Goal: Task Accomplishment & Management: Use online tool/utility

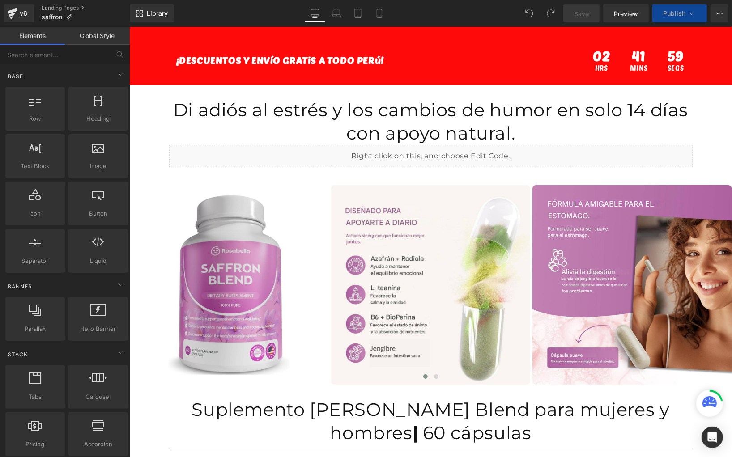
click at [666, 12] on span "Publish" at bounding box center [674, 13] width 22 height 7
click at [667, 6] on button "Publish" at bounding box center [680, 13] width 55 height 18
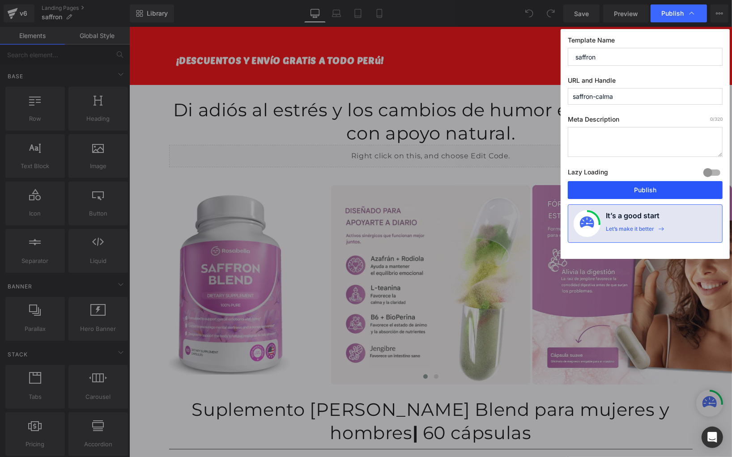
click at [646, 184] on button "Publish" at bounding box center [645, 190] width 155 height 18
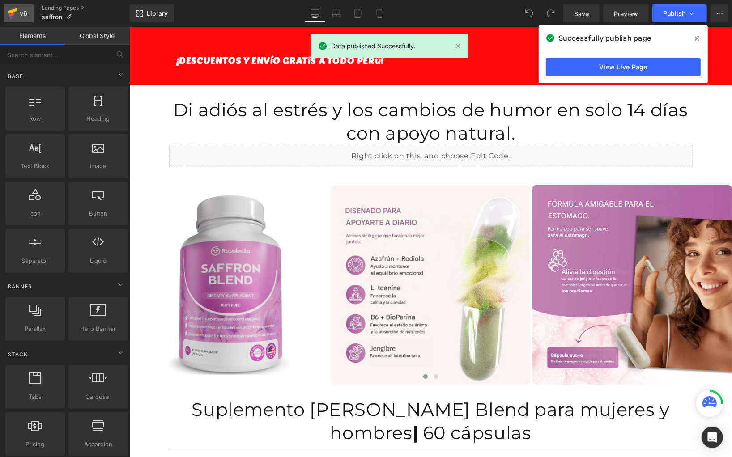
click at [14, 20] on icon at bounding box center [12, 13] width 11 height 22
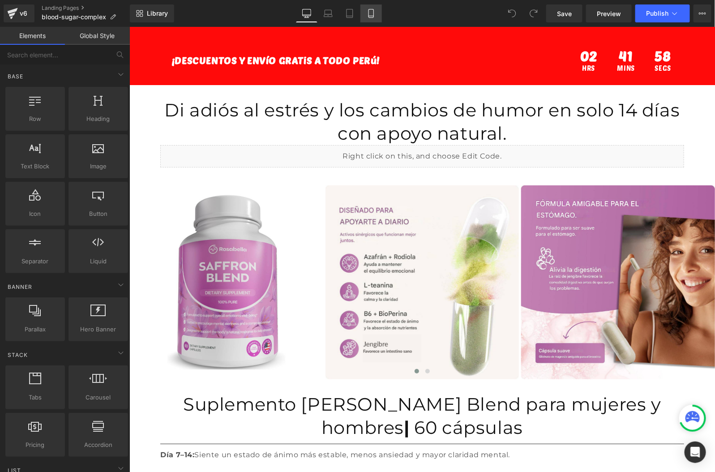
click at [364, 16] on link "Mobile" at bounding box center [370, 13] width 21 height 18
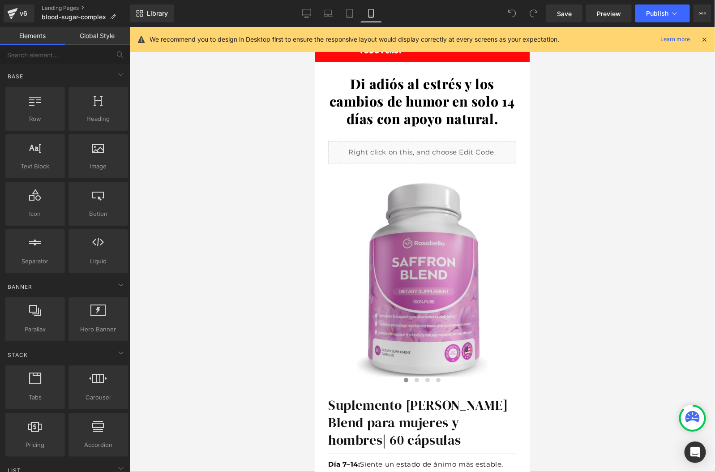
click at [704, 38] on icon at bounding box center [704, 39] width 8 height 8
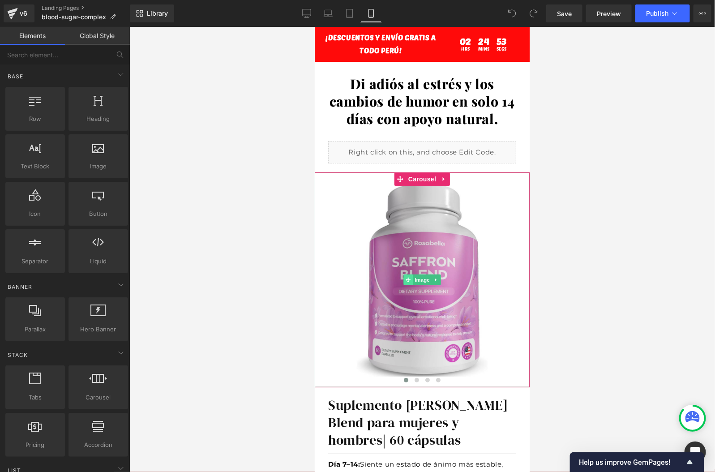
click at [406, 280] on icon at bounding box center [407, 279] width 5 height 5
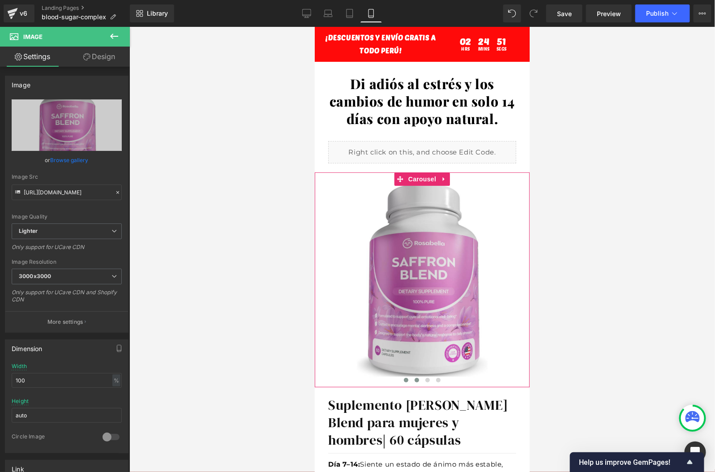
click at [414, 377] on span at bounding box center [416, 379] width 4 height 4
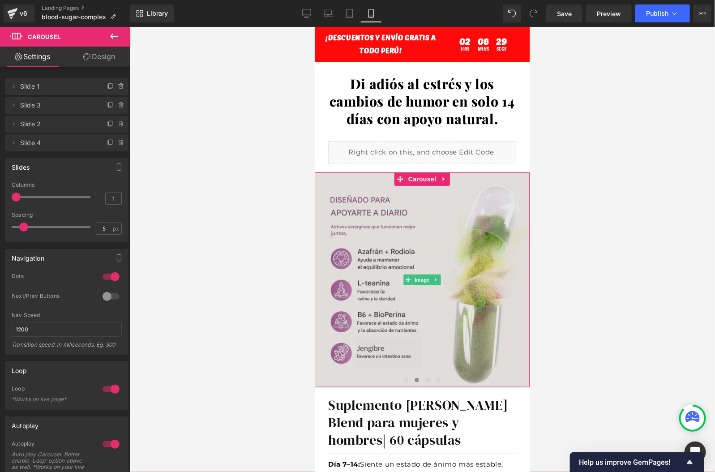
click at [382, 252] on img at bounding box center [421, 279] width 215 height 215
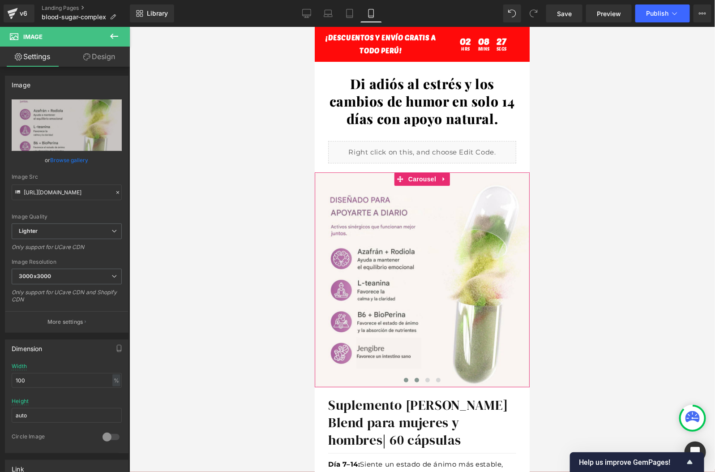
click at [406, 380] on span at bounding box center [405, 379] width 4 height 4
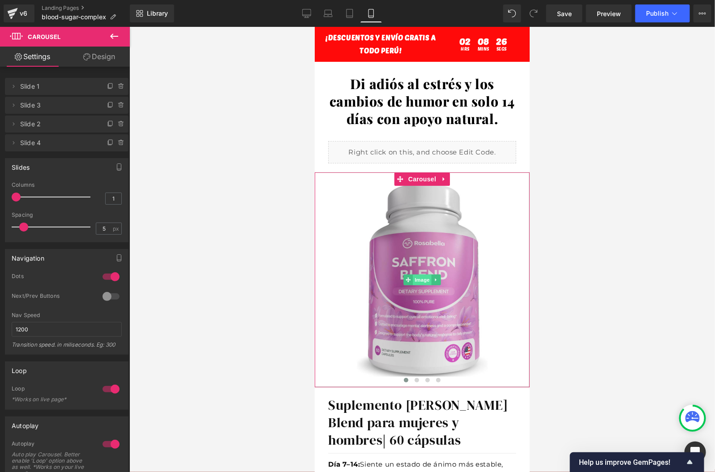
click at [426, 278] on span "Image" at bounding box center [421, 279] width 19 height 11
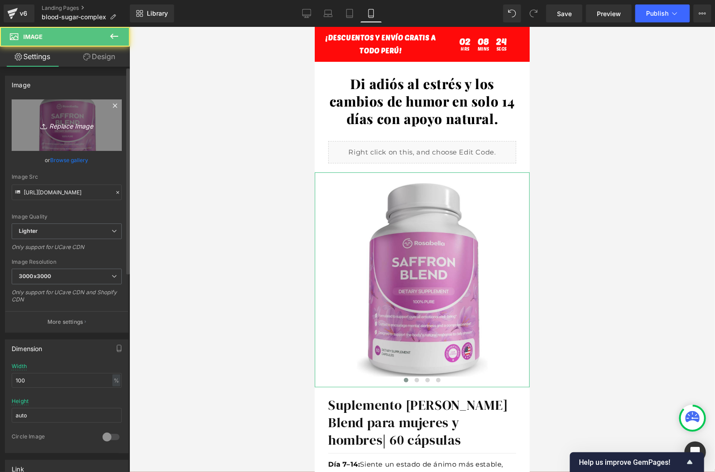
click at [66, 131] on link "Replace Image" at bounding box center [67, 124] width 110 height 51
type input "C:\fakepath\1.webp"
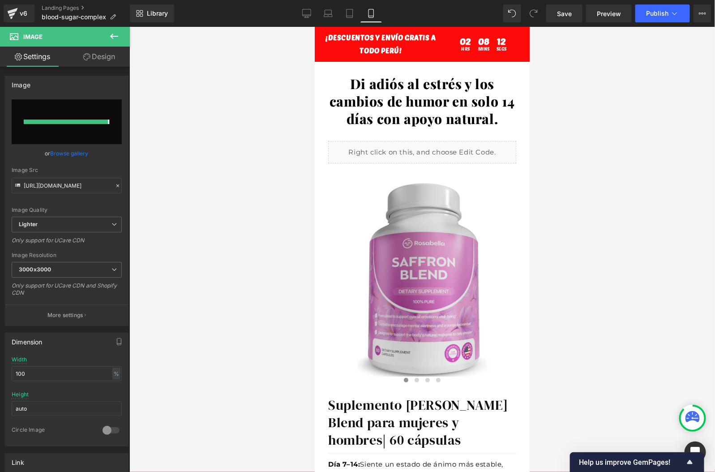
type input "[URL][DOMAIN_NAME]"
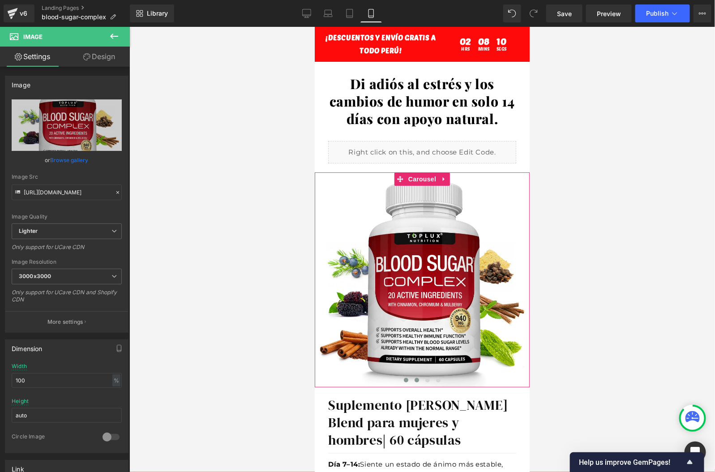
click at [417, 380] on span at bounding box center [416, 379] width 4 height 4
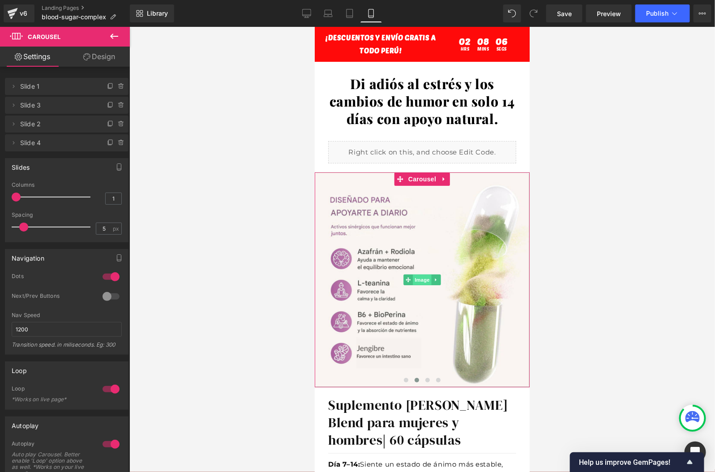
click at [418, 282] on span "Image" at bounding box center [421, 279] width 19 height 11
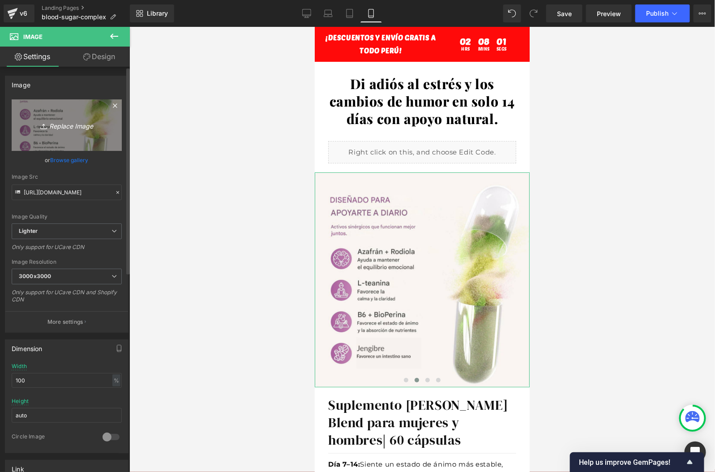
click at [51, 133] on link "Replace Image" at bounding box center [67, 124] width 110 height 51
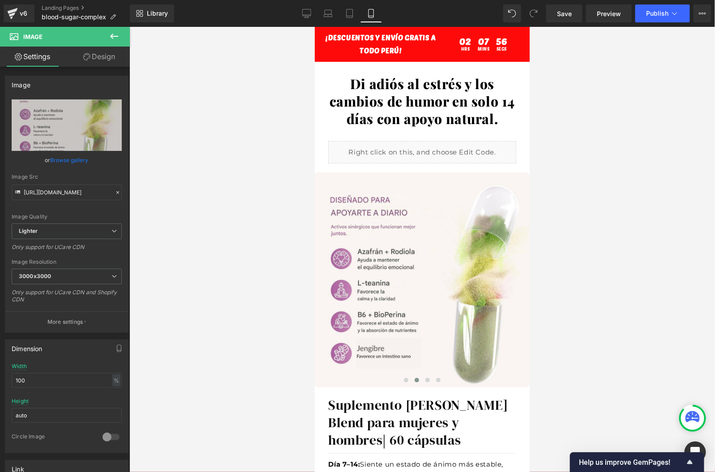
type input "C:\fakepath\6.png"
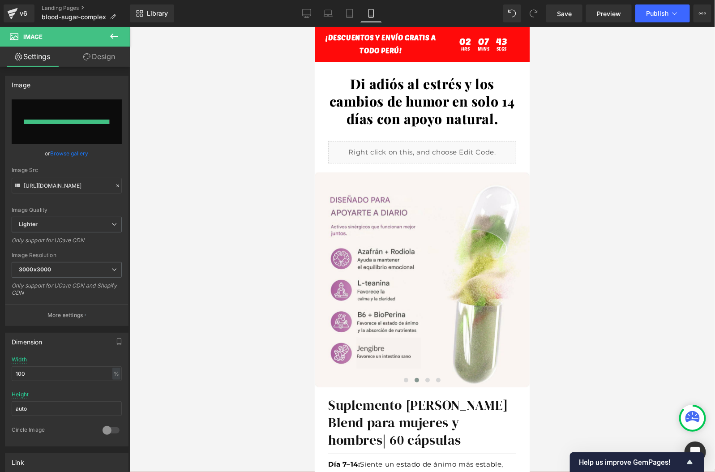
type input "[URL][DOMAIN_NAME]"
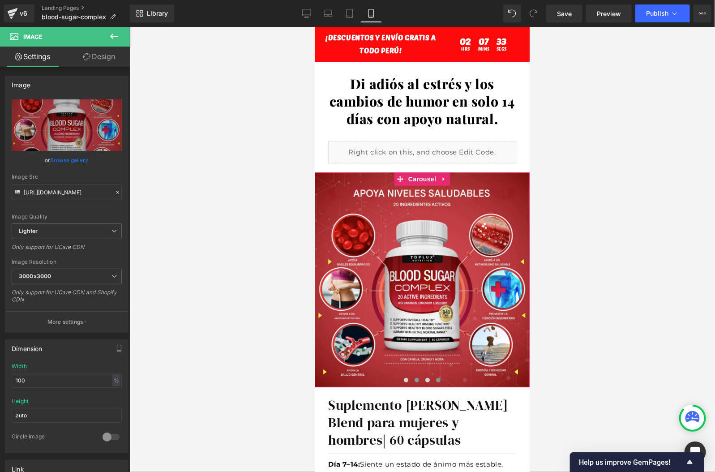
click at [435, 376] on button at bounding box center [437, 379] width 11 height 9
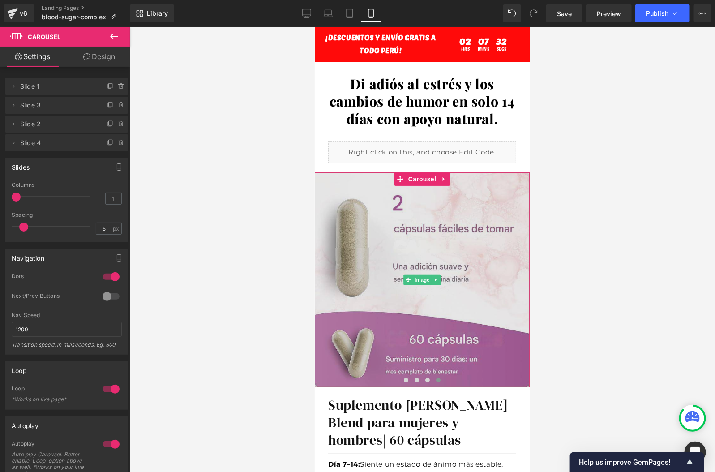
click at [410, 263] on img at bounding box center [421, 279] width 215 height 215
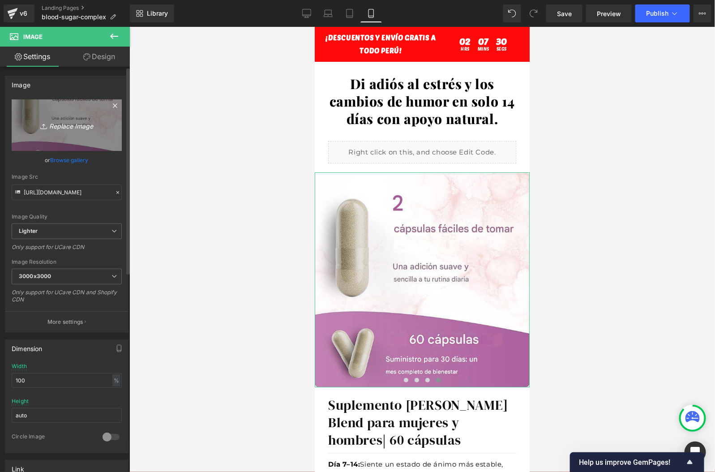
click at [76, 137] on link "Replace Image" at bounding box center [67, 124] width 110 height 51
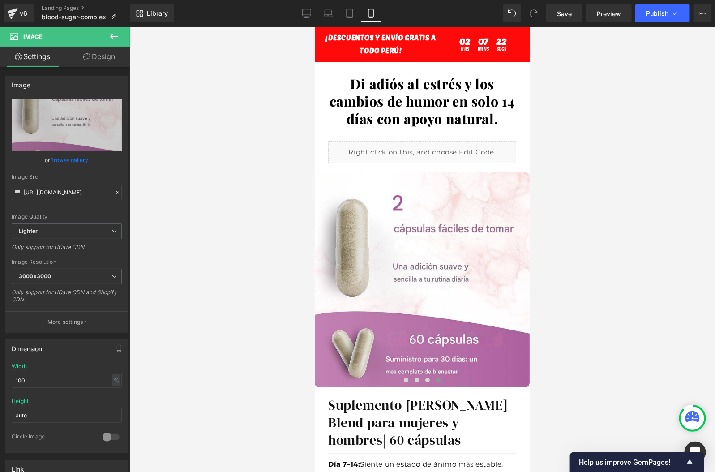
type input "C:\fakepath\5.png"
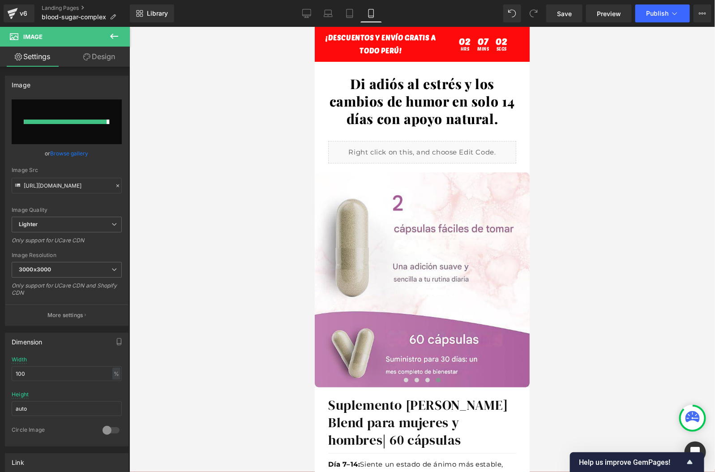
type input "[URL][DOMAIN_NAME]"
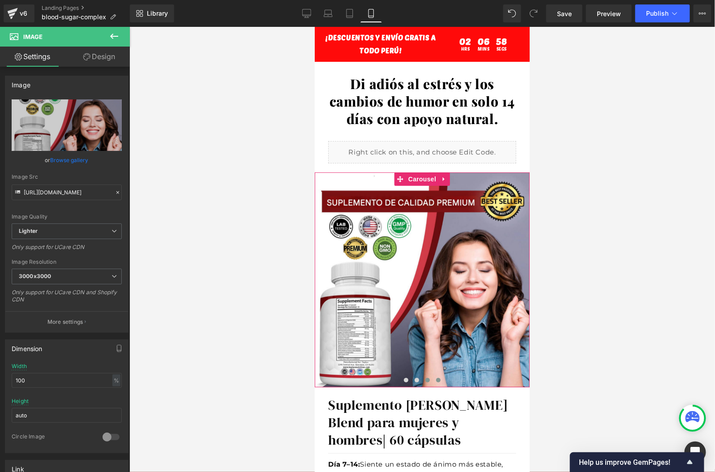
click at [426, 381] on span at bounding box center [427, 379] width 4 height 4
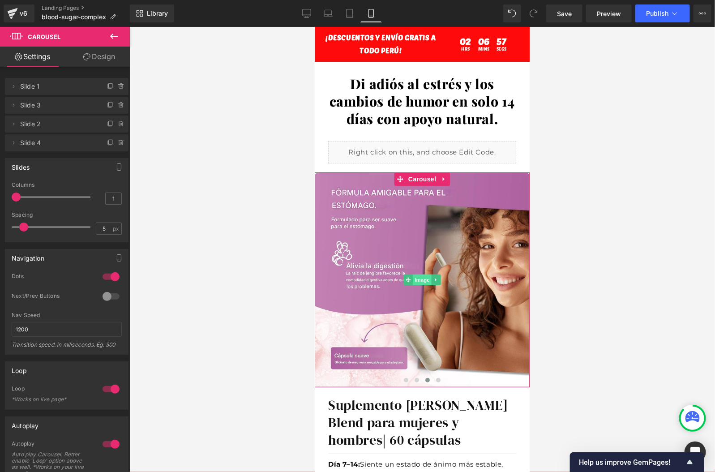
click at [422, 275] on span "Image" at bounding box center [421, 279] width 19 height 11
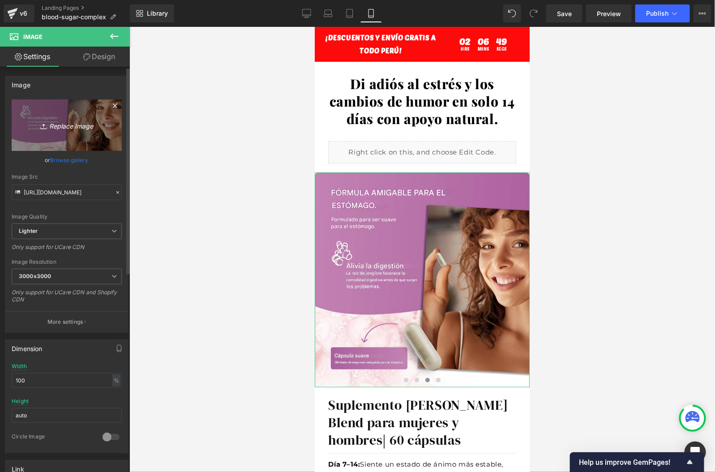
click at [68, 127] on icon "Replace Image" at bounding box center [67, 125] width 72 height 11
type input "C:\fakepath\2.png"
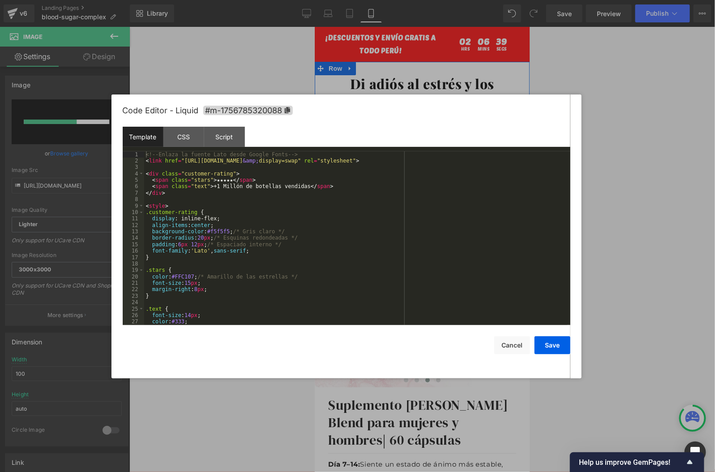
click at [432, 152] on div "Liquid" at bounding box center [422, 152] width 188 height 22
click at [239, 188] on div "<!-- Enlaza la fuente Lato desde Google Fonts --> < link href = "[URL][DOMAIN_N…" at bounding box center [355, 244] width 423 height 187
type input "[URL][DOMAIN_NAME]"
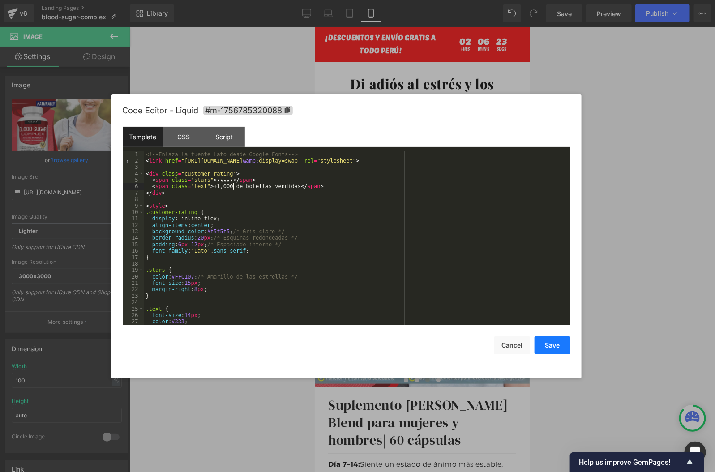
click at [563, 353] on button "Save" at bounding box center [552, 345] width 36 height 18
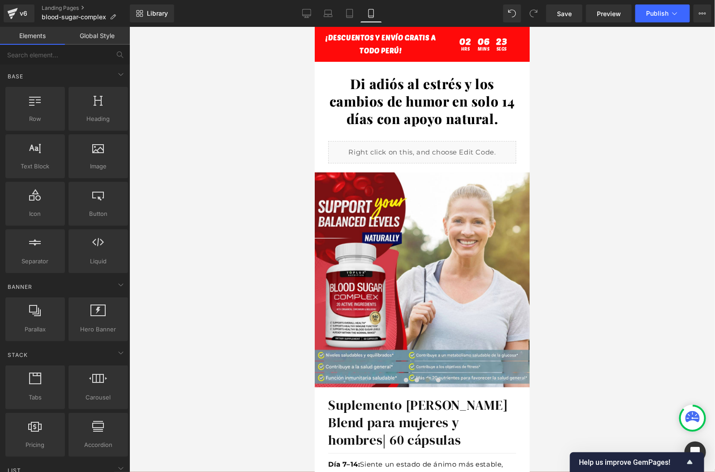
click at [587, 284] on div at bounding box center [421, 249] width 585 height 445
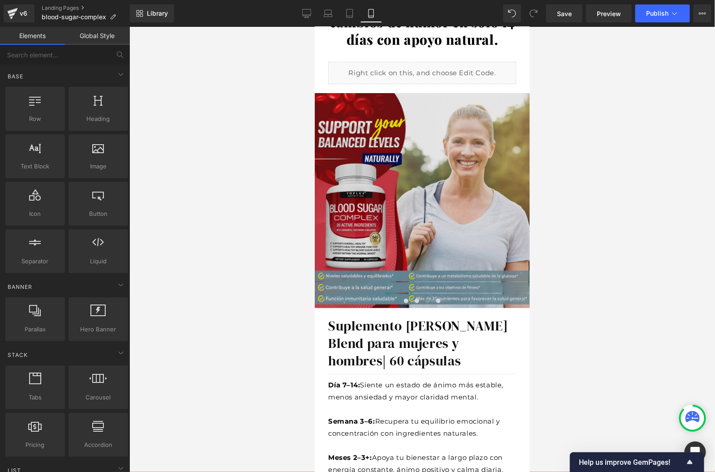
scroll to position [113, 0]
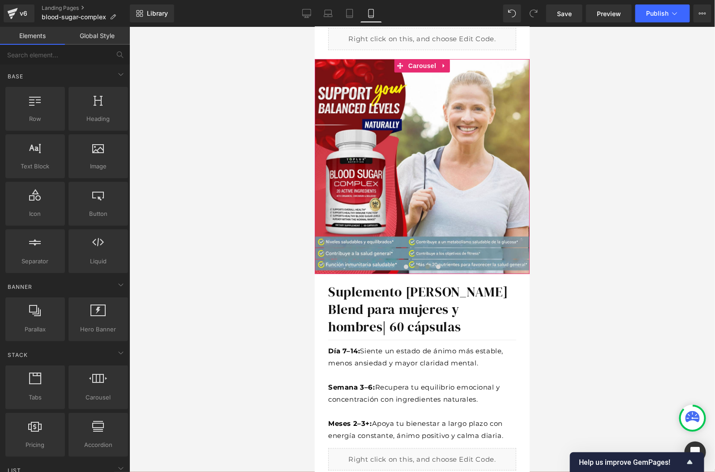
click at [418, 265] on span at bounding box center [416, 266] width 4 height 4
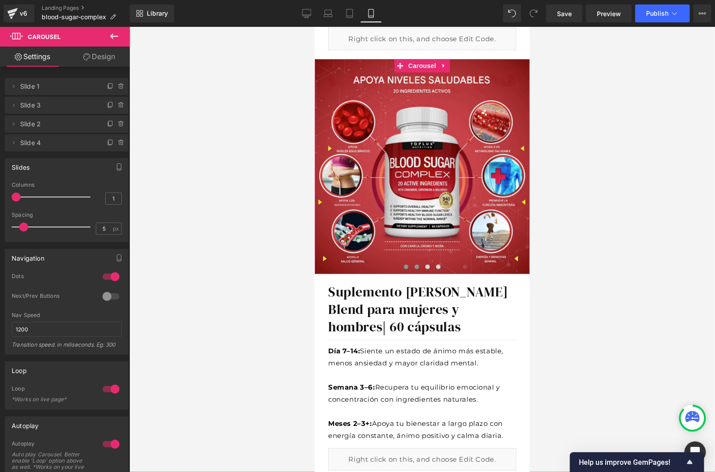
click at [406, 265] on span at bounding box center [405, 266] width 4 height 4
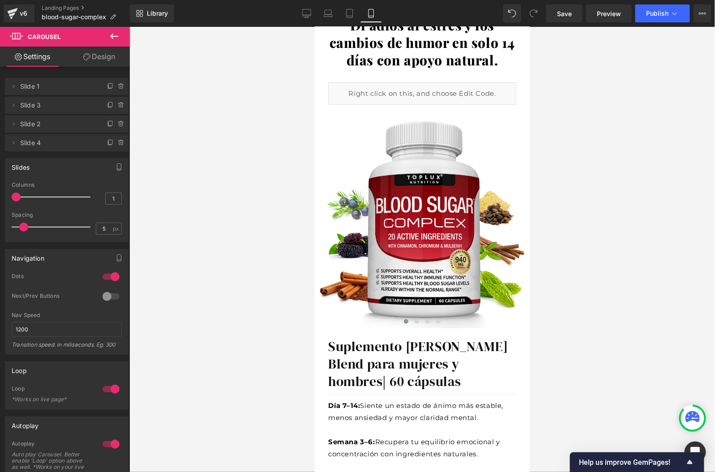
scroll to position [52, 0]
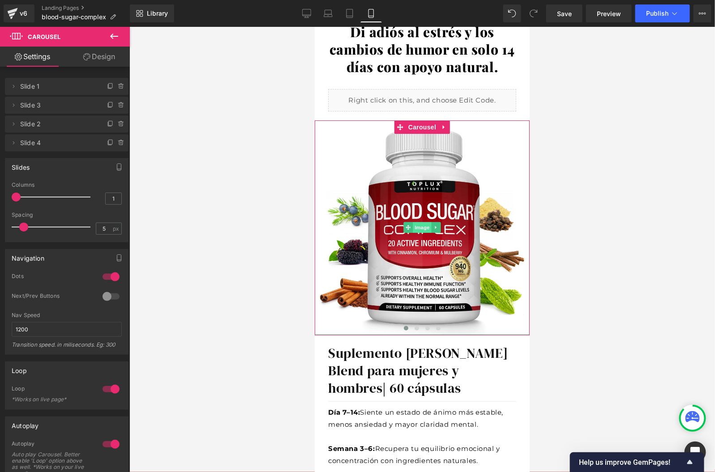
click at [424, 229] on span "Image" at bounding box center [421, 227] width 19 height 11
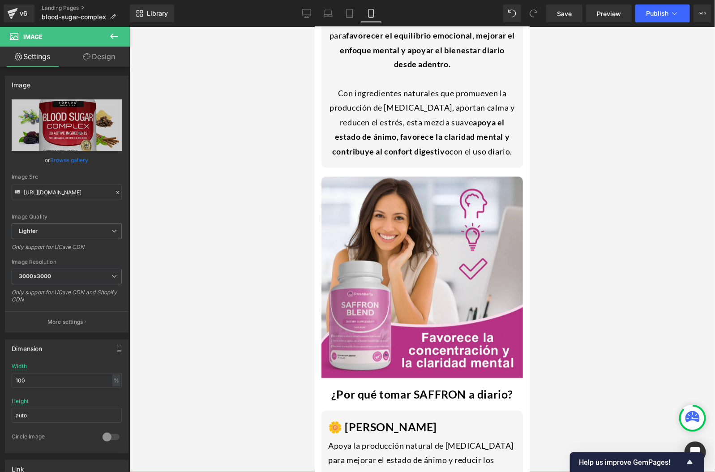
scroll to position [677, 0]
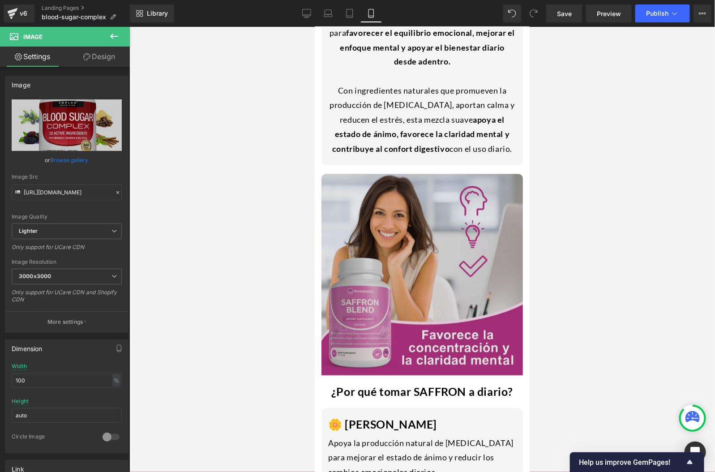
click at [422, 247] on img at bounding box center [421, 277] width 201 height 206
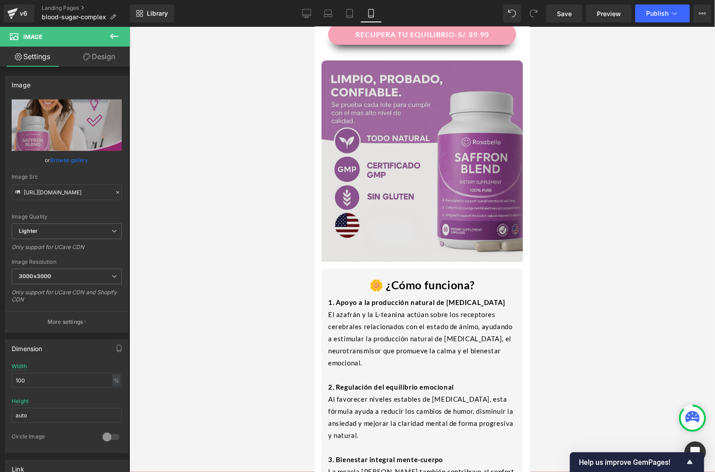
scroll to position [1312, 0]
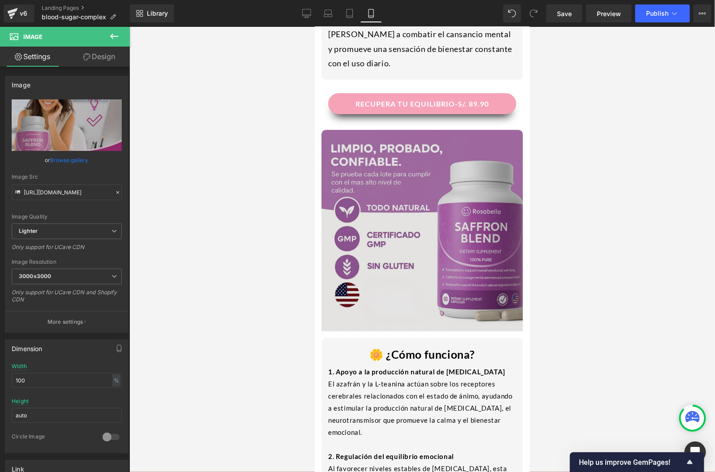
click at [423, 212] on img at bounding box center [421, 233] width 201 height 208
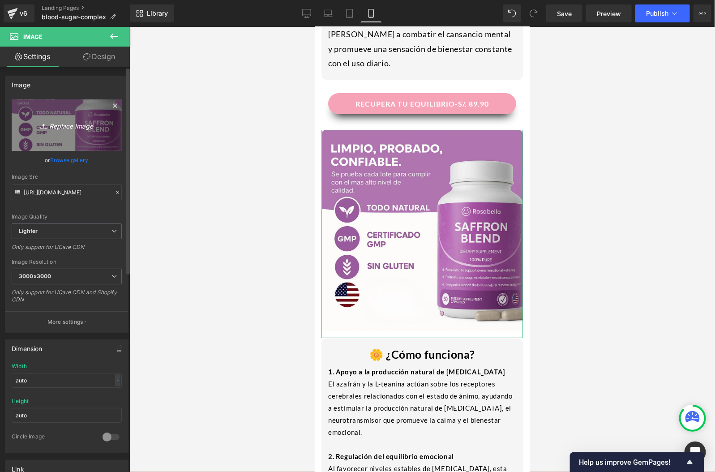
click at [44, 130] on icon at bounding box center [44, 126] width 9 height 9
type input "C:\fakepath\imgi_13_img4_f077a859-8a09-4170-bc04-1076c0411108.webp"
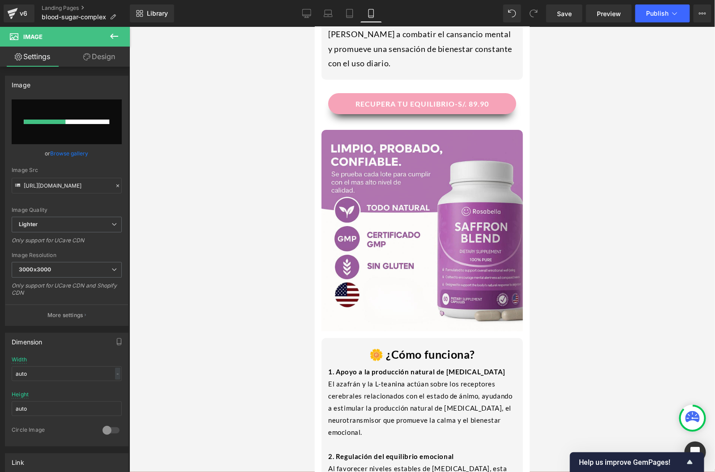
type input "[URL][DOMAIN_NAME]"
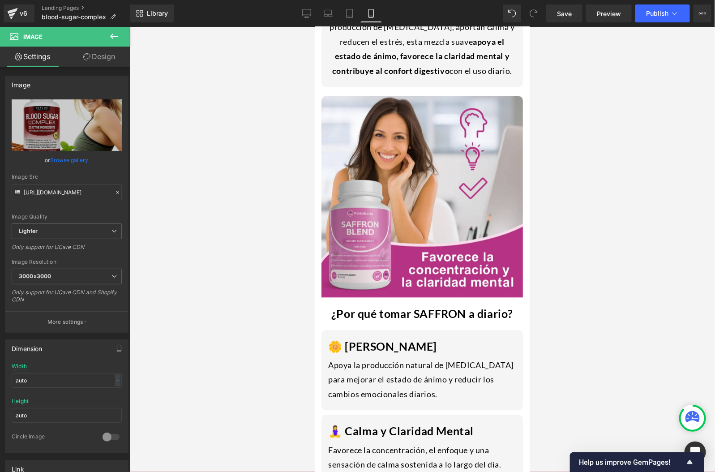
scroll to position [726, 0]
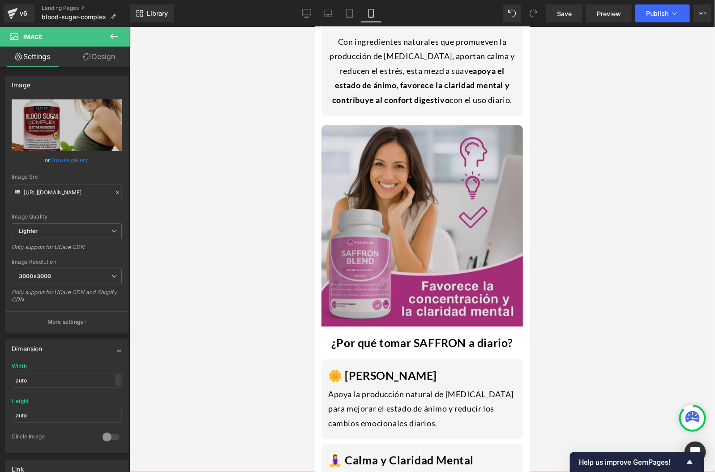
click at [410, 174] on img at bounding box center [421, 228] width 201 height 206
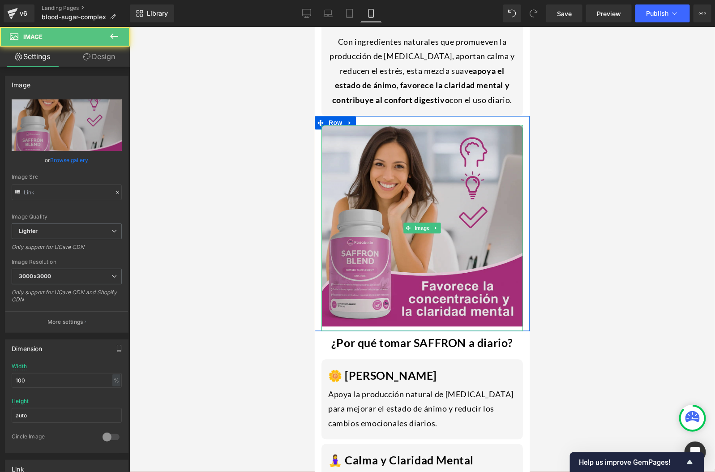
type input "[URL][DOMAIN_NAME]"
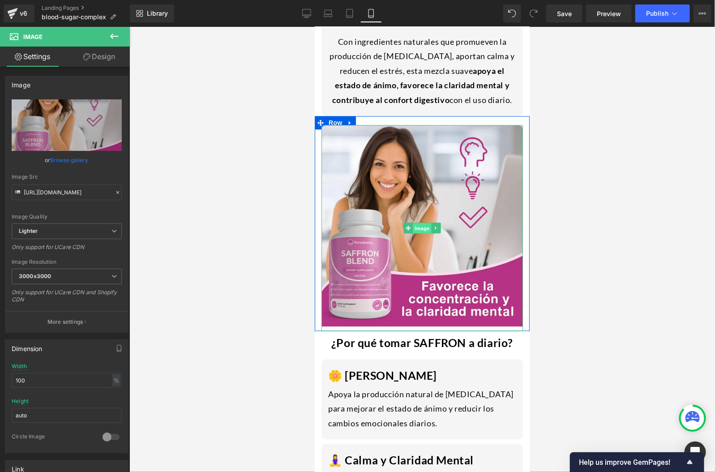
click at [421, 223] on span "Image" at bounding box center [421, 228] width 19 height 11
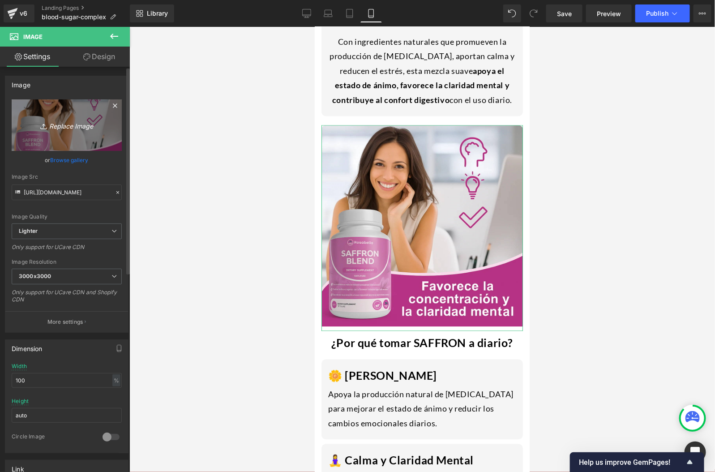
click at [66, 129] on icon "Replace Image" at bounding box center [67, 125] width 72 height 11
type input "C:\fakepath\IconosArriba_d0684a14-4921-42c5-a61e-40f71c14004a.webp"
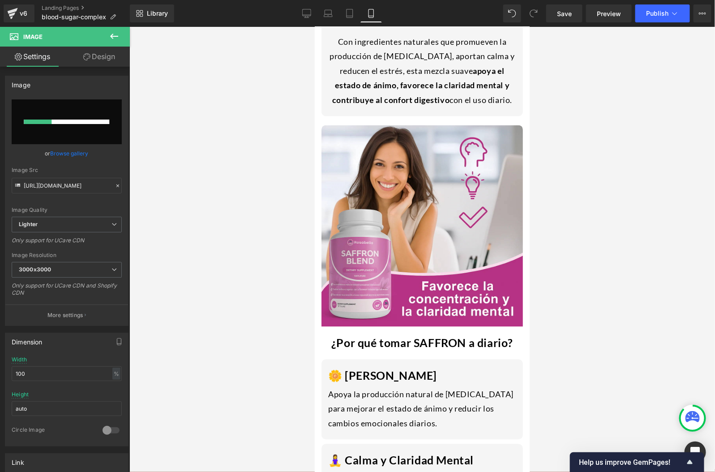
type input "[URL][DOMAIN_NAME]"
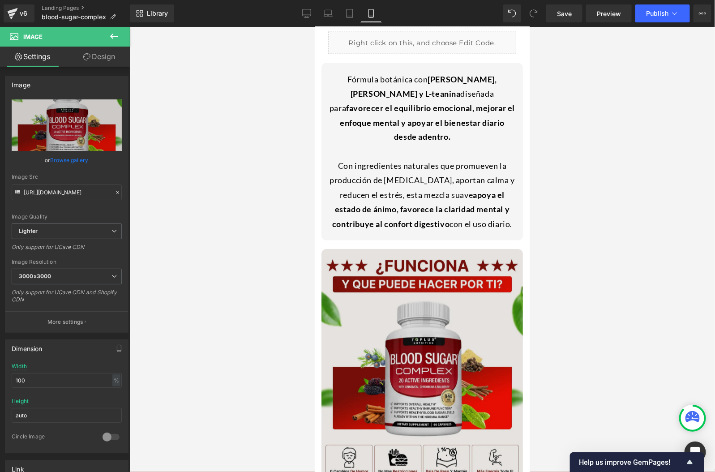
scroll to position [0, 0]
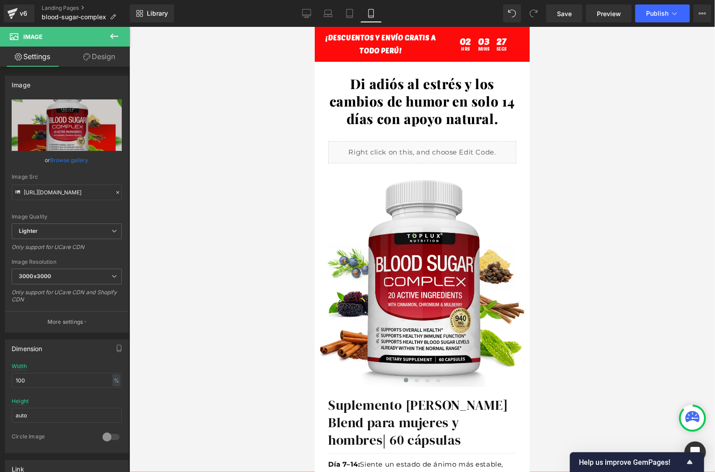
click at [109, 38] on icon at bounding box center [114, 36] width 11 height 11
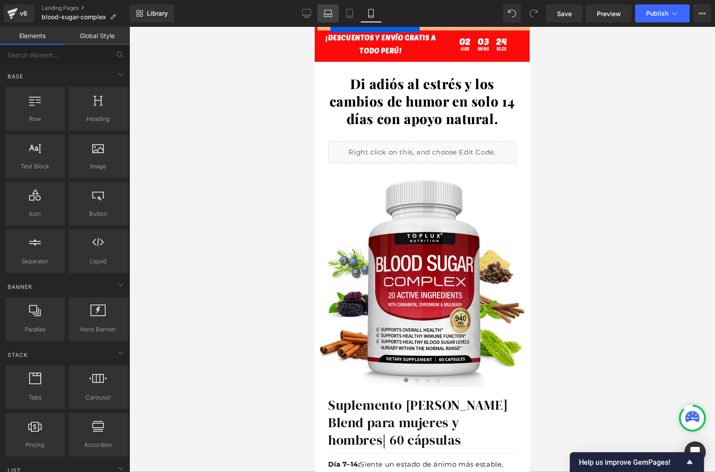
drag, startPoint x: 46, startPoint y: 112, endPoint x: 330, endPoint y: 21, distance: 297.9
click at [330, 21] on div "Row You are previewing how the will restyle your page. You can not edit Element…" at bounding box center [357, 243] width 715 height 487
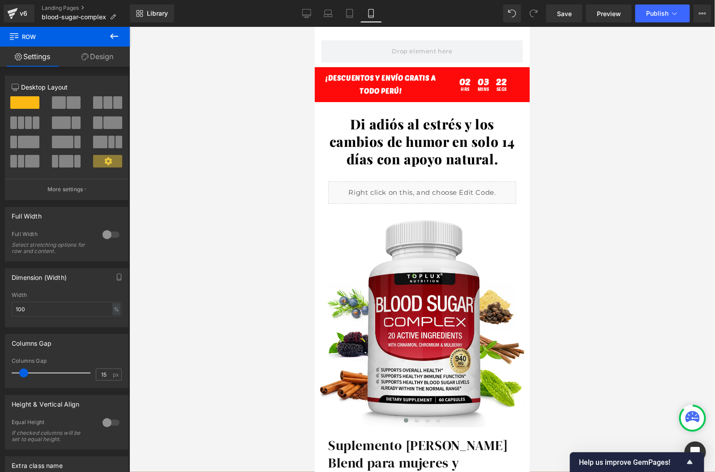
click at [118, 29] on button at bounding box center [113, 37] width 31 height 20
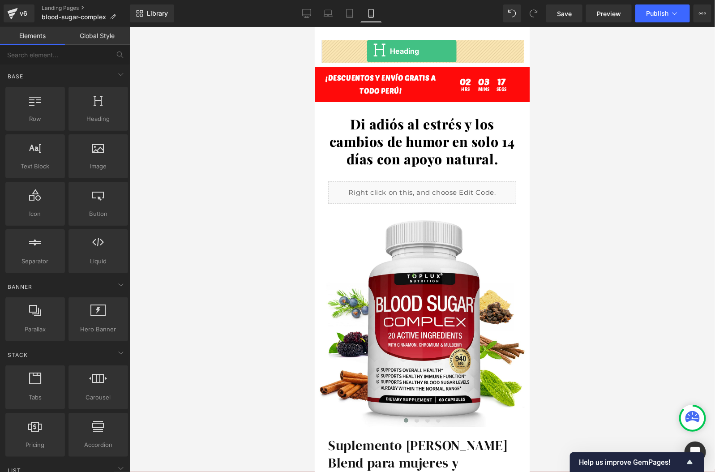
drag, startPoint x: 392, startPoint y: 142, endPoint x: 367, endPoint y: 51, distance: 94.7
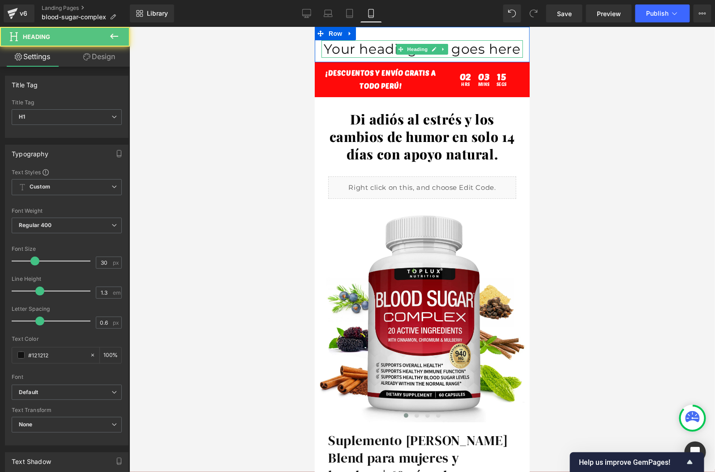
click at [422, 50] on div "Your heading text goes here Heading" at bounding box center [421, 48] width 201 height 17
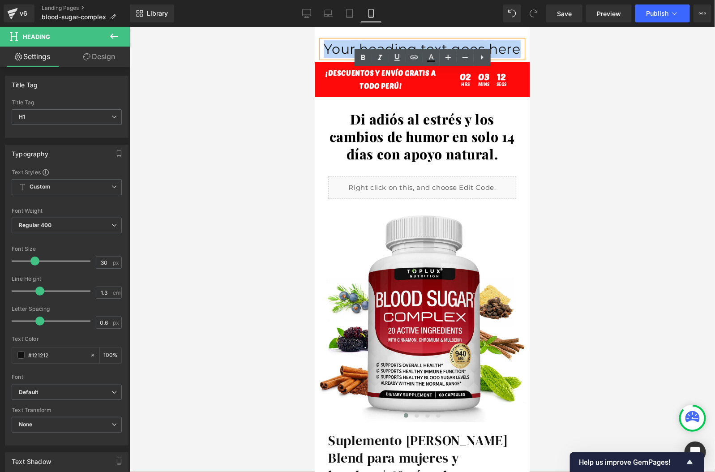
drag, startPoint x: 506, startPoint y: 49, endPoint x: 336, endPoint y: 45, distance: 170.1
click at [336, 45] on h1 "Your heading text goes here" at bounding box center [421, 48] width 201 height 17
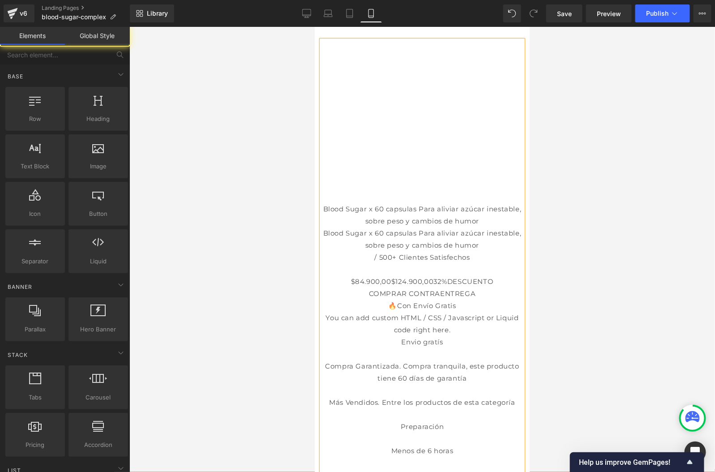
click at [250, 82] on div at bounding box center [421, 249] width 585 height 445
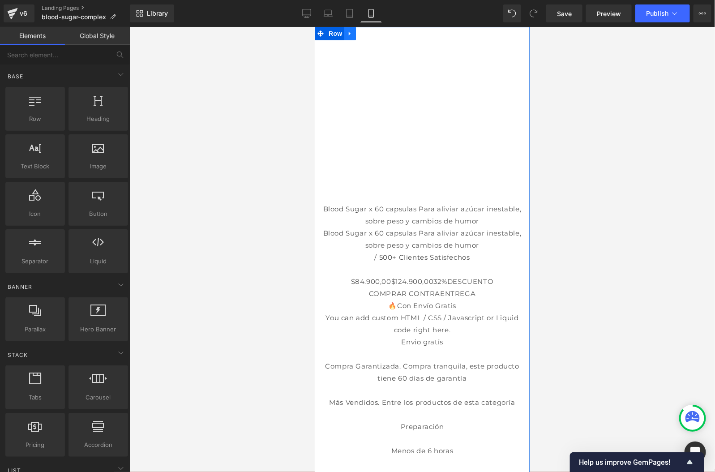
click at [353, 36] on icon at bounding box center [349, 33] width 6 height 7
click at [372, 31] on icon at bounding box center [373, 33] width 6 height 7
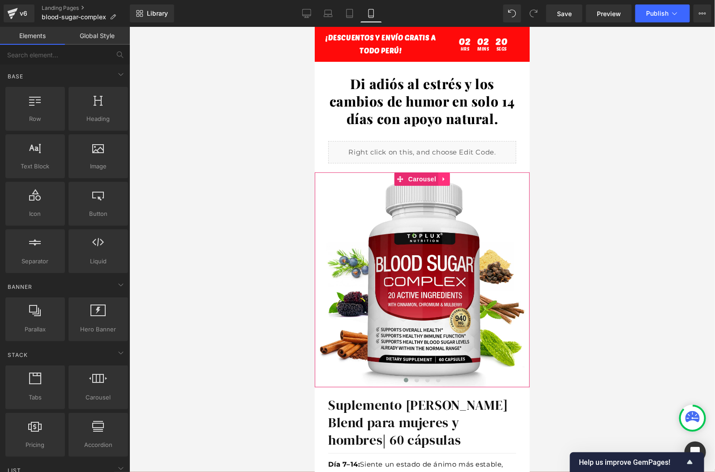
click at [442, 175] on icon at bounding box center [443, 178] width 6 height 7
click at [451, 177] on icon at bounding box center [449, 178] width 6 height 6
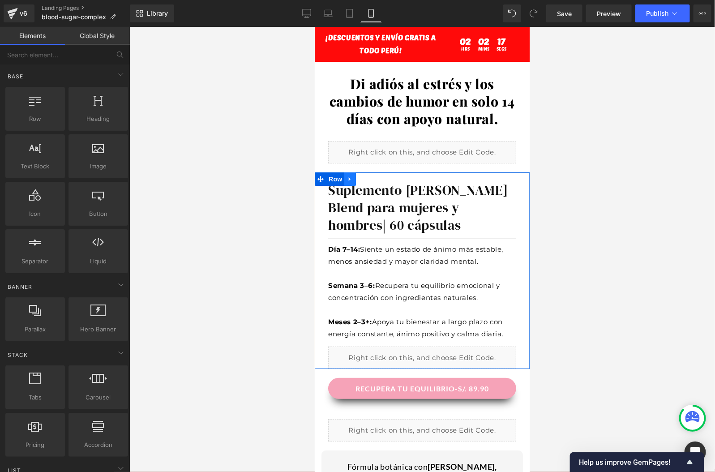
click at [349, 179] on icon at bounding box center [349, 178] width 2 height 4
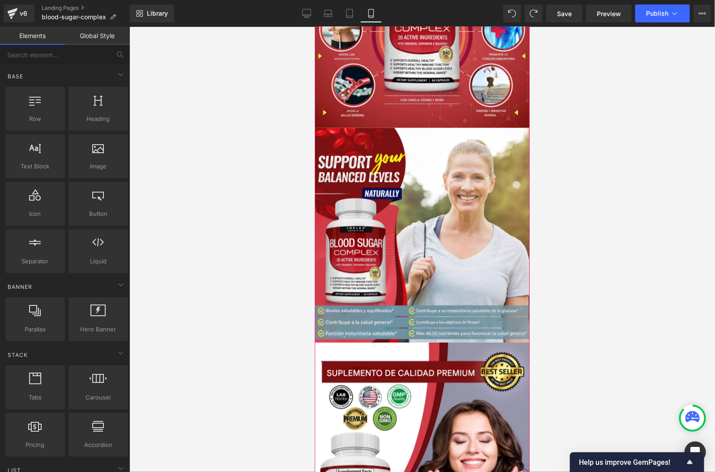
scroll to position [555, 0]
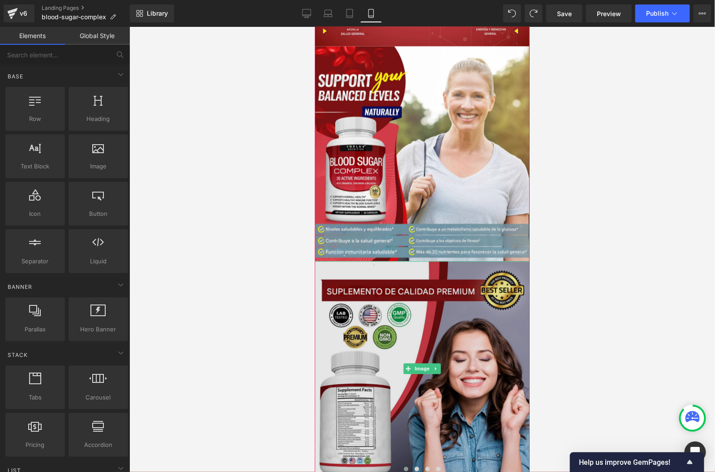
click at [393, 323] on img at bounding box center [421, 368] width 215 height 215
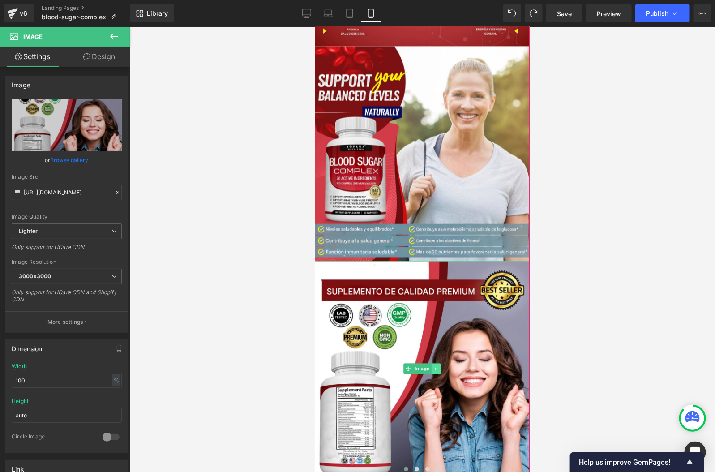
click at [432, 371] on link at bounding box center [435, 368] width 9 height 11
click at [440, 369] on icon at bounding box center [440, 368] width 5 height 5
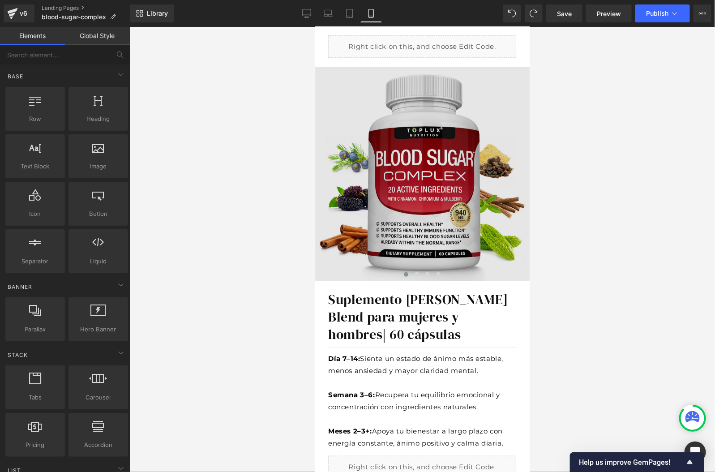
scroll to position [98, 0]
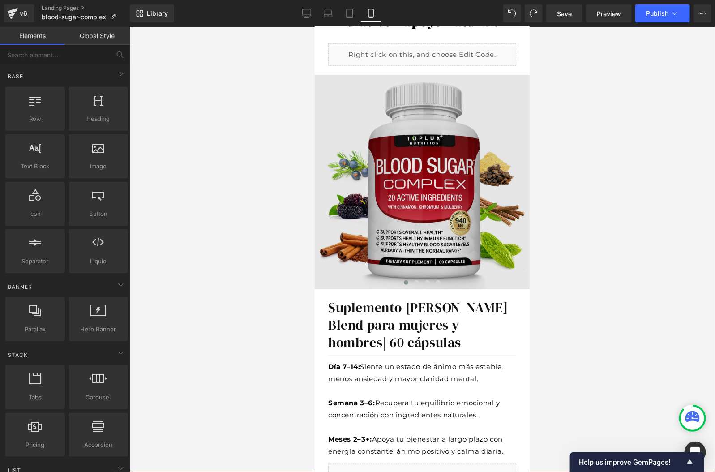
click at [464, 222] on img at bounding box center [421, 181] width 215 height 214
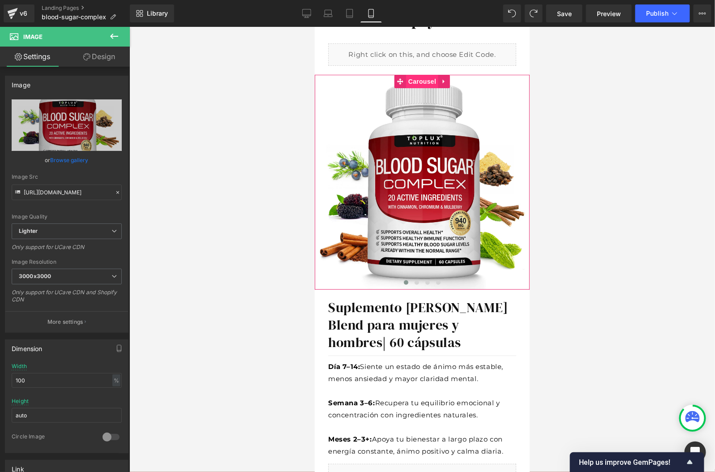
click at [418, 78] on span "Carousel" at bounding box center [421, 80] width 32 height 13
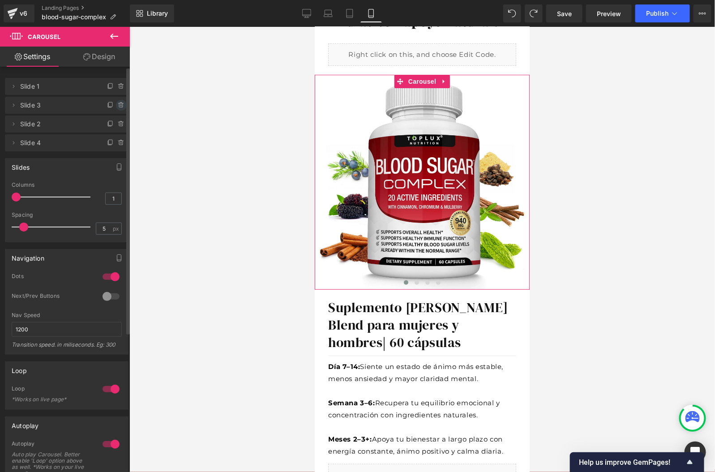
click at [118, 105] on icon at bounding box center [121, 105] width 7 height 7
click at [117, 104] on button "Delete" at bounding box center [112, 106] width 28 height 12
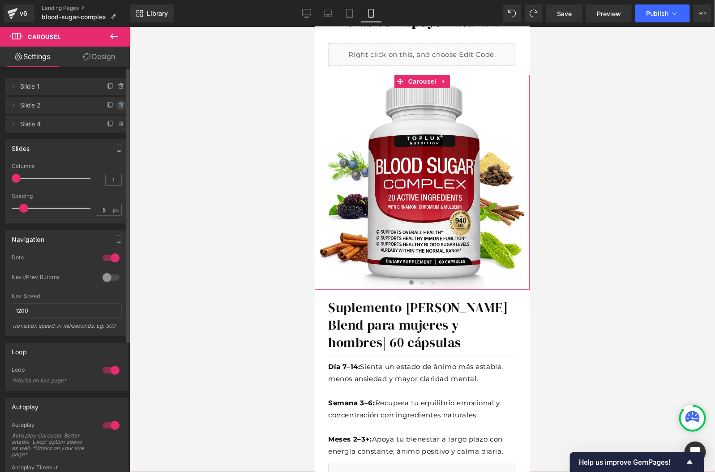
click at [120, 104] on icon at bounding box center [120, 105] width 0 height 2
click at [117, 104] on button "Delete" at bounding box center [112, 106] width 28 height 12
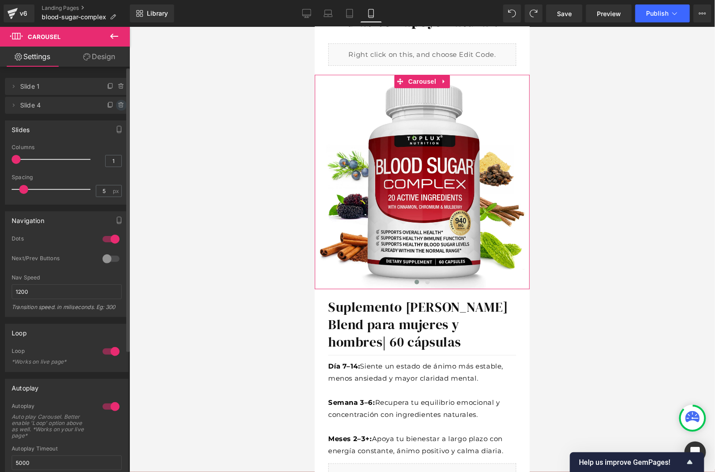
click at [118, 104] on icon at bounding box center [121, 105] width 7 height 7
click at [116, 104] on button "Delete" at bounding box center [112, 106] width 28 height 12
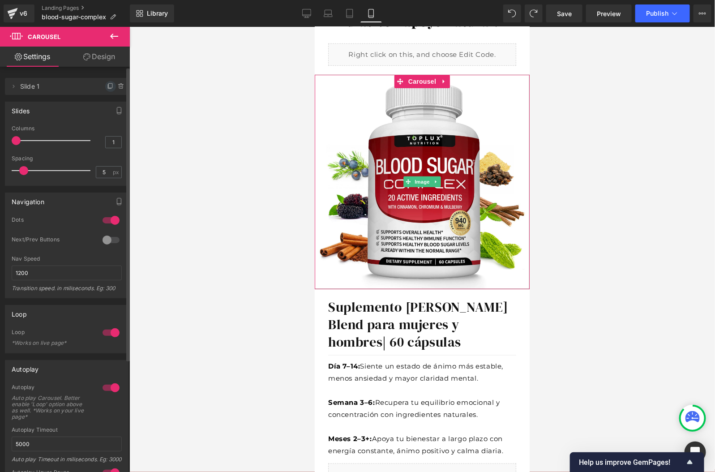
click at [109, 87] on icon at bounding box center [110, 86] width 7 height 7
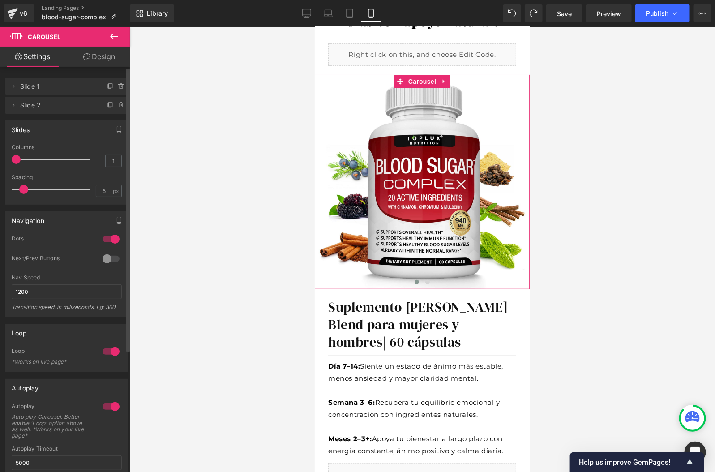
click at [92, 102] on li "Delete Cancel Slide 2 Slide 2" at bounding box center [67, 105] width 124 height 17
click at [423, 281] on button at bounding box center [427, 281] width 11 height 9
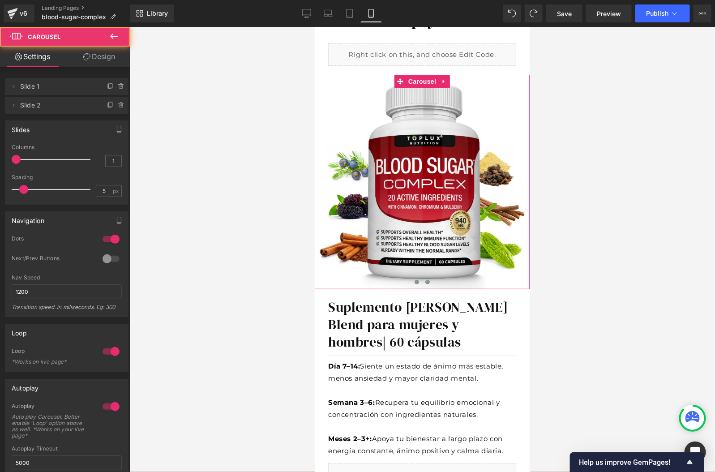
click at [415, 282] on span at bounding box center [416, 281] width 4 height 4
click at [427, 184] on span "Image" at bounding box center [421, 181] width 19 height 11
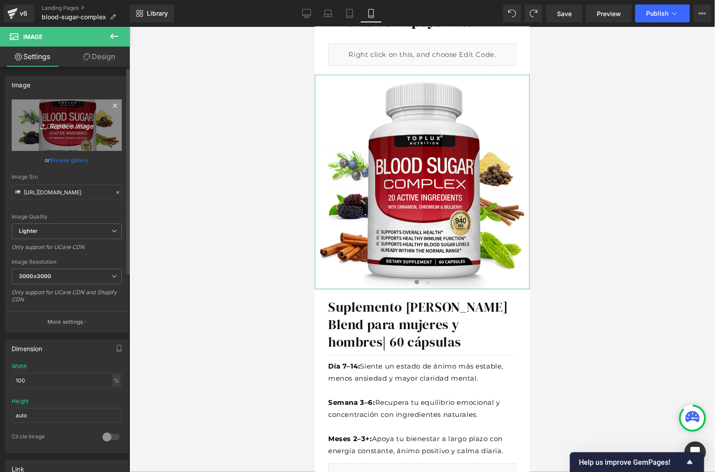
click at [70, 121] on icon "Replace Image" at bounding box center [67, 125] width 72 height 11
type input "C:\fakepath\IconosArriba_d0684a14-4921-42c5-a61e-40f71c14004a.webp"
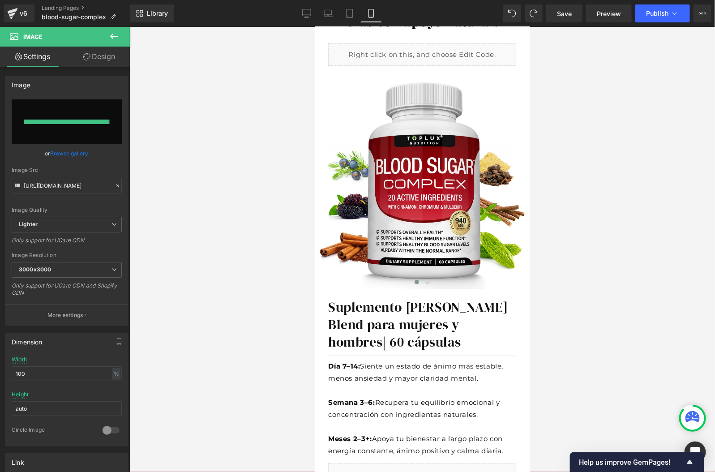
type input "[URL][DOMAIN_NAME]"
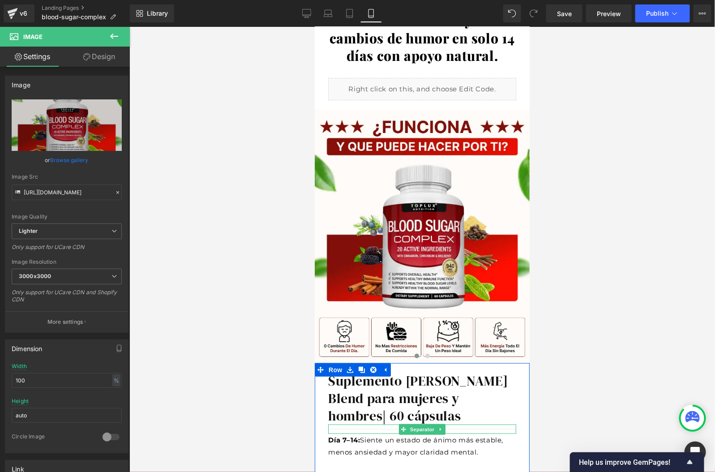
scroll to position [0, 0]
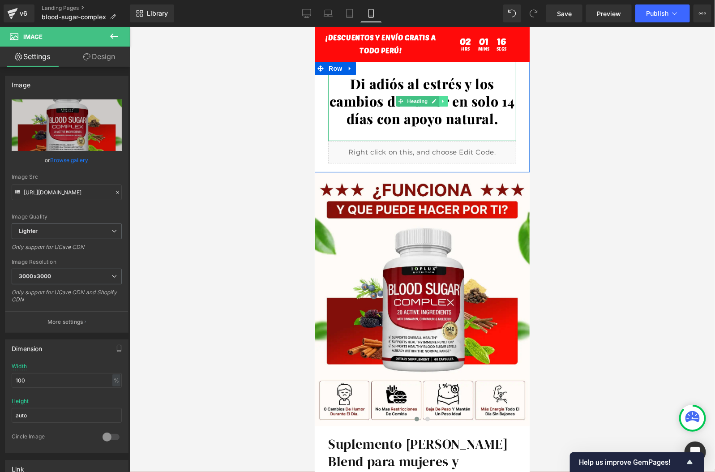
click at [446, 101] on link at bounding box center [442, 100] width 9 height 11
click at [446, 101] on icon at bounding box center [447, 100] width 5 height 5
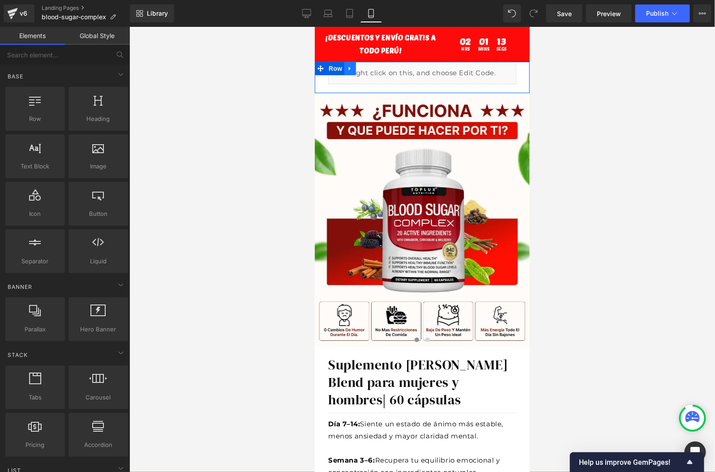
click at [351, 70] on icon at bounding box center [349, 67] width 6 height 7
click at [371, 70] on icon at bounding box center [373, 68] width 6 height 6
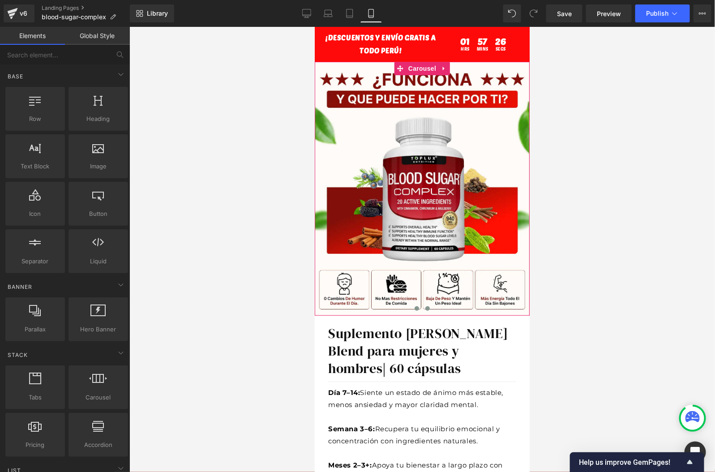
click at [427, 307] on span at bounding box center [427, 308] width 4 height 4
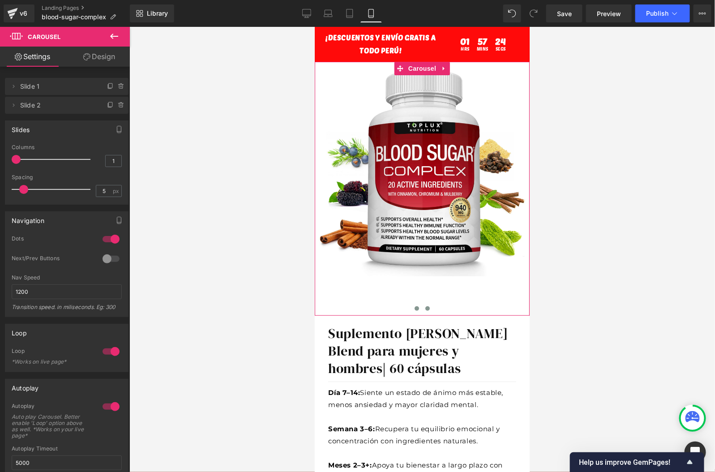
click at [418, 307] on span at bounding box center [416, 308] width 4 height 4
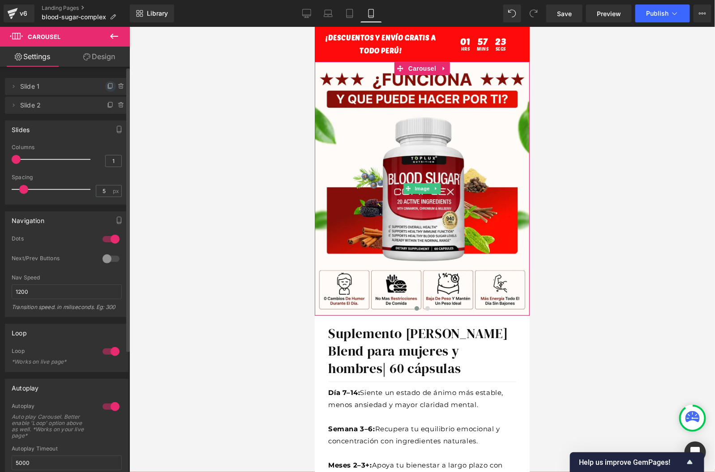
click at [107, 90] on icon at bounding box center [110, 86] width 7 height 7
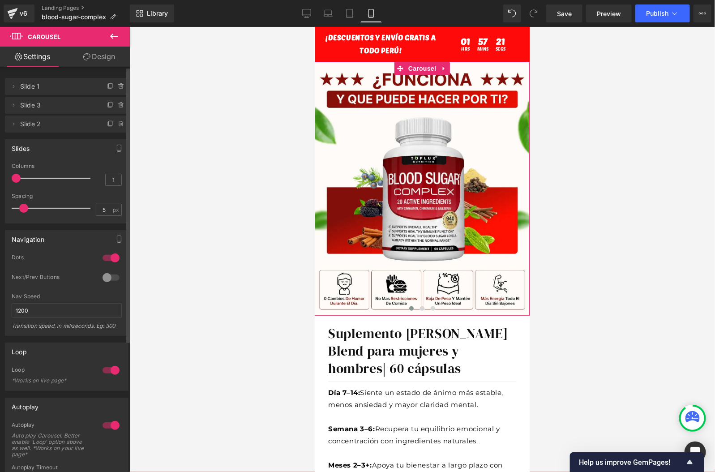
click at [89, 105] on span "Slide 3" at bounding box center [57, 105] width 75 height 17
click at [423, 311] on button at bounding box center [421, 307] width 11 height 9
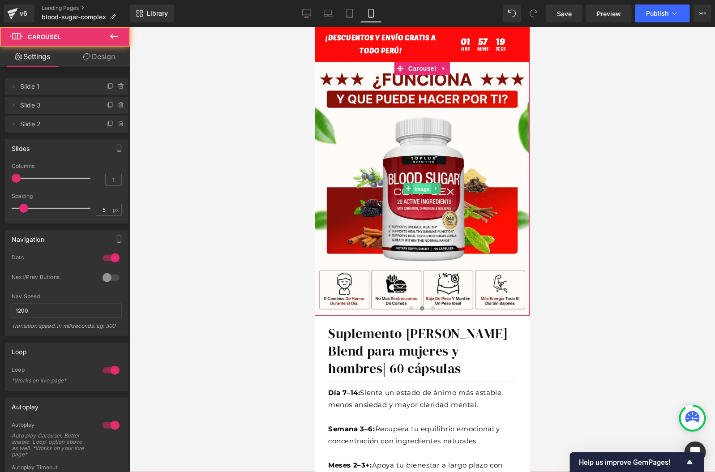
drag, startPoint x: 422, startPoint y: 185, endPoint x: 845, endPoint y: 191, distance: 423.0
click at [422, 185] on span "Image" at bounding box center [421, 188] width 19 height 11
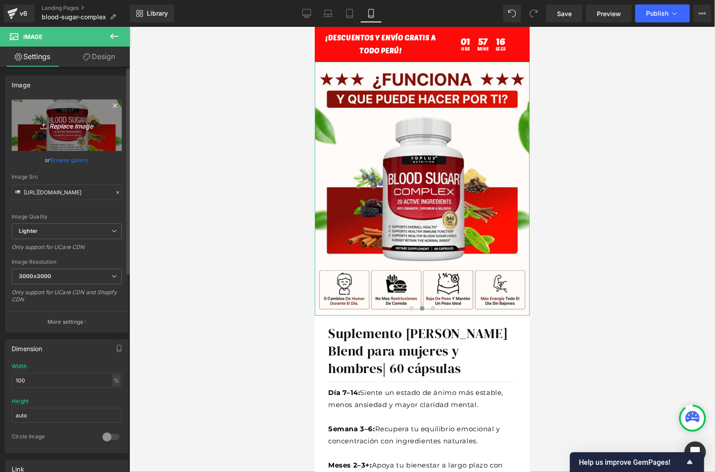
click at [57, 130] on icon "Replace Image" at bounding box center [67, 125] width 72 height 11
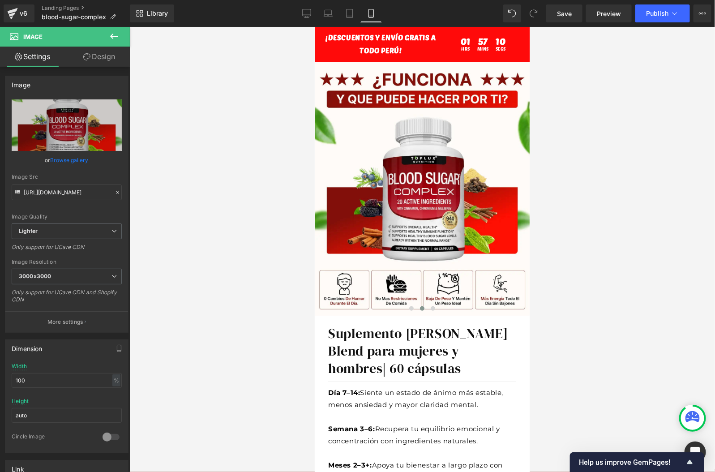
type input "C:\fakepath\Banner Principal.webp"
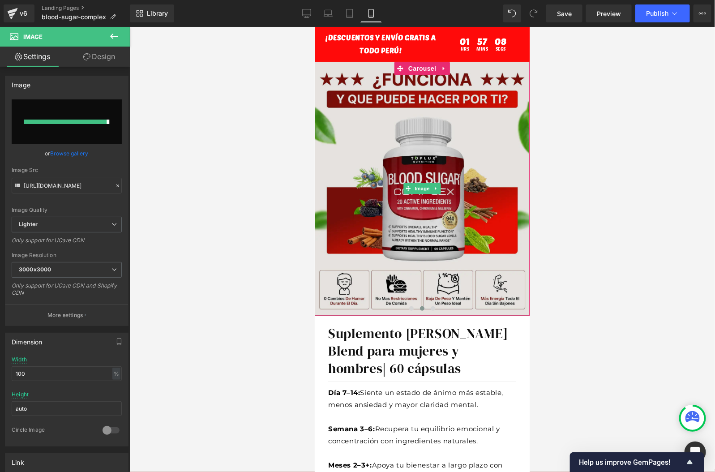
type input "[URL][DOMAIN_NAME]"
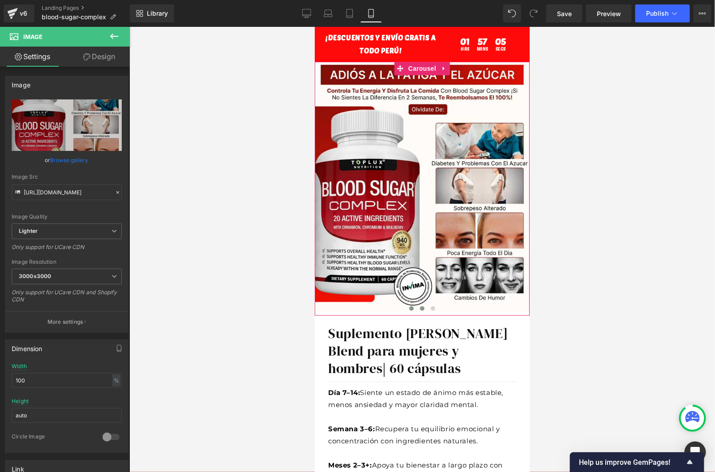
click at [412, 308] on span at bounding box center [411, 308] width 4 height 4
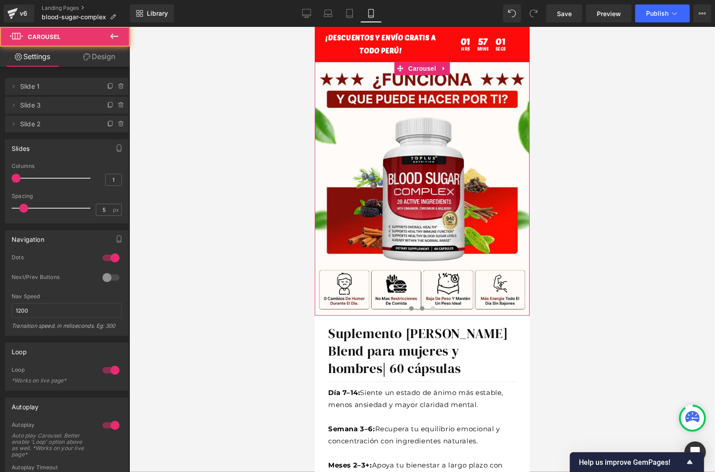
click at [424, 306] on button at bounding box center [421, 307] width 11 height 9
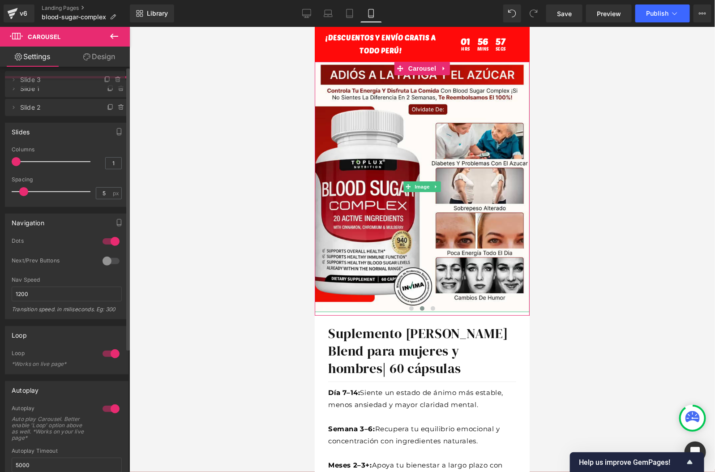
drag, startPoint x: 50, startPoint y: 108, endPoint x: 51, endPoint y: 83, distance: 25.5
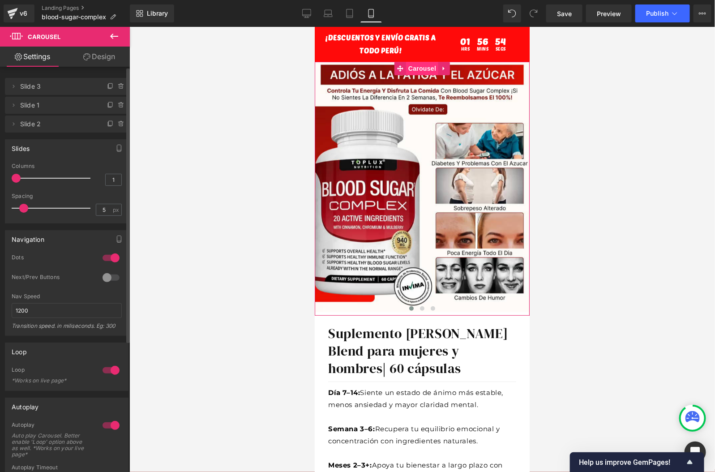
click at [406, 66] on span "Carousel" at bounding box center [421, 67] width 32 height 13
click at [91, 59] on link "Design" at bounding box center [99, 57] width 65 height 20
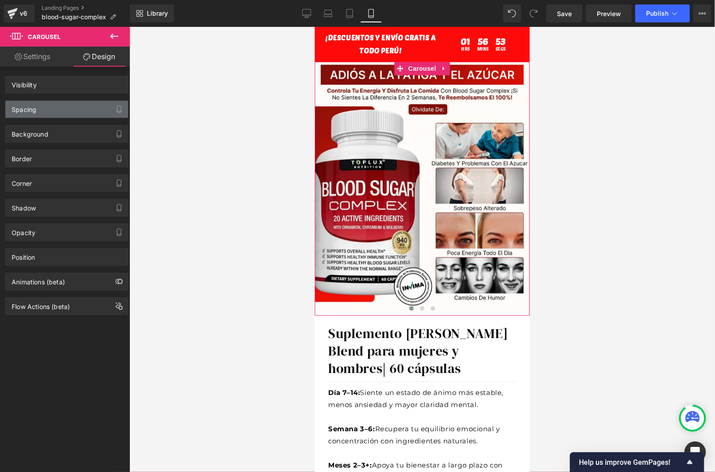
click at [75, 111] on div "Spacing" at bounding box center [66, 109] width 123 height 17
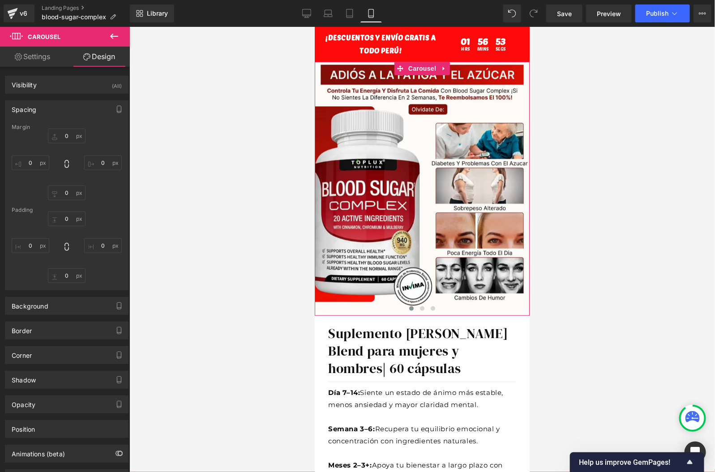
type input "0"
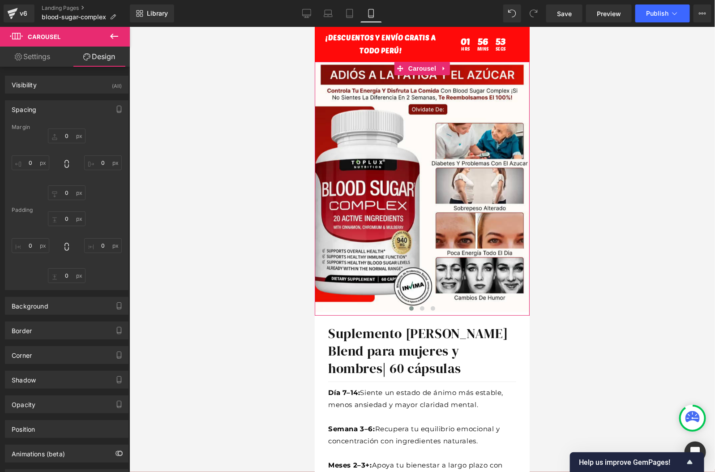
type input "0"
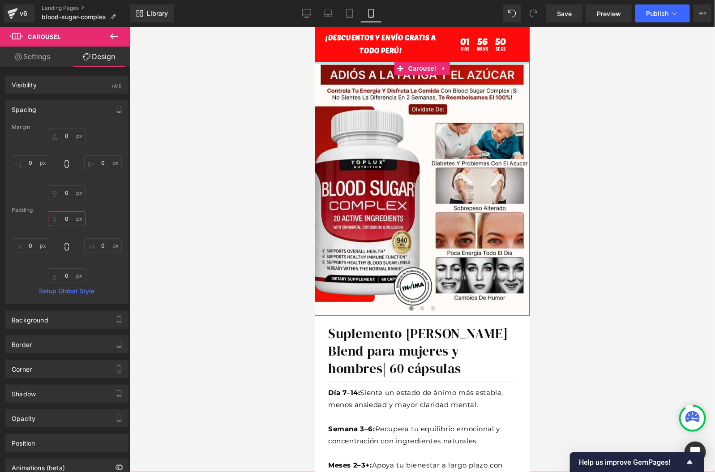
click at [67, 222] on input "0" at bounding box center [67, 218] width 38 height 15
type input "20"
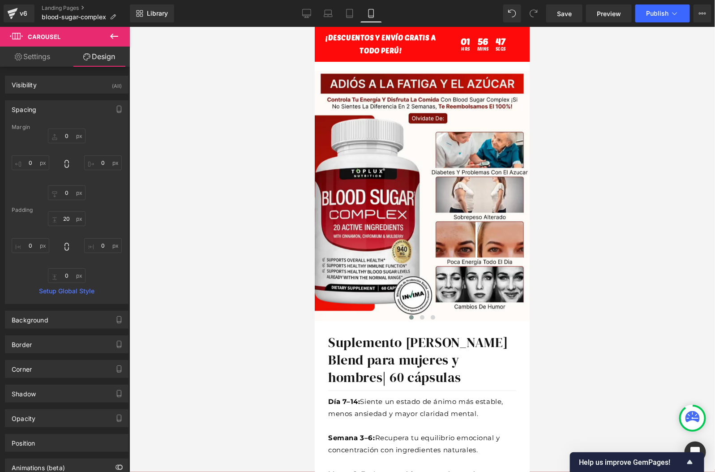
click at [559, 138] on div at bounding box center [421, 249] width 585 height 445
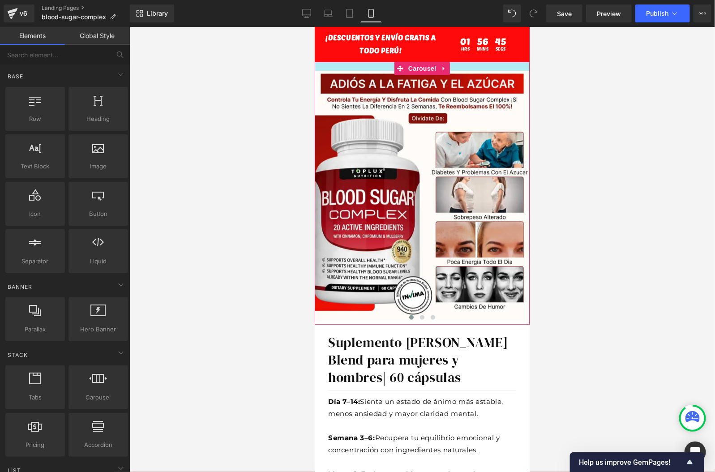
click at [458, 66] on div at bounding box center [421, 65] width 215 height 9
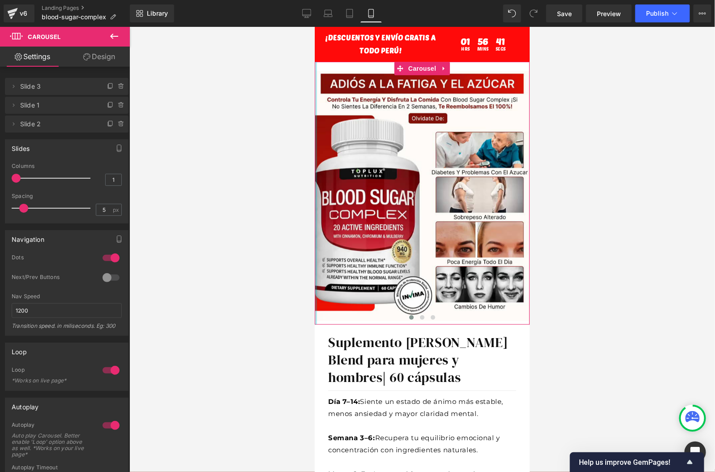
click at [316, 323] on div at bounding box center [315, 192] width 2 height 263
click at [481, 69] on div at bounding box center [421, 65] width 215 height 9
click at [102, 60] on link "Design" at bounding box center [99, 57] width 65 height 20
click at [0, 0] on div "Spacing" at bounding box center [0, 0] width 0 height 0
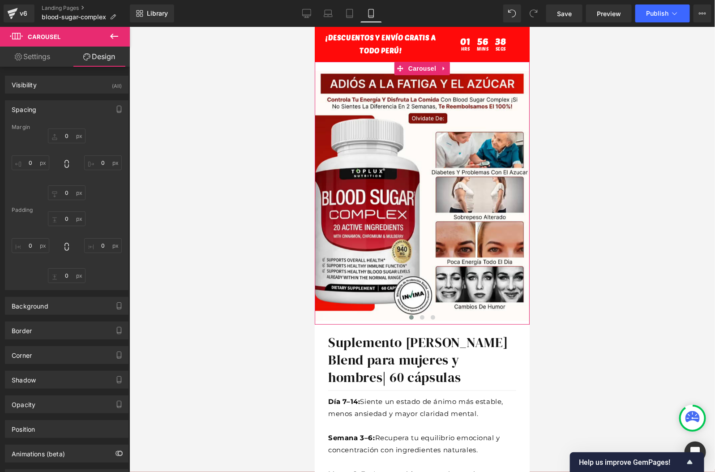
type input "0"
type input "20"
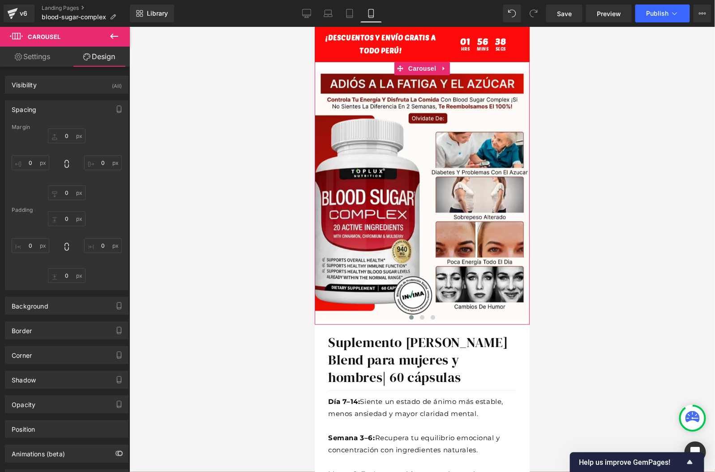
type input "0"
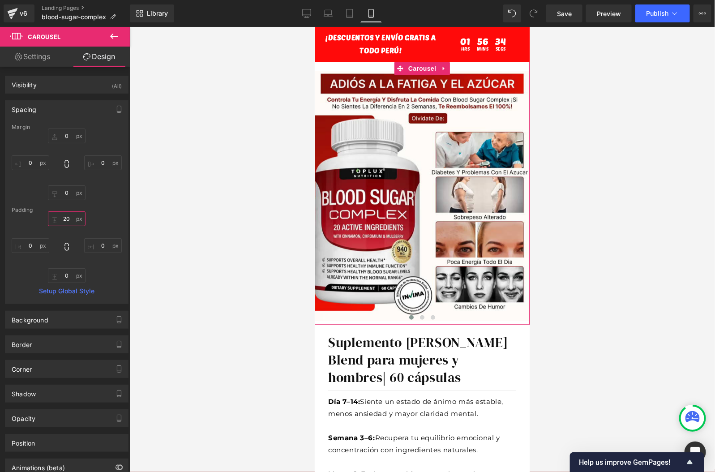
click at [65, 216] on input "20" at bounding box center [67, 218] width 38 height 15
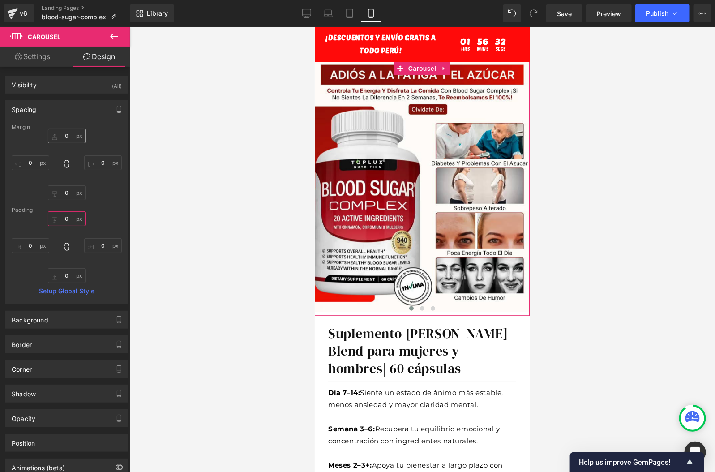
type input "0"
click at [65, 139] on input "0" at bounding box center [67, 135] width 38 height 15
type input "20"
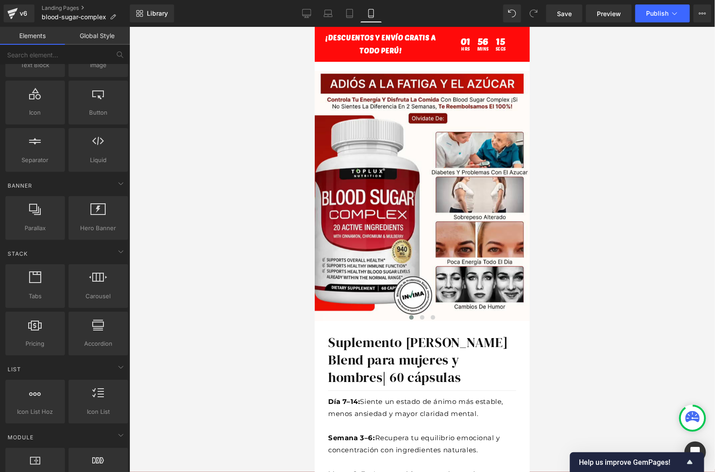
scroll to position [100, 0]
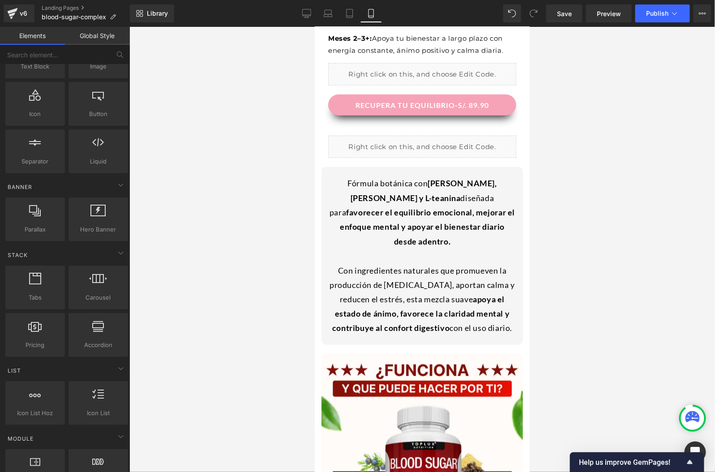
scroll to position [446, 0]
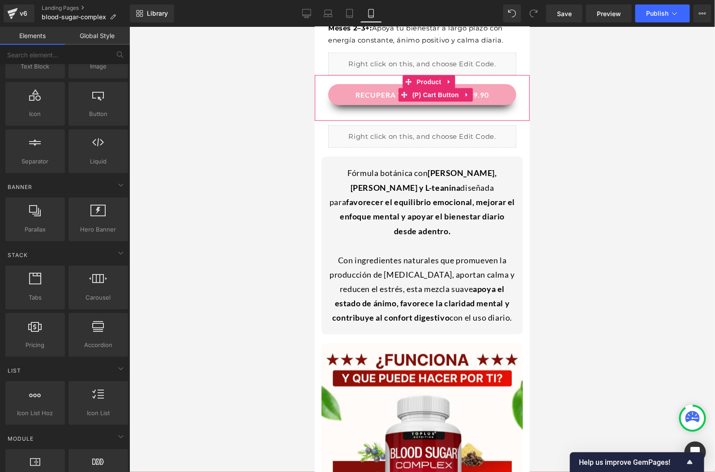
click at [514, 104] on button "RECUPERA TU EQUILIBRIO-S/. 89.90" at bounding box center [422, 94] width 188 height 21
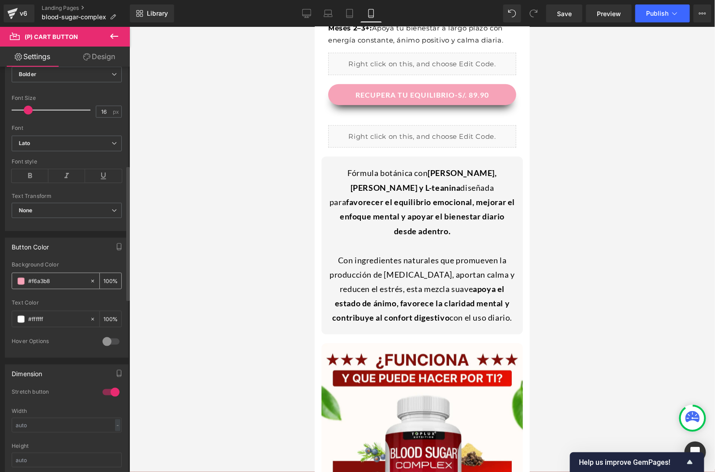
scroll to position [295, 0]
click at [56, 278] on input "#f6a3b8" at bounding box center [56, 280] width 57 height 10
click at [20, 278] on span at bounding box center [20, 280] width 7 height 7
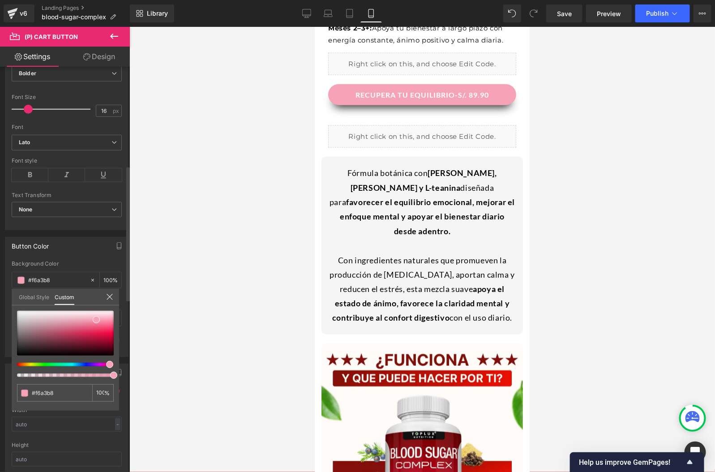
click at [43, 364] on div at bounding box center [61, 365] width 97 height 4
type input "#adf5a2"
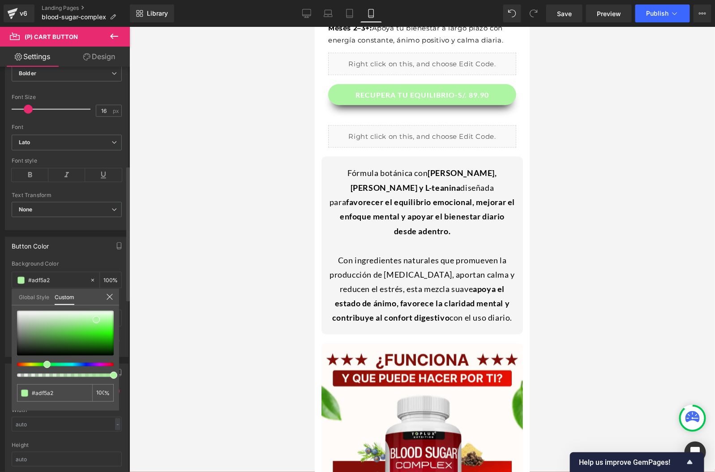
click at [53, 363] on div at bounding box center [61, 365] width 97 height 4
type input "#a2f5c7"
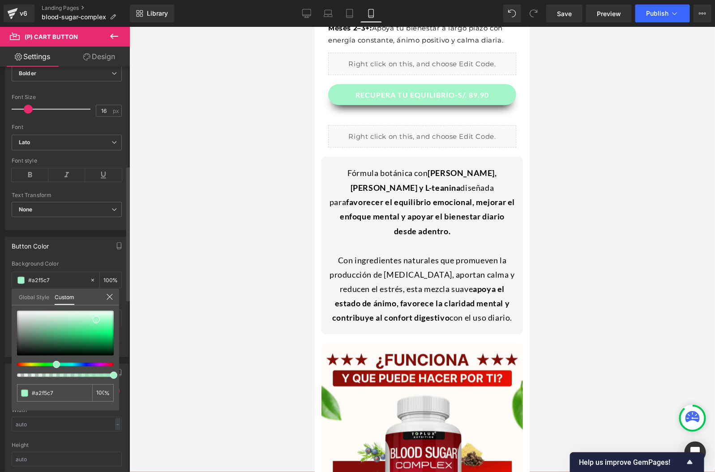
click at [47, 363] on div at bounding box center [61, 365] width 97 height 4
type input "#a2f5a9"
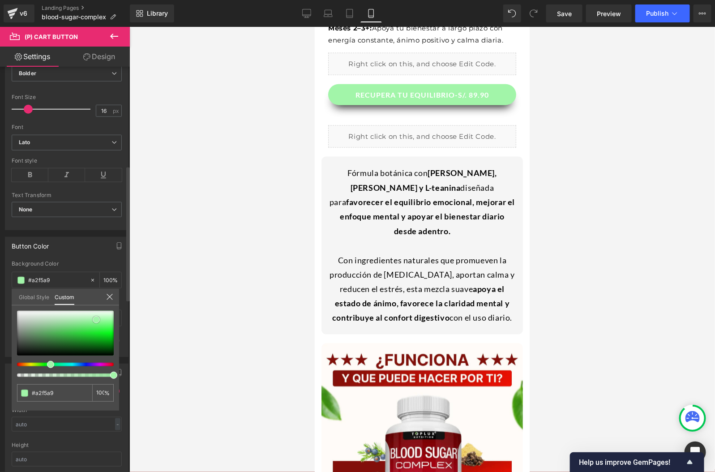
type input "#39c545"
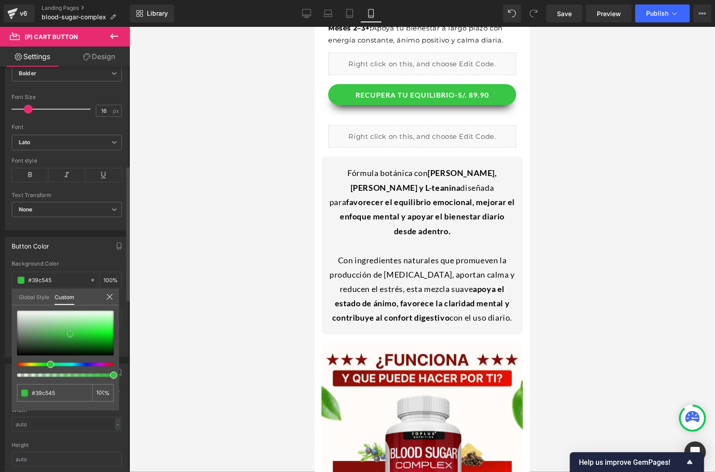
type input "#38c143"
type input "#32b33d"
type input "#30ab3a"
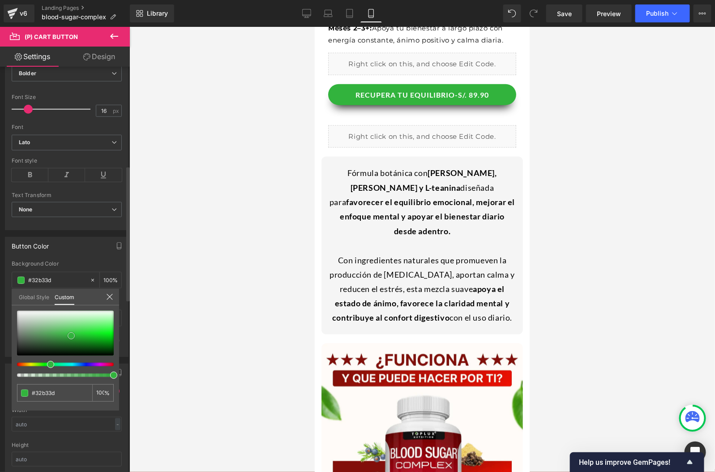
type input "#30ab3a"
type input "#2a9c34"
type input "#26912f"
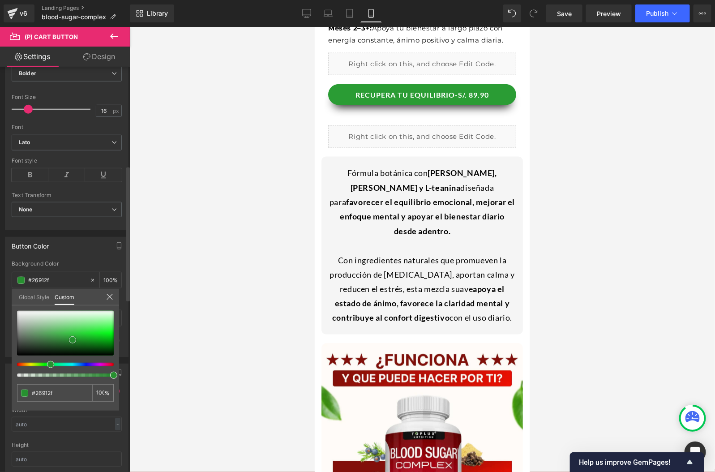
type input "#279030"
type input "#26912f"
type input "#289932"
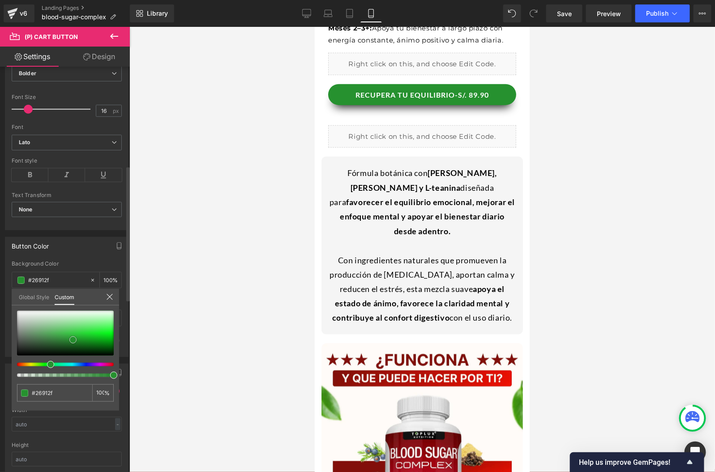
type input "#289932"
type input "#2ba536"
type input "#2ca937"
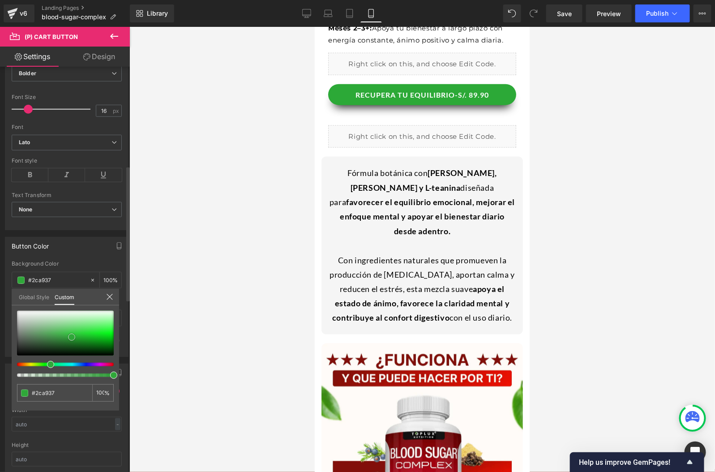
type input "#2fa739"
type input "#31af3b"
type input "#35be41"
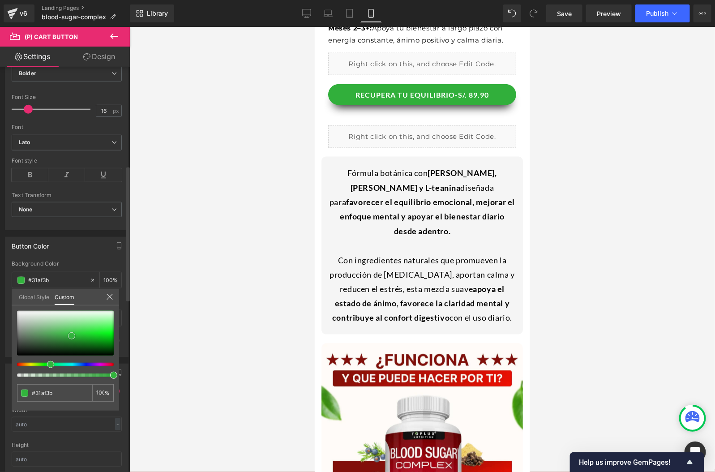
type input "#35be41"
type input "#39c545"
type input "#3dc648"
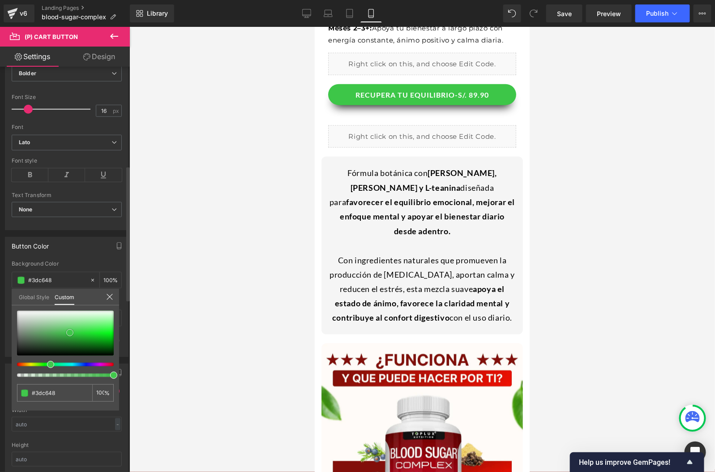
type input "#41c74c"
type input "#42c64d"
type input "#3ec549"
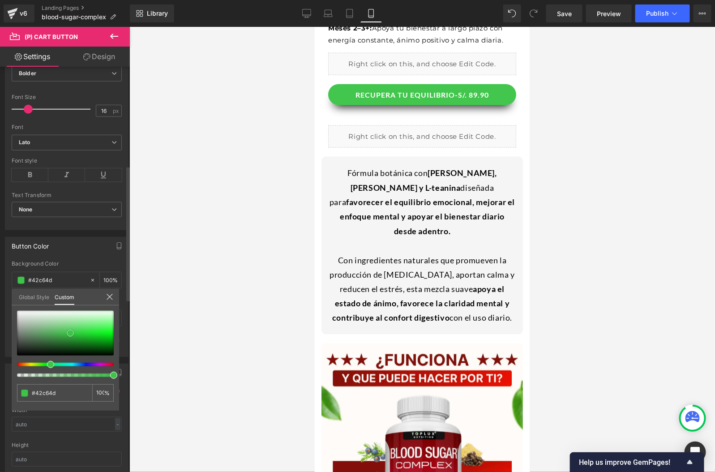
type input "#3ec549"
type input "#33b63e"
type input "#34b53f"
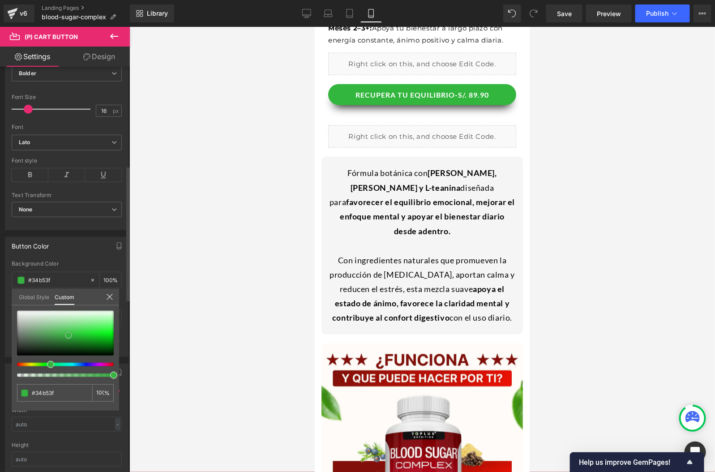
type input "#37b341"
click at [68, 335] on div at bounding box center [65, 333] width 97 height 45
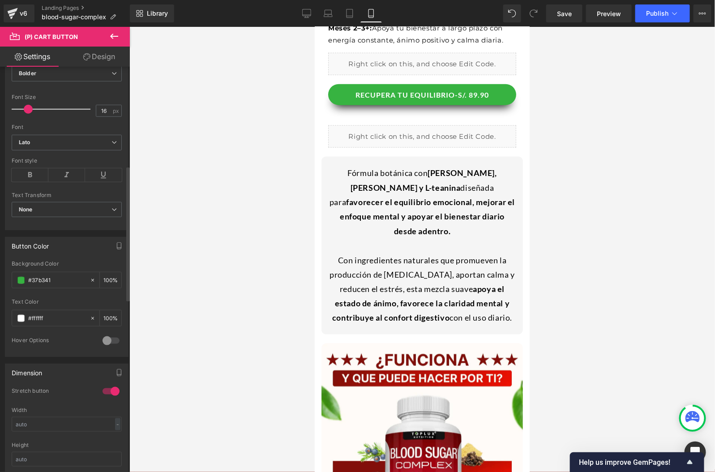
drag, startPoint x: 71, startPoint y: 275, endPoint x: 0, endPoint y: 274, distance: 71.2
click at [0, 274] on div "Button Color rgba(55, 179, 65, 1) Background Color #37b341 100 % #ffffff Text C…" at bounding box center [67, 293] width 134 height 127
click at [234, 249] on div at bounding box center [421, 249] width 585 height 445
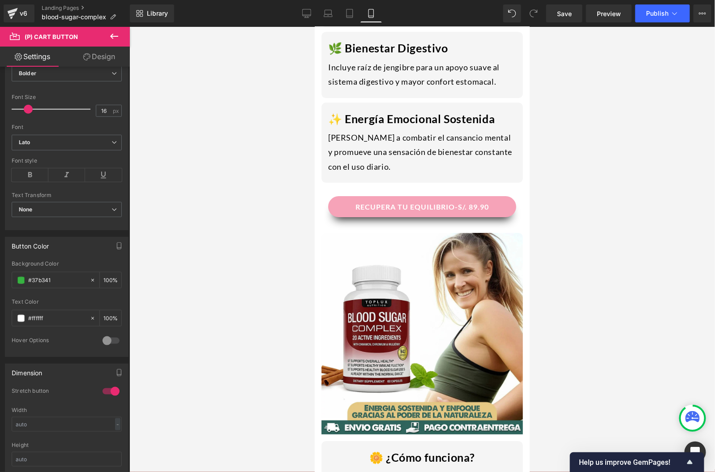
scroll to position [1187, 0]
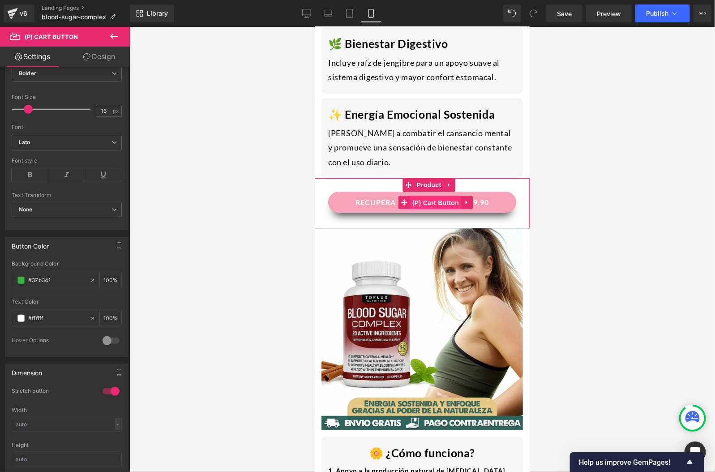
click at [414, 196] on span "(P) Cart Button" at bounding box center [435, 202] width 51 height 13
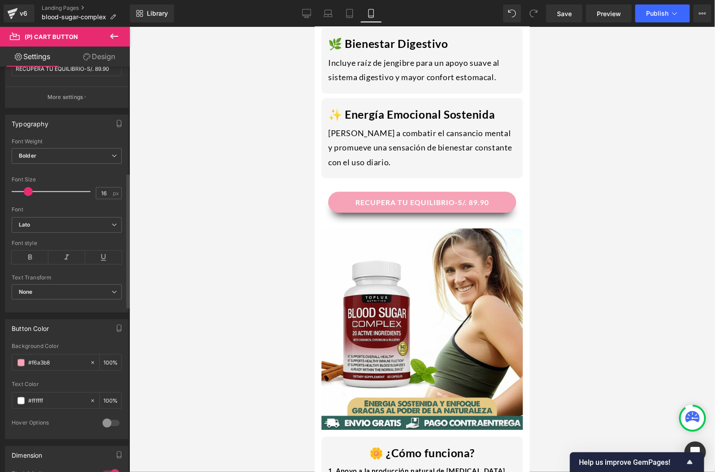
scroll to position [392, 0]
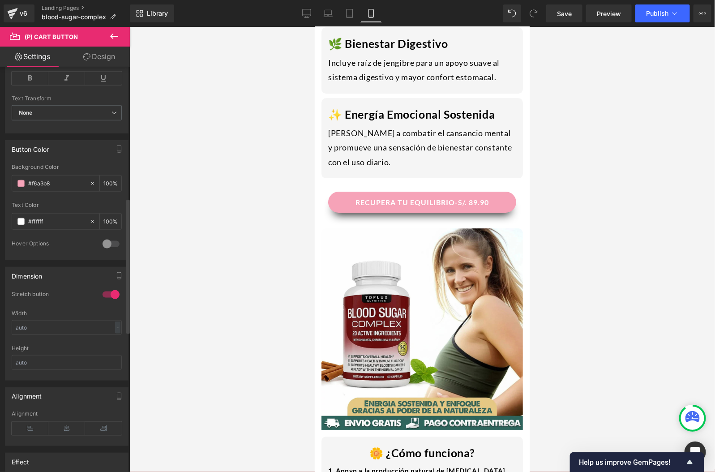
drag, startPoint x: 68, startPoint y: 181, endPoint x: 5, endPoint y: 176, distance: 62.8
click at [5, 176] on div "rgb(246, 163, 184) Background Color #f6a3b8 100 % #ffffff Text Color #ffffff 10…" at bounding box center [66, 212] width 123 height 96
paste input "37b341"
type input "#37b341"
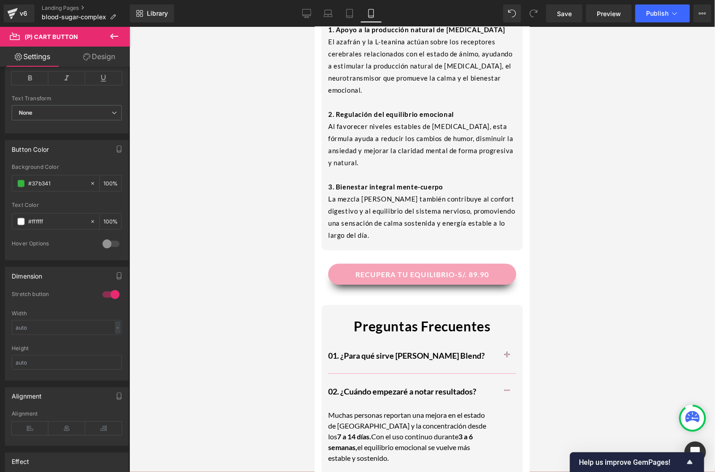
scroll to position [1633, 0]
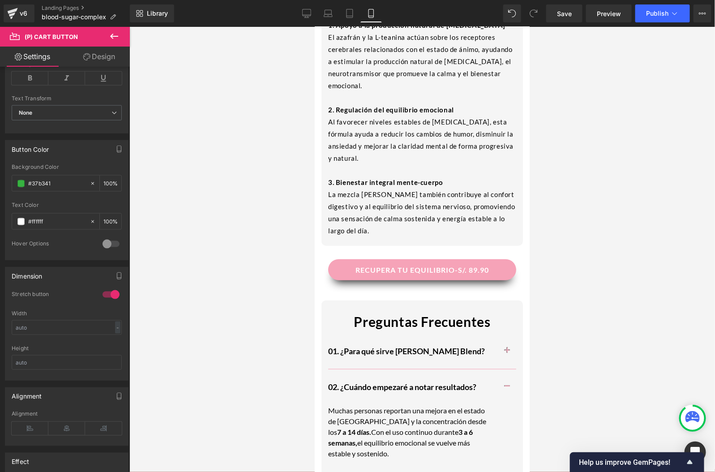
click at [429, 259] on div "RECUPERA TU EQUILIBRIO-S/. 89.90 (P) Cart Button" at bounding box center [422, 269] width 188 height 21
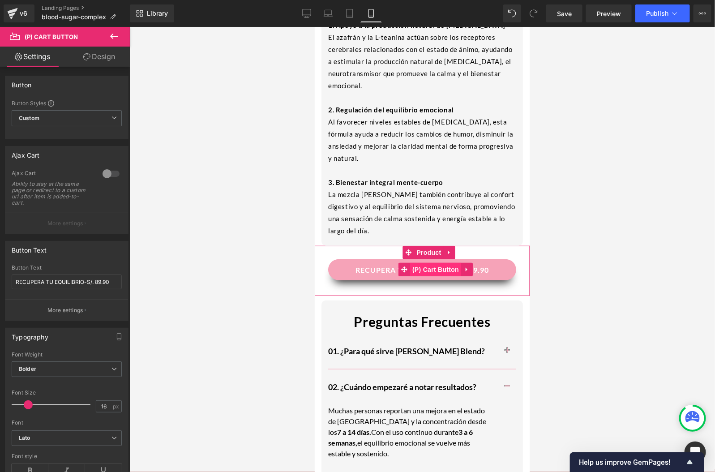
click at [427, 262] on span "(P) Cart Button" at bounding box center [435, 268] width 51 height 13
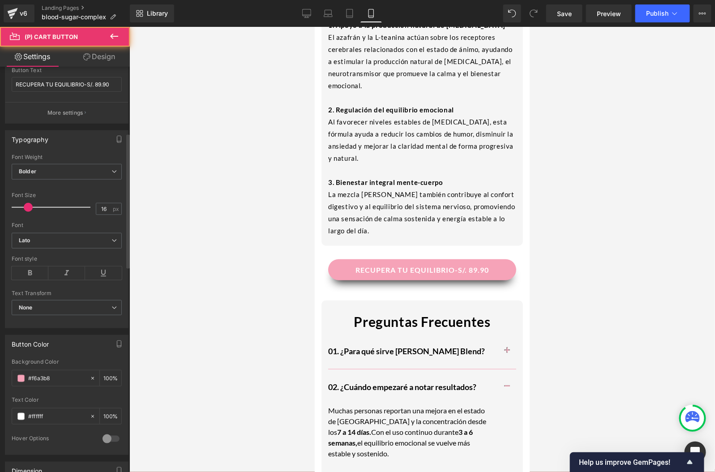
scroll to position [374, 0]
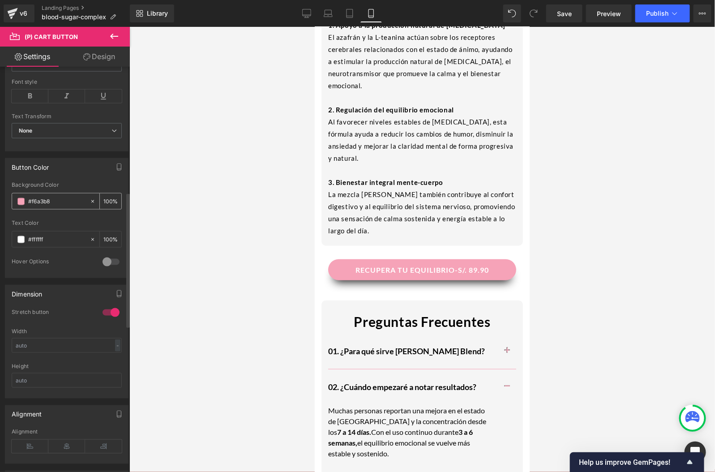
drag, startPoint x: 59, startPoint y: 199, endPoint x: 14, endPoint y: 198, distance: 45.2
click at [14, 198] on div "#f6a3b8" at bounding box center [50, 201] width 77 height 16
paste input "37b341"
type input "#37b341"
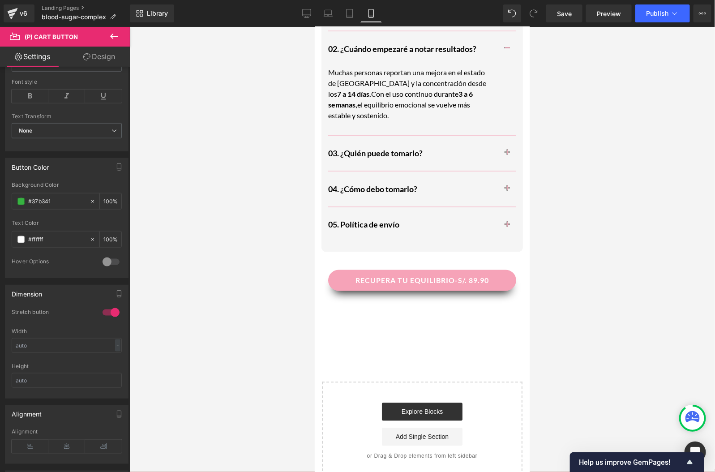
scroll to position [1977, 0]
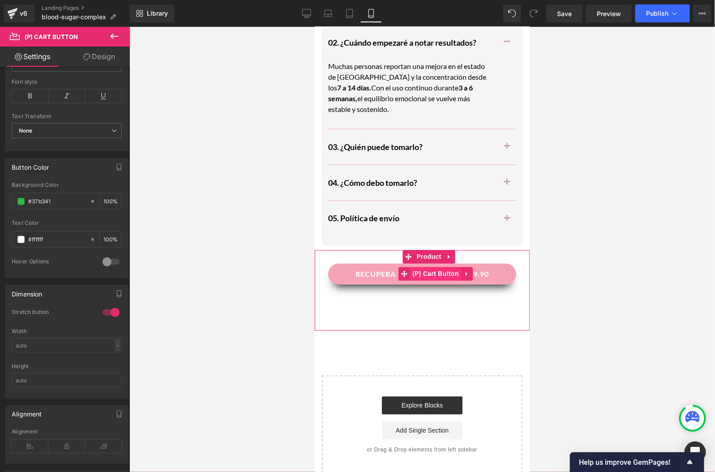
click at [438, 267] on span "(P) Cart Button" at bounding box center [435, 273] width 51 height 13
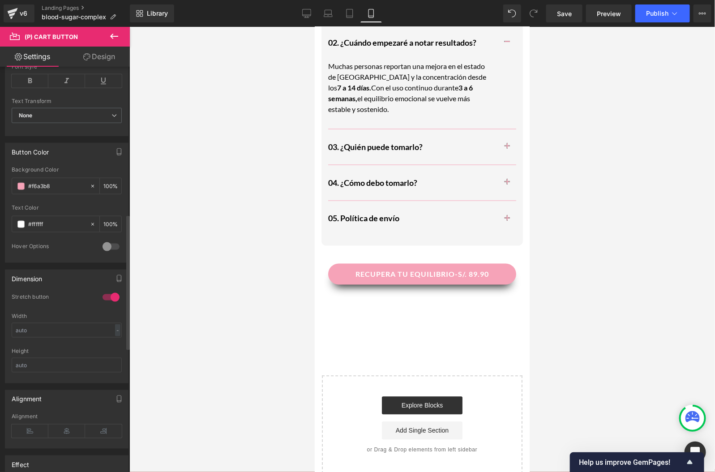
scroll to position [330, 0]
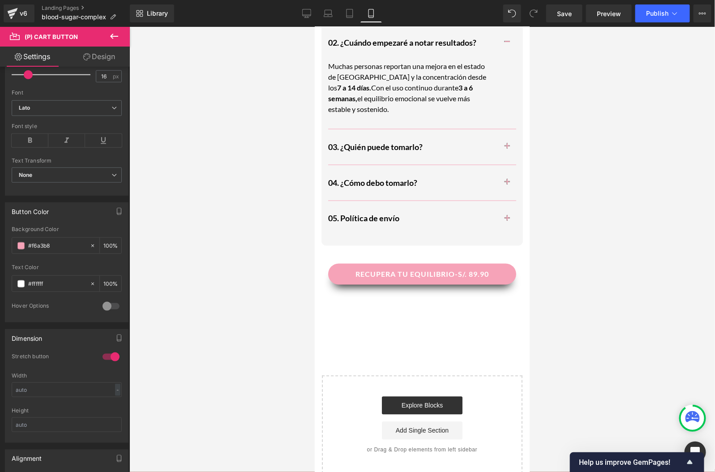
drag, startPoint x: 60, startPoint y: 243, endPoint x: -10, endPoint y: 243, distance: 69.4
click at [0, 243] on html "(P) Cart Button You are previewing how the will restyle your page. You can not …" at bounding box center [357, 236] width 715 height 472
paste input "37b341"
type input "#37b341"
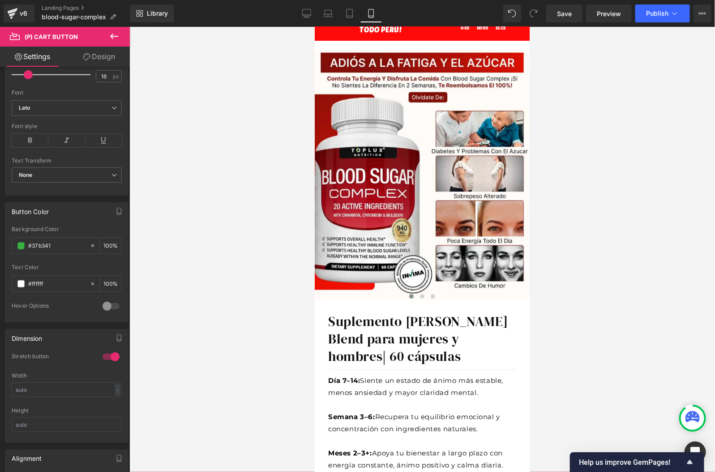
scroll to position [0, 0]
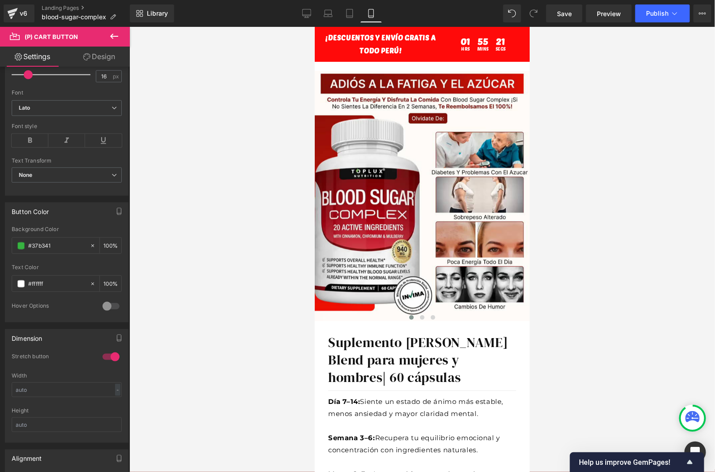
click at [602, 221] on div at bounding box center [421, 249] width 585 height 445
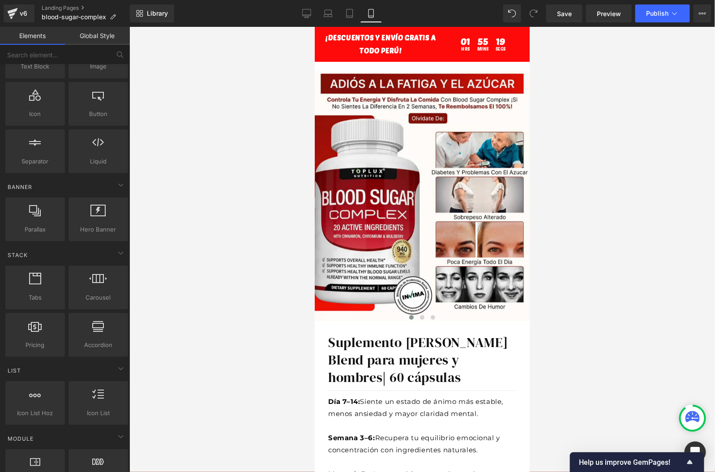
click at [602, 221] on div at bounding box center [421, 249] width 585 height 445
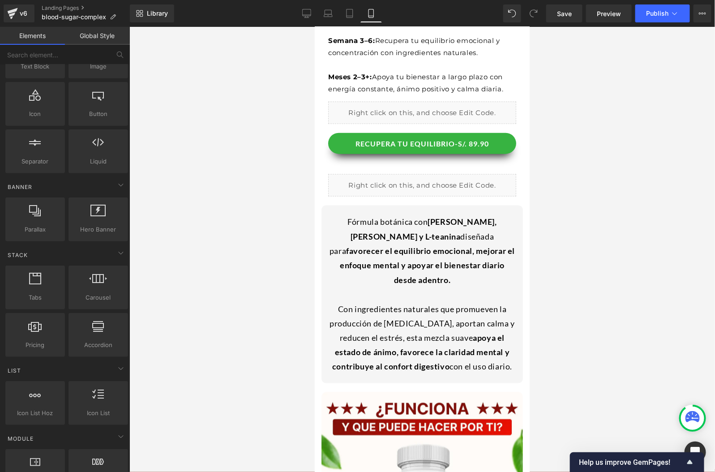
scroll to position [417, 0]
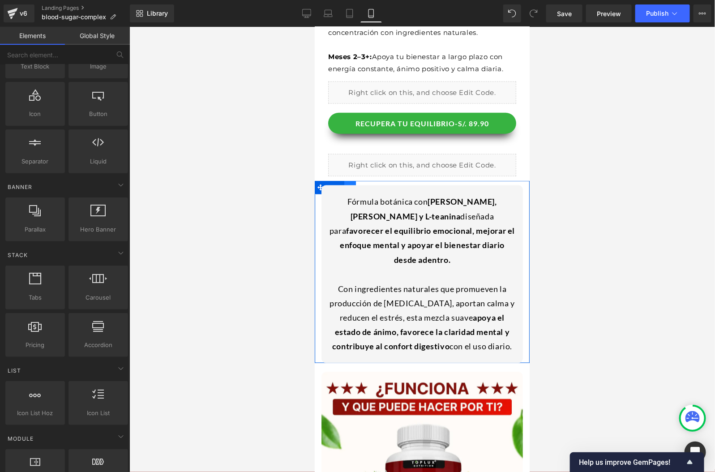
click at [352, 183] on link at bounding box center [350, 186] width 12 height 13
click at [372, 182] on link at bounding box center [373, 186] width 12 height 13
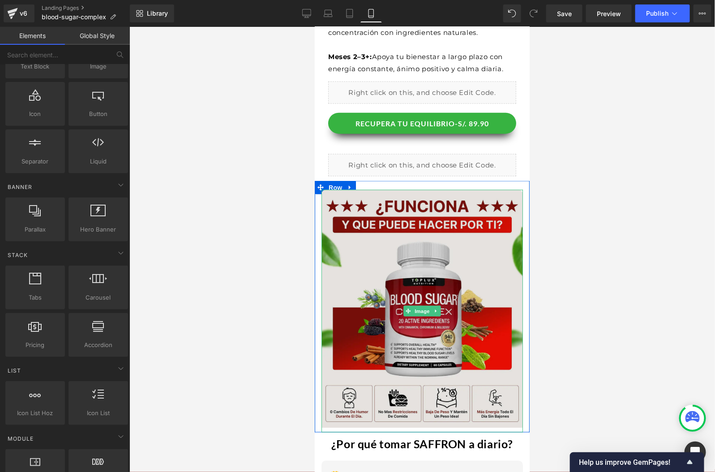
click at [457, 239] on img at bounding box center [421, 310] width 201 height 243
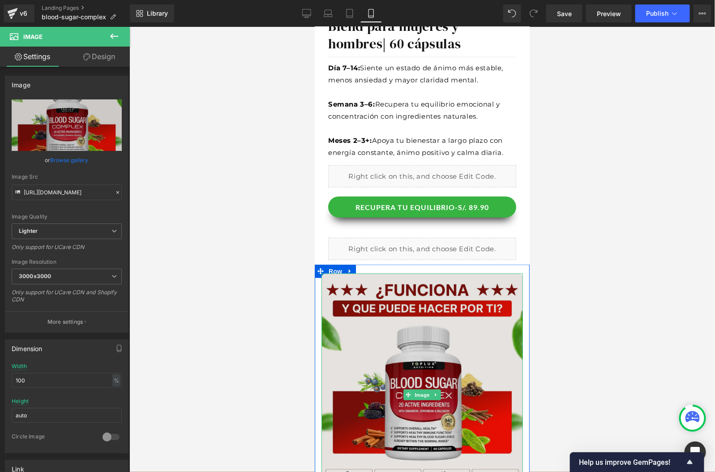
scroll to position [316, 0]
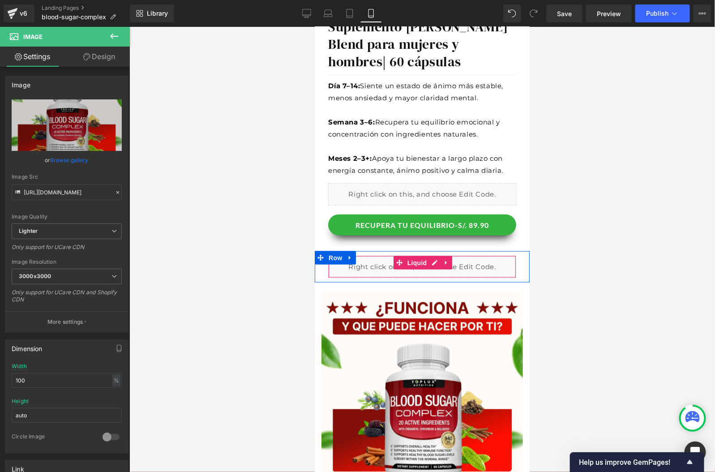
click at [384, 260] on div "Liquid" at bounding box center [422, 266] width 188 height 22
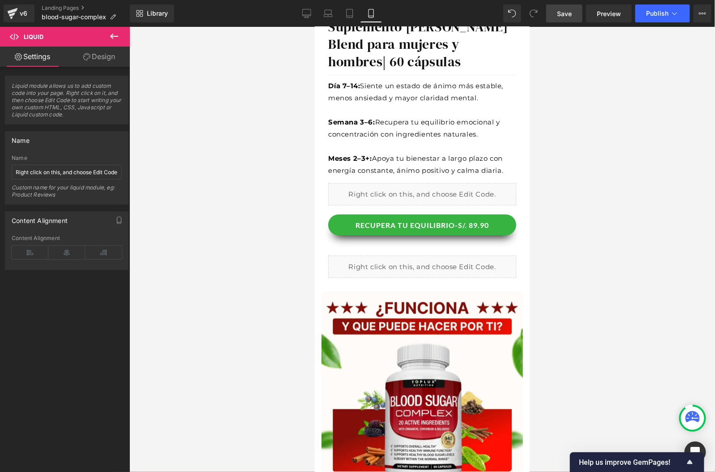
click at [575, 14] on link "Save" at bounding box center [564, 13] width 36 height 18
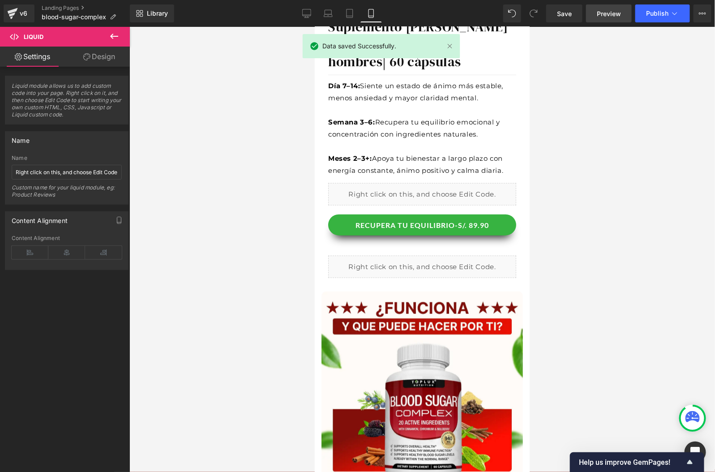
click at [604, 15] on span "Preview" at bounding box center [609, 13] width 24 height 9
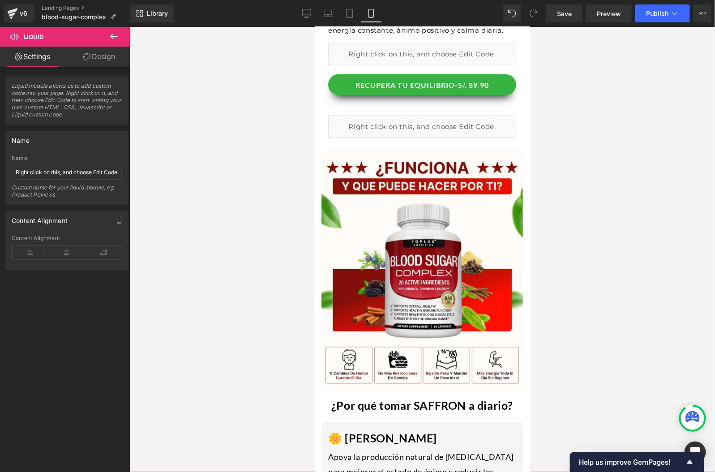
scroll to position [461, 0]
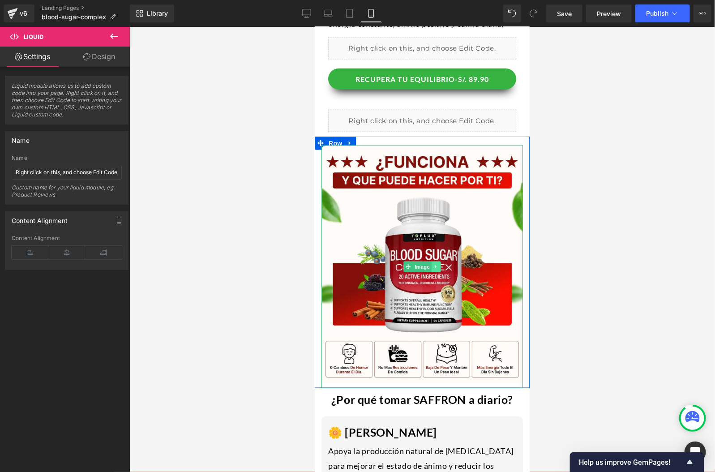
click at [438, 265] on link at bounding box center [435, 266] width 9 height 11
click at [430, 268] on icon at bounding box center [430, 266] width 5 height 5
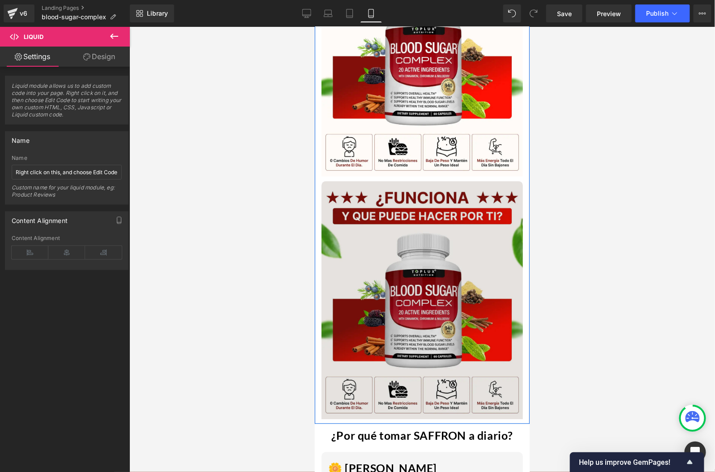
scroll to position [598, 0]
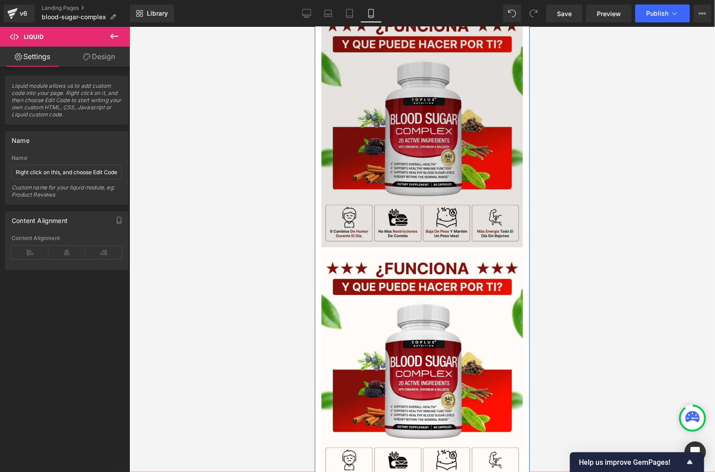
click at [462, 135] on img at bounding box center [421, 130] width 201 height 243
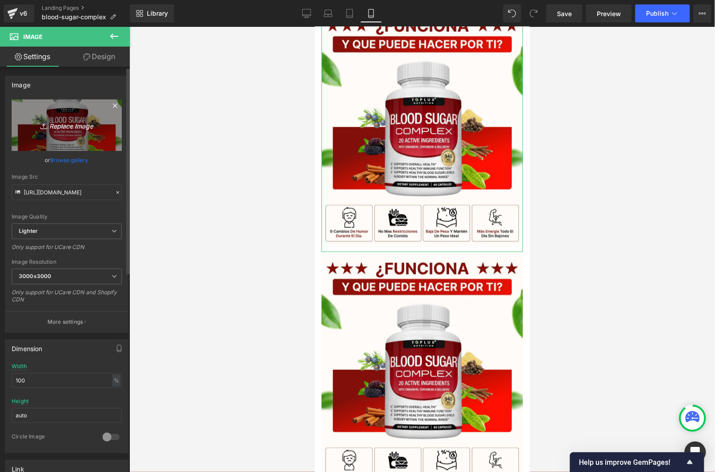
click at [64, 125] on icon "Replace Image" at bounding box center [67, 125] width 72 height 11
type input "C:\fakepath\3.webp"
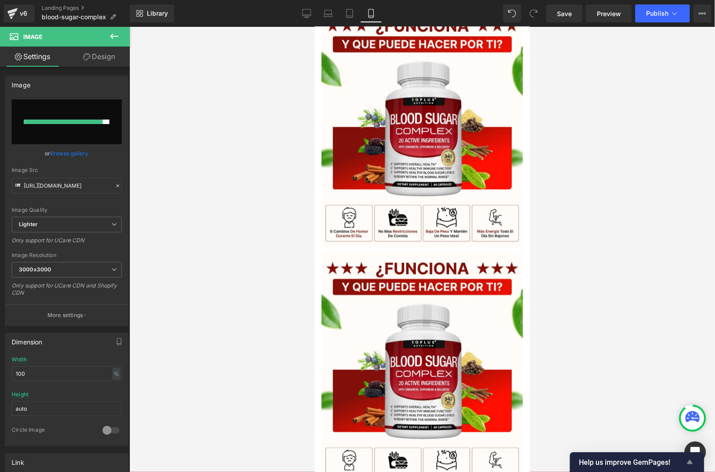
type input "[URL][DOMAIN_NAME]"
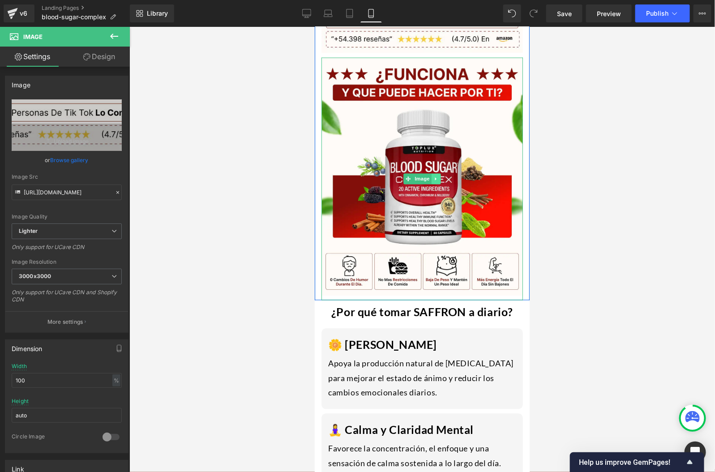
click at [433, 179] on icon at bounding box center [435, 178] width 5 height 5
click at [412, 178] on span "Image" at bounding box center [421, 179] width 19 height 11
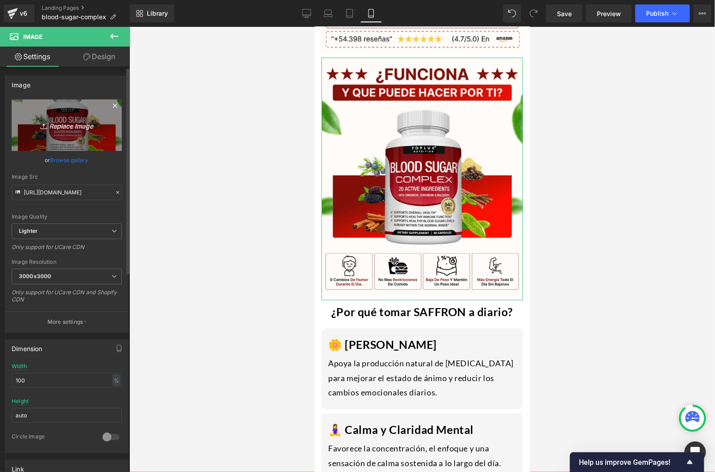
click at [73, 128] on icon "Replace Image" at bounding box center [67, 125] width 72 height 11
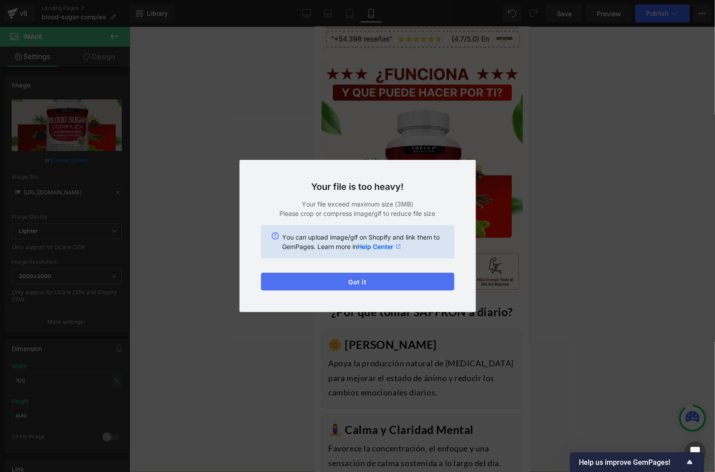
click at [364, 276] on button "Got it" at bounding box center [357, 282] width 193 height 18
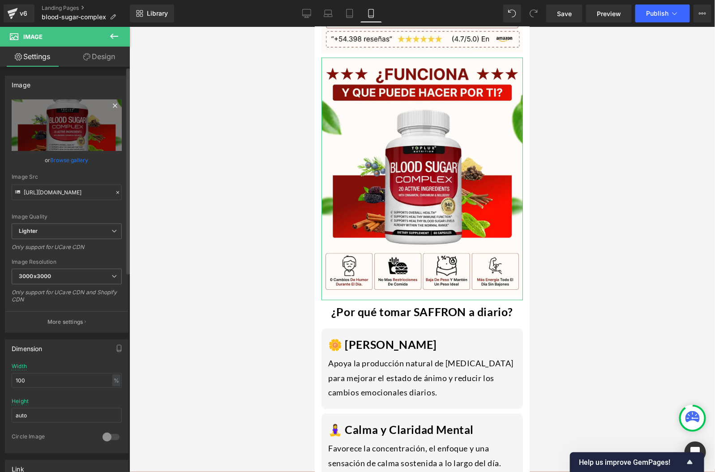
click at [111, 103] on icon at bounding box center [115, 105] width 11 height 11
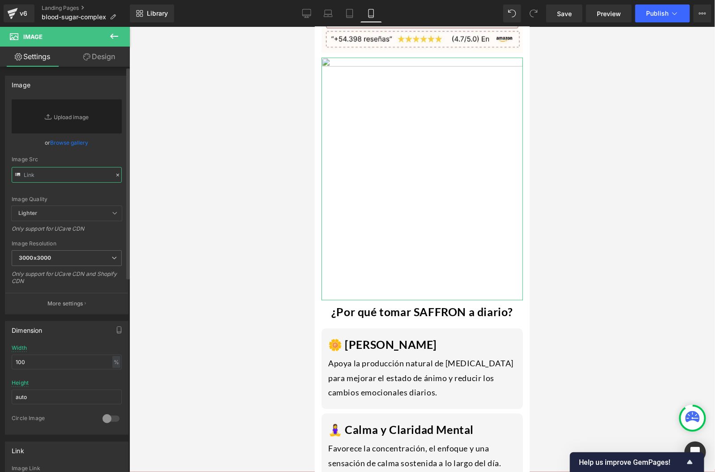
click at [93, 176] on input "text" at bounding box center [67, 175] width 110 height 16
paste input "[URL][DOMAIN_NAME]"
type input "[URL][DOMAIN_NAME]"
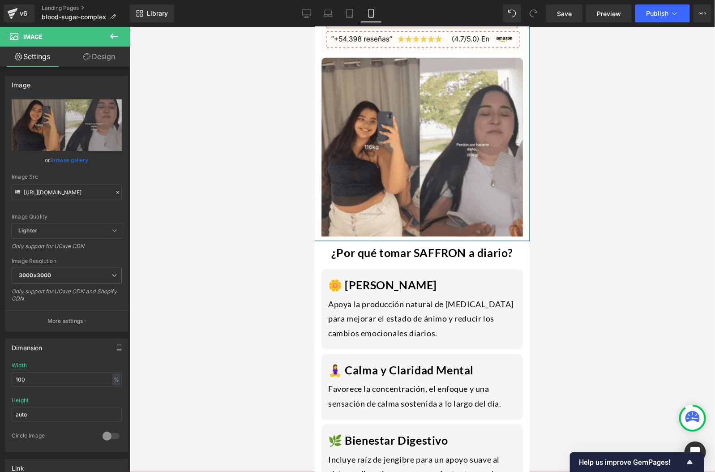
click at [525, 204] on div "Image Image Row" at bounding box center [421, 120] width 215 height 241
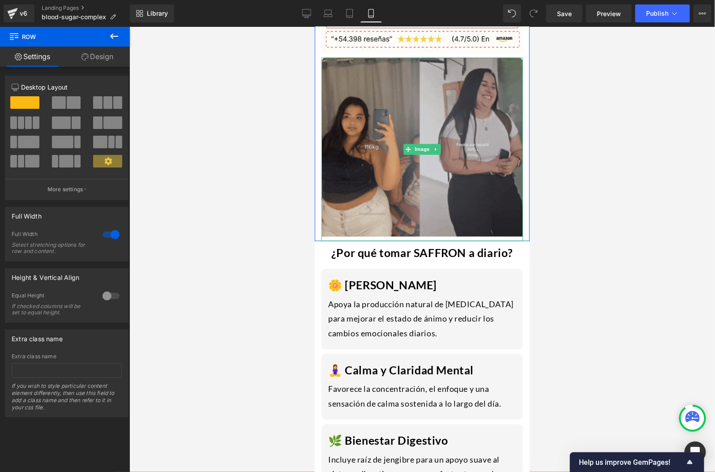
click at [355, 189] on img at bounding box center [421, 148] width 201 height 183
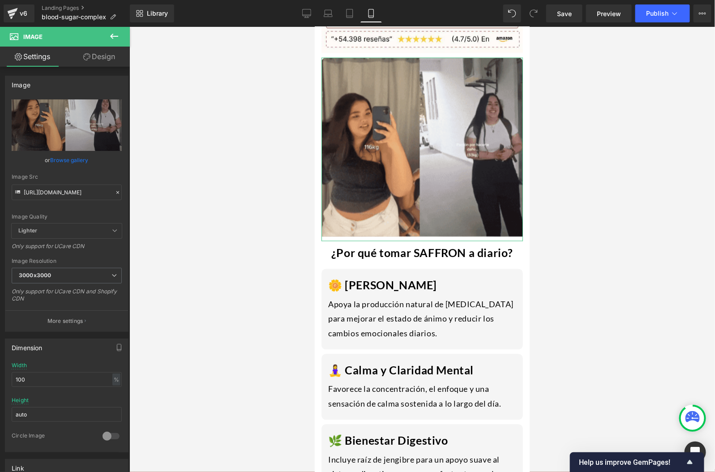
click at [84, 58] on icon at bounding box center [86, 56] width 7 height 7
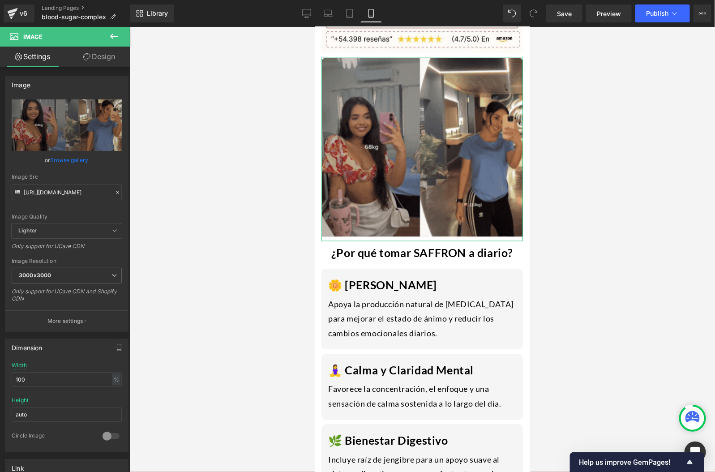
click at [0, 0] on div "Spacing" at bounding box center [0, 0] width 0 height 0
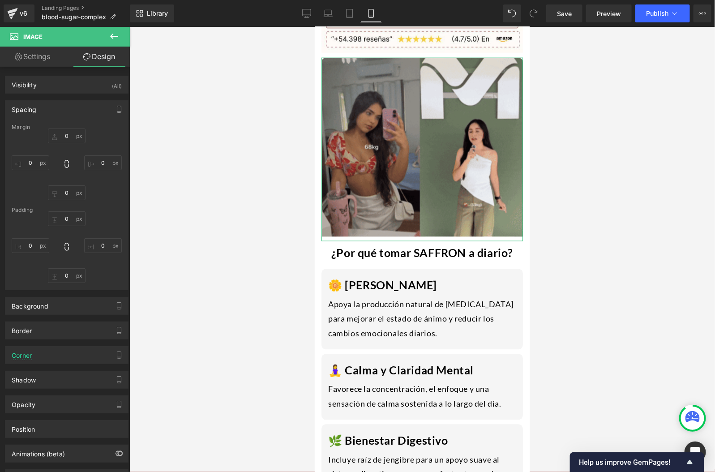
type input "0"
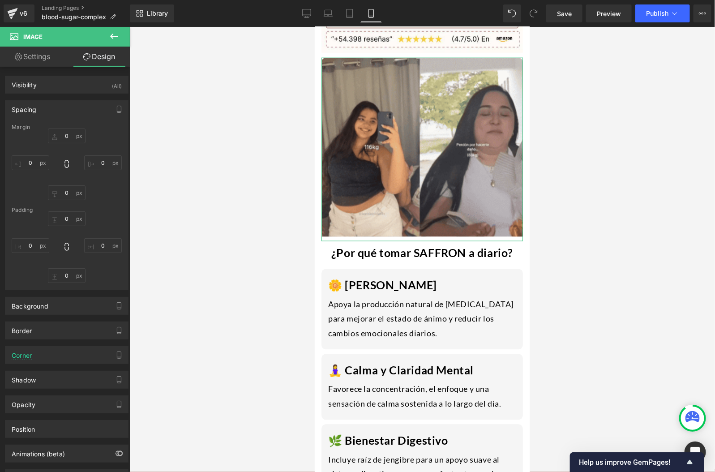
type input "0"
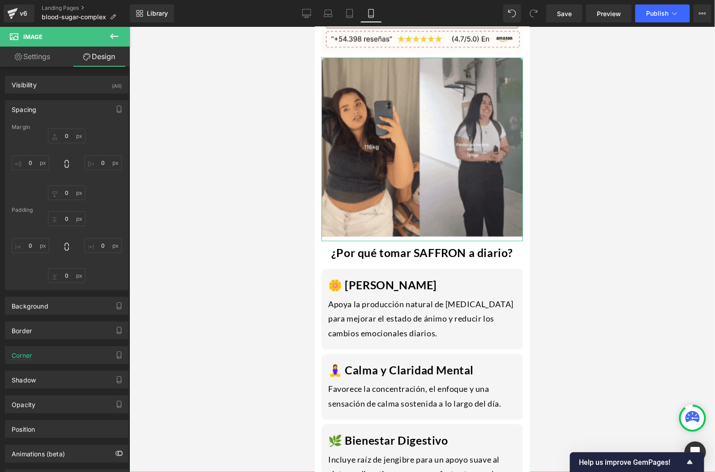
type input "0"
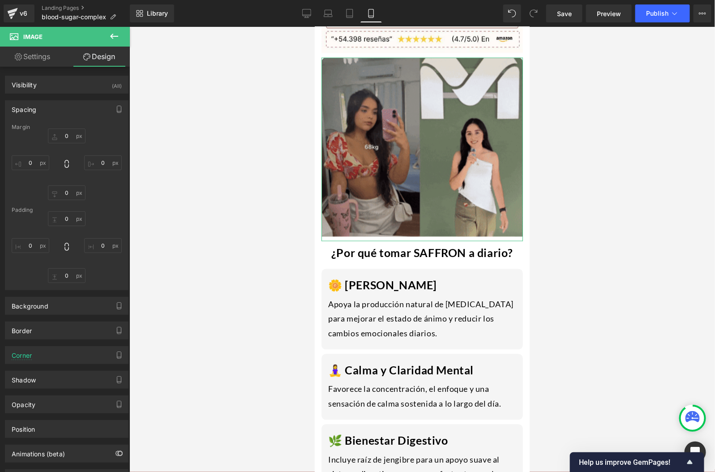
type input "0"
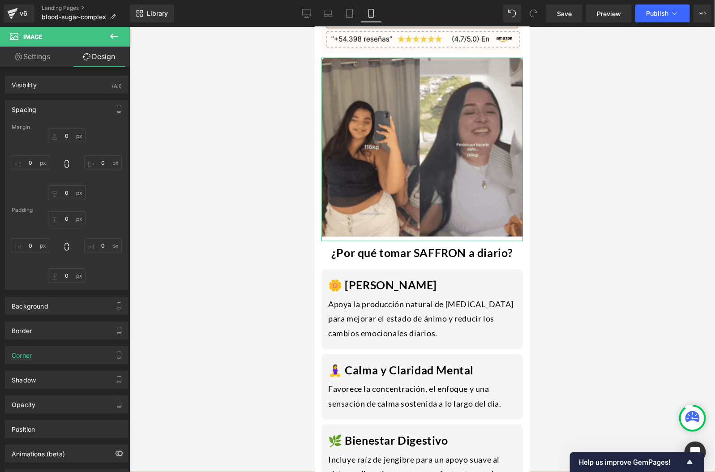
type input "0"
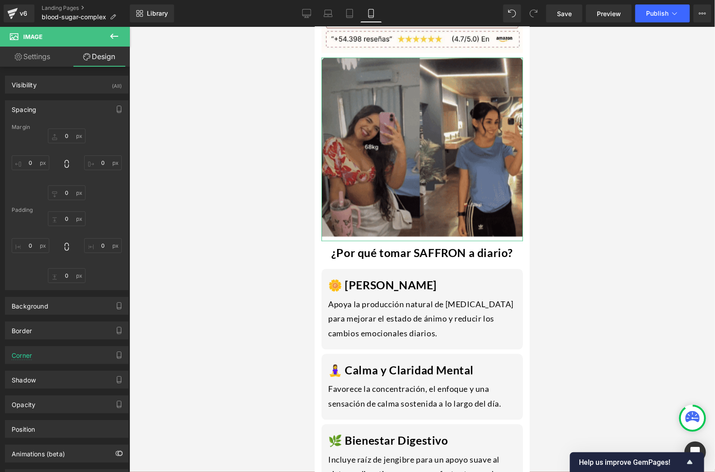
type input "0"
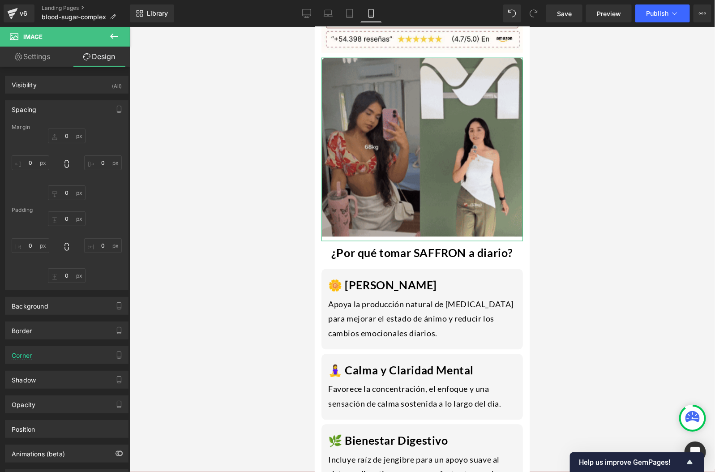
type input "10"
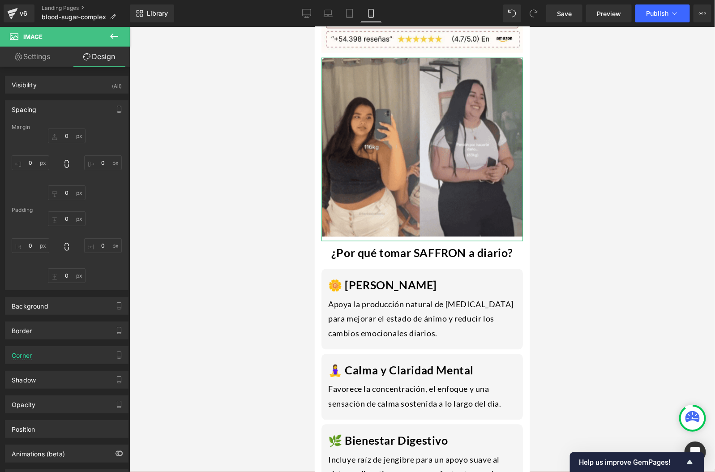
type input "0"
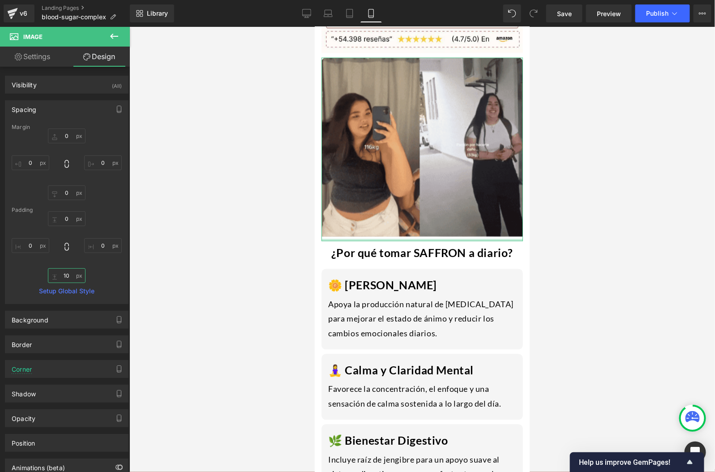
click at [71, 273] on input "10" at bounding box center [67, 275] width 38 height 15
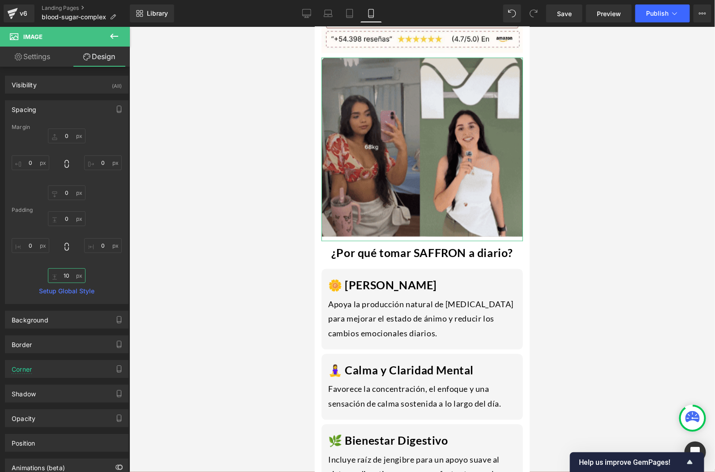
type input "0"
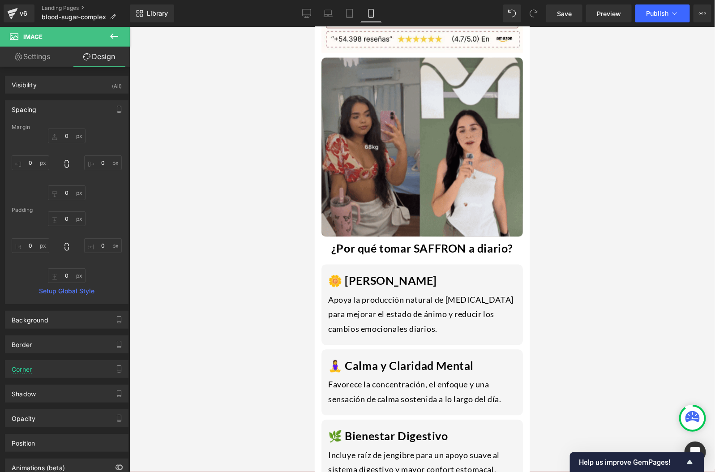
click at [590, 253] on div at bounding box center [421, 249] width 585 height 445
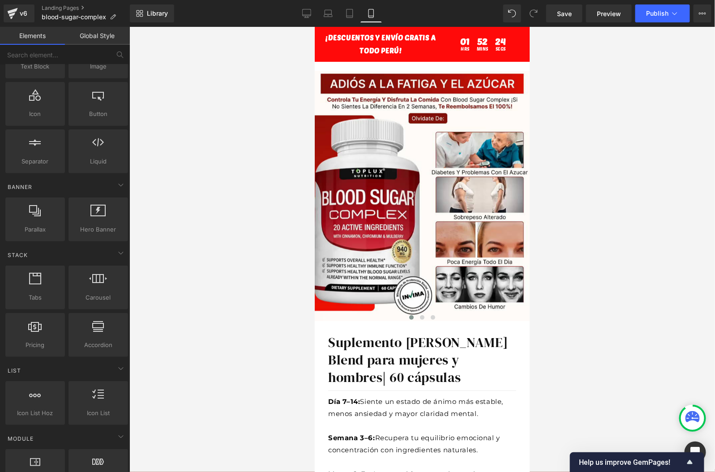
scroll to position [17, 0]
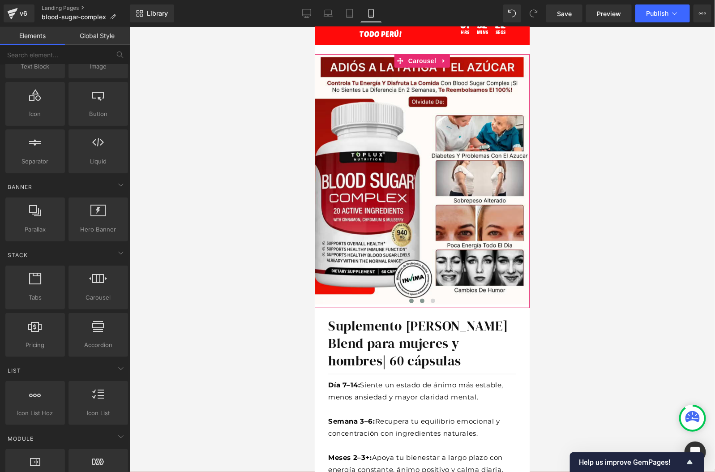
click at [417, 299] on button at bounding box center [421, 300] width 11 height 9
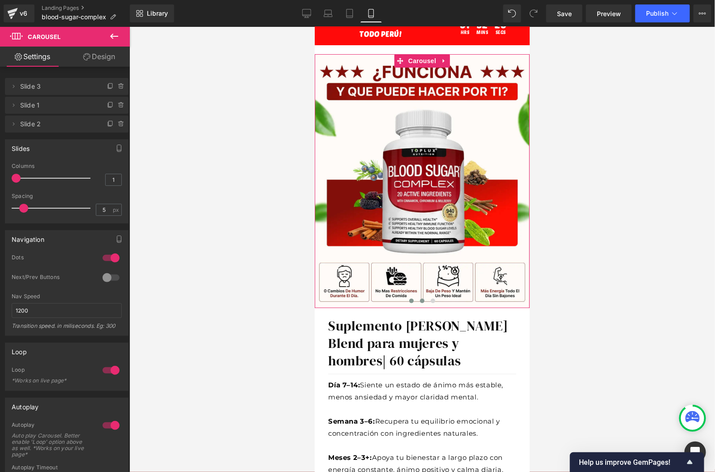
click at [410, 301] on span at bounding box center [411, 300] width 4 height 4
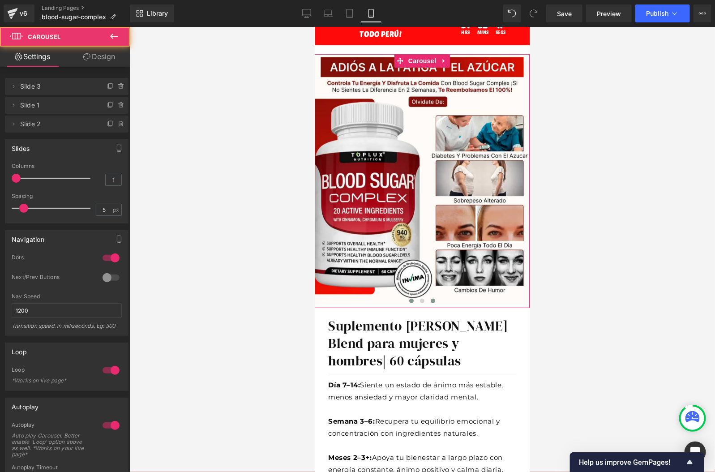
click at [432, 303] on button at bounding box center [432, 300] width 11 height 9
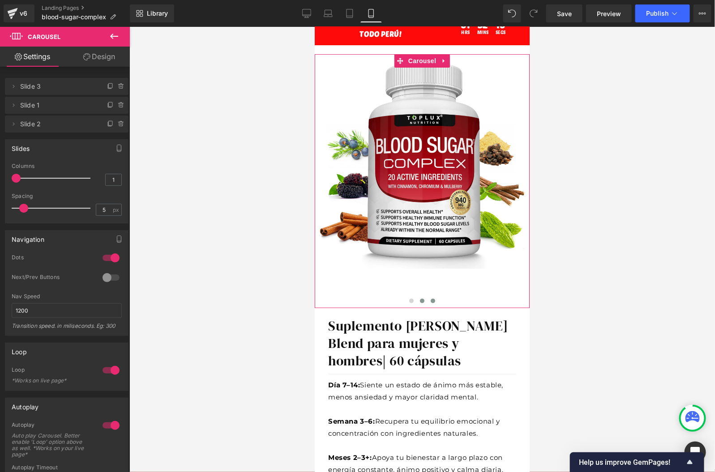
click at [419, 300] on span at bounding box center [421, 300] width 4 height 4
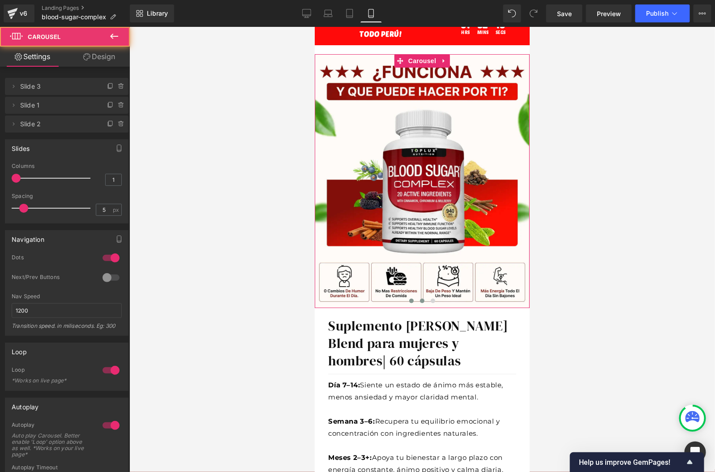
click at [412, 301] on span at bounding box center [411, 300] width 4 height 4
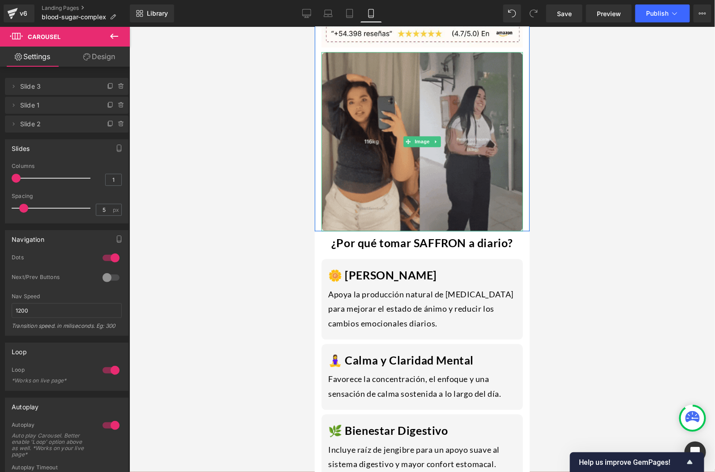
scroll to position [677, 0]
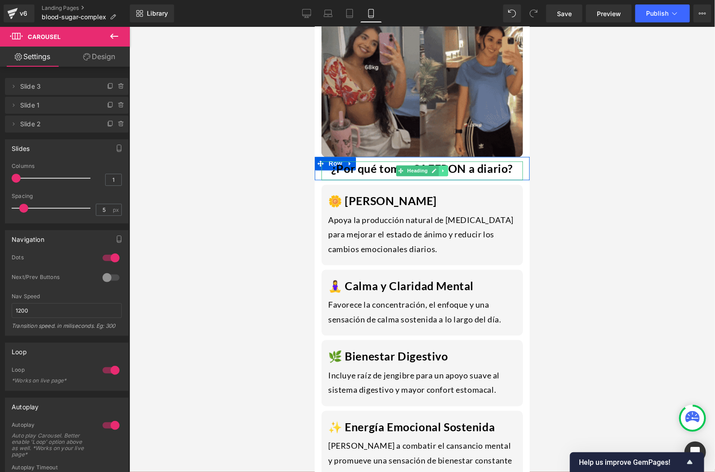
click at [439, 172] on link at bounding box center [442, 170] width 9 height 11
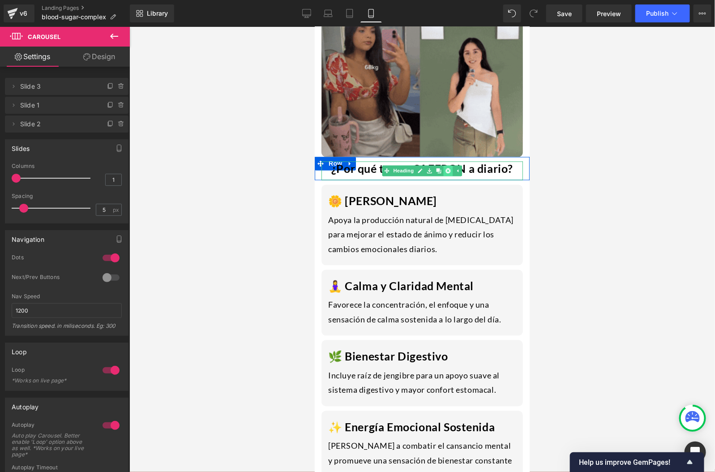
click at [448, 170] on icon at bounding box center [447, 170] width 5 height 5
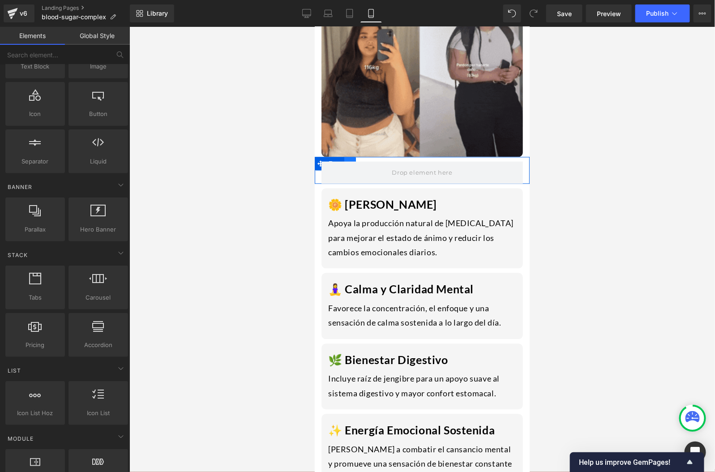
click at [350, 158] on link at bounding box center [350, 163] width 12 height 13
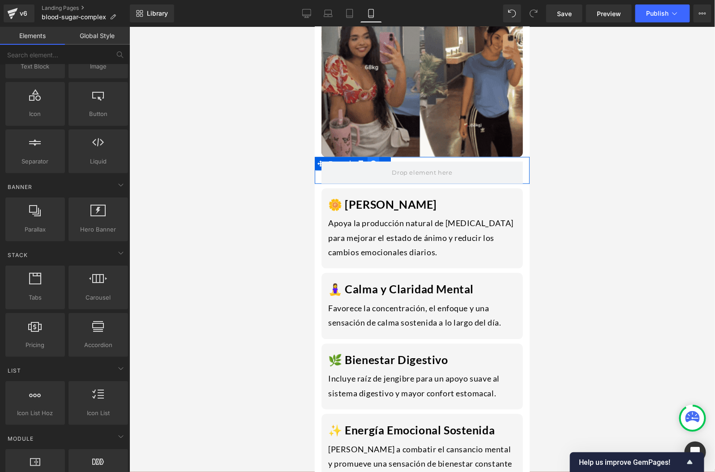
click at [373, 158] on link at bounding box center [373, 163] width 12 height 13
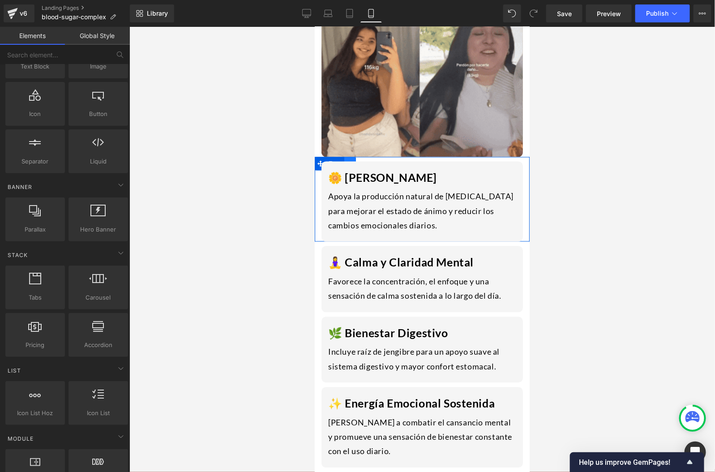
click at [351, 158] on link at bounding box center [350, 163] width 12 height 13
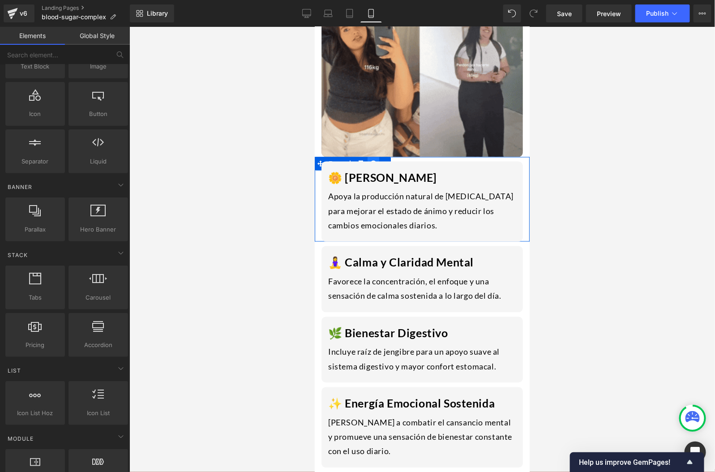
click at [370, 158] on link at bounding box center [373, 163] width 12 height 13
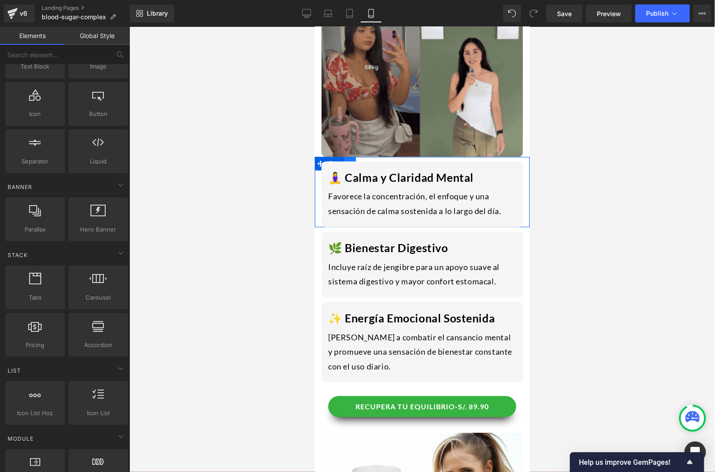
click at [344, 158] on link at bounding box center [350, 163] width 12 height 13
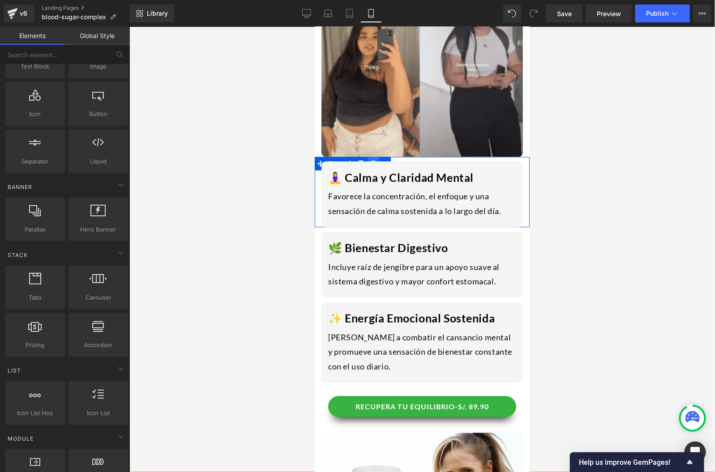
click at [369, 157] on link at bounding box center [373, 163] width 12 height 13
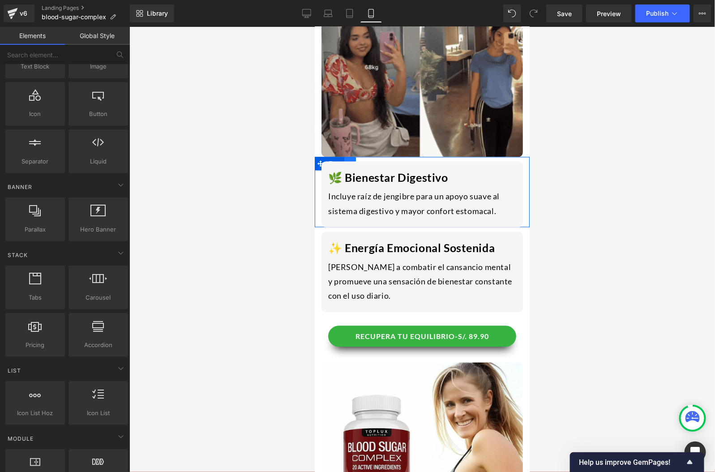
click at [348, 158] on link at bounding box center [350, 163] width 12 height 13
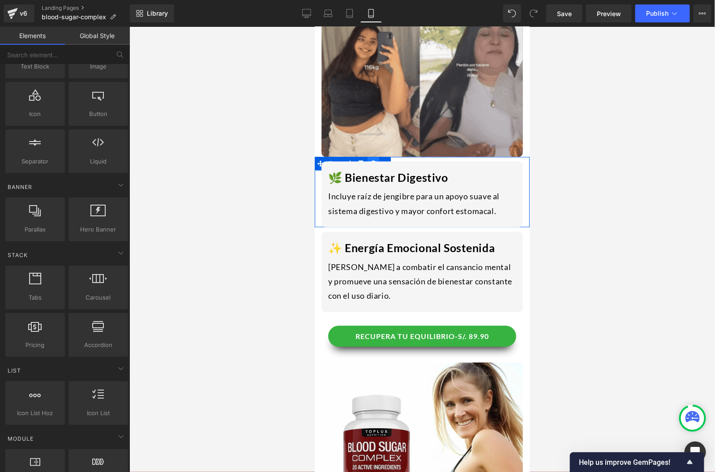
click at [368, 158] on link at bounding box center [373, 163] width 12 height 13
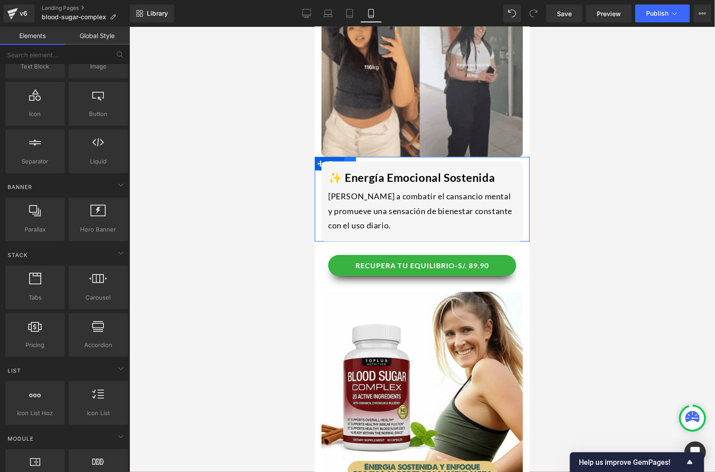
click at [350, 158] on link at bounding box center [350, 163] width 12 height 13
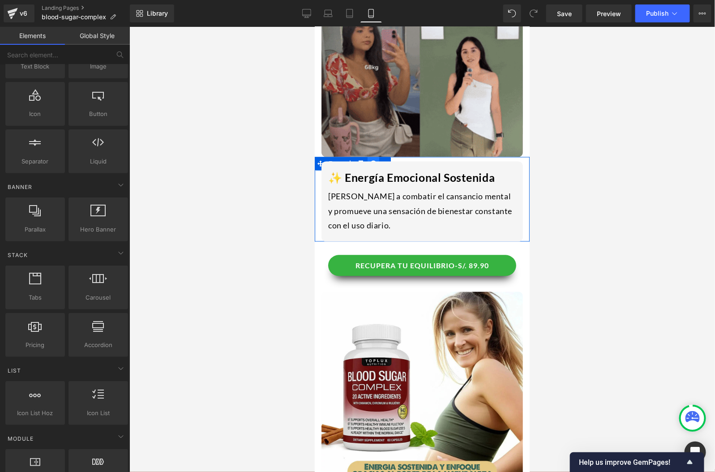
click at [374, 160] on icon at bounding box center [373, 163] width 6 height 7
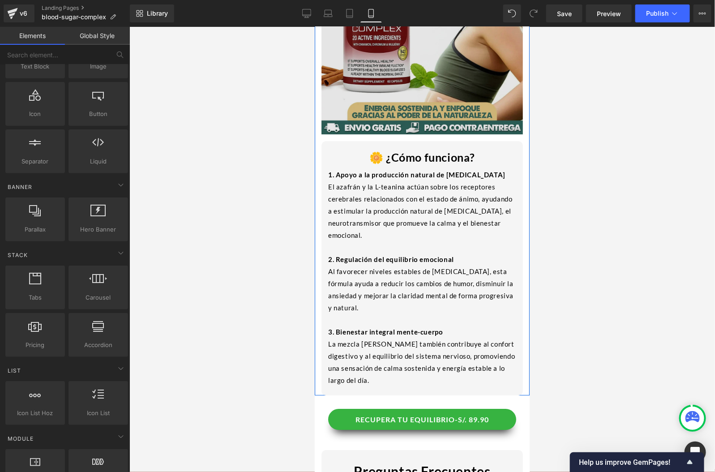
scroll to position [958, 0]
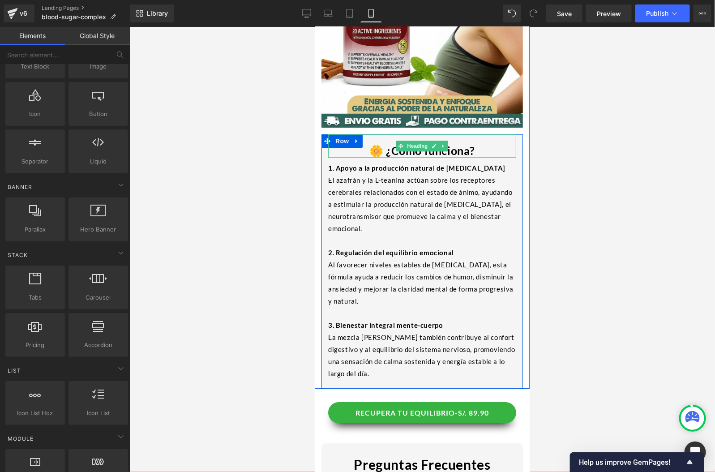
click at [354, 140] on div "🌼 ¿Cómo funciona?" at bounding box center [422, 146] width 188 height 24
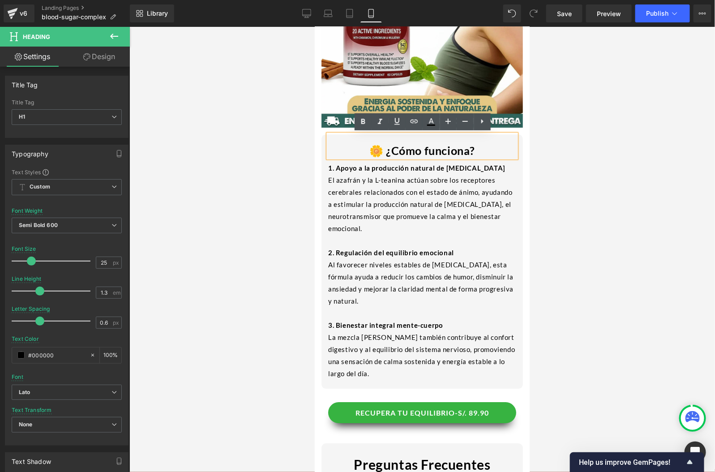
click at [315, 147] on div "Image 🌼 ¿Cómo funciona? Heading 1. Apoyo a la producción natural de [MEDICAL_DA…" at bounding box center [421, 157] width 215 height 463
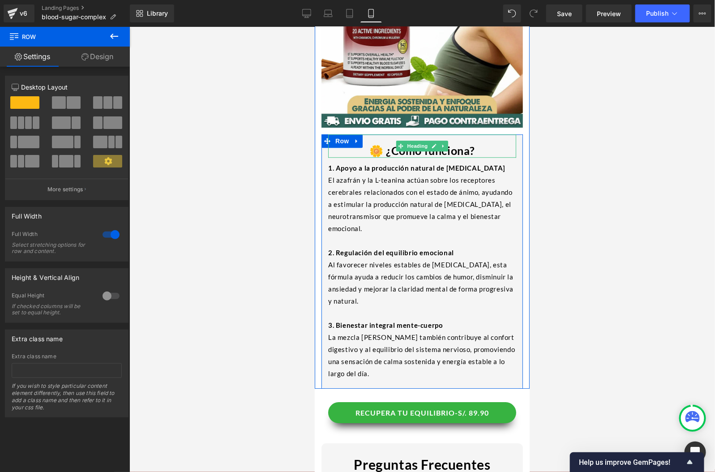
click at [352, 141] on div "🌼 ¿Cómo funciona?" at bounding box center [422, 146] width 188 height 24
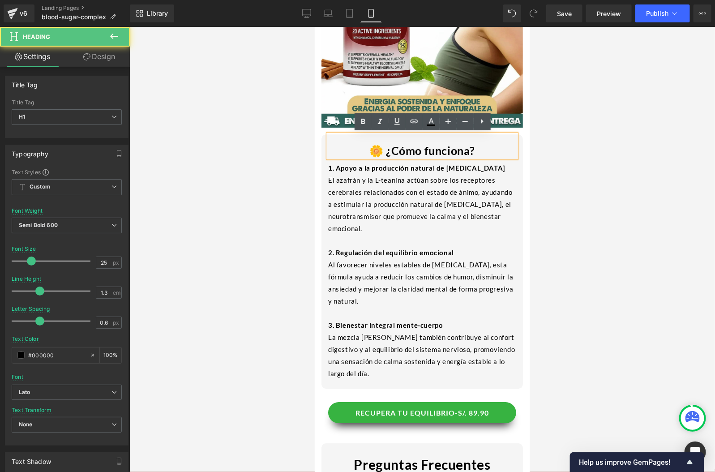
click at [445, 149] on h1 "🌼 ¿Cómo funciona?" at bounding box center [422, 150] width 188 height 15
drag, startPoint x: 495, startPoint y: 152, endPoint x: 358, endPoint y: 150, distance: 137.0
click at [358, 150] on h1 "🌼 ¿Cómo funciona?" at bounding box center [422, 150] width 188 height 15
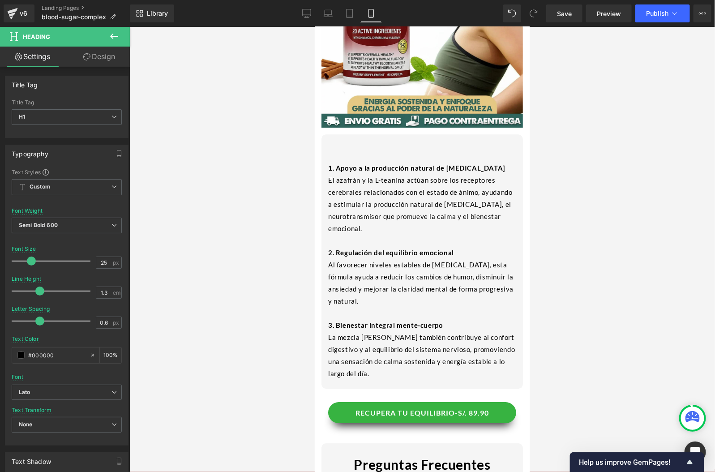
click at [260, 182] on div at bounding box center [421, 249] width 585 height 445
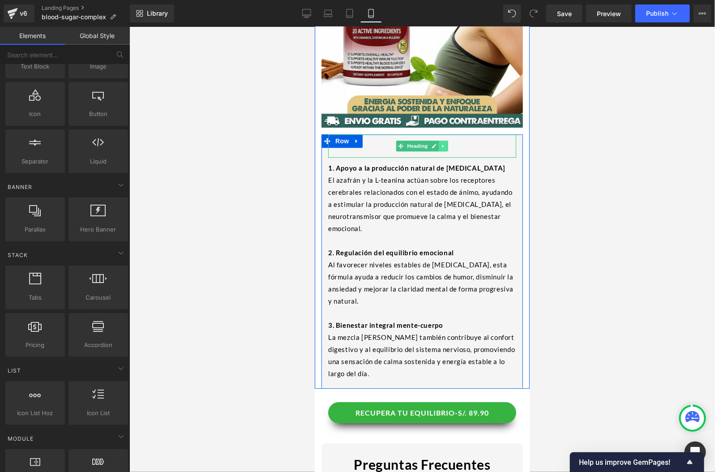
click at [443, 146] on icon at bounding box center [442, 145] width 5 height 5
click at [448, 145] on icon at bounding box center [447, 145] width 5 height 5
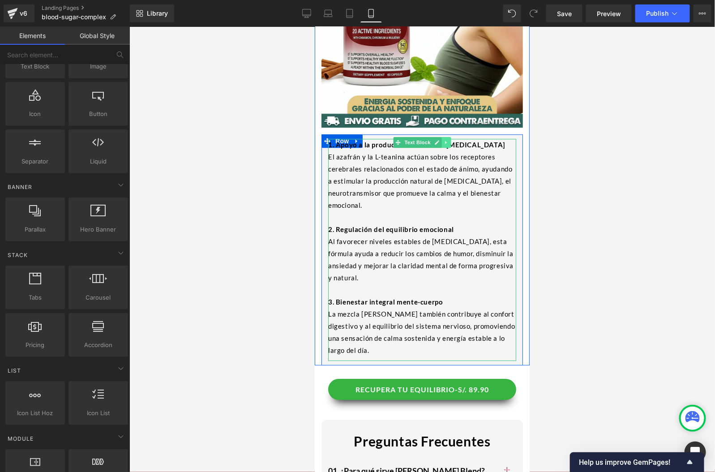
click at [443, 142] on link at bounding box center [445, 142] width 9 height 11
click at [451, 143] on icon at bounding box center [450, 141] width 5 height 5
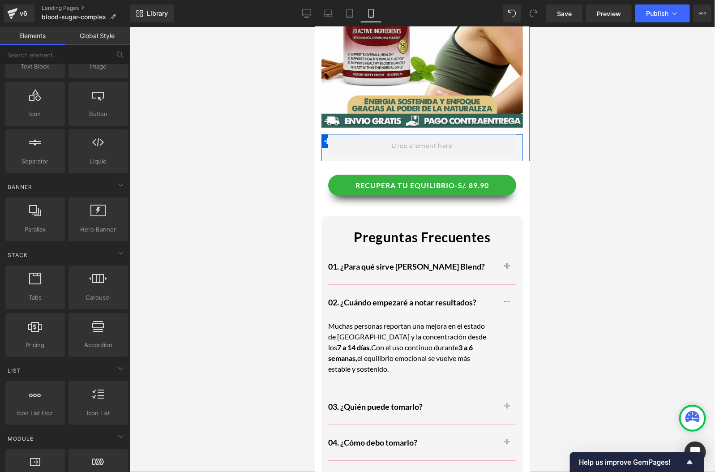
click at [323, 139] on div at bounding box center [421, 145] width 201 height 22
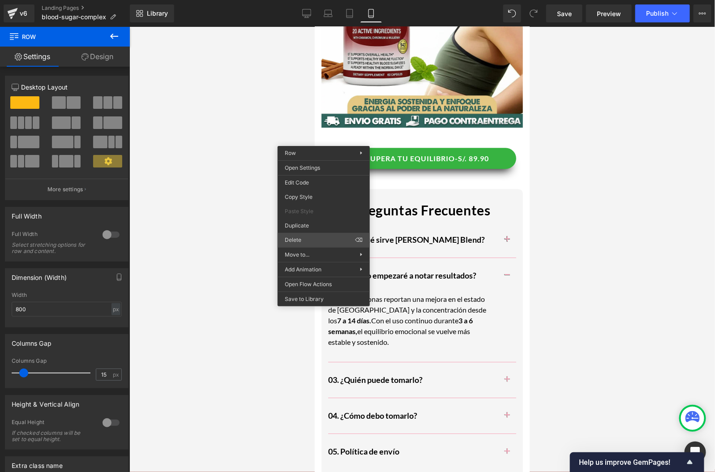
click at [286, 235] on div "Image You are previewing how the will restyle your page. You can not edit Eleme…" at bounding box center [357, 243] width 715 height 487
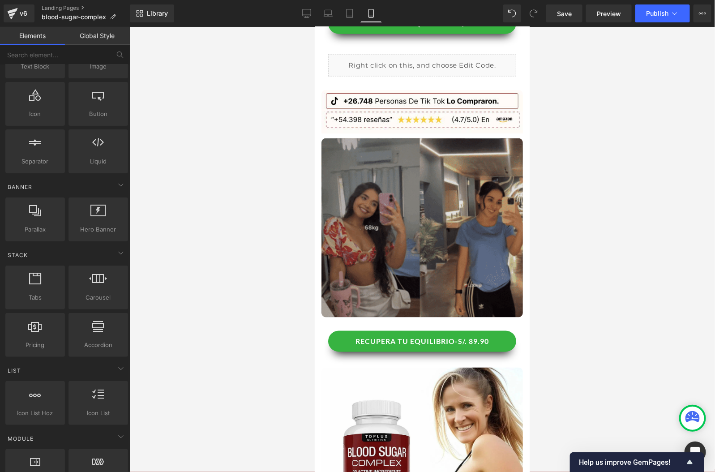
scroll to position [520, 0]
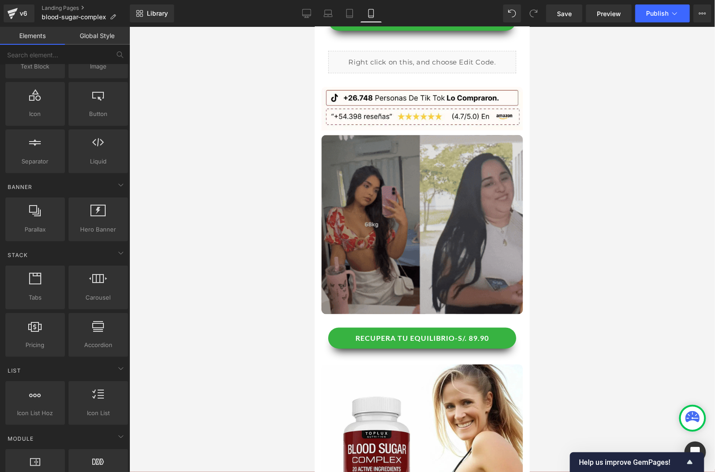
click at [440, 206] on img at bounding box center [421, 224] width 201 height 179
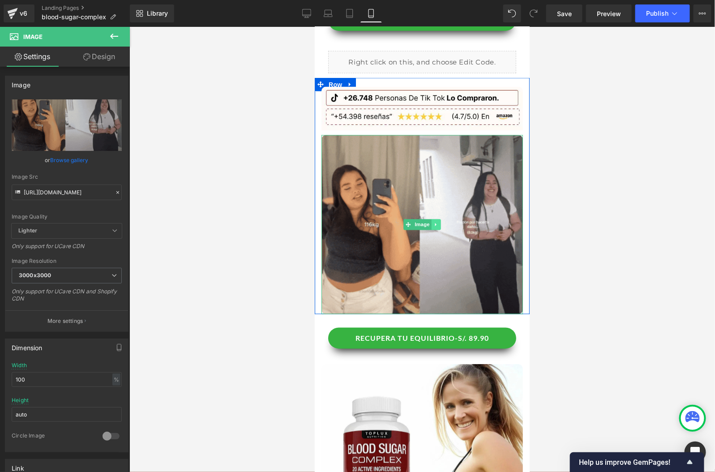
click at [433, 224] on icon at bounding box center [435, 224] width 5 height 5
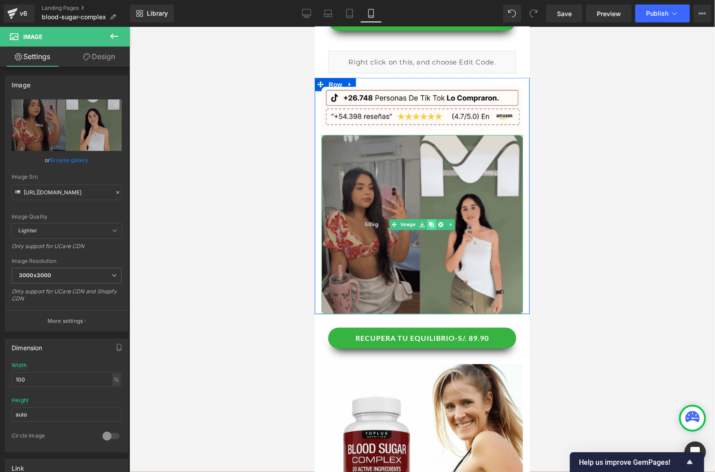
click at [435, 224] on link at bounding box center [430, 224] width 9 height 11
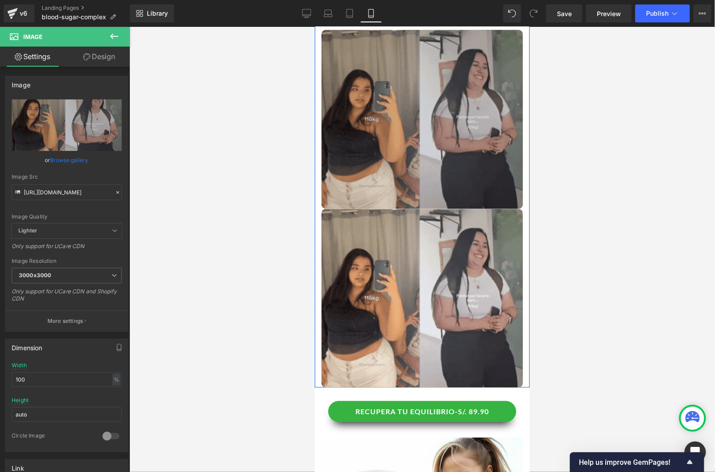
scroll to position [659, 0]
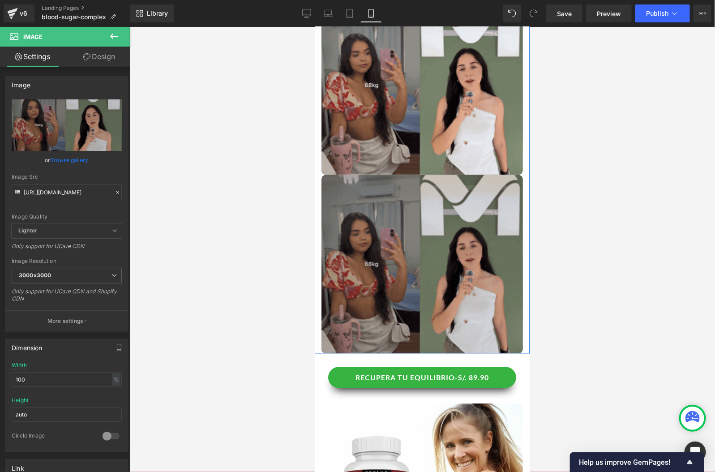
click at [413, 276] on img at bounding box center [421, 264] width 201 height 179
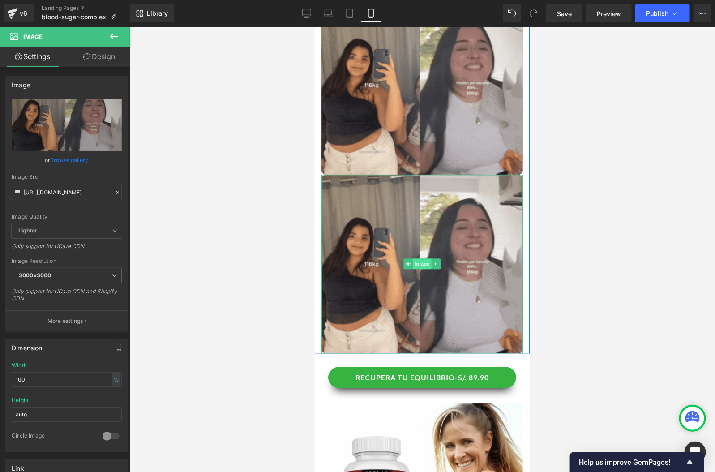
click at [420, 266] on span "Image" at bounding box center [421, 263] width 19 height 11
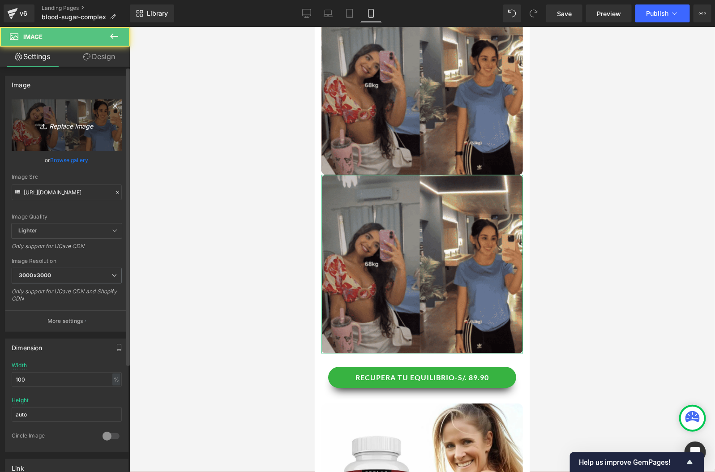
click at [77, 131] on link "Replace Image" at bounding box center [67, 124] width 110 height 51
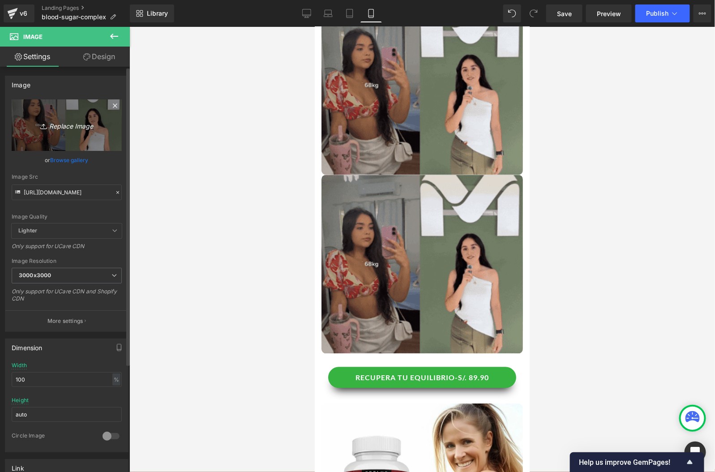
type input "C:\fakepath\5.webp"
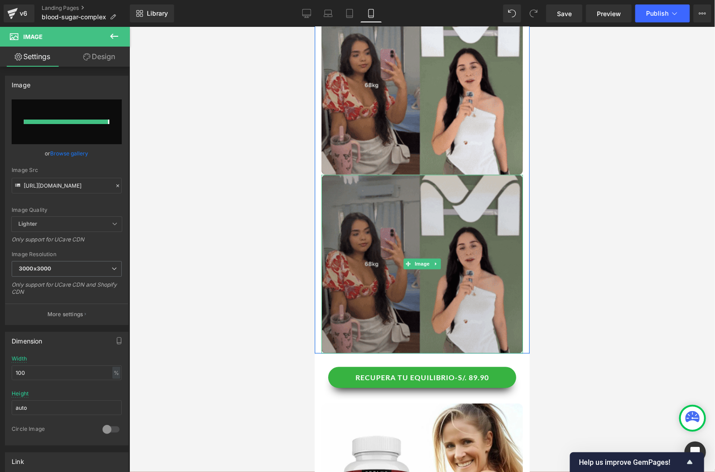
type input "[URL][DOMAIN_NAME]"
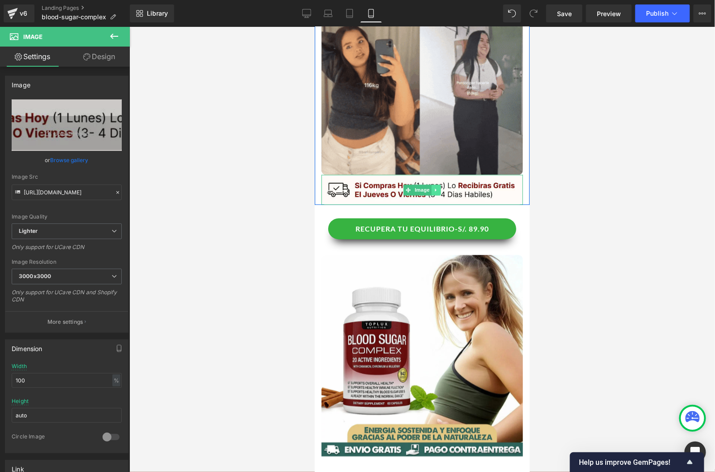
click at [436, 190] on icon at bounding box center [435, 189] width 5 height 5
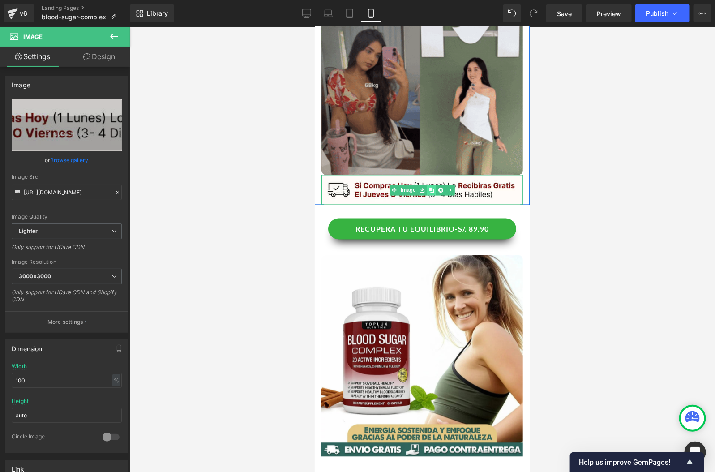
click at [434, 189] on link at bounding box center [430, 189] width 9 height 11
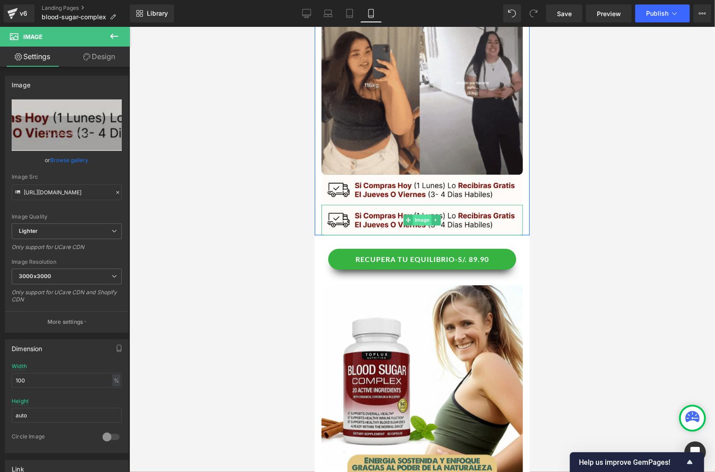
click at [424, 217] on span "Image" at bounding box center [421, 219] width 19 height 11
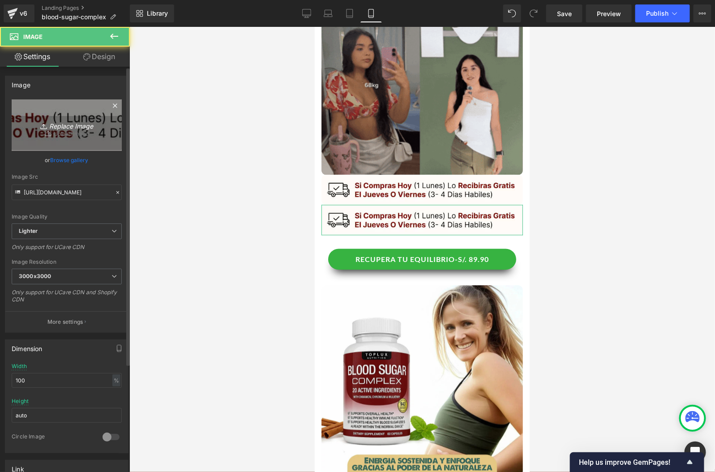
click at [61, 123] on icon "Replace Image" at bounding box center [67, 125] width 72 height 11
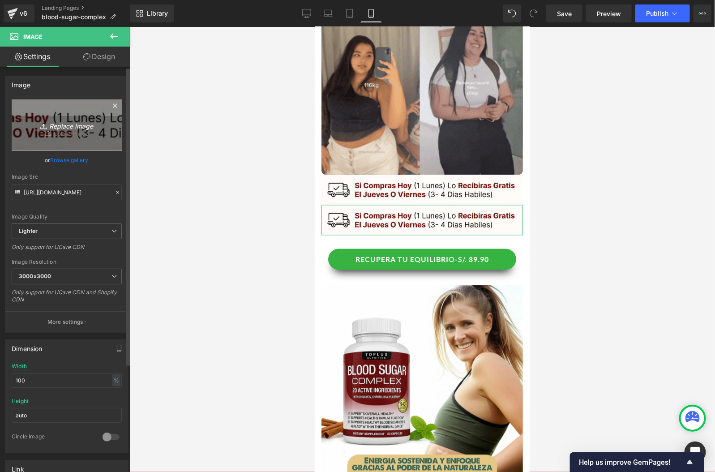
click at [75, 131] on link "Replace Image" at bounding box center [67, 124] width 110 height 51
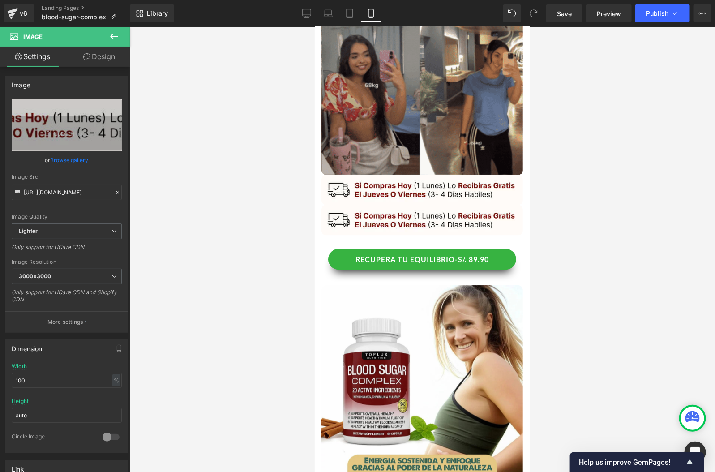
type input "C:\fakepath\6.webp"
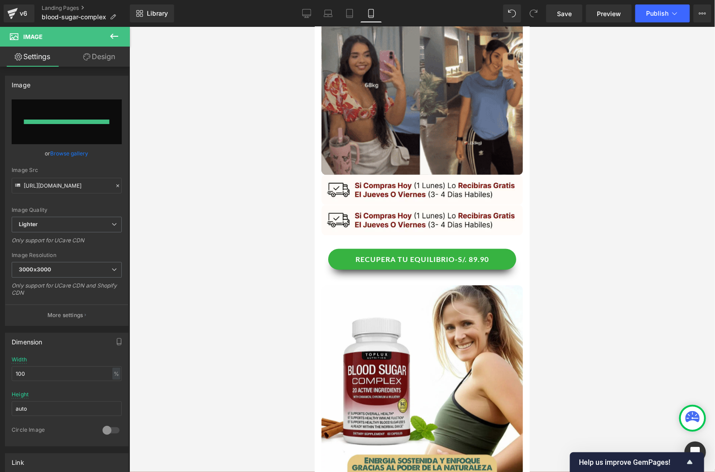
type input "[URL][DOMAIN_NAME]"
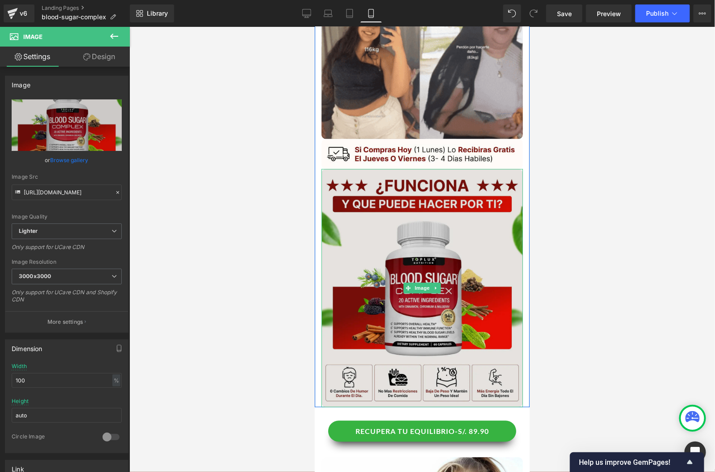
scroll to position [766, 0]
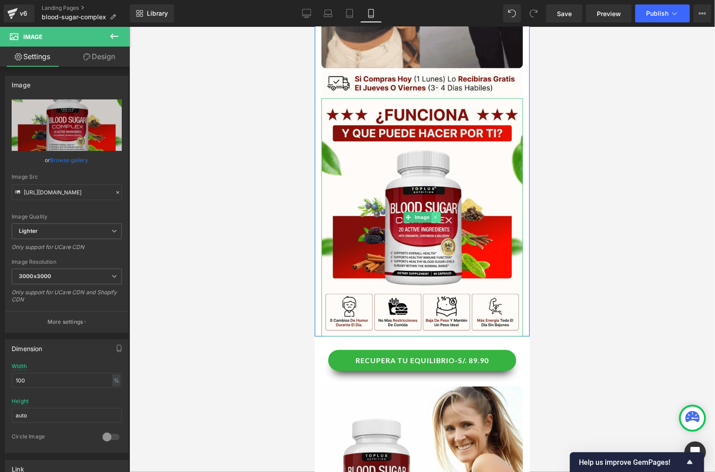
click at [432, 214] on link at bounding box center [435, 216] width 9 height 11
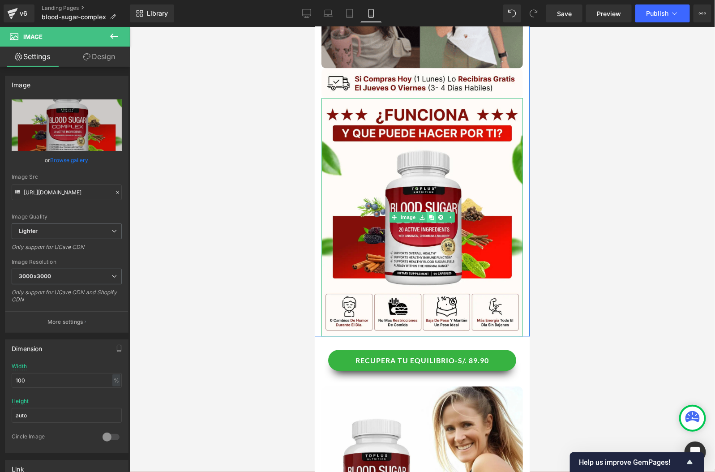
click at [431, 214] on icon at bounding box center [430, 216] width 5 height 5
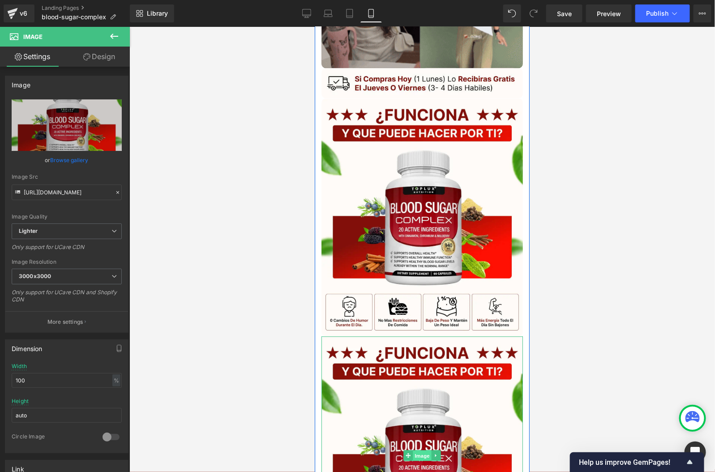
click at [419, 452] on span "Image" at bounding box center [421, 455] width 19 height 11
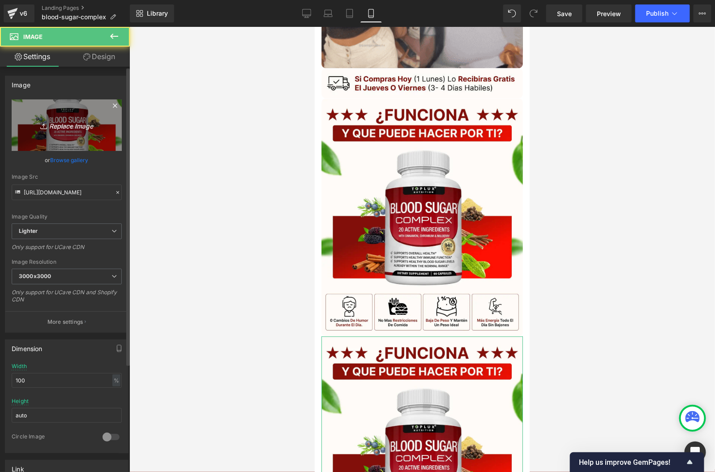
click at [97, 140] on link "Replace Image" at bounding box center [67, 124] width 110 height 51
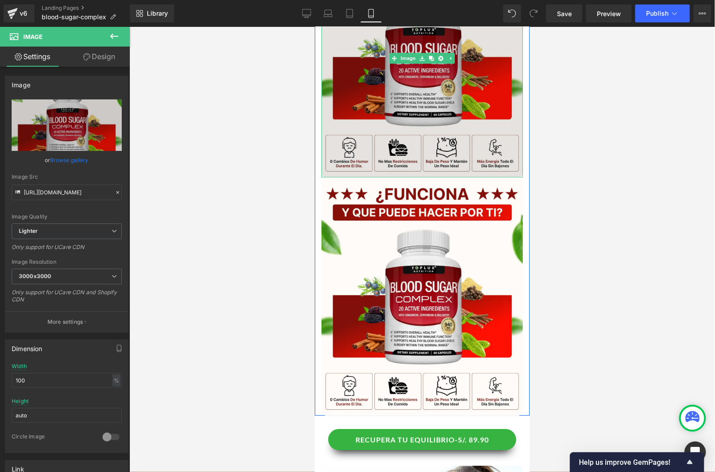
scroll to position [974, 0]
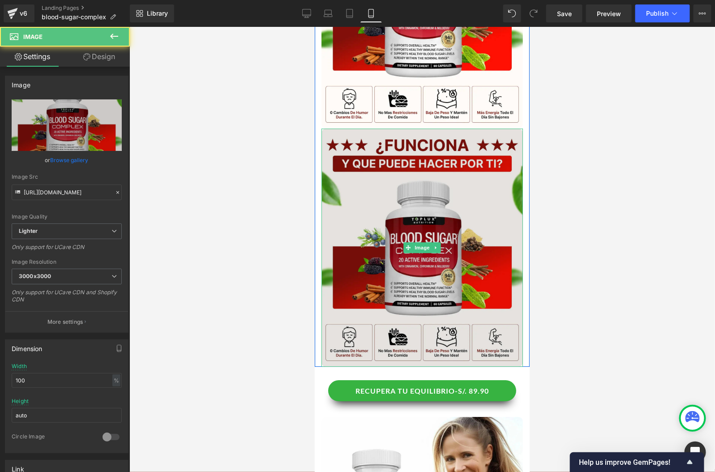
click at [422, 239] on img at bounding box center [421, 247] width 201 height 238
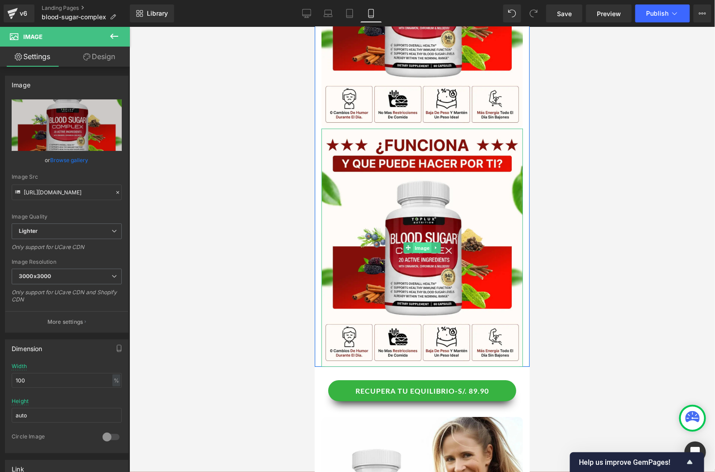
click at [420, 243] on span "Image" at bounding box center [421, 247] width 19 height 11
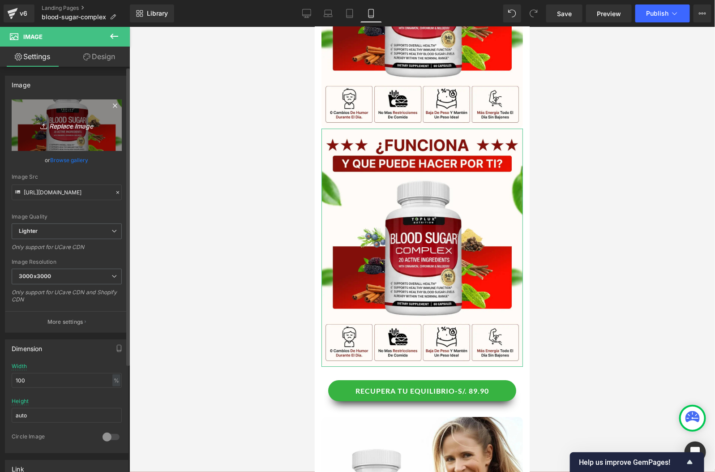
click at [66, 129] on icon "Replace Image" at bounding box center [67, 125] width 72 height 11
type input "C:\fakepath\Reseñas 3.webp"
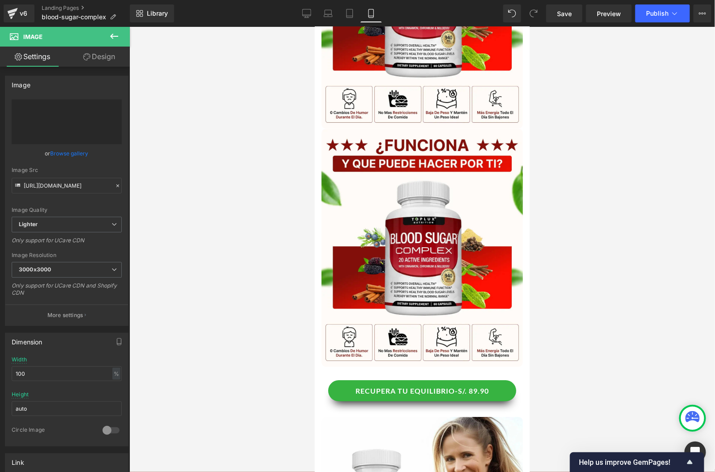
type input "[URL][DOMAIN_NAME]"
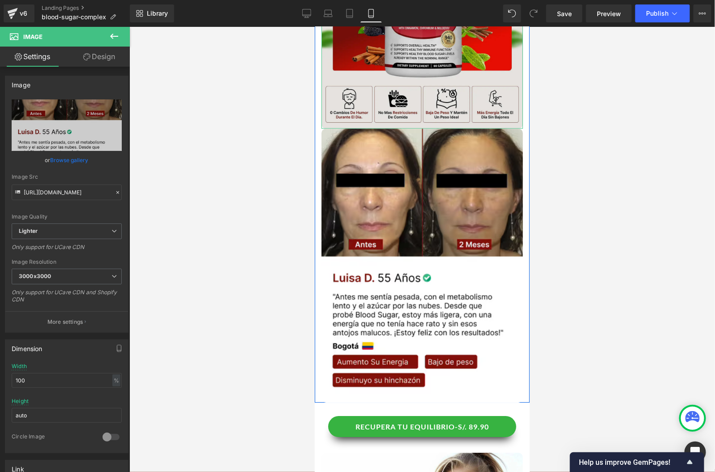
drag, startPoint x: 457, startPoint y: 78, endPoint x: 450, endPoint y: 76, distance: 7.6
click at [457, 78] on img at bounding box center [421, 9] width 201 height 238
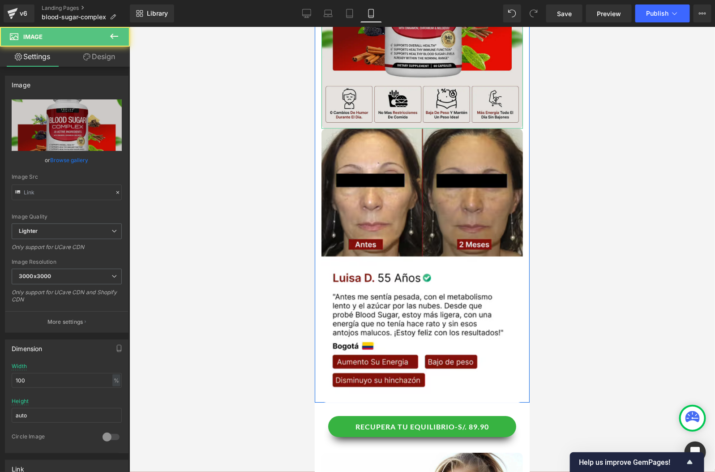
type input "[URL][DOMAIN_NAME]"
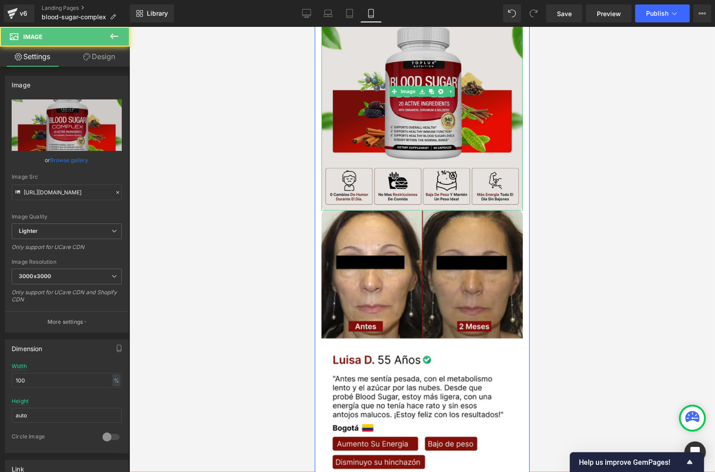
scroll to position [881, 0]
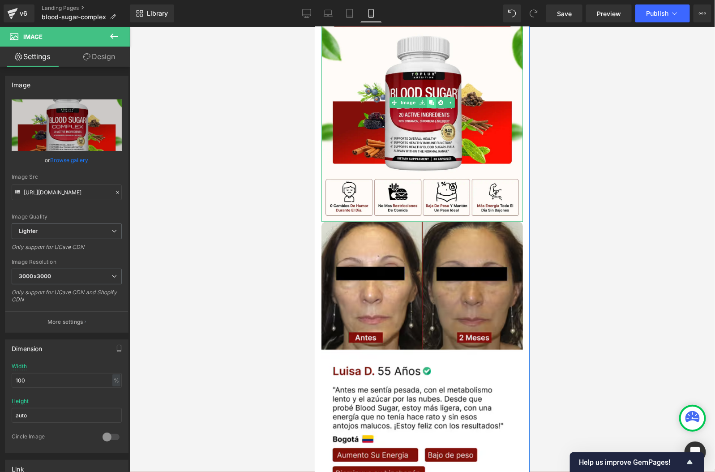
click at [434, 102] on link at bounding box center [430, 102] width 9 height 11
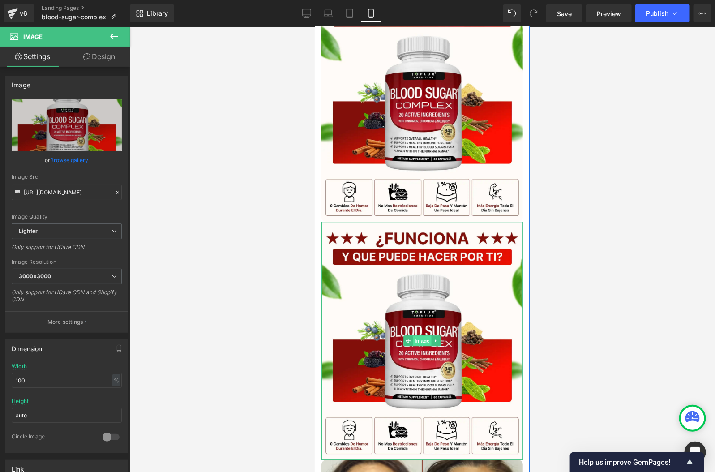
click at [417, 340] on span "Image" at bounding box center [421, 340] width 19 height 11
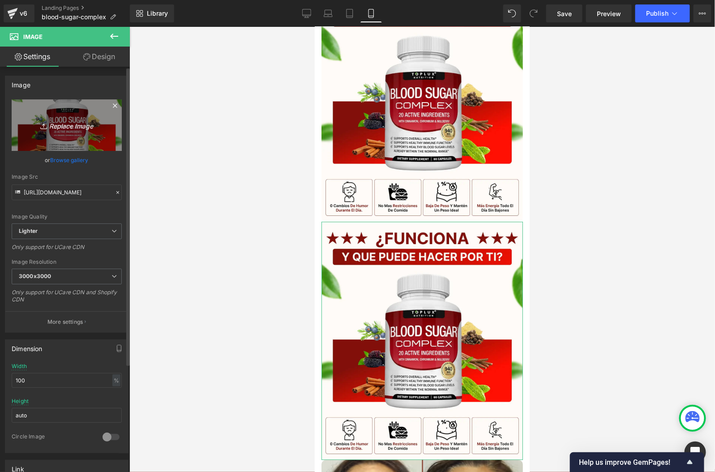
click at [50, 129] on icon "Replace Image" at bounding box center [67, 125] width 72 height 11
type input "C:\fakepath\Titulo reseñas.webp"
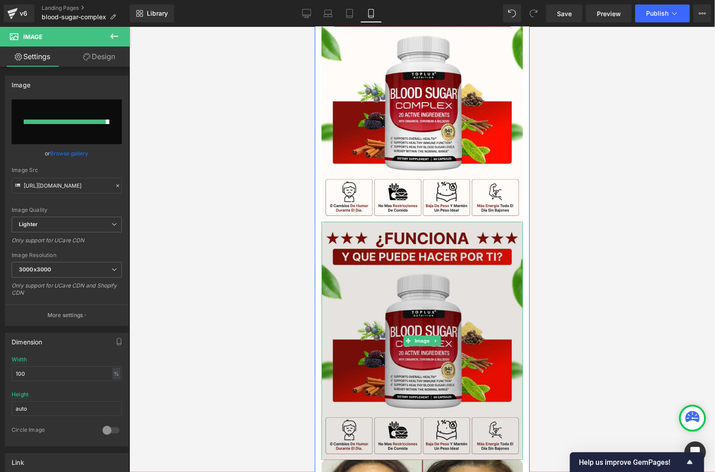
type input "[URL][DOMAIN_NAME]"
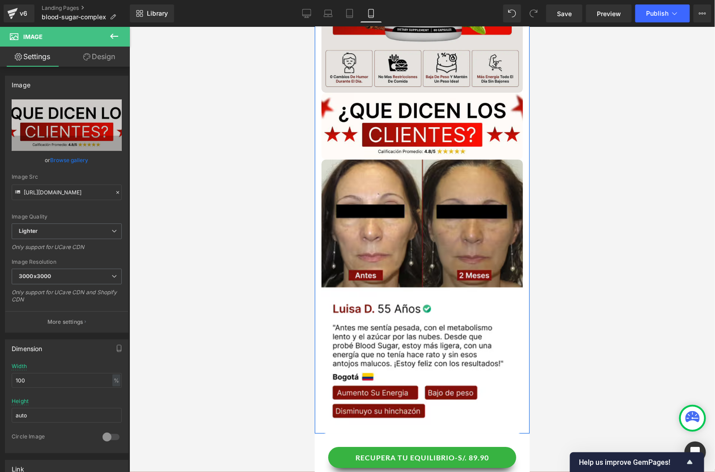
scroll to position [1015, 0]
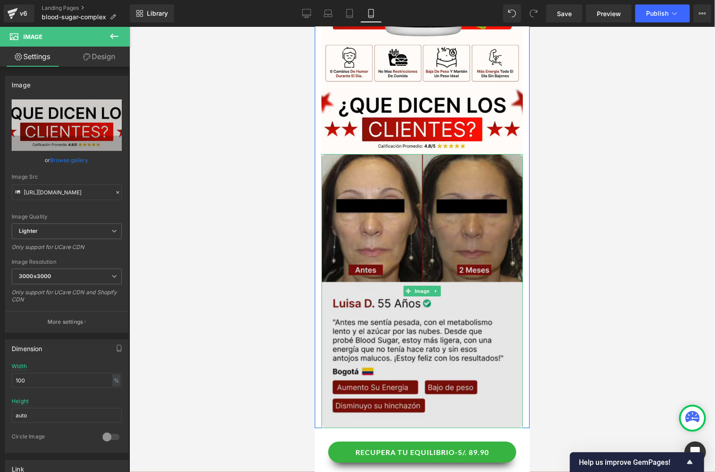
click at [482, 291] on img at bounding box center [421, 291] width 201 height 274
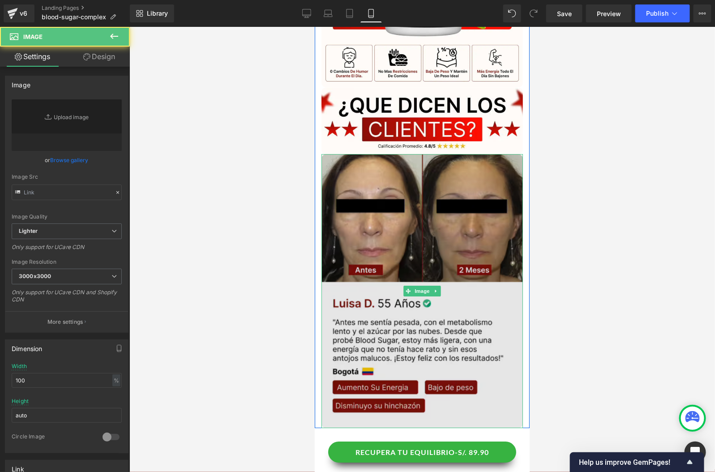
type input "[URL][DOMAIN_NAME]"
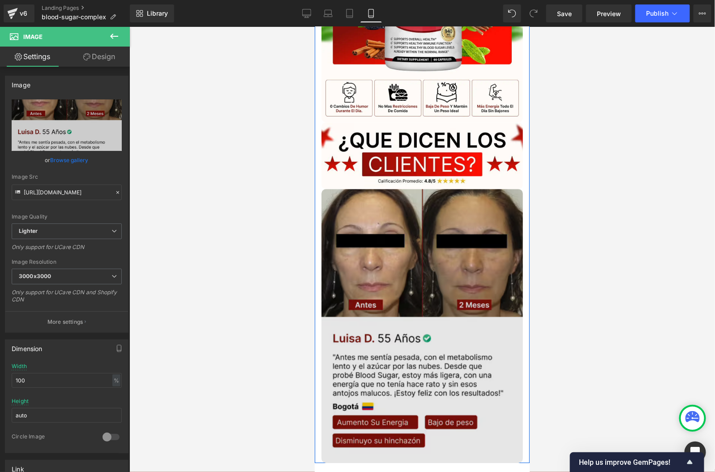
scroll to position [1104, 0]
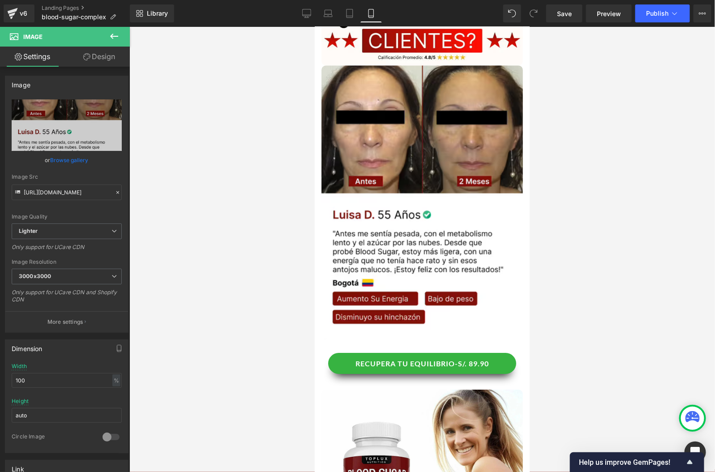
click at [109, 38] on icon at bounding box center [114, 36] width 11 height 11
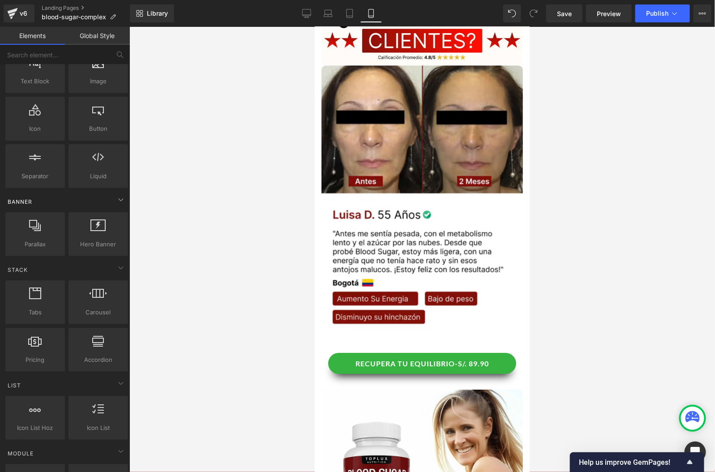
scroll to position [86, 0]
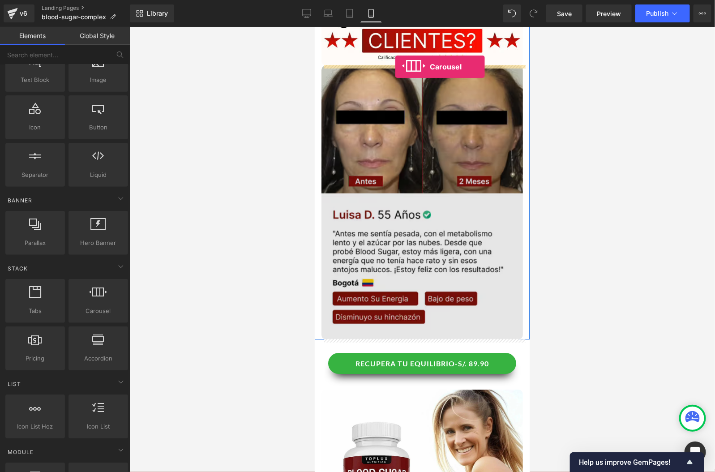
drag, startPoint x: 422, startPoint y: 324, endPoint x: 395, endPoint y: 66, distance: 258.7
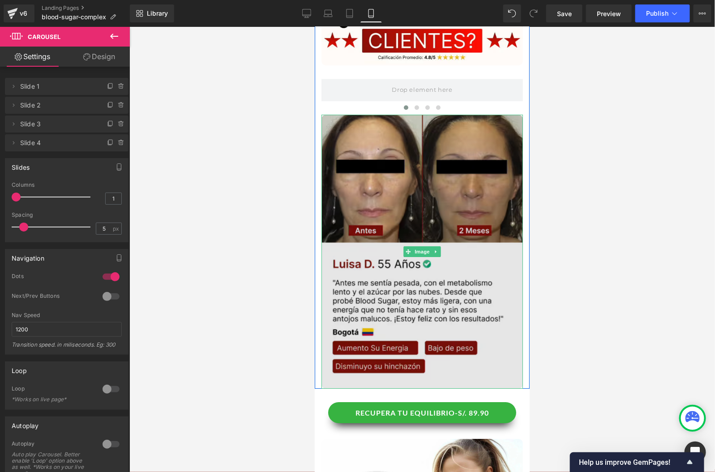
click at [387, 162] on img at bounding box center [421, 251] width 201 height 274
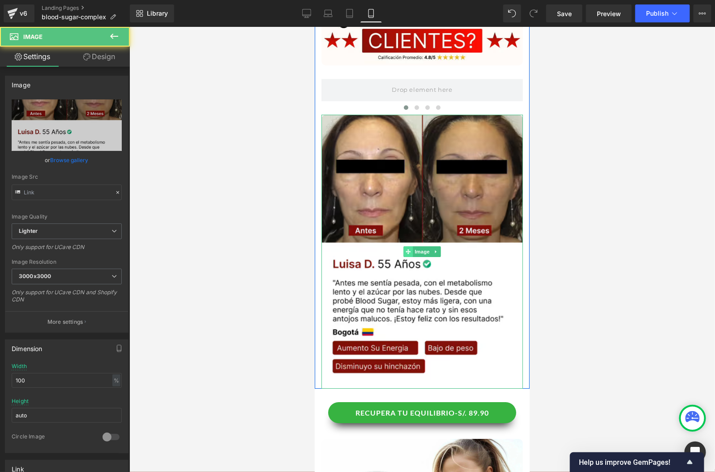
type input "[URL][DOMAIN_NAME]"
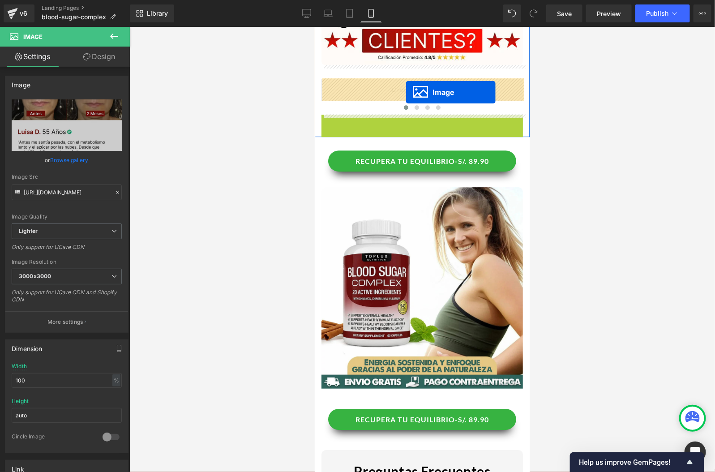
drag, startPoint x: 406, startPoint y: 252, endPoint x: 405, endPoint y: 92, distance: 159.8
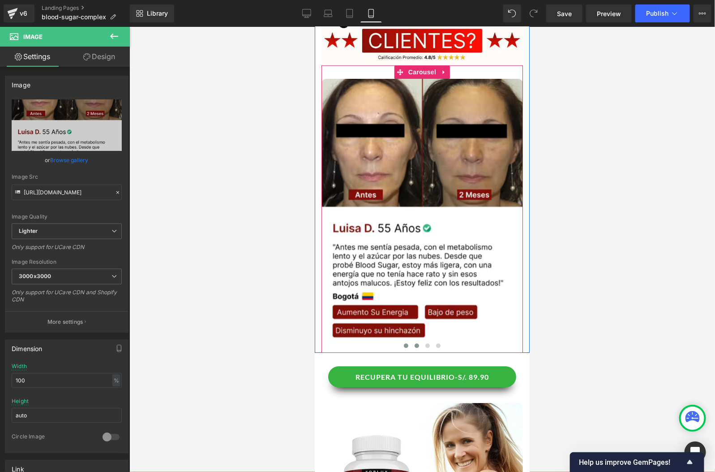
click at [416, 346] on span at bounding box center [416, 345] width 4 height 4
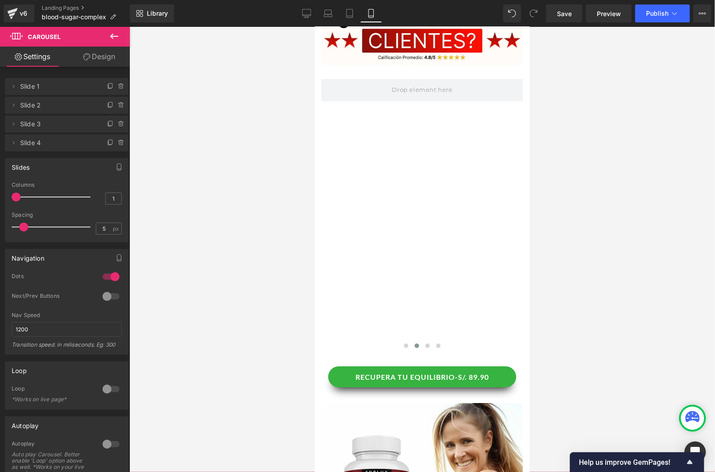
click at [111, 40] on icon at bounding box center [114, 36] width 11 height 11
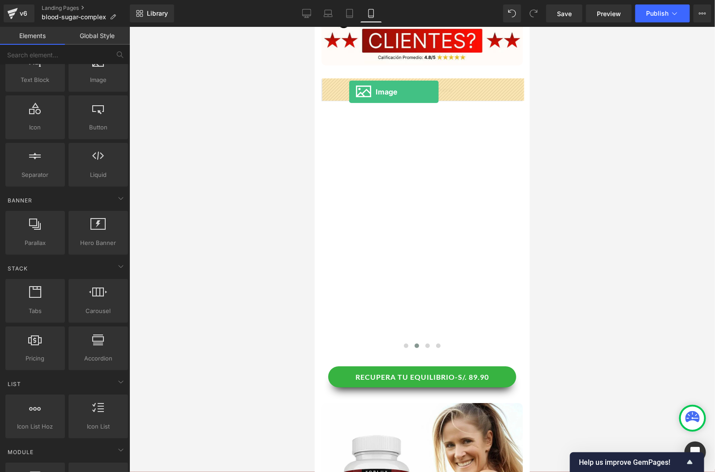
drag, startPoint x: 404, startPoint y: 108, endPoint x: 349, endPoint y: 91, distance: 57.6
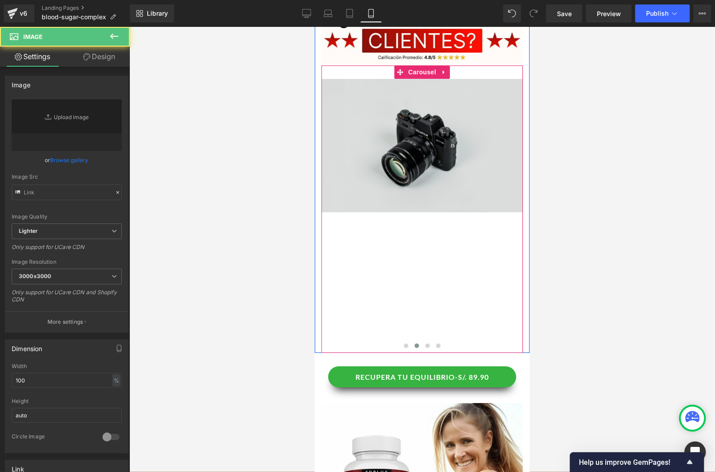
type input "//[DOMAIN_NAME][URL]"
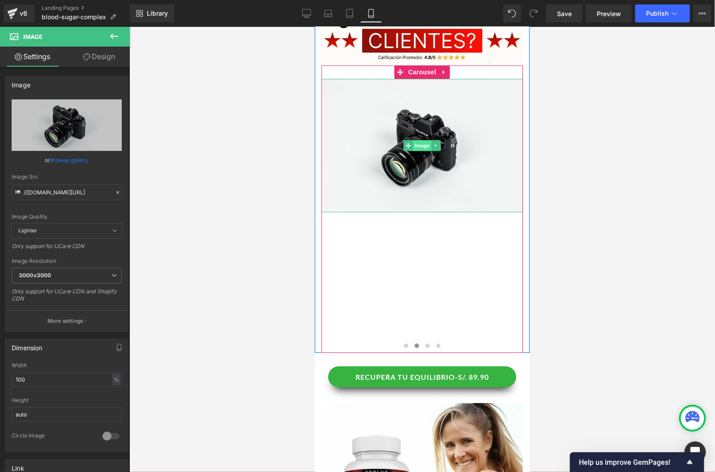
click at [416, 149] on span "Image" at bounding box center [421, 145] width 19 height 11
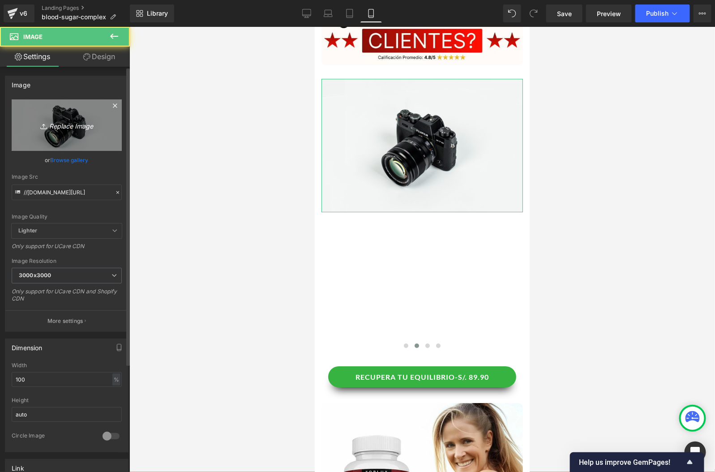
click at [90, 122] on icon "Replace Image" at bounding box center [67, 125] width 72 height 11
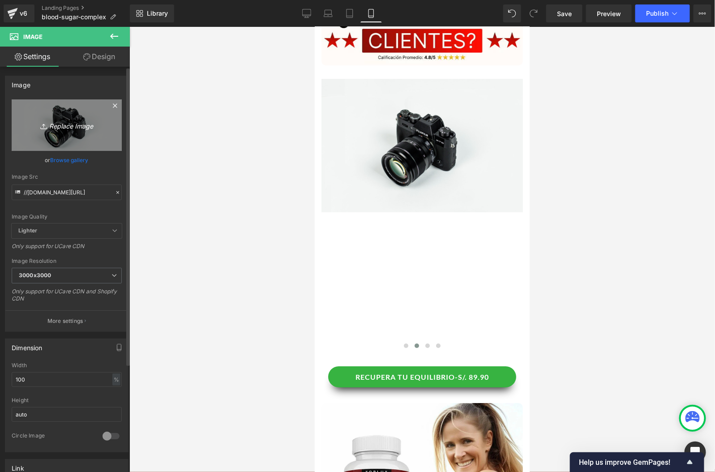
type input "C:\fakepath\Reseñas 4.webp"
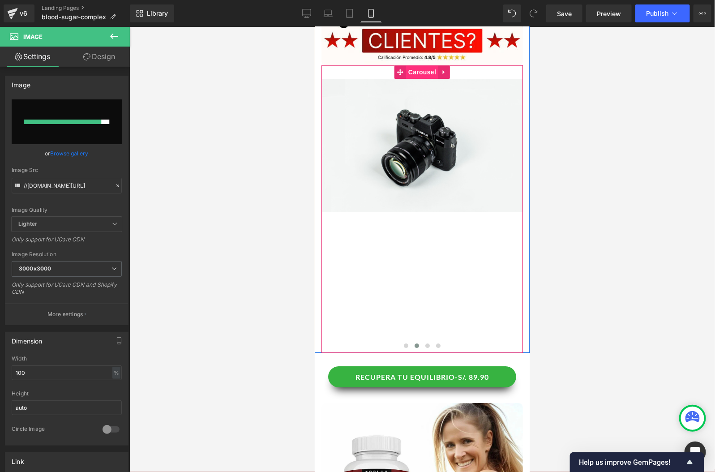
type input "[URL][DOMAIN_NAME]"
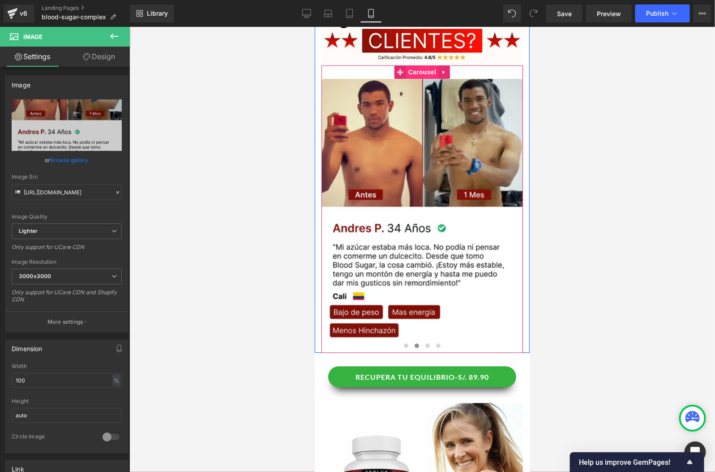
click at [416, 70] on span "Carousel" at bounding box center [421, 71] width 32 height 13
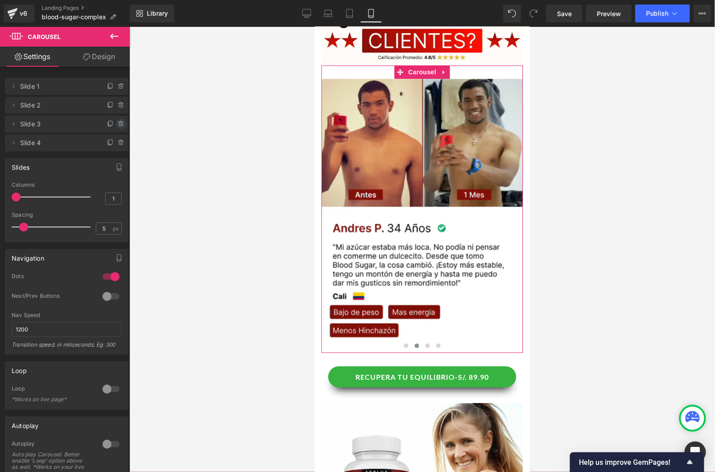
click at [119, 126] on icon at bounding box center [121, 124] width 4 height 4
click at [119, 126] on button "Delete" at bounding box center [112, 125] width 28 height 12
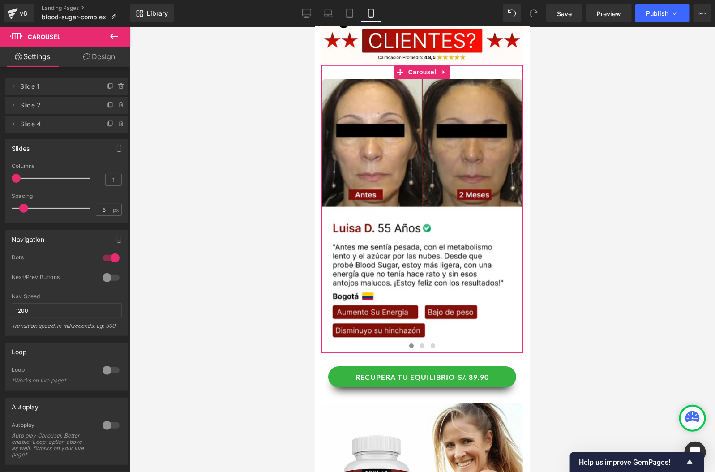
click at [119, 126] on icon at bounding box center [121, 124] width 4 height 4
click at [119, 126] on button "Delete" at bounding box center [112, 125] width 28 height 12
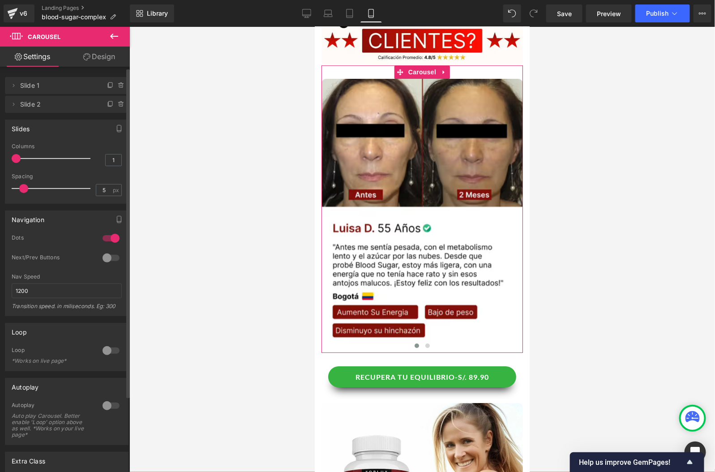
scroll to position [0, 0]
click at [111, 256] on div at bounding box center [110, 259] width 21 height 14
click at [107, 237] on div at bounding box center [110, 239] width 21 height 14
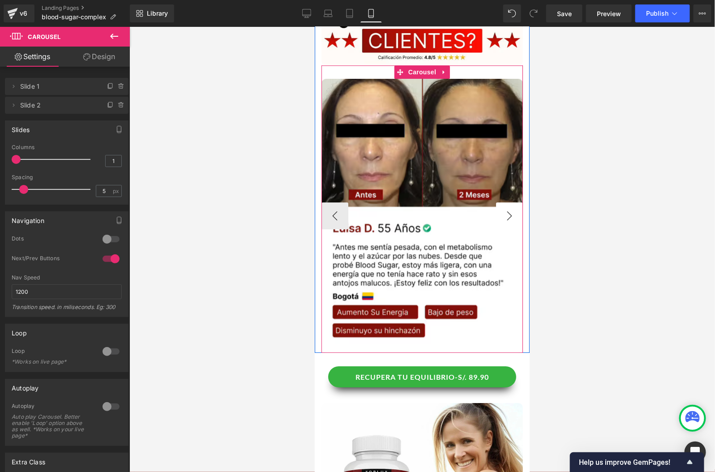
click at [504, 209] on button "›" at bounding box center [508, 215] width 27 height 27
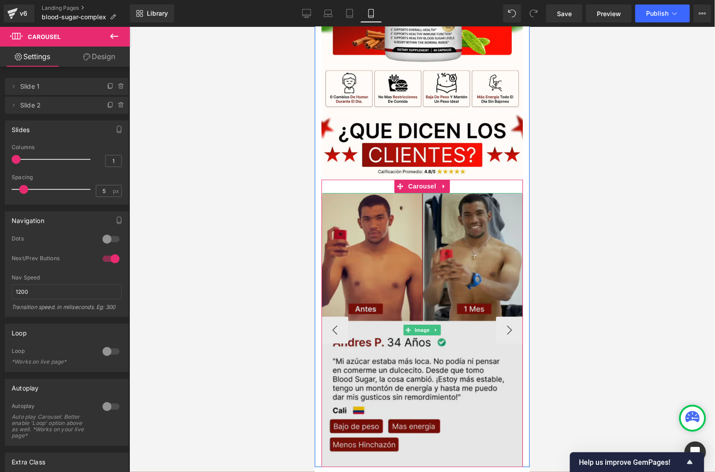
scroll to position [963, 0]
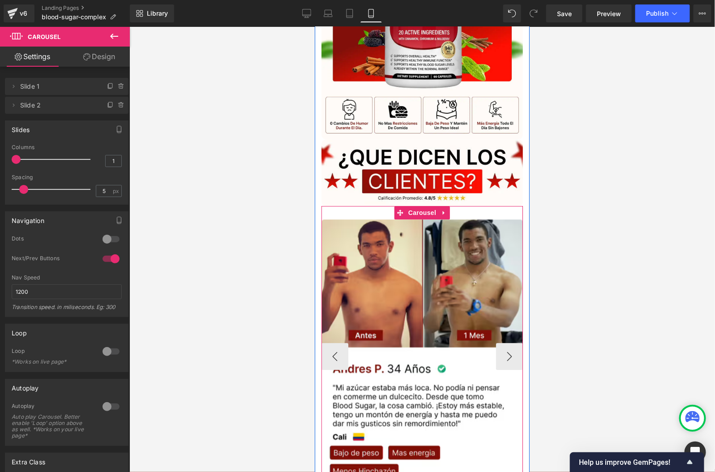
click at [475, 213] on div "Image Image ‹ › [GEOGRAPHIC_DATA]" at bounding box center [421, 348] width 201 height 287
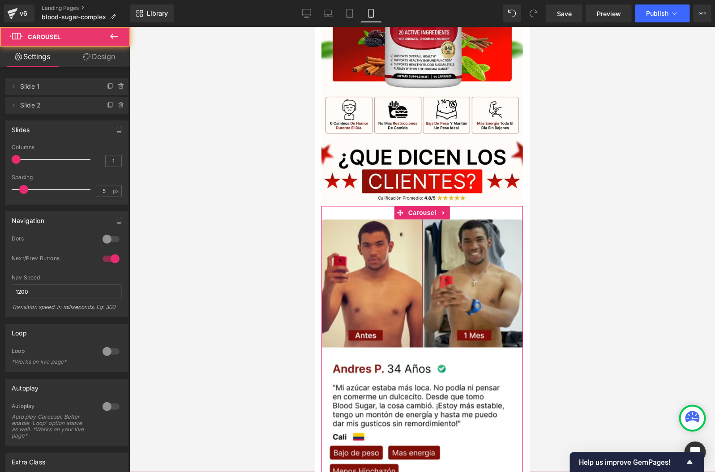
click at [112, 64] on link "Design" at bounding box center [99, 57] width 65 height 20
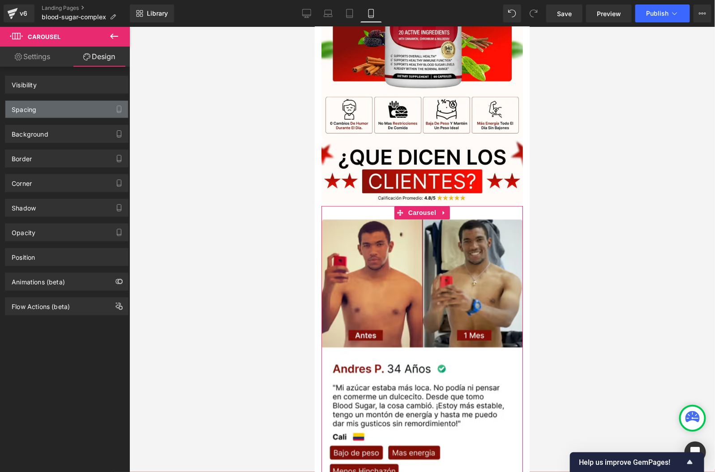
click at [38, 106] on div "Spacing" at bounding box center [66, 109] width 123 height 17
click at [99, 112] on div "Spacing" at bounding box center [66, 109] width 123 height 17
click at [91, 113] on div "Spacing" at bounding box center [66, 109] width 123 height 17
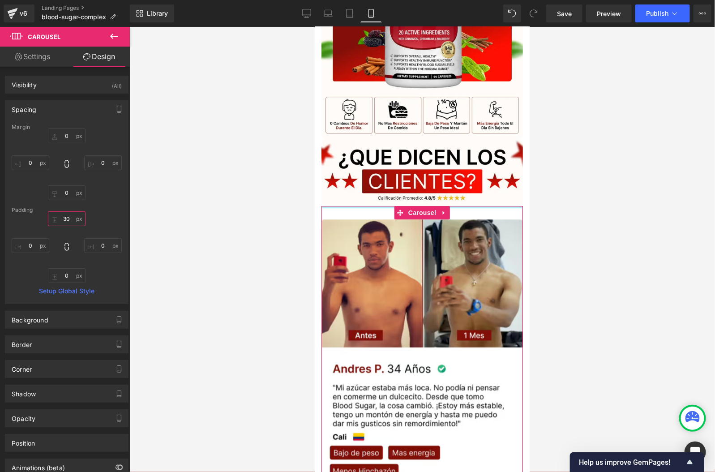
click at [68, 218] on input "30" at bounding box center [67, 218] width 38 height 15
type input "0"
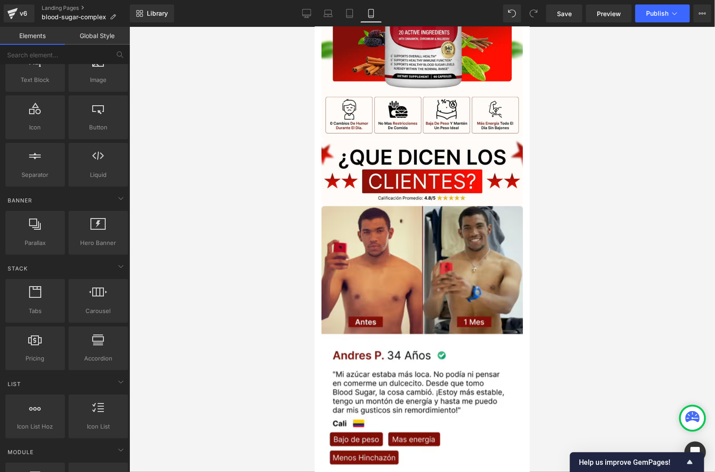
click at [577, 274] on div at bounding box center [421, 249] width 585 height 445
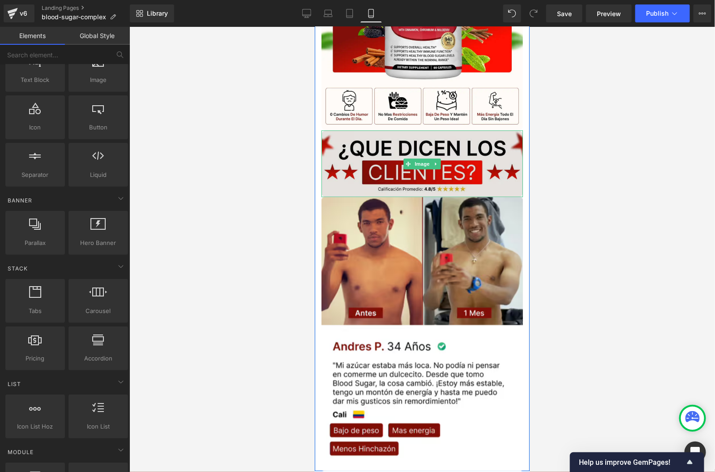
scroll to position [973, 0]
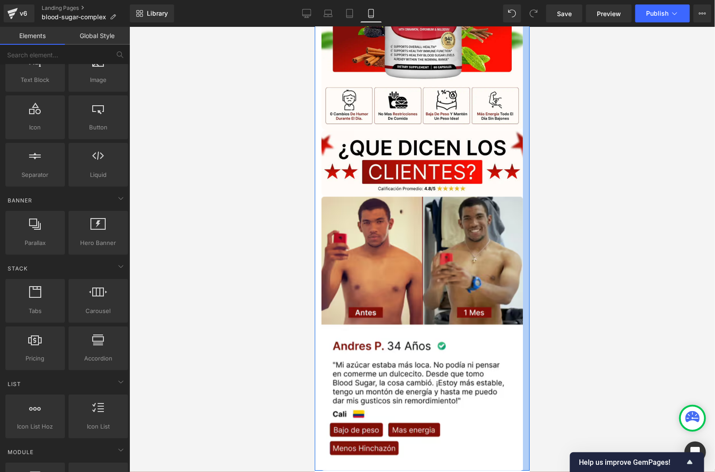
click at [523, 132] on div at bounding box center [525, 47] width 7 height 845
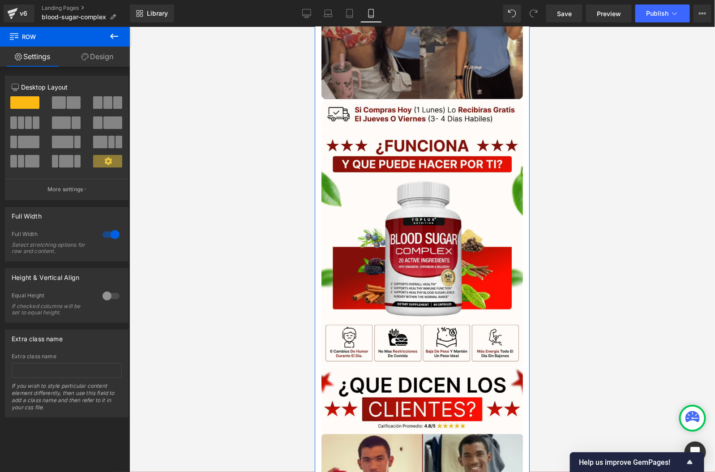
scroll to position [731, 0]
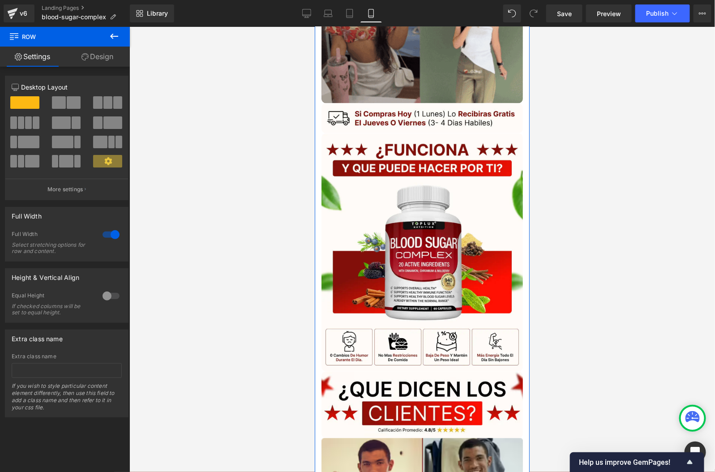
click at [97, 67] on div "12 12 12 Column Size Customizer 12 Desktop Layout Laptop Layout Tablet Layout M…" at bounding box center [67, 242] width 134 height 350
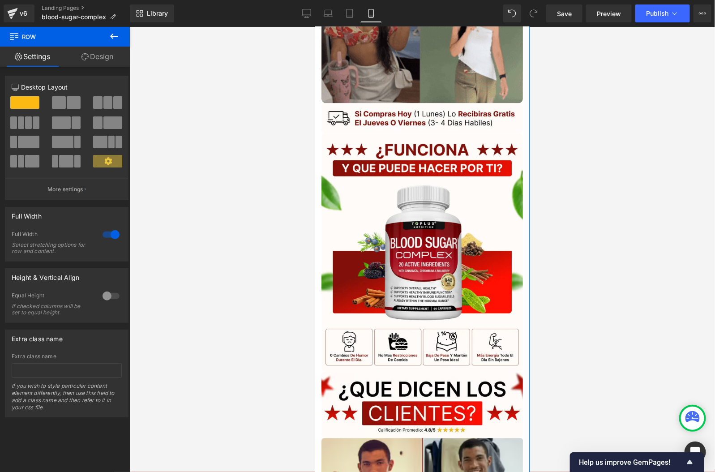
click at [91, 61] on link "Design" at bounding box center [97, 57] width 65 height 20
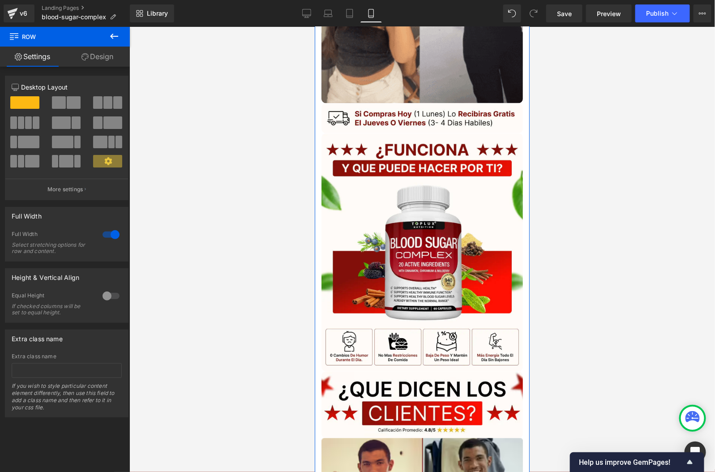
click at [0, 0] on div "Spacing" at bounding box center [0, 0] width 0 height 0
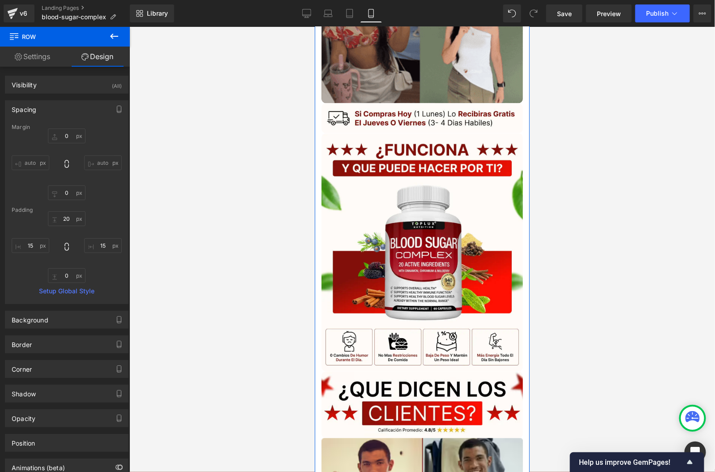
type input "0"
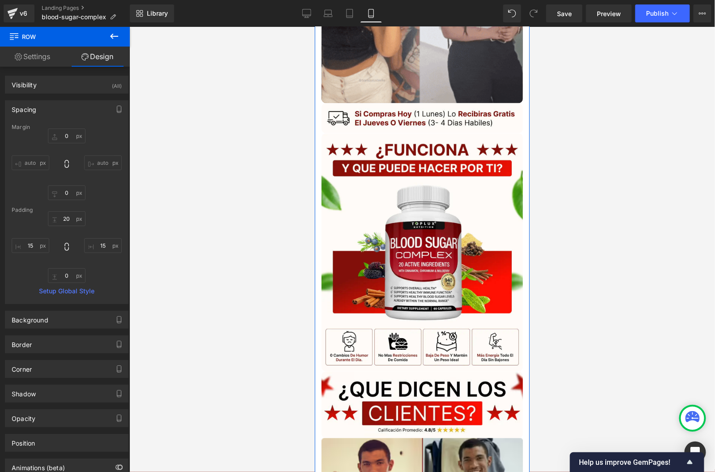
type input "0"
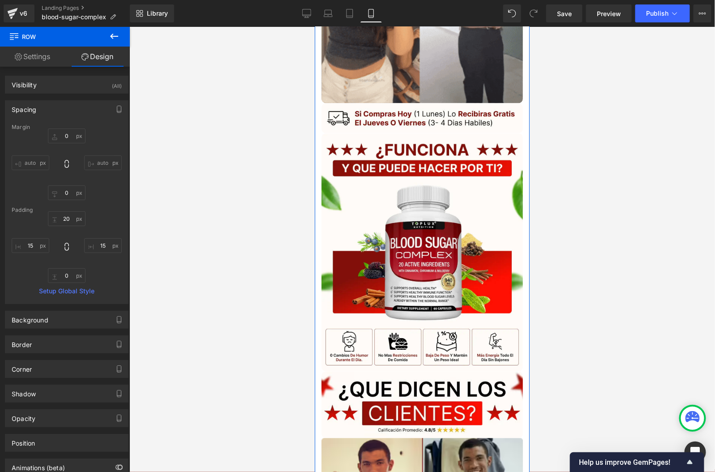
type input "20"
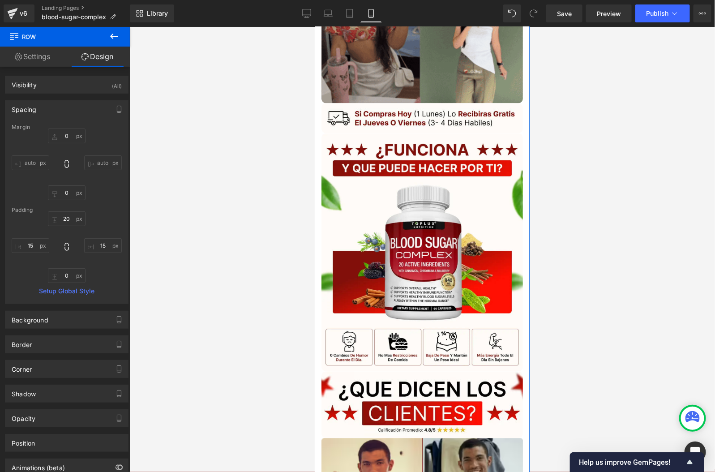
type input "15"
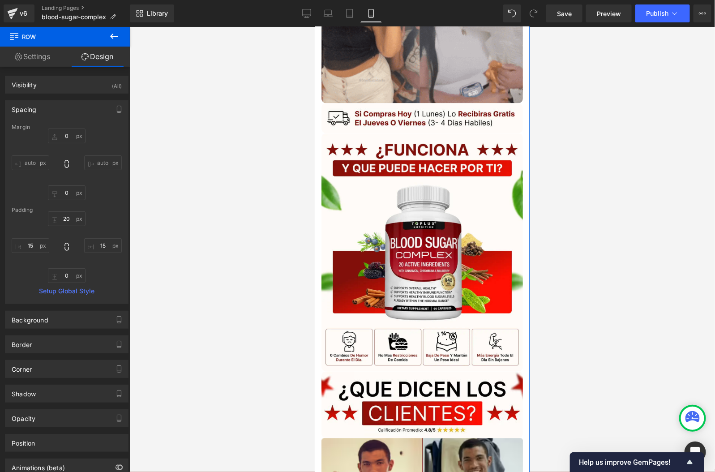
type input "0"
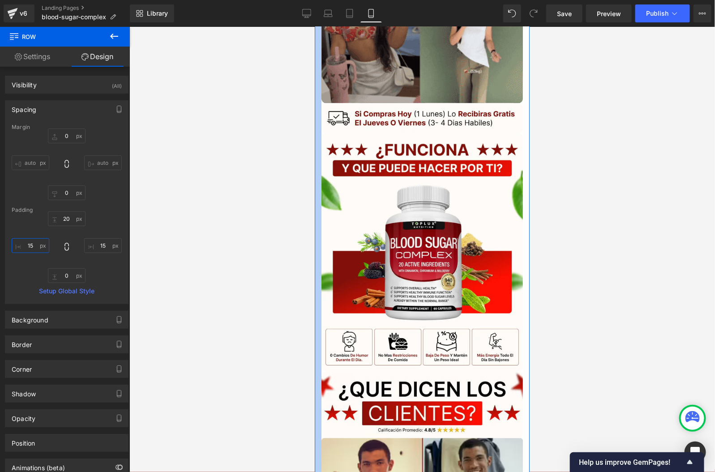
drag, startPoint x: 40, startPoint y: 243, endPoint x: 22, endPoint y: 243, distance: 17.5
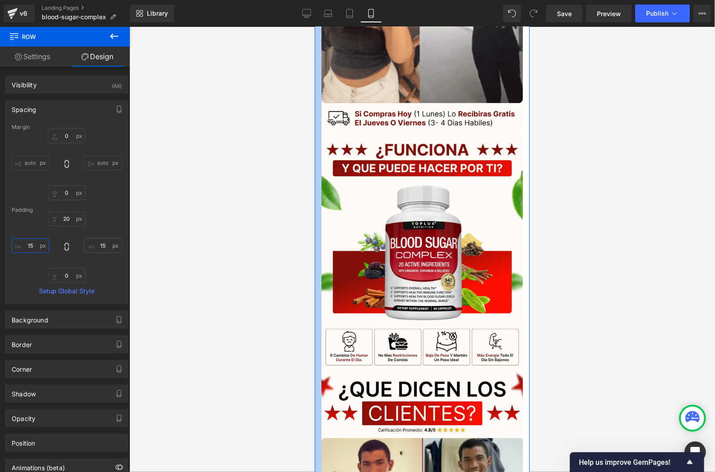
click at [22, 243] on input "15" at bounding box center [31, 245] width 38 height 15
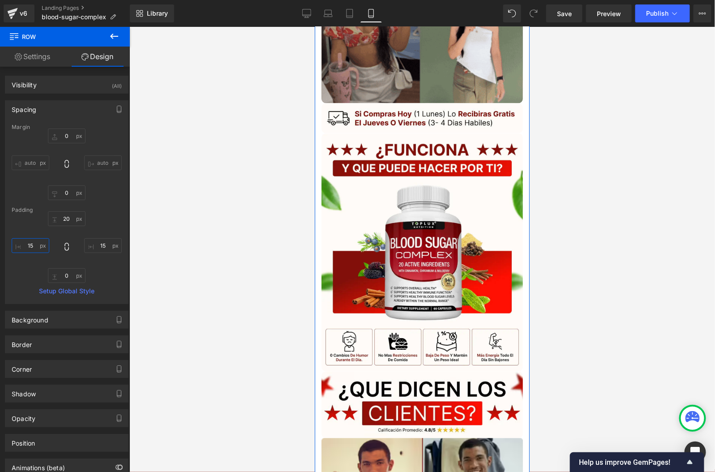
click at [28, 244] on input "15" at bounding box center [31, 245] width 38 height 15
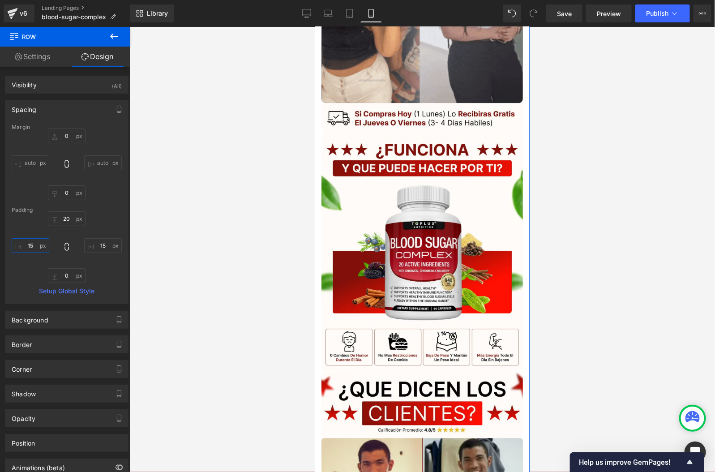
click at [28, 244] on input "15" at bounding box center [31, 245] width 38 height 15
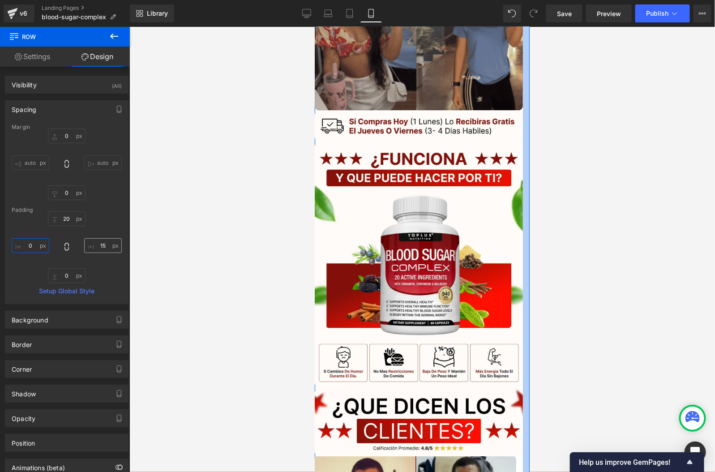
type input "0"
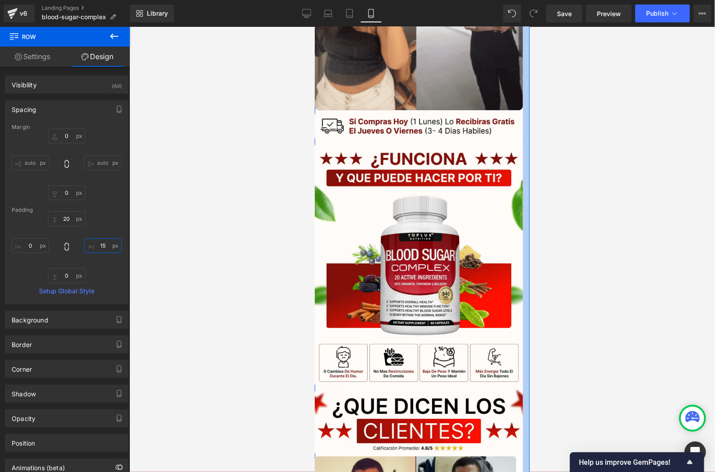
click at [96, 240] on input "15" at bounding box center [103, 245] width 38 height 15
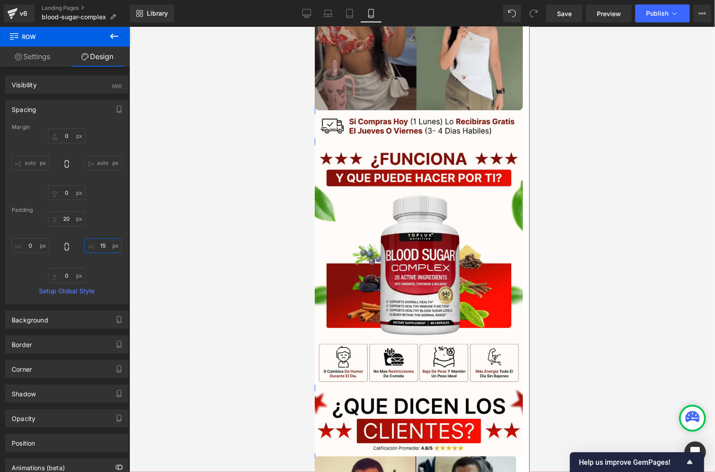
click at [96, 240] on input "15" at bounding box center [103, 245] width 38 height 15
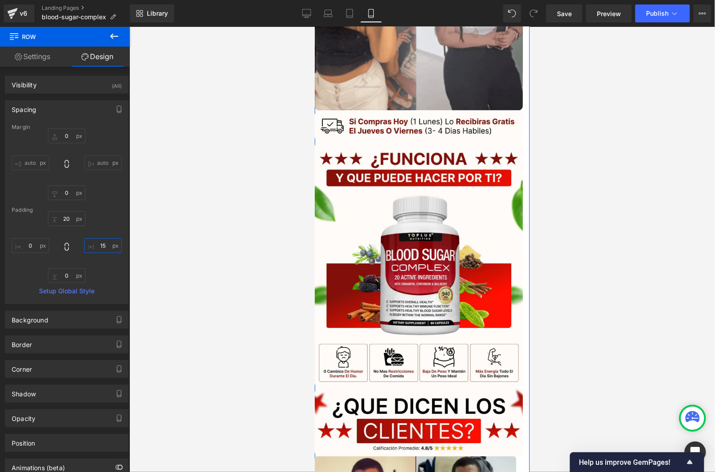
type input "0"
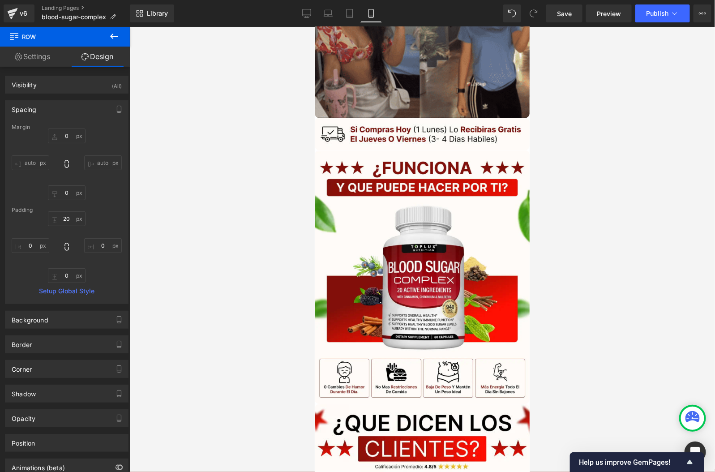
click at [655, 204] on div at bounding box center [421, 249] width 585 height 445
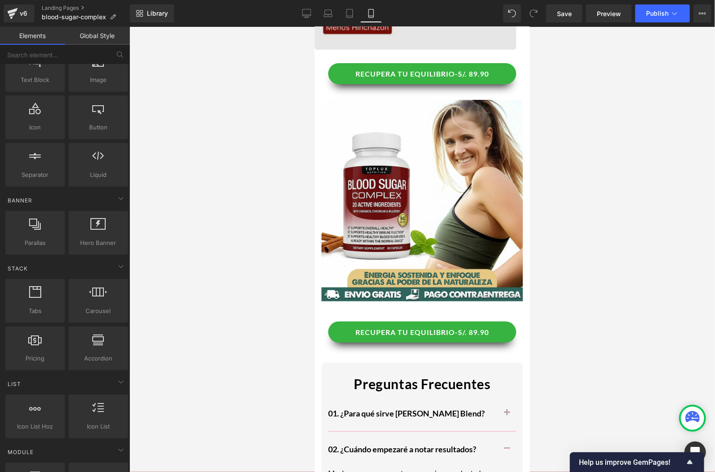
scroll to position [1493, 0]
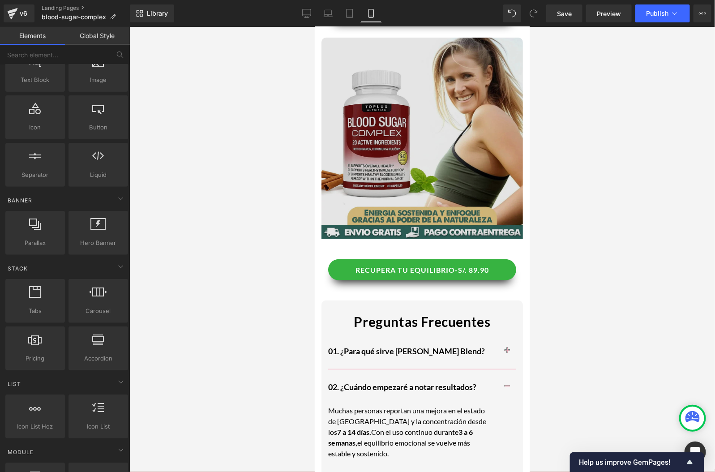
click at [447, 138] on img at bounding box center [421, 141] width 201 height 208
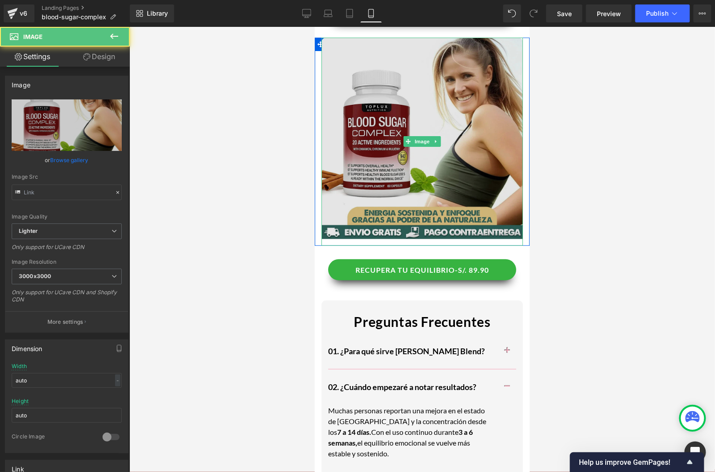
type input "[URL][DOMAIN_NAME]"
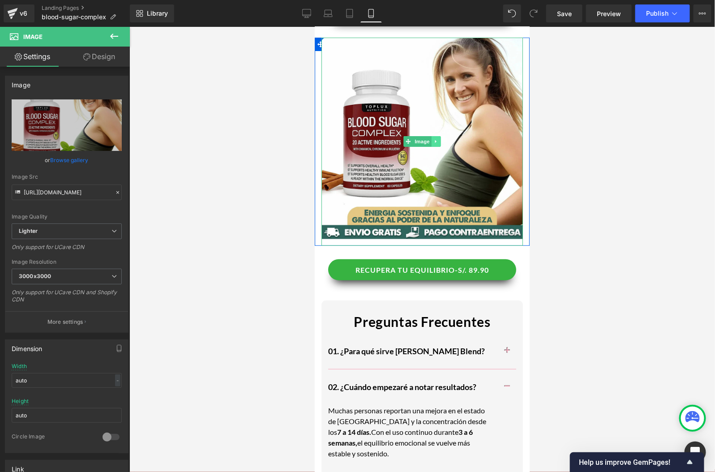
click at [434, 140] on icon at bounding box center [435, 140] width 5 height 5
click at [434, 140] on link at bounding box center [430, 141] width 9 height 11
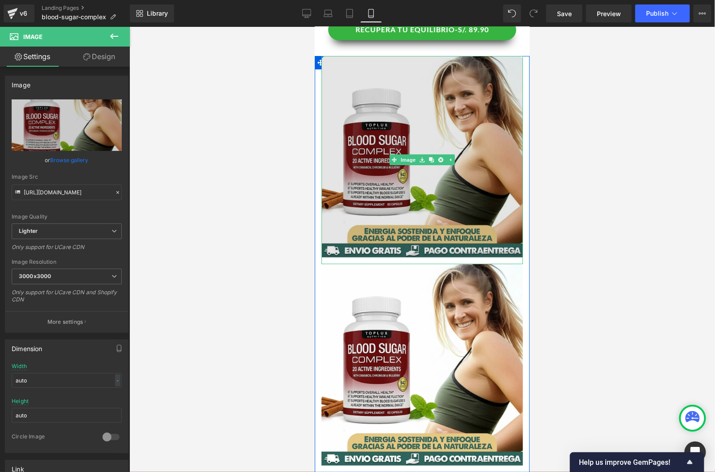
scroll to position [1511, 0]
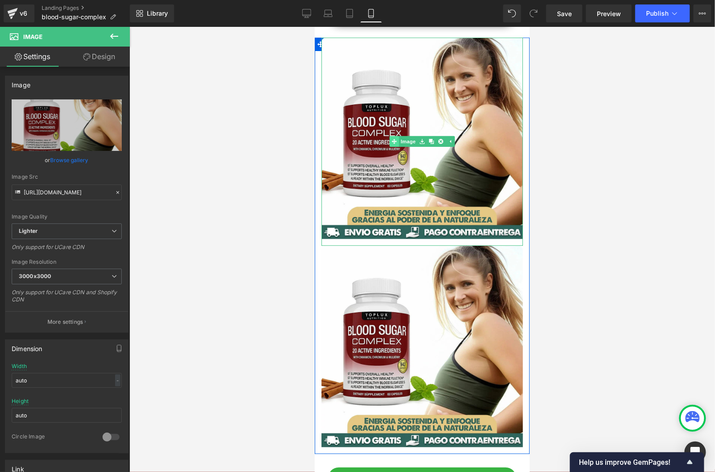
click at [404, 138] on link "Image" at bounding box center [403, 141] width 28 height 11
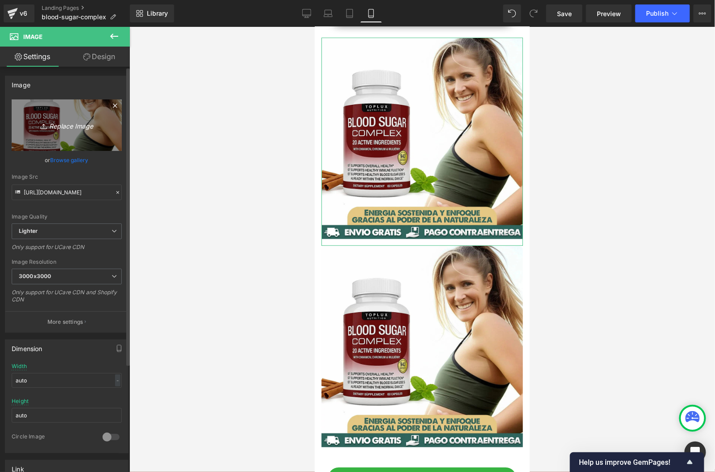
click at [50, 138] on link "Replace Image" at bounding box center [67, 124] width 110 height 51
type input "C:\fakepath\No sabes si tienes el [MEDICAL_DATA] alto _1_.webp"
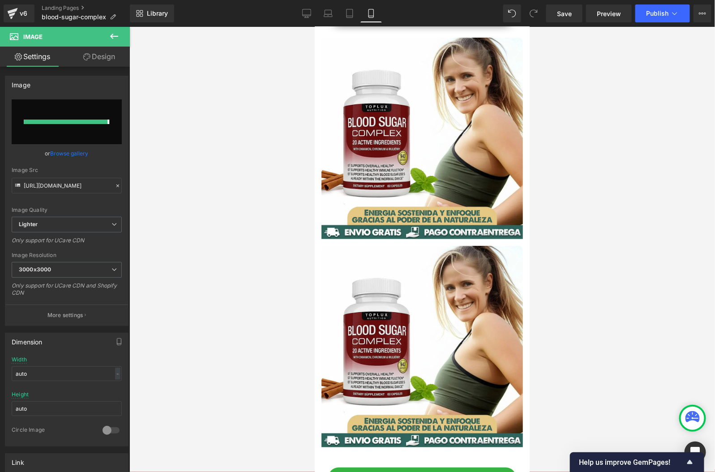
type input "[URL][DOMAIN_NAME]"
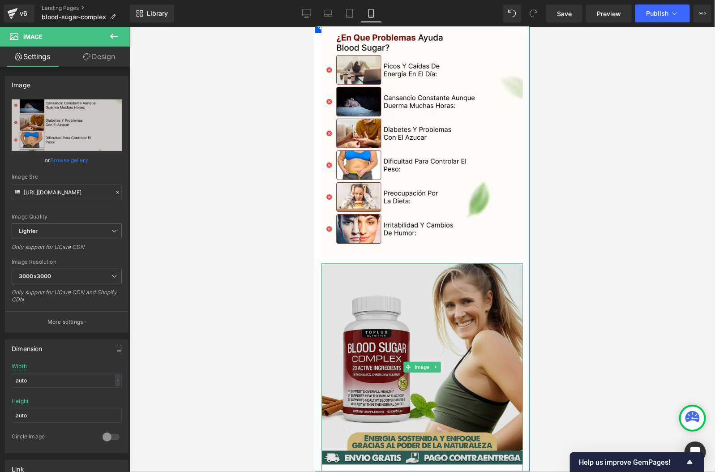
scroll to position [1531, 0]
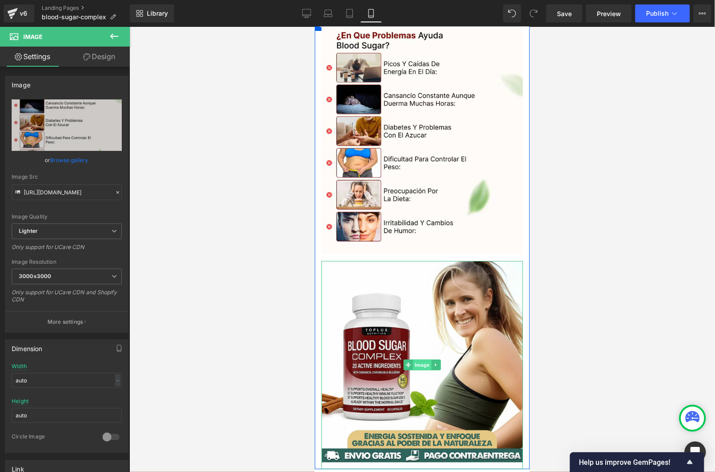
click at [418, 368] on span "Image" at bounding box center [421, 364] width 19 height 11
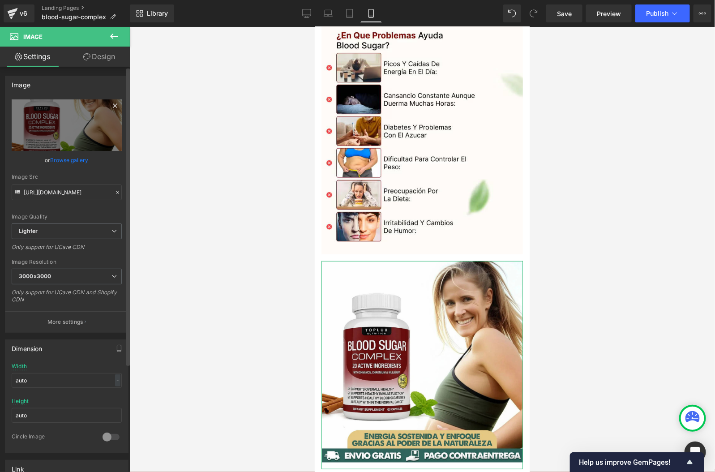
click at [113, 105] on icon at bounding box center [115, 105] width 11 height 11
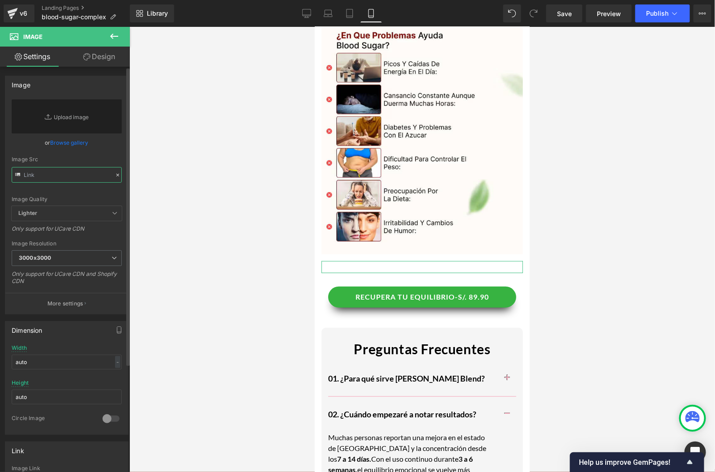
click at [59, 175] on input "text" at bounding box center [67, 175] width 110 height 16
paste input "[URL][DOMAIN_NAME]"
type input "[URL][DOMAIN_NAME]"
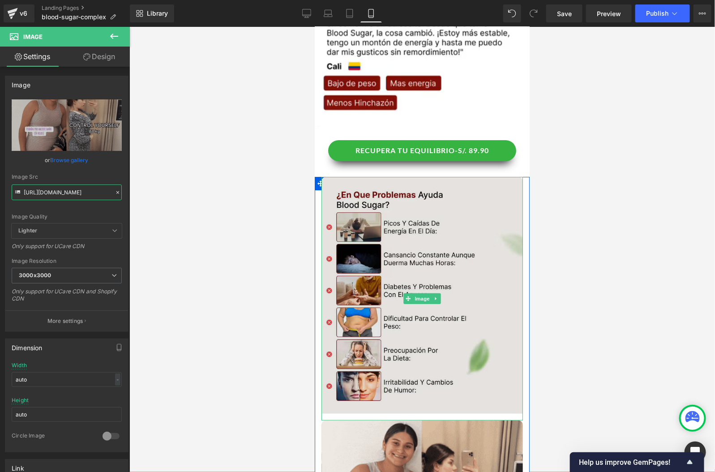
scroll to position [1346, 0]
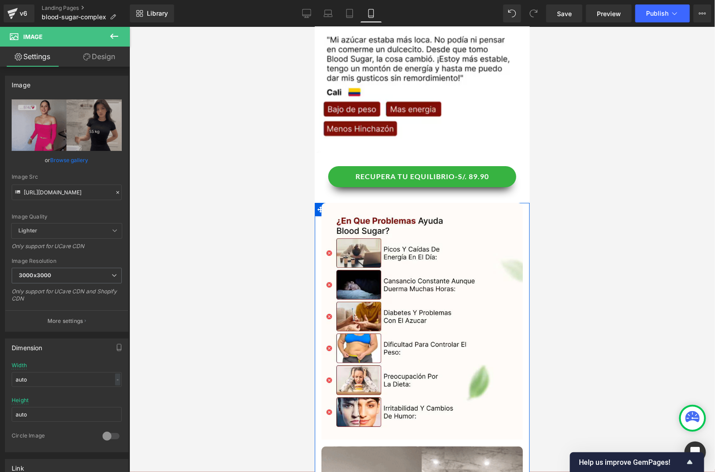
click at [523, 209] on div at bounding box center [525, 416] width 7 height 429
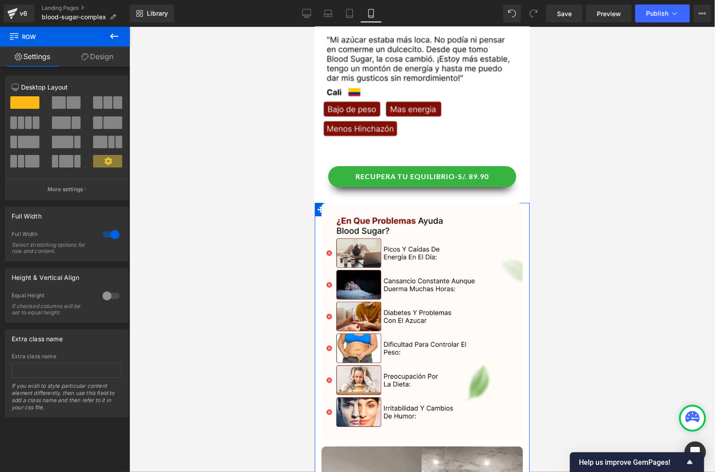
click at [88, 53] on link "Design" at bounding box center [97, 57] width 65 height 20
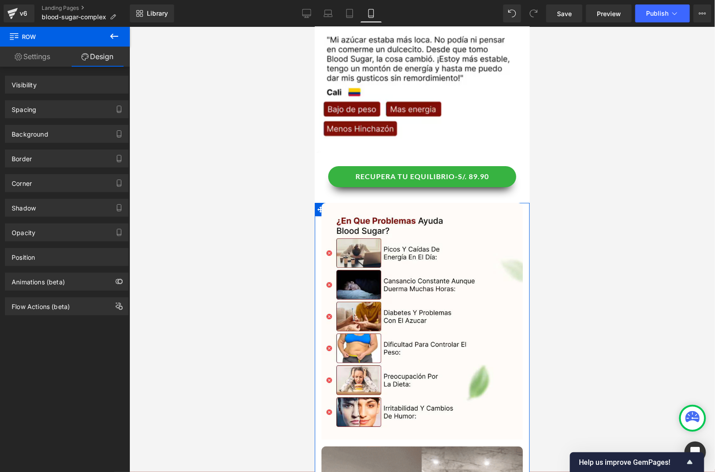
click at [52, 110] on div "Spacing" at bounding box center [66, 109] width 123 height 17
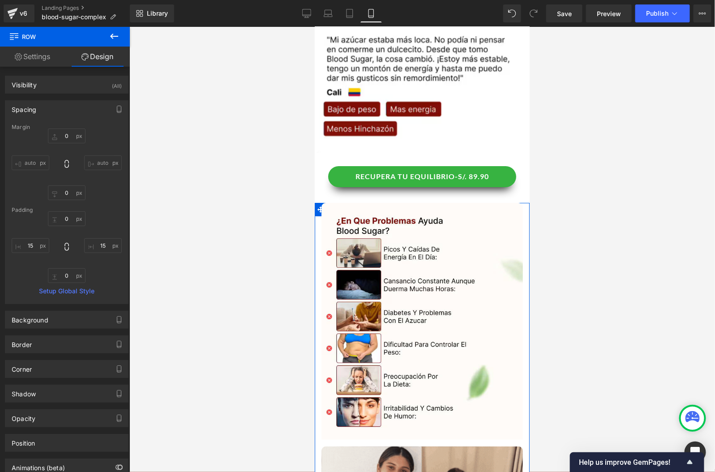
type input "0"
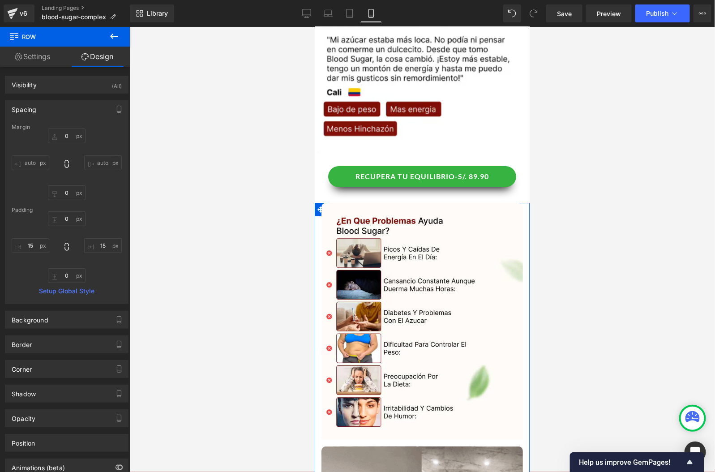
type input "0"
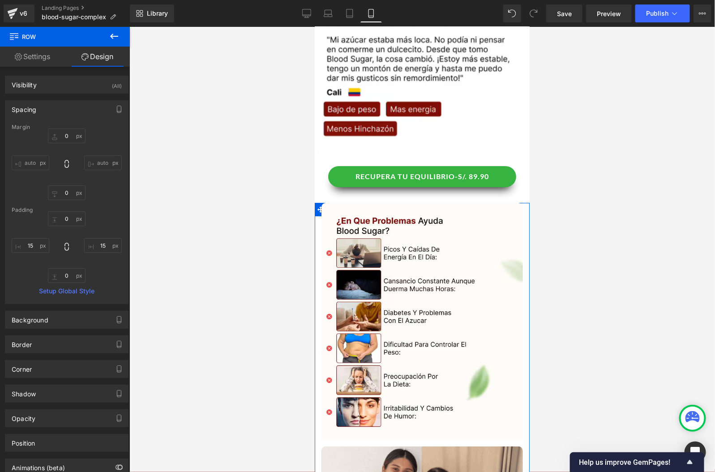
type input "15"
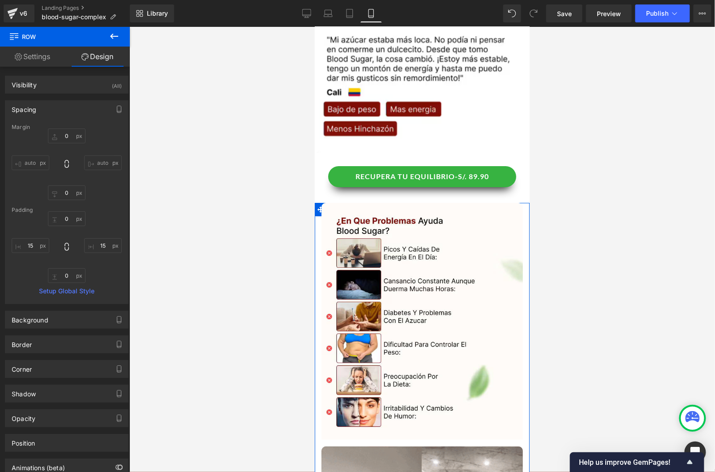
type input "0"
click at [34, 243] on input "15" at bounding box center [31, 245] width 38 height 15
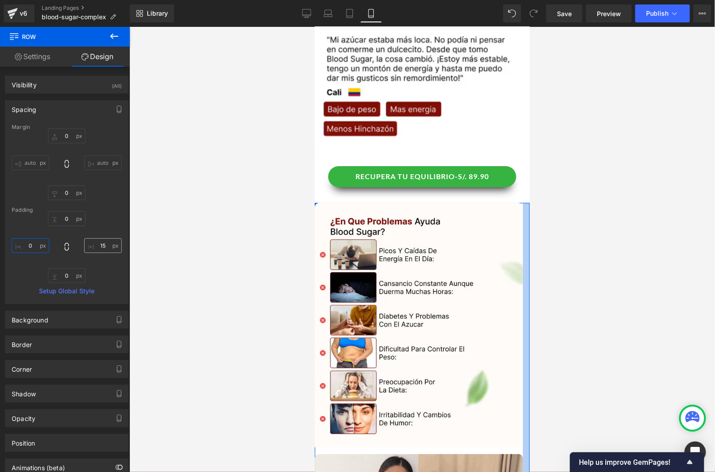
type input "0"
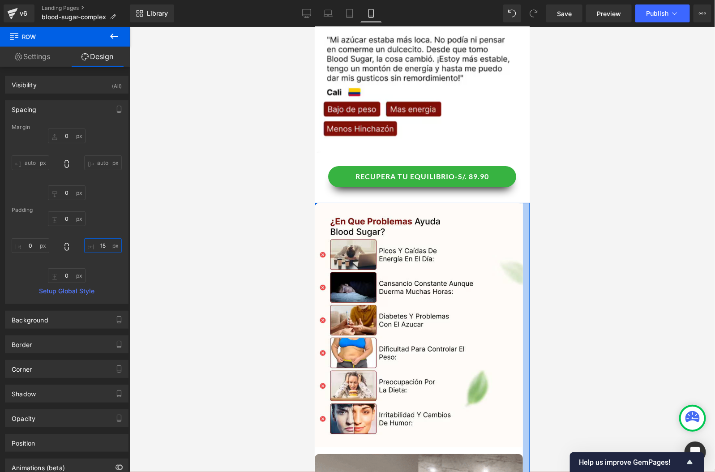
click at [104, 245] on input "15" at bounding box center [103, 245] width 38 height 15
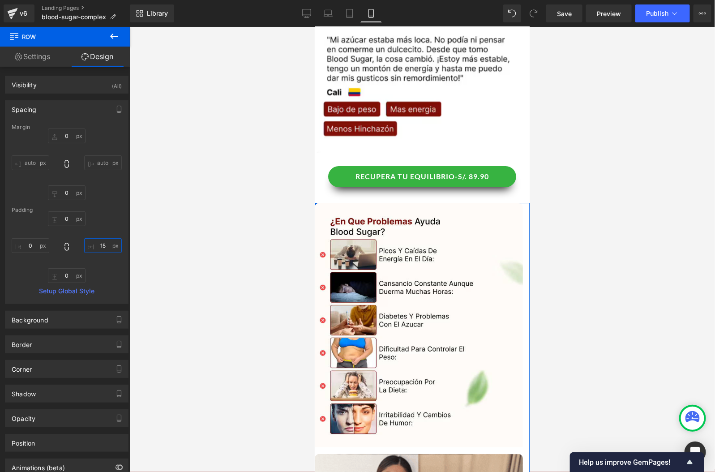
type input "0"
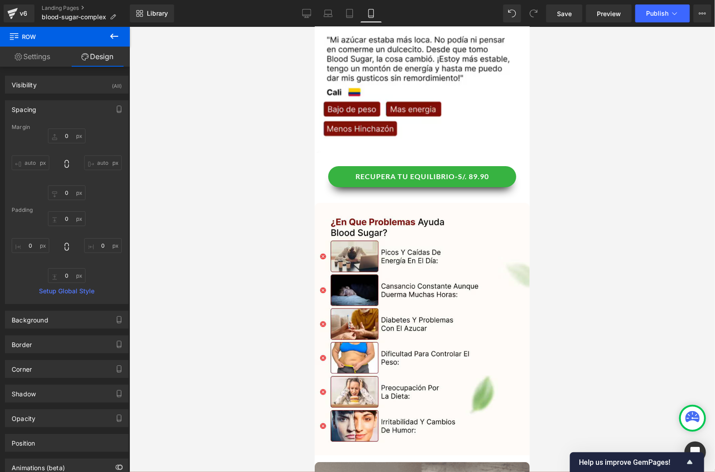
click at [617, 295] on div at bounding box center [421, 249] width 585 height 445
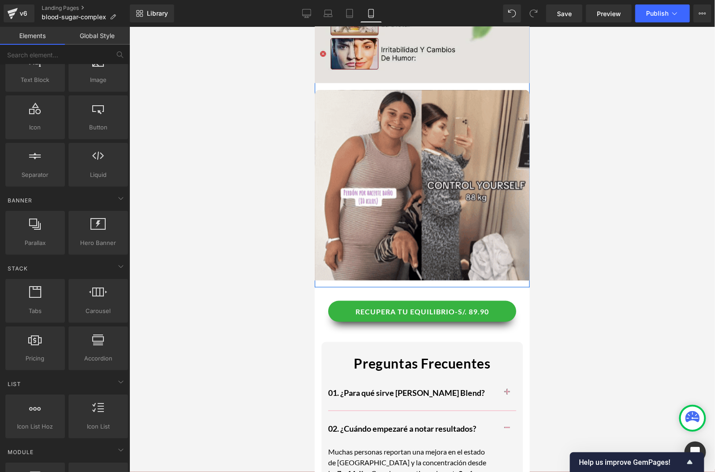
scroll to position [1784, 0]
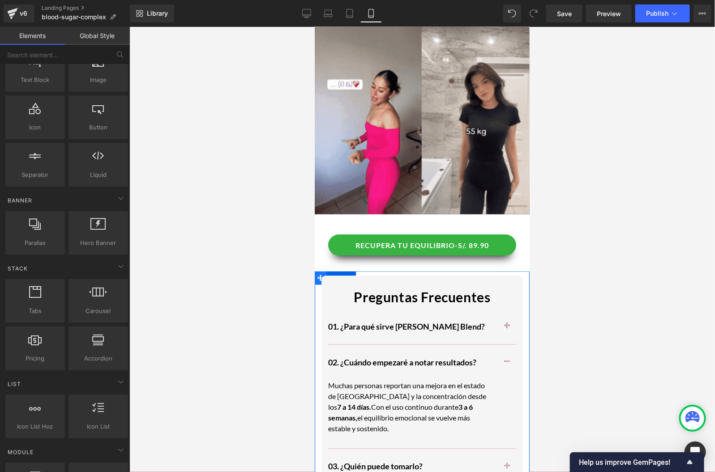
click at [315, 271] on span at bounding box center [320, 277] width 12 height 13
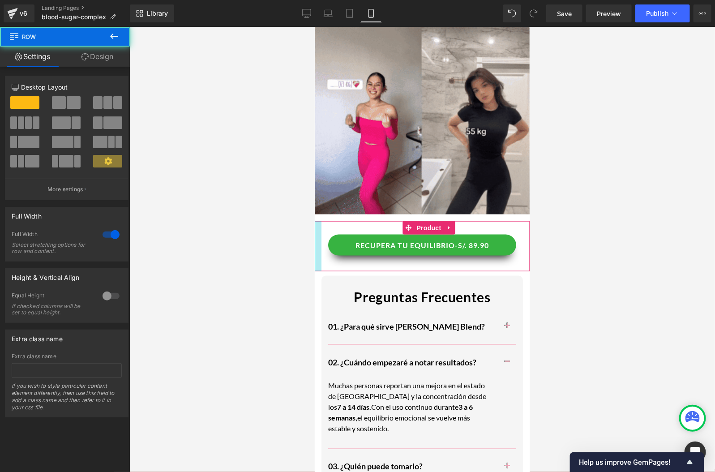
click at [315, 266] on div at bounding box center [317, 246] width 7 height 50
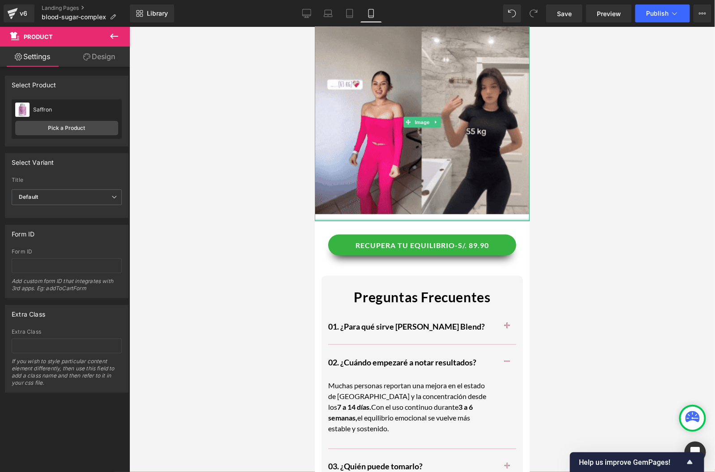
click at [317, 218] on div at bounding box center [421, 219] width 215 height 2
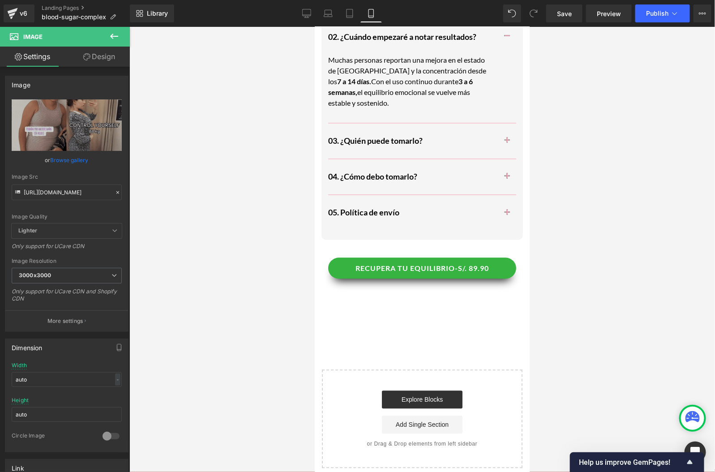
scroll to position [2118, 0]
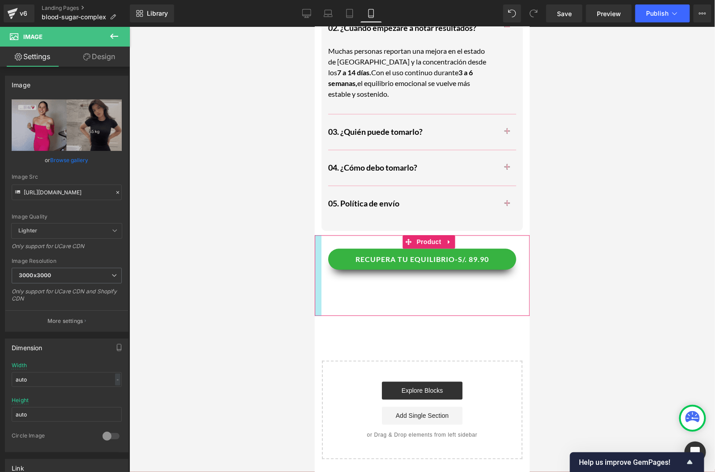
click at [316, 261] on div at bounding box center [317, 275] width 7 height 81
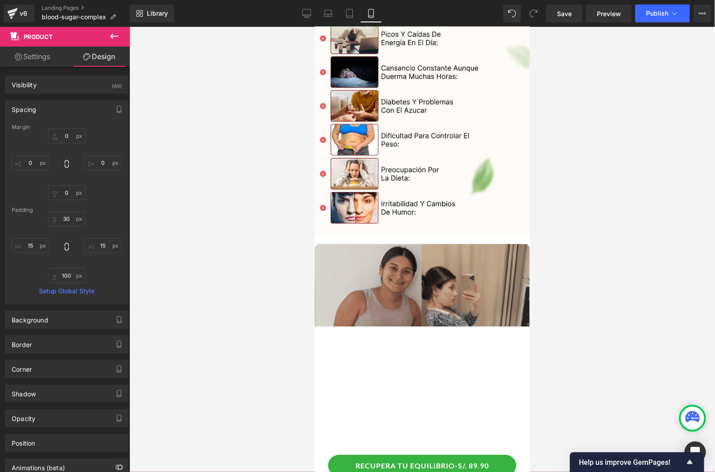
scroll to position [1698, 0]
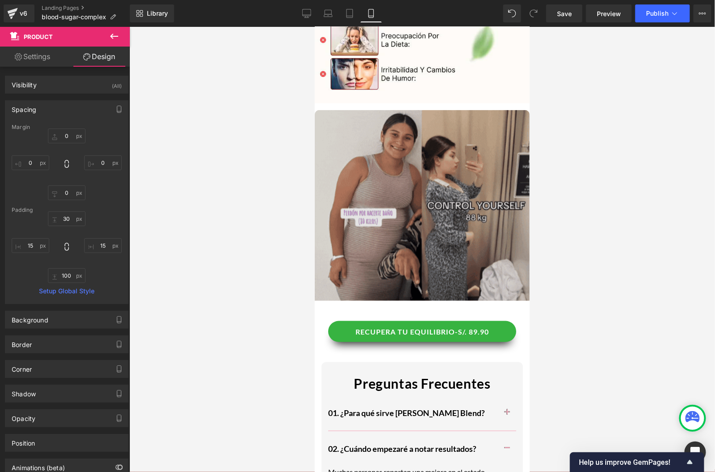
click at [491, 224] on img at bounding box center [421, 208] width 215 height 197
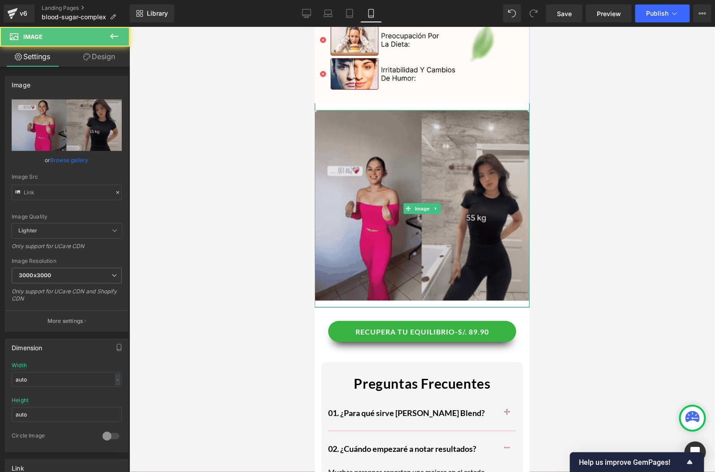
type input "[URL][DOMAIN_NAME]"
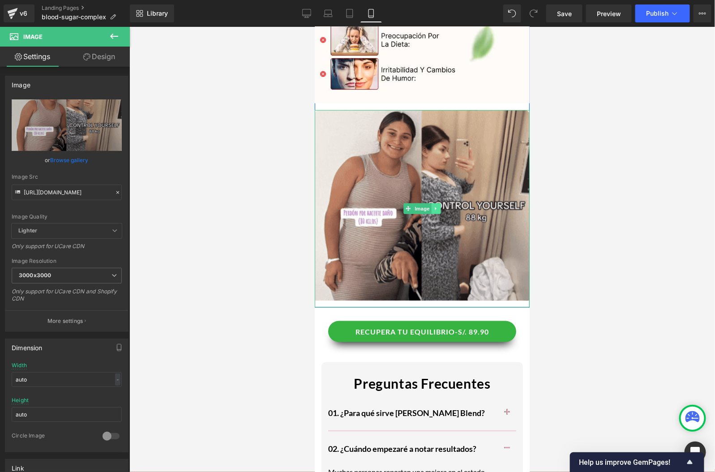
click at [435, 204] on link at bounding box center [435, 208] width 9 height 11
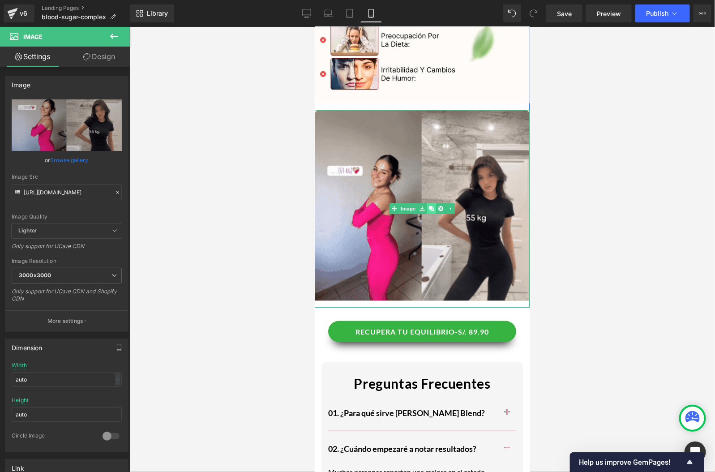
click at [433, 207] on icon at bounding box center [430, 208] width 5 height 5
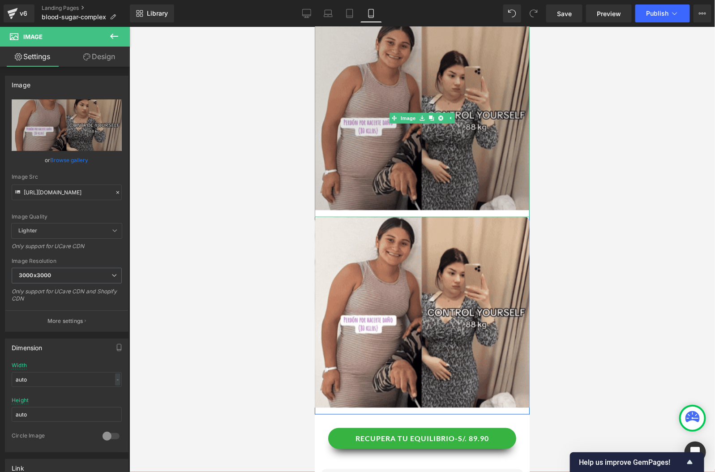
scroll to position [1814, 0]
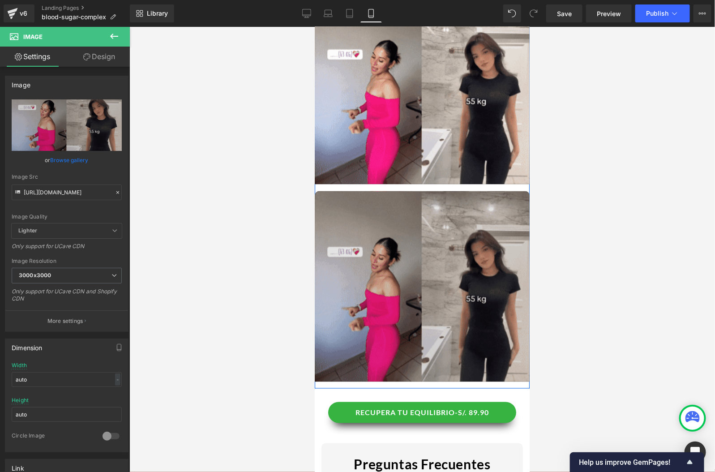
click at [386, 264] on img at bounding box center [421, 289] width 215 height 197
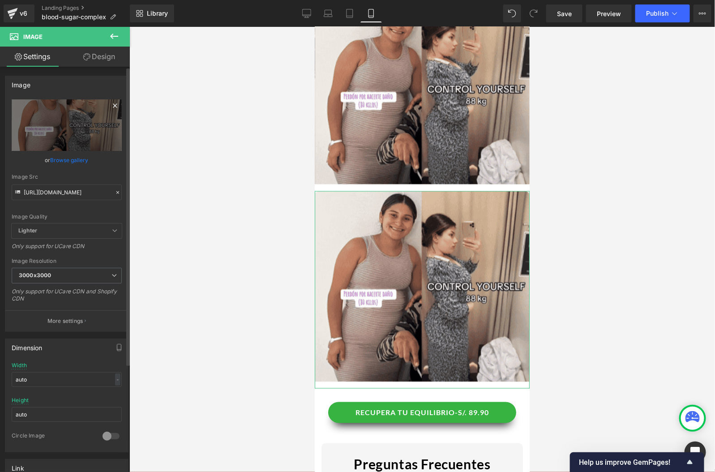
click at [111, 107] on icon at bounding box center [115, 105] width 11 height 11
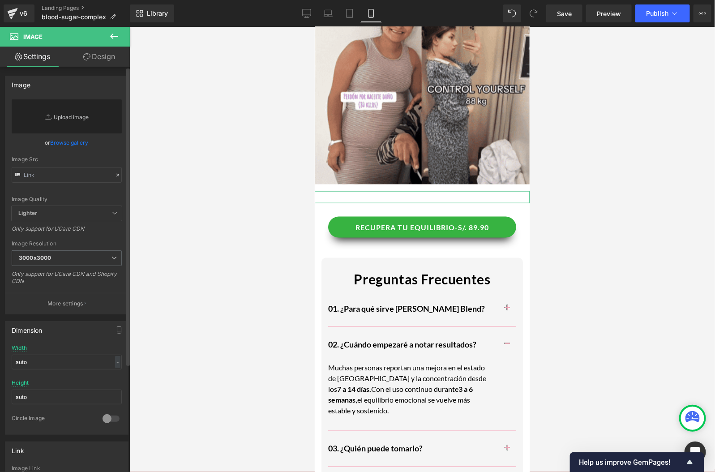
click at [79, 120] on link "Replace Image" at bounding box center [67, 116] width 110 height 34
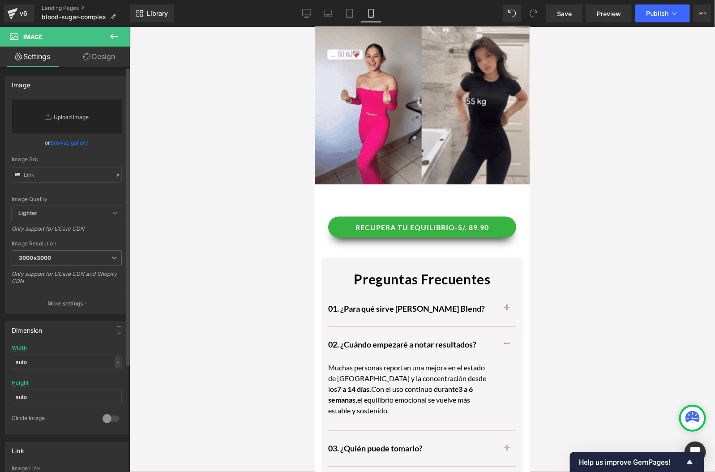
type input "C:\fakepath\Doctor.webp"
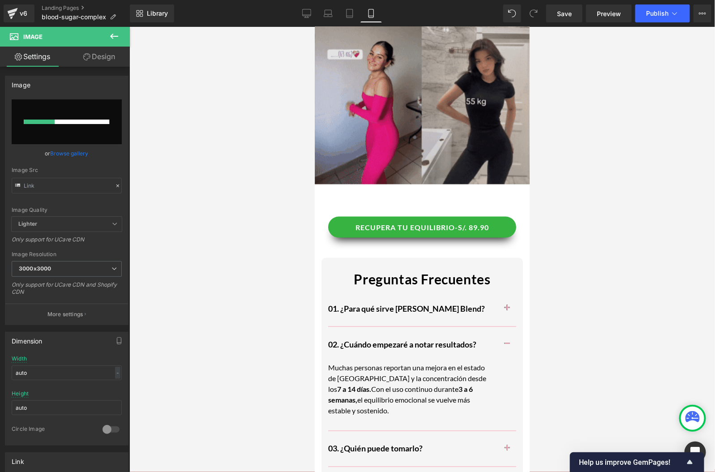
type input "[URL][DOMAIN_NAME]"
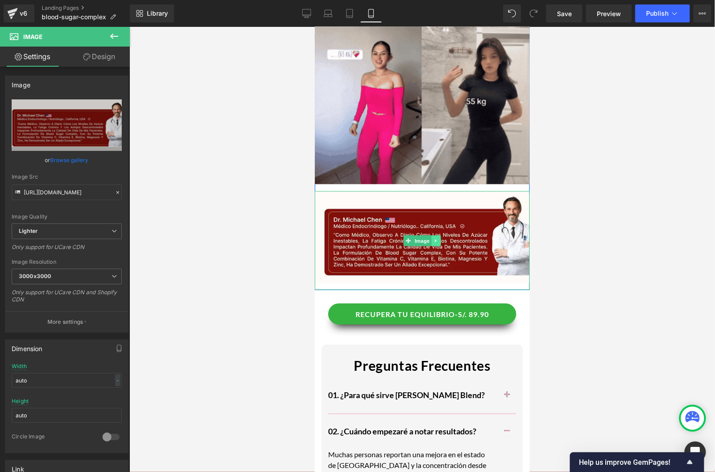
click at [435, 240] on icon at bounding box center [435, 240] width 1 height 3
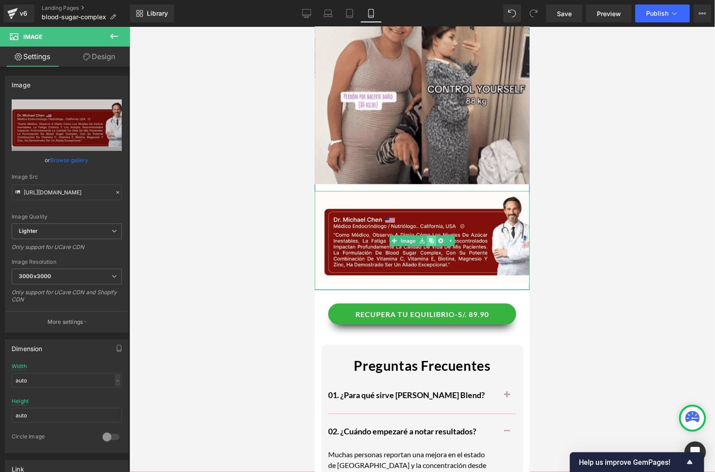
click at [433, 241] on icon at bounding box center [430, 240] width 5 height 5
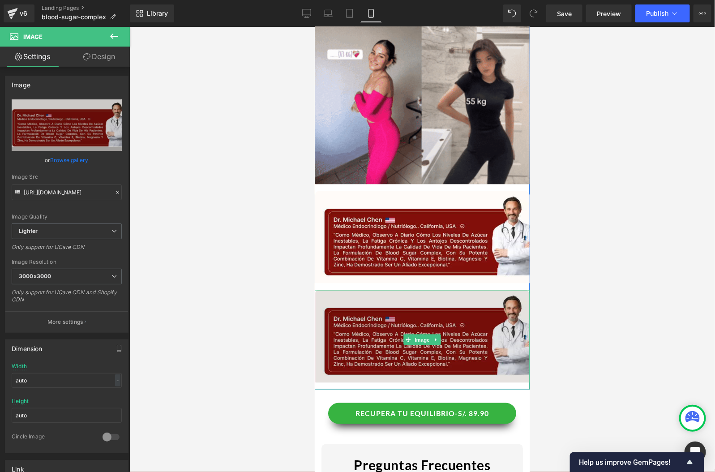
click at [404, 312] on img at bounding box center [421, 339] width 215 height 99
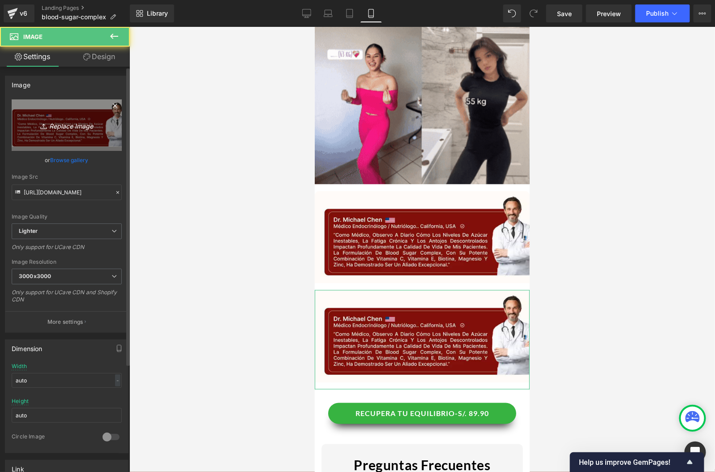
click at [56, 122] on icon "Replace Image" at bounding box center [67, 125] width 72 height 11
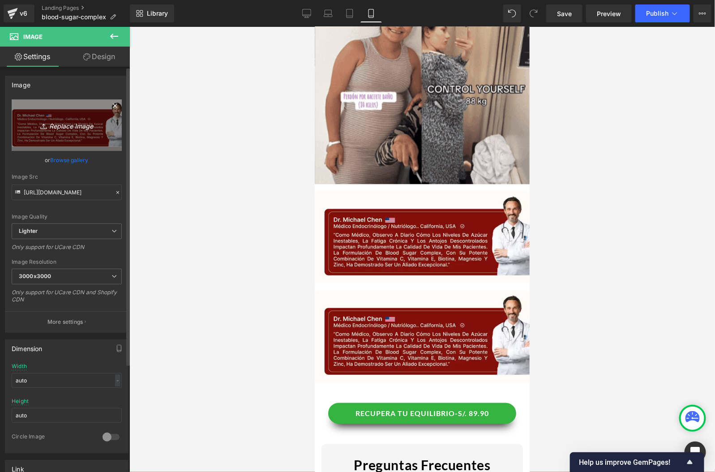
type input "C:\fakepath\Imagen Triple.webp"
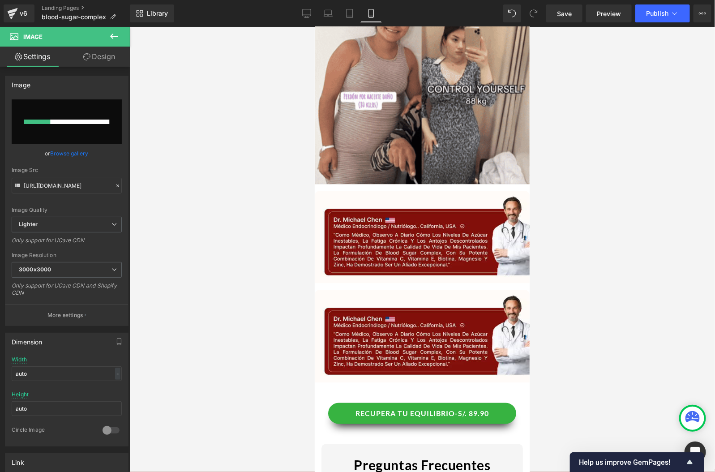
type input "[URL][DOMAIN_NAME]"
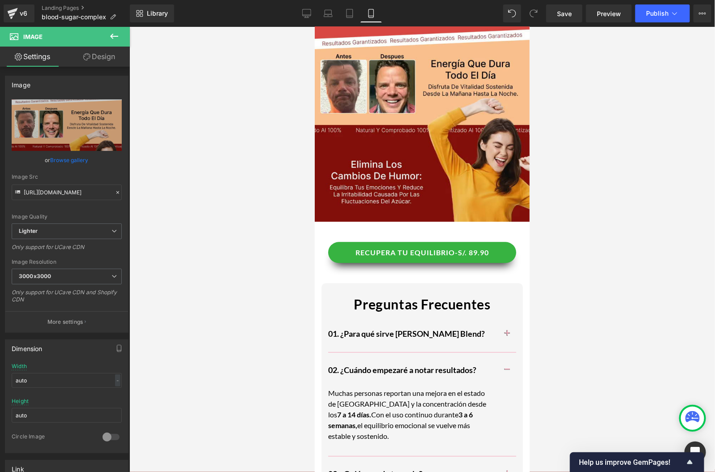
scroll to position [2155, 0]
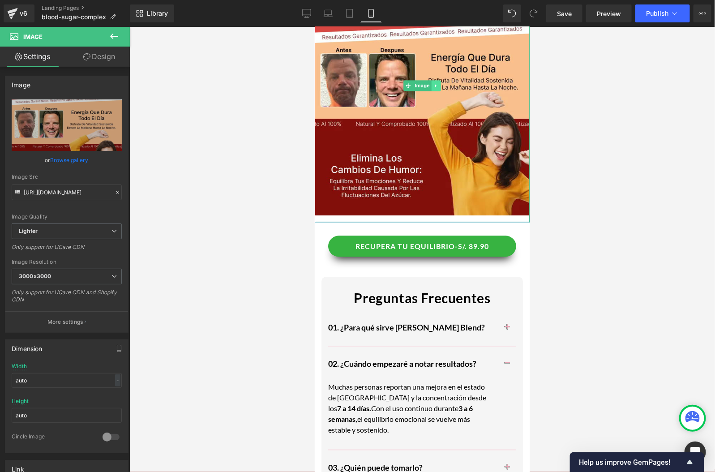
click at [432, 86] on link at bounding box center [435, 85] width 9 height 11
click at [432, 86] on icon at bounding box center [430, 85] width 5 height 5
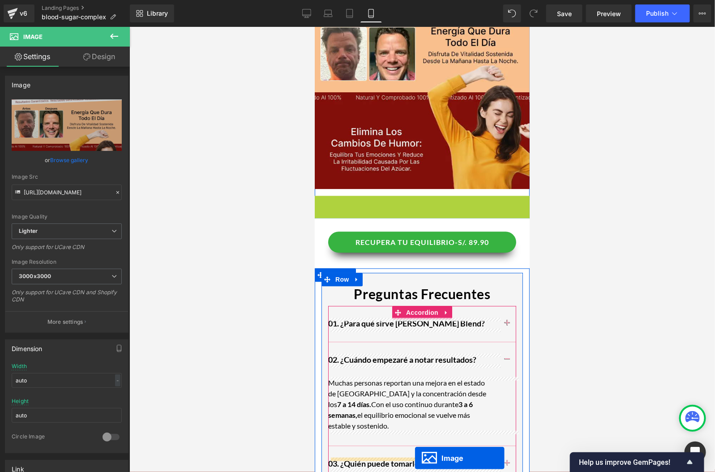
scroll to position [2199, 0]
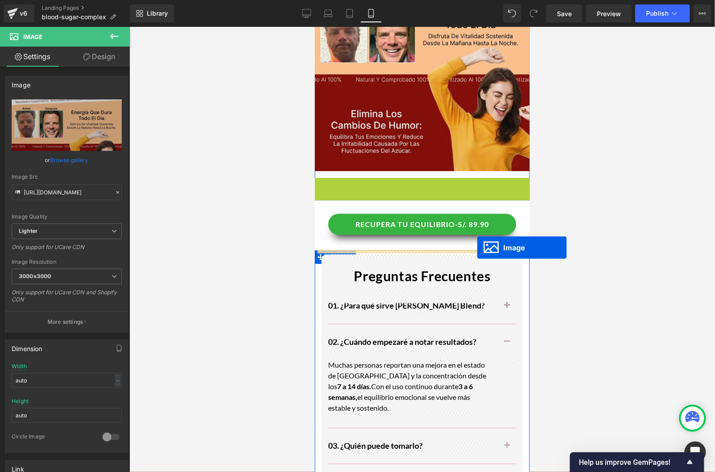
drag, startPoint x: 402, startPoint y: 361, endPoint x: 476, endPoint y: 247, distance: 135.6
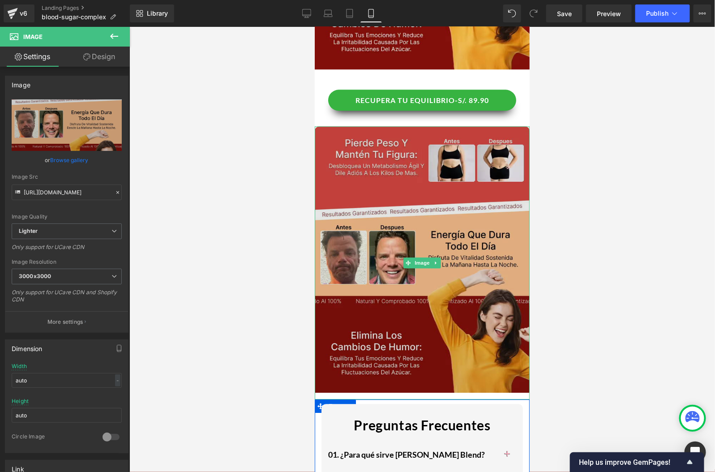
scroll to position [2378, 0]
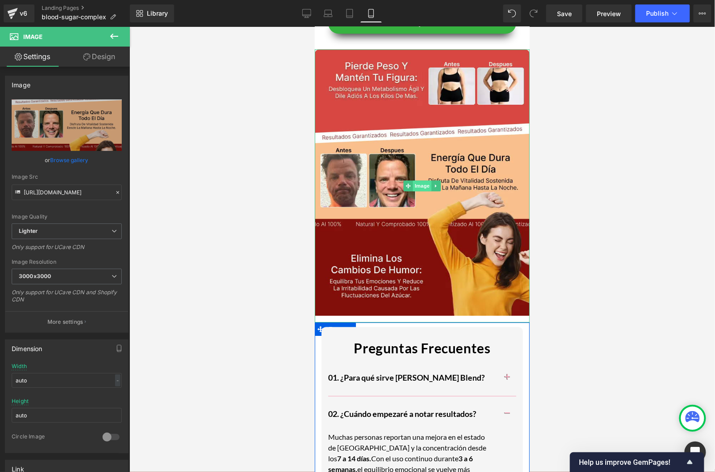
click at [425, 187] on span "Image" at bounding box center [421, 185] width 19 height 11
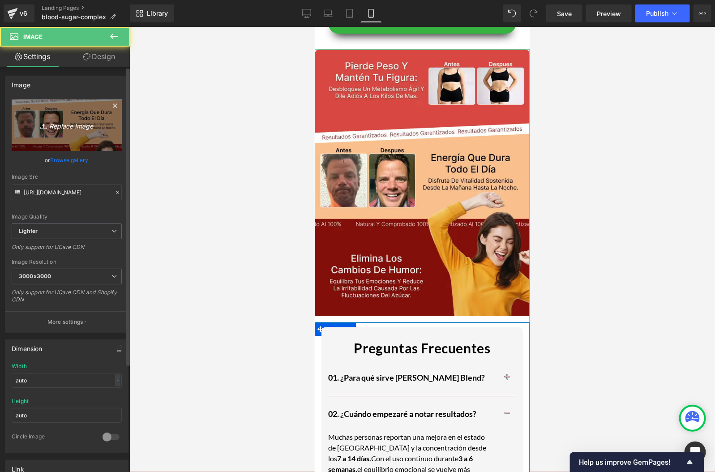
click at [77, 132] on link "Replace Image" at bounding box center [67, 124] width 110 height 51
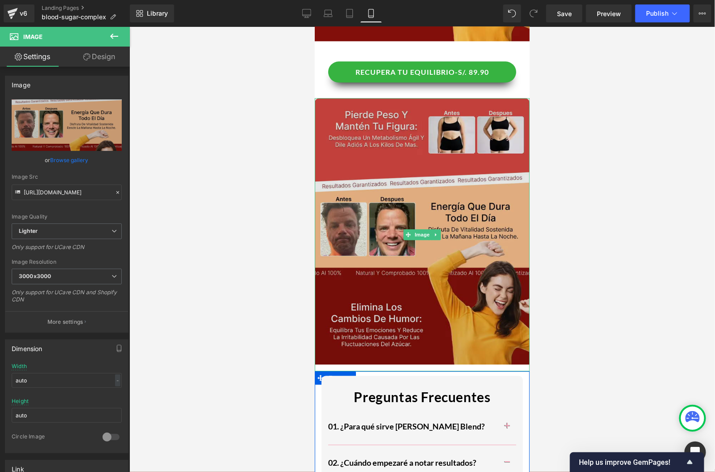
scroll to position [2321, 0]
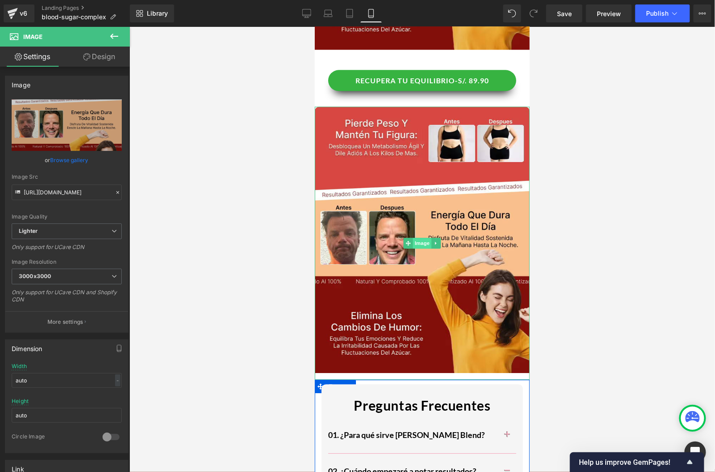
click at [419, 242] on span "Image" at bounding box center [421, 242] width 19 height 11
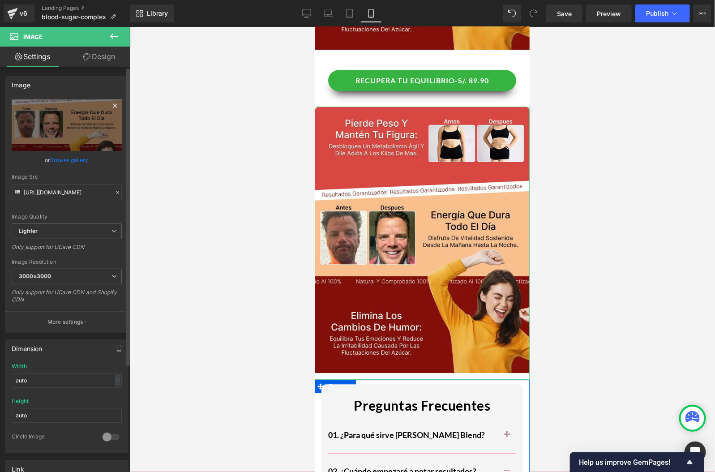
click at [113, 104] on icon at bounding box center [115, 105] width 11 height 11
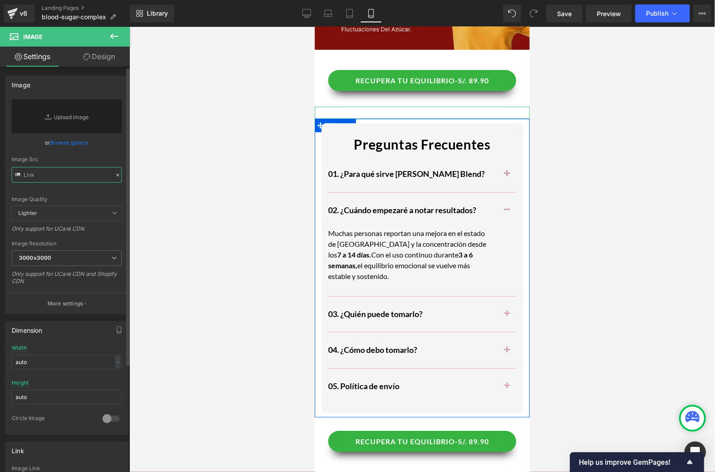
click at [69, 174] on input "text" at bounding box center [67, 175] width 110 height 16
paste input "[URL][DOMAIN_NAME]"
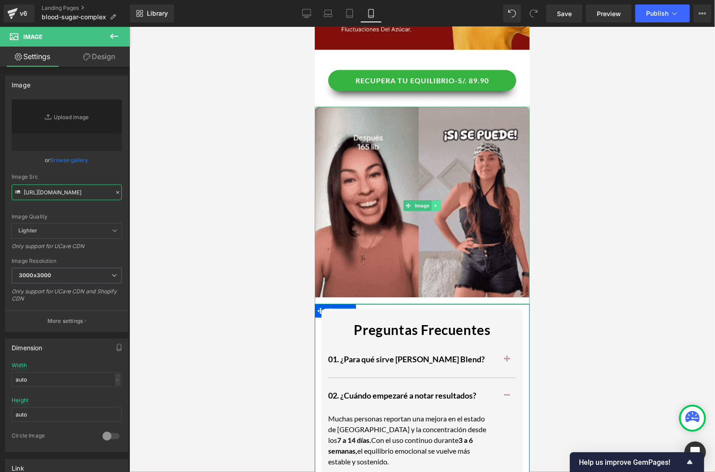
type input "[URL][DOMAIN_NAME]"
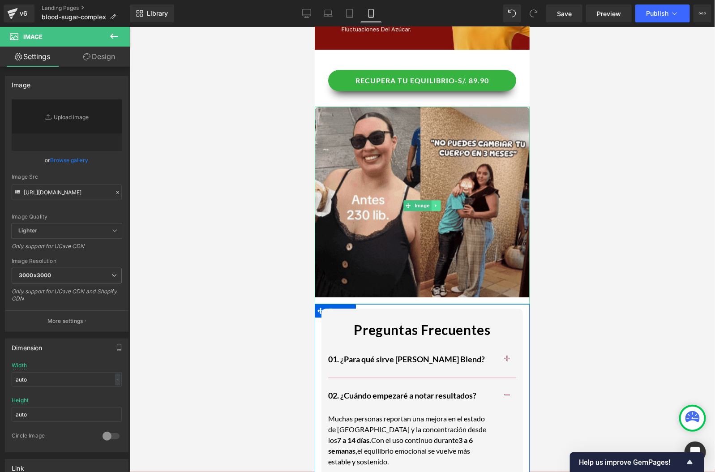
scroll to position [0, 0]
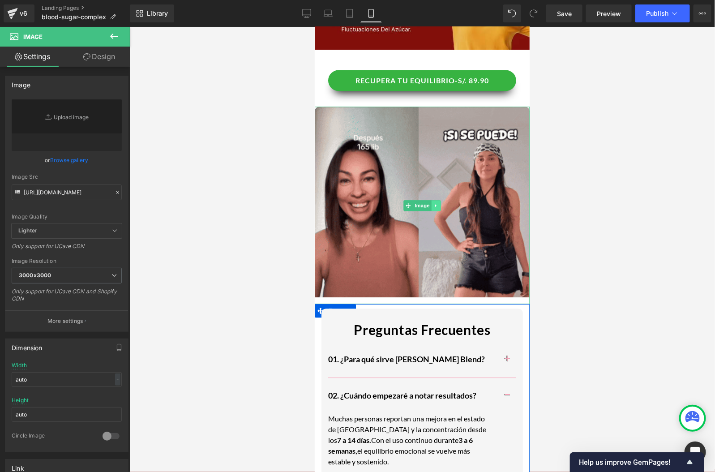
click at [438, 205] on link at bounding box center [435, 205] width 9 height 11
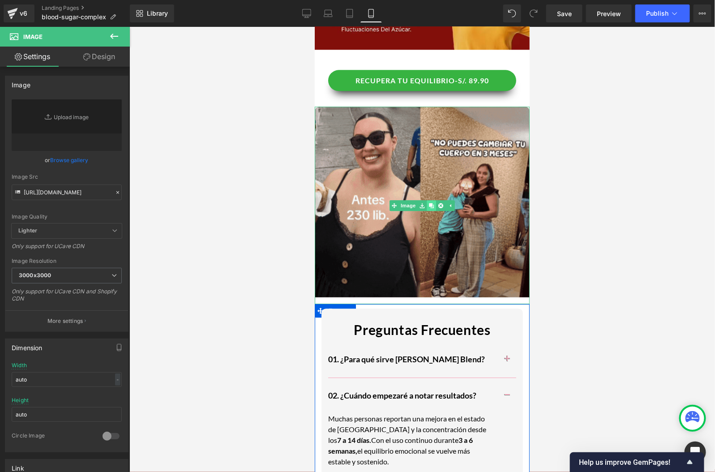
click at [435, 205] on link at bounding box center [430, 205] width 9 height 11
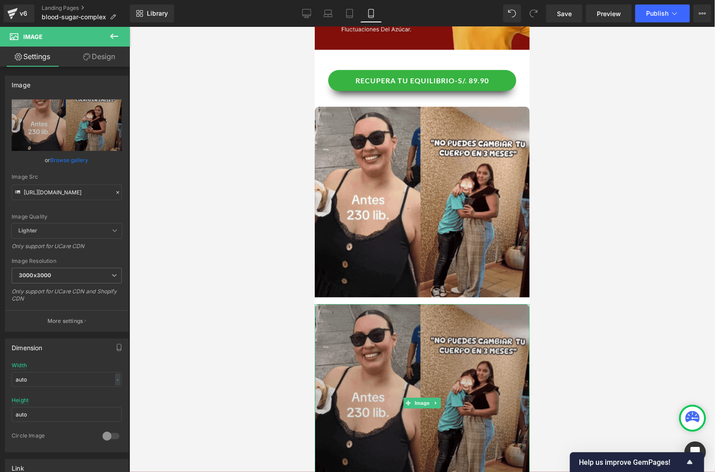
click at [392, 380] on img at bounding box center [421, 401] width 215 height 197
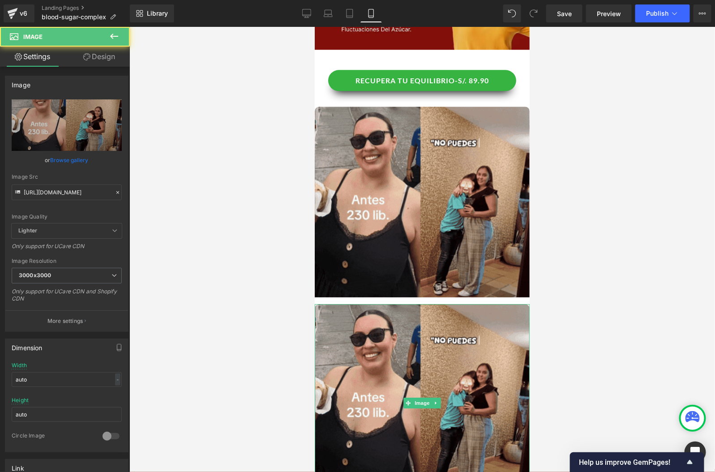
scroll to position [2395, 0]
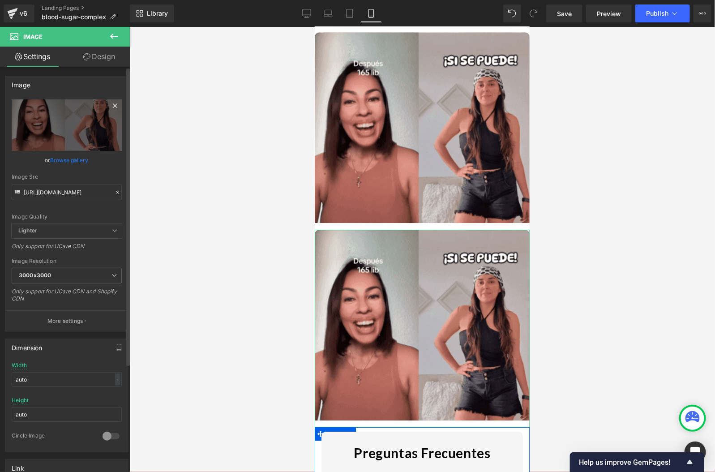
click at [110, 106] on icon at bounding box center [115, 105] width 11 height 11
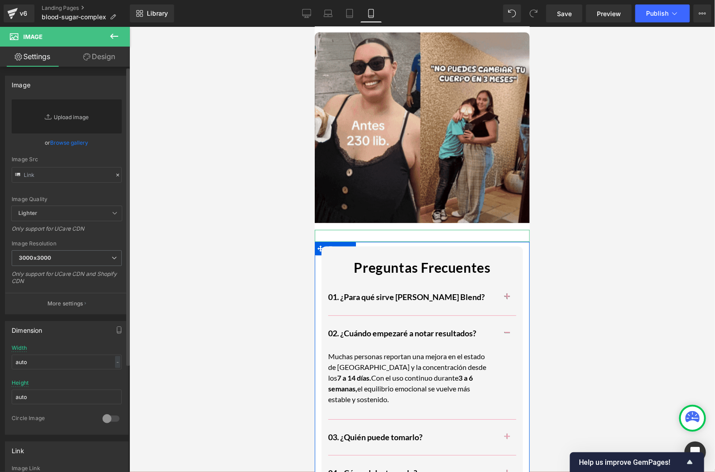
click at [82, 118] on link "Replace Image" at bounding box center [67, 116] width 110 height 34
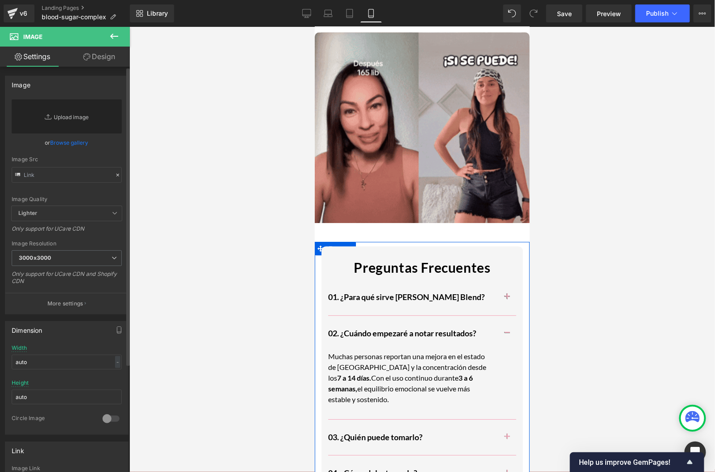
type input "C:\fakepath\No sabes si tienes el [MEDICAL_DATA] alto _1_.webp"
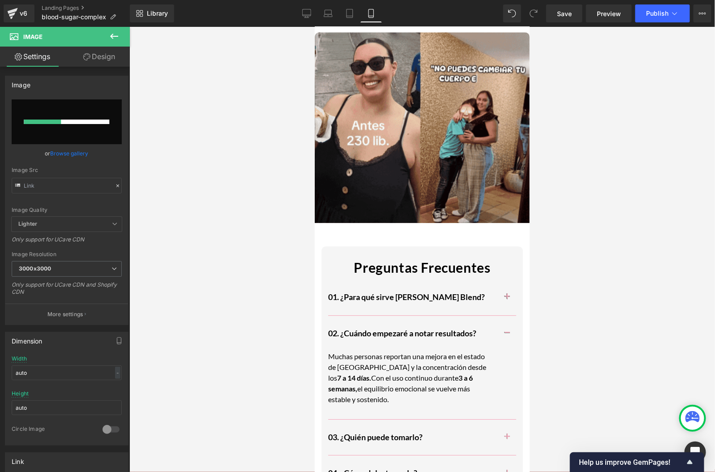
type input "[URL][DOMAIN_NAME]"
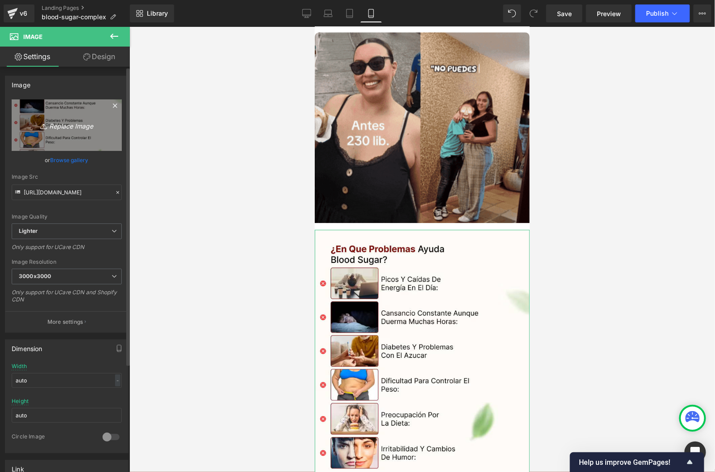
click at [72, 120] on icon "Replace Image" at bounding box center [67, 125] width 72 height 11
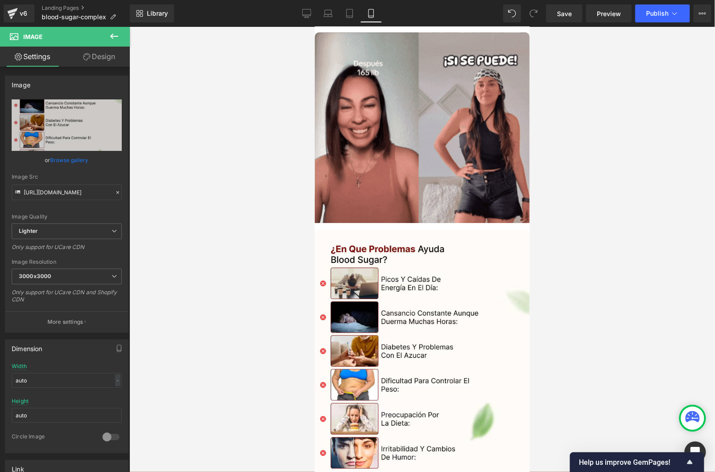
type input "C:\fakepath\Cronología.webp"
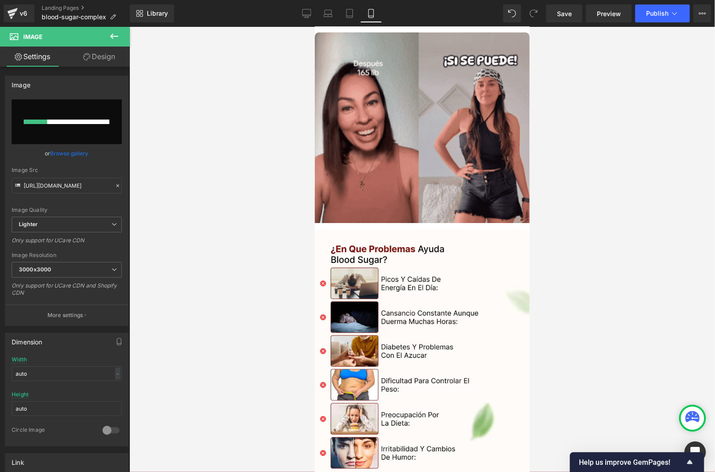
type input "[URL][DOMAIN_NAME]"
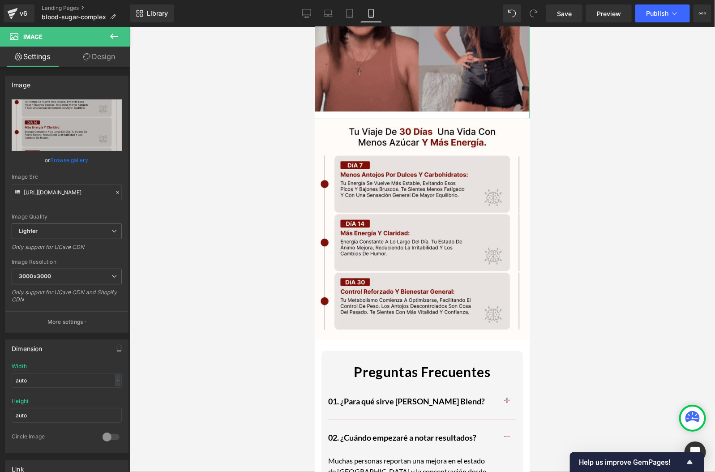
scroll to position [2569, 0]
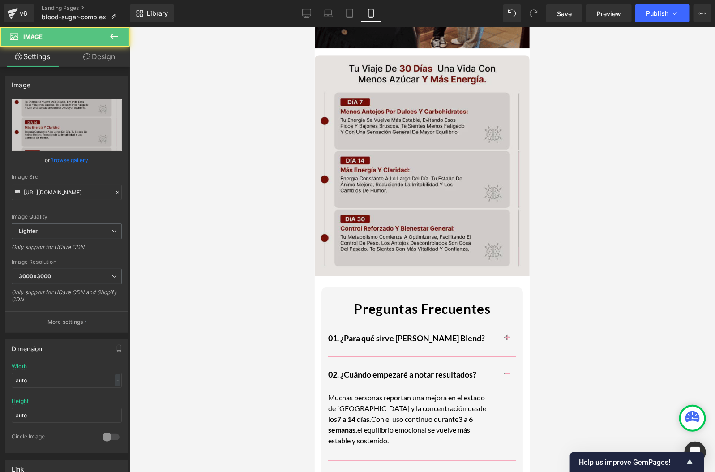
click at [444, 145] on img at bounding box center [421, 169] width 215 height 228
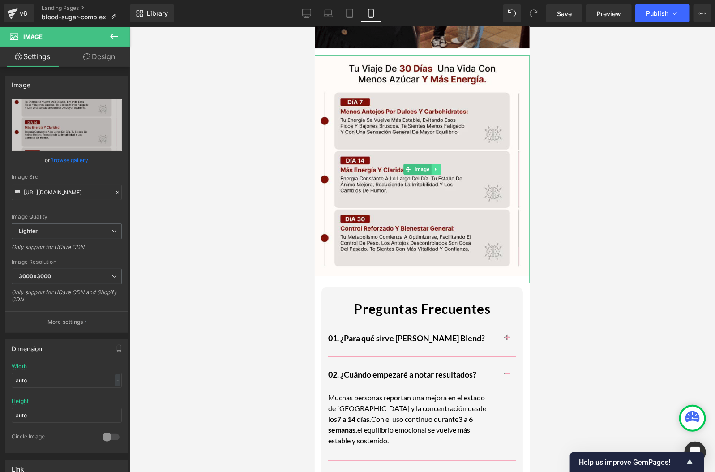
click at [436, 165] on link at bounding box center [435, 168] width 9 height 11
click at [427, 169] on link at bounding box center [430, 168] width 9 height 11
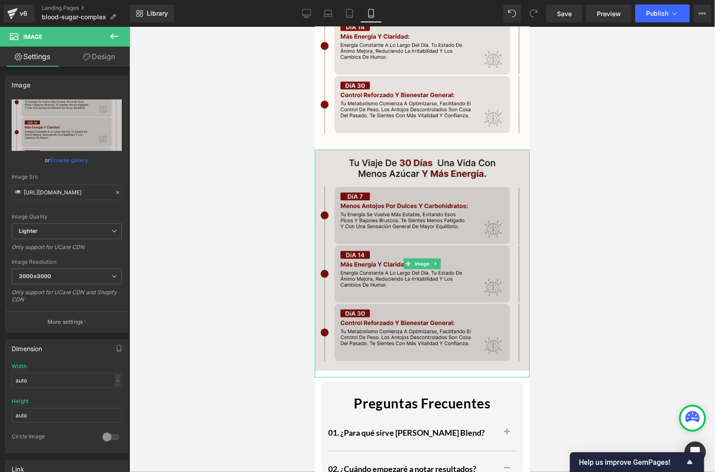
scroll to position [2743, 0]
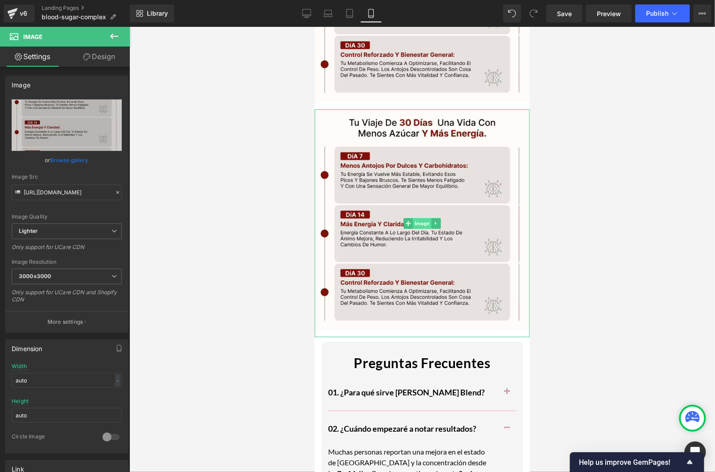
click at [420, 221] on span "Image" at bounding box center [421, 223] width 19 height 11
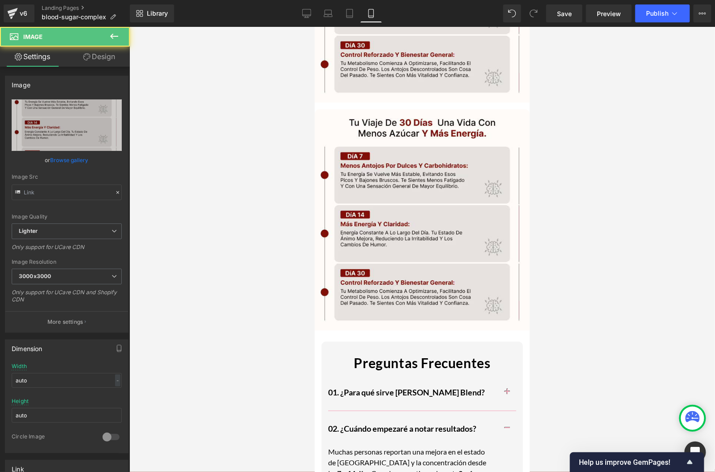
type input "[URL][DOMAIN_NAME]"
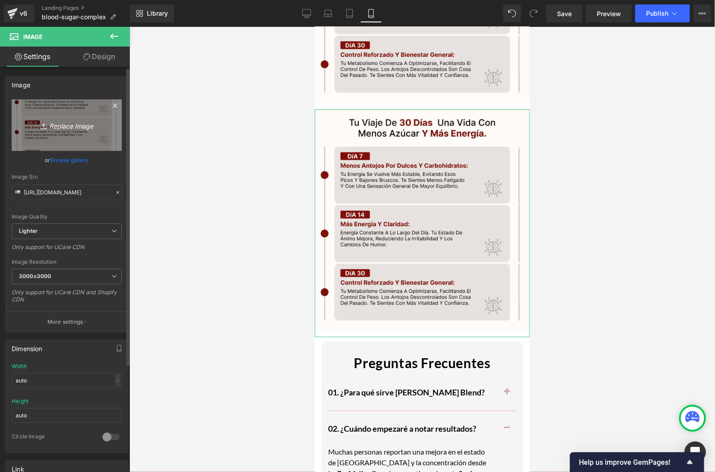
click at [67, 125] on icon "Replace Image" at bounding box center [67, 125] width 72 height 11
type input "C:\fakepath\Ingredientes.webp"
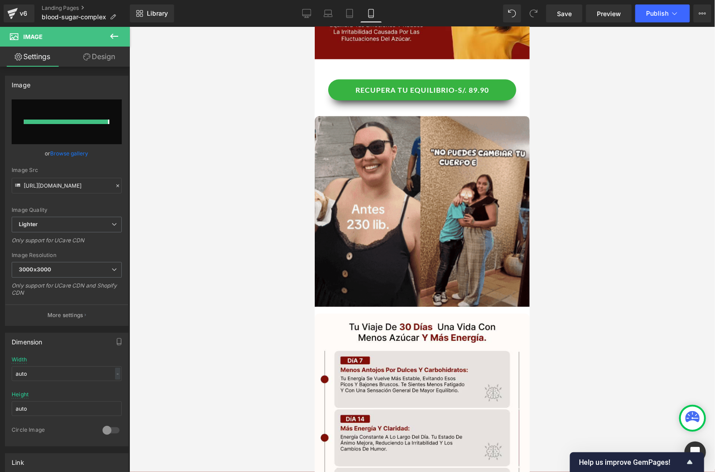
type input "[URL][DOMAIN_NAME]"
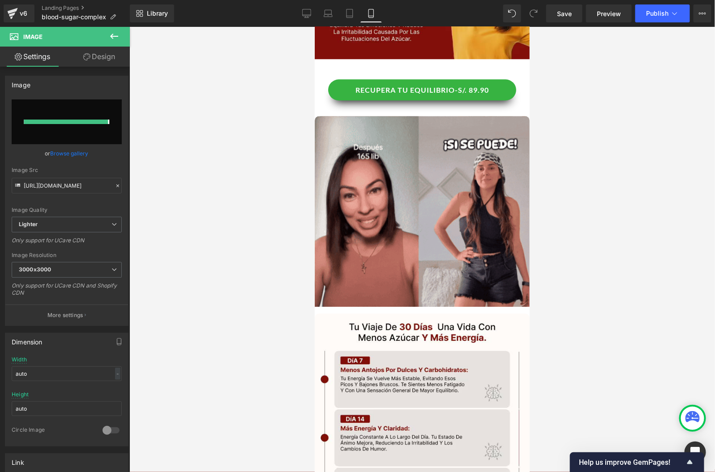
scroll to position [2282, 0]
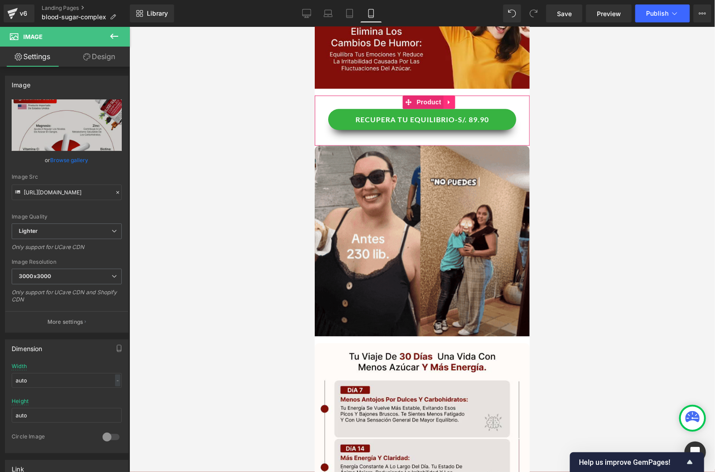
click at [448, 101] on icon at bounding box center [448, 102] width 2 height 4
click at [446, 101] on link at bounding box center [443, 101] width 12 height 13
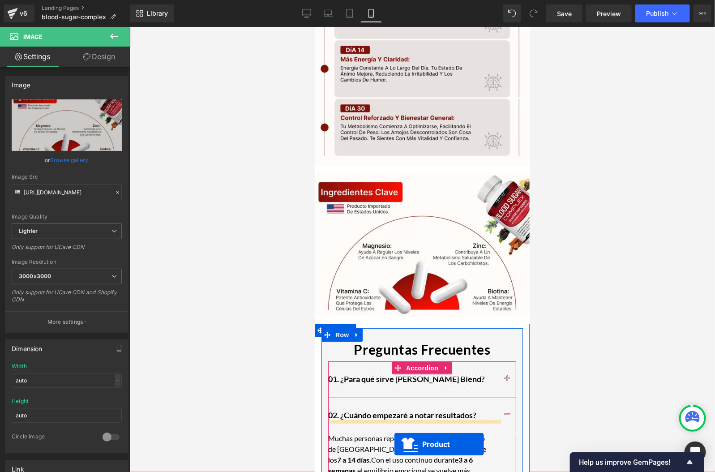
scroll to position [2756, 0]
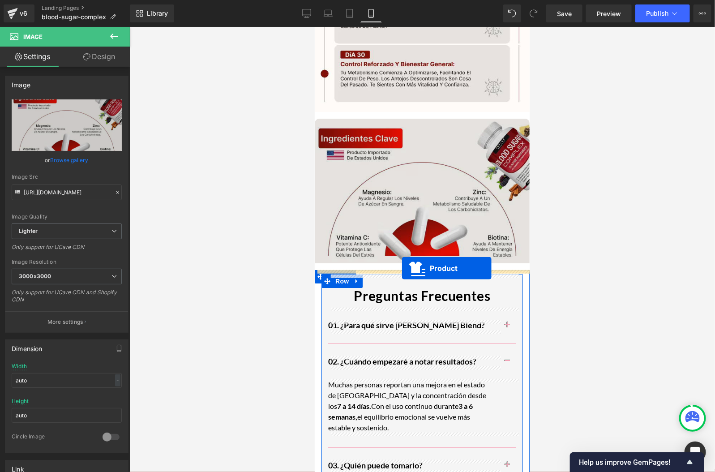
drag, startPoint x: 404, startPoint y: 149, endPoint x: 401, endPoint y: 268, distance: 118.2
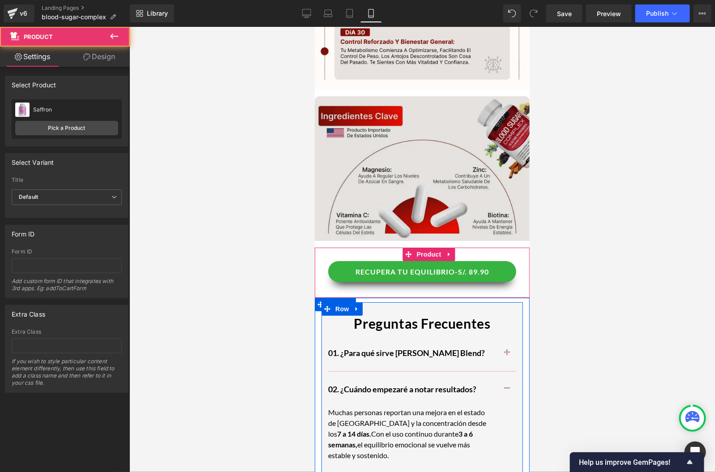
scroll to position [2734, 0]
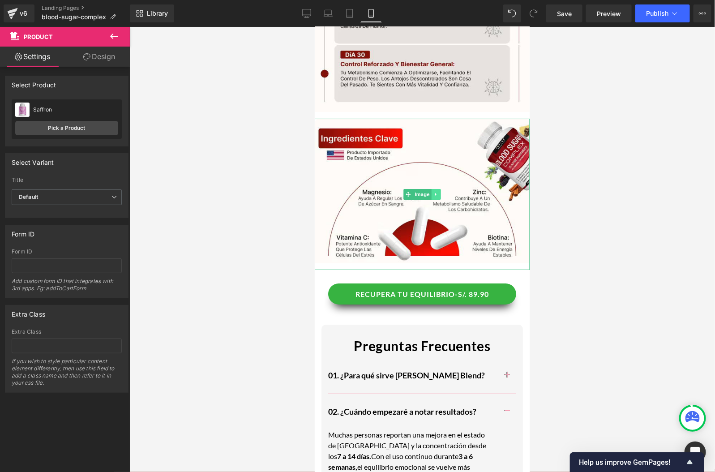
click at [436, 189] on link at bounding box center [435, 193] width 9 height 11
click at [432, 192] on icon at bounding box center [430, 193] width 5 height 5
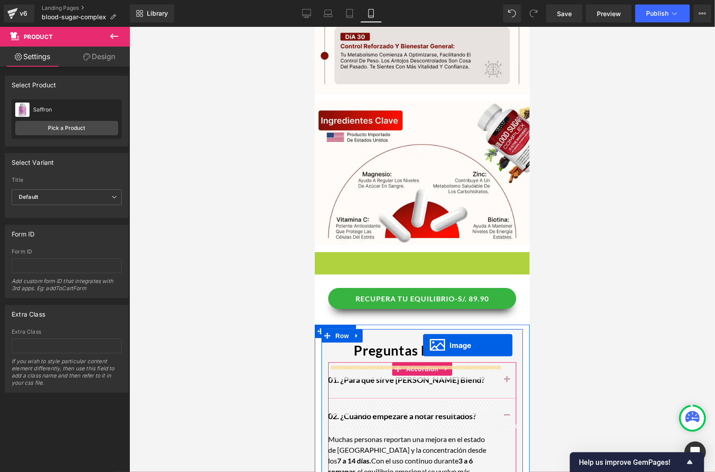
scroll to position [2761, 0]
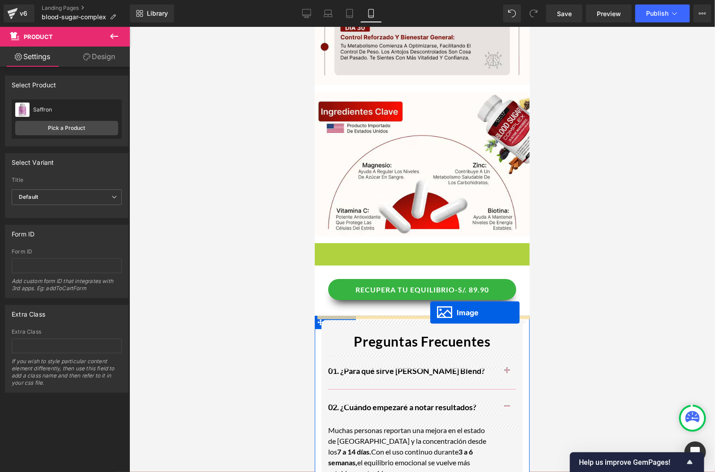
drag, startPoint x: 405, startPoint y: 345, endPoint x: 430, endPoint y: 312, distance: 41.4
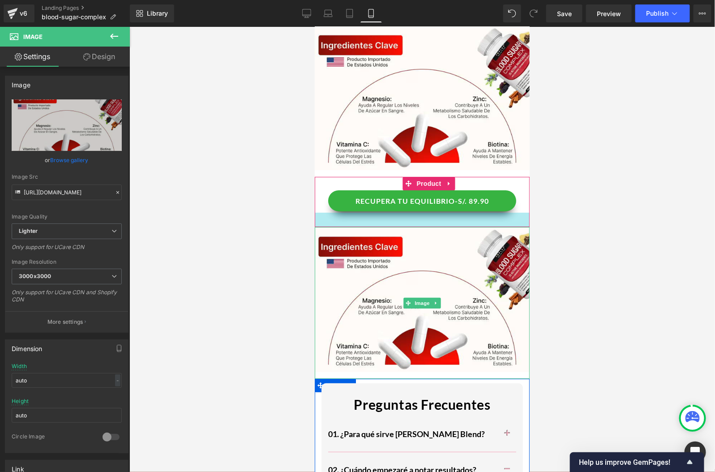
scroll to position [2853, 0]
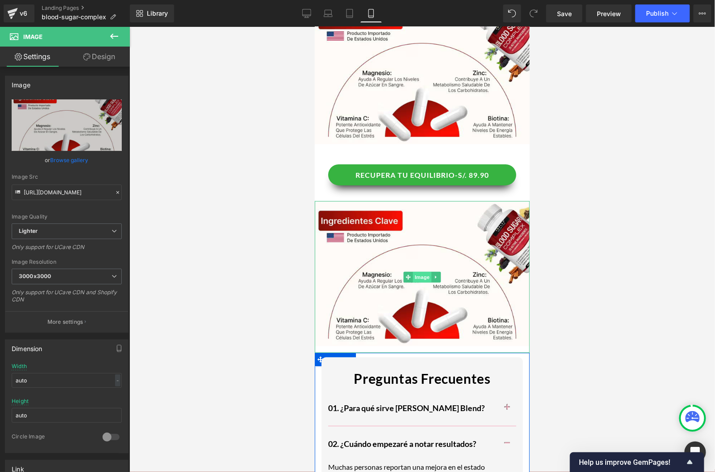
click at [426, 275] on span "Image" at bounding box center [421, 276] width 19 height 11
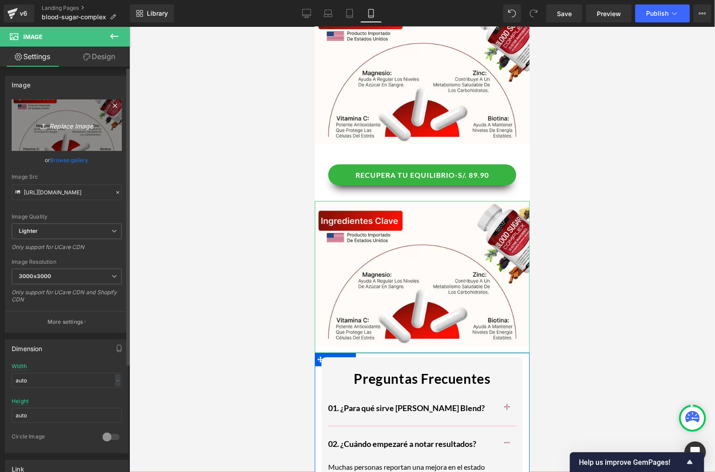
click at [80, 120] on icon "Replace Image" at bounding box center [67, 125] width 72 height 11
type input "C:\fakepath\Comparativa.webp"
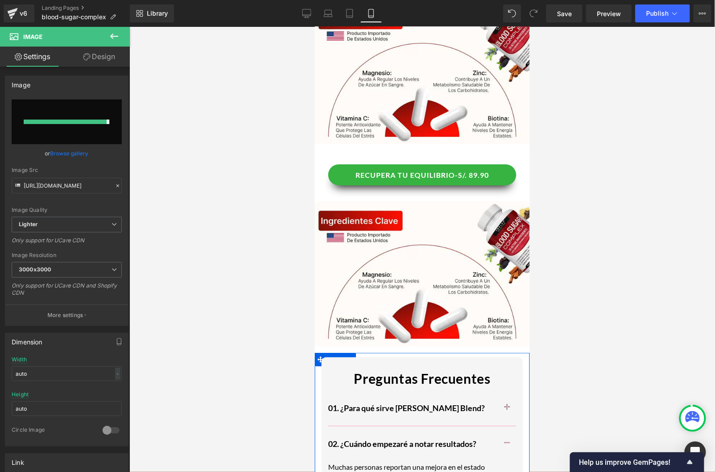
type input "[URL][DOMAIN_NAME]"
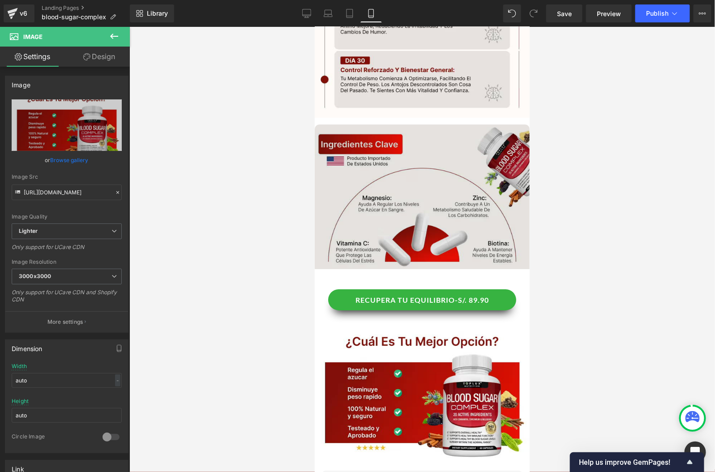
scroll to position [2694, 0]
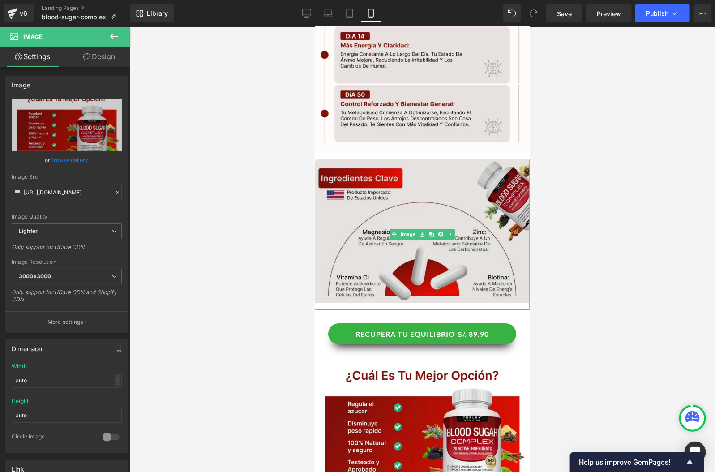
click at [323, 305] on img at bounding box center [421, 233] width 215 height 151
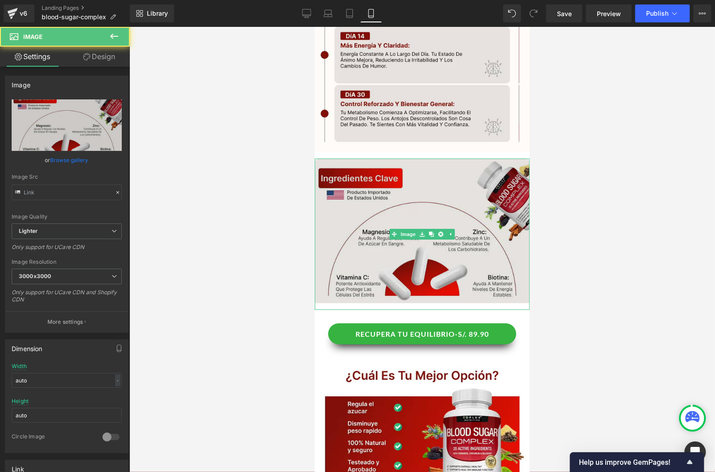
type input "[URL][DOMAIN_NAME]"
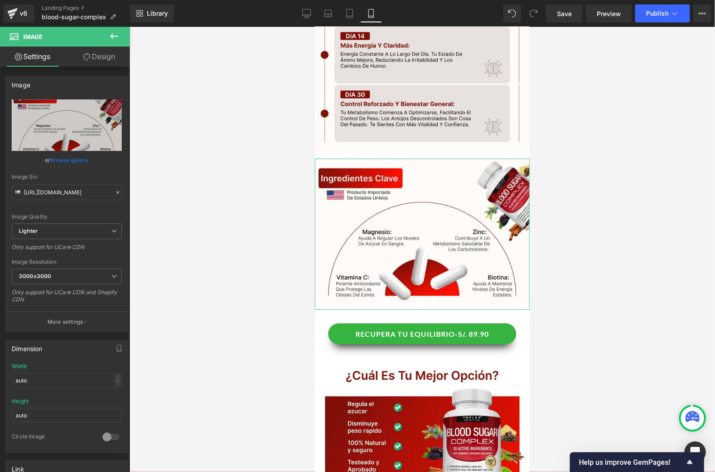
click at [113, 55] on link "Design" at bounding box center [99, 57] width 65 height 20
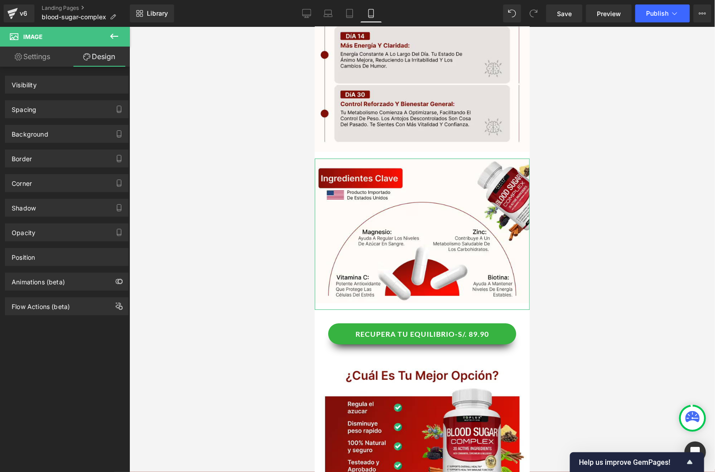
click at [57, 105] on div "Spacing" at bounding box center [66, 109] width 123 height 17
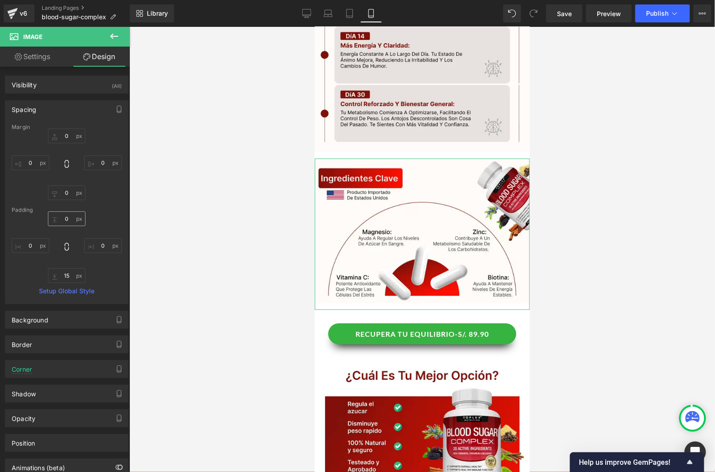
type input "0"
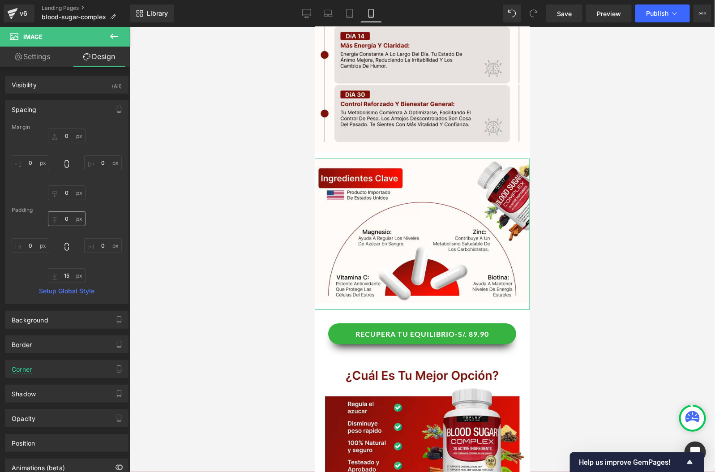
type input "0"
type input "15"
type input "0"
click at [66, 267] on div "0px 0 0px 0 15px 15 0px 0" at bounding box center [67, 247] width 110 height 72
click at [66, 268] on div "0px 0 0px 0 15px 15 0px 0" at bounding box center [67, 247] width 110 height 72
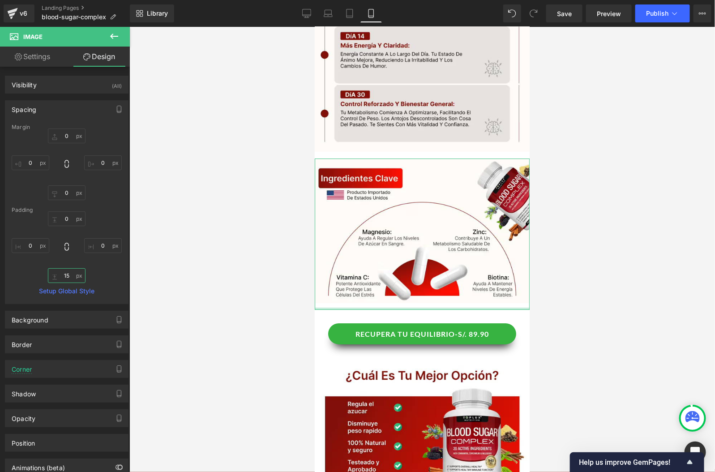
click at [66, 273] on input "15" at bounding box center [67, 275] width 38 height 15
type input "0"
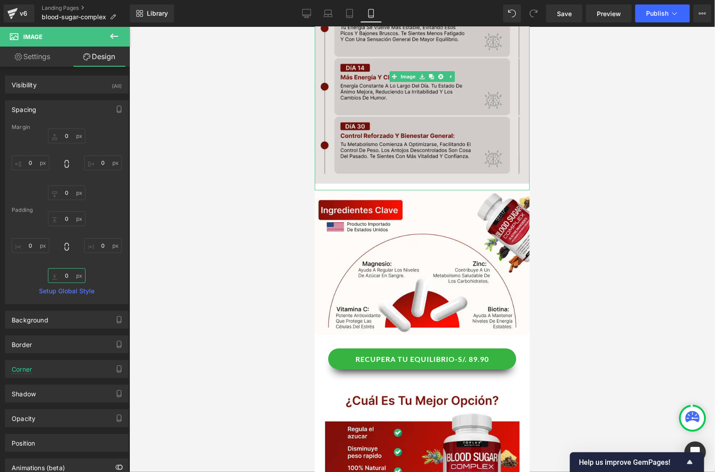
scroll to position [2648, 0]
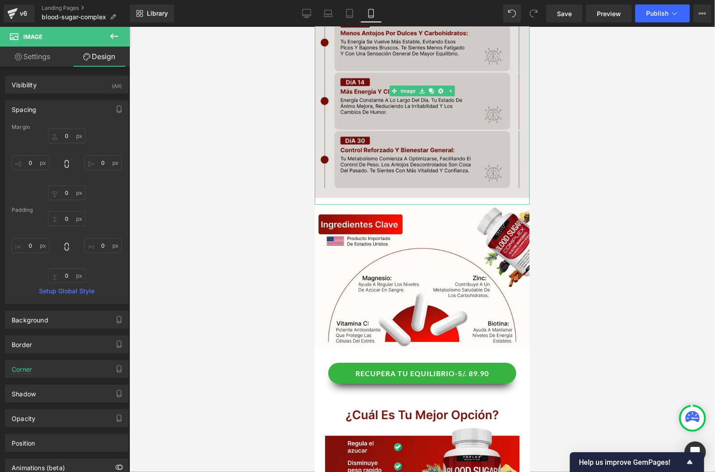
click at [368, 152] on img at bounding box center [421, 90] width 215 height 228
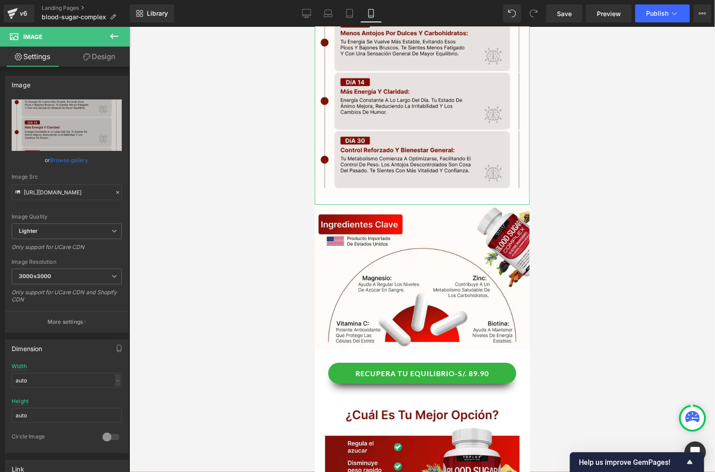
click at [83, 59] on icon at bounding box center [86, 56] width 7 height 7
click at [0, 0] on div "Spacing" at bounding box center [0, 0] width 0 height 0
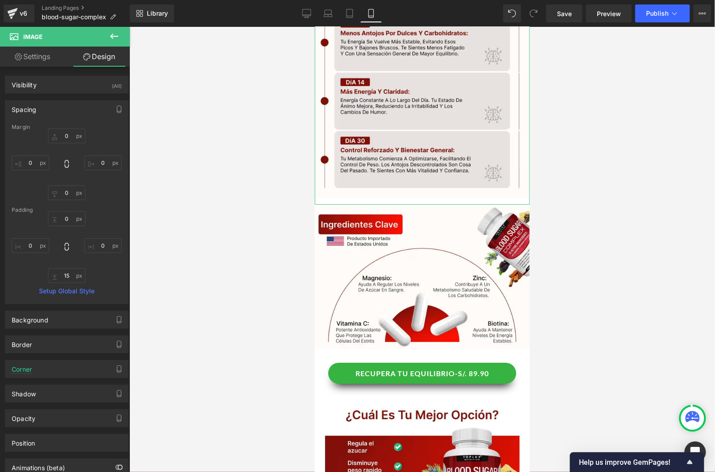
type input "0"
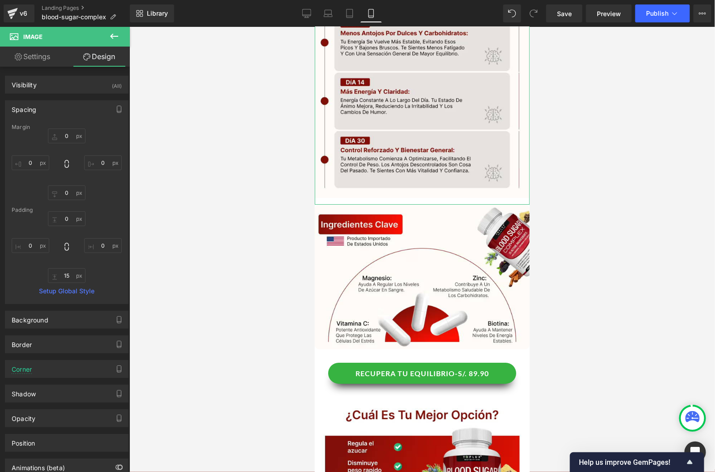
type input "0"
type input "15"
type input "0"
click at [64, 274] on input "15" at bounding box center [67, 275] width 38 height 15
type input "5"
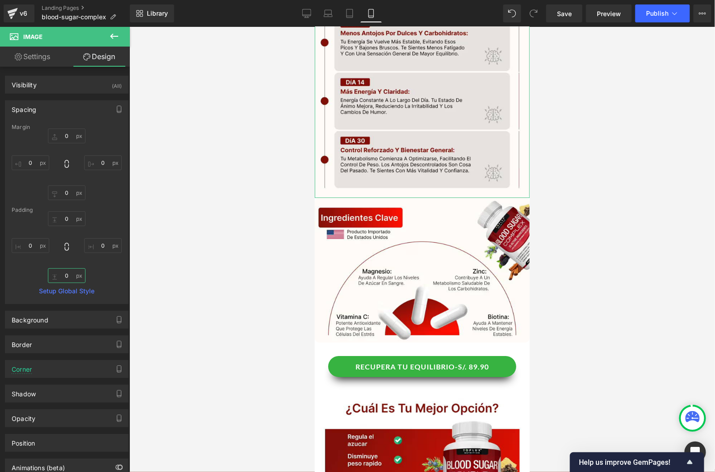
type input "0"
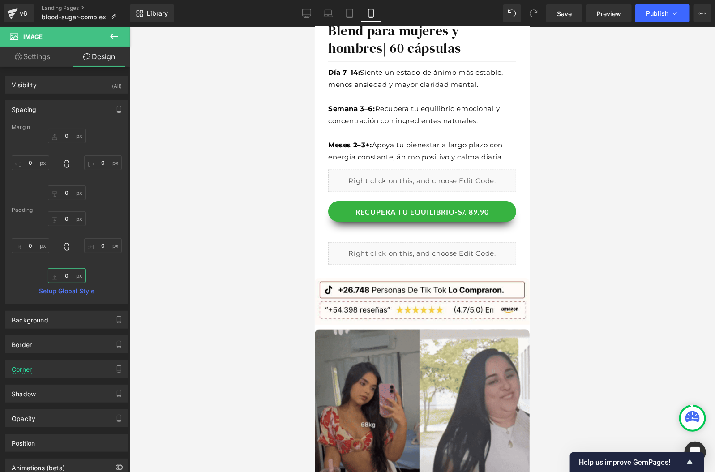
scroll to position [333, 0]
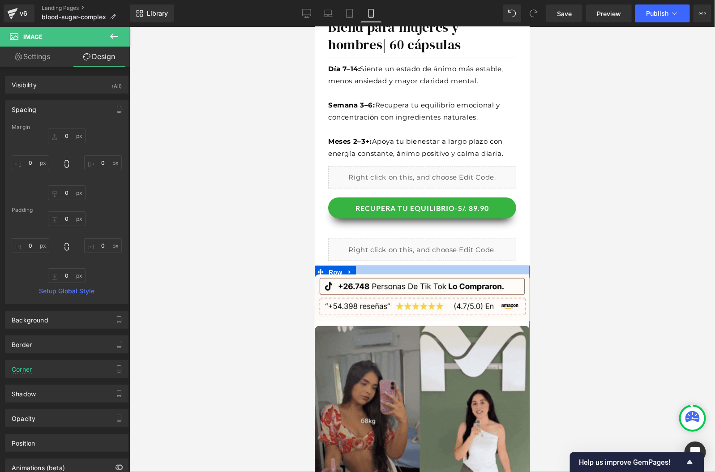
click at [363, 269] on div at bounding box center [421, 269] width 215 height 9
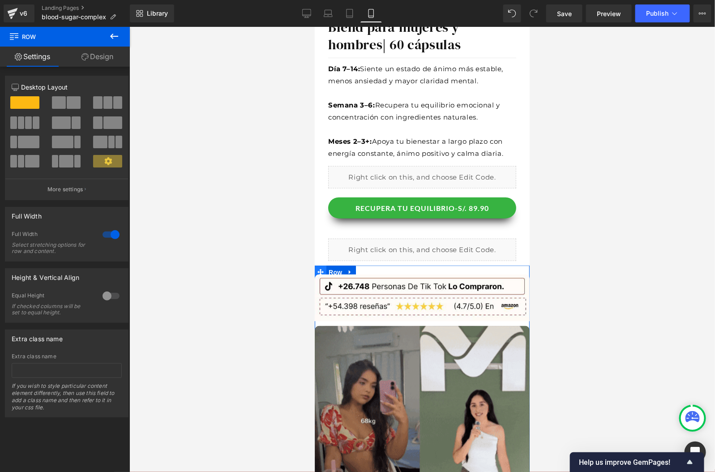
click at [321, 273] on icon at bounding box center [320, 272] width 6 height 6
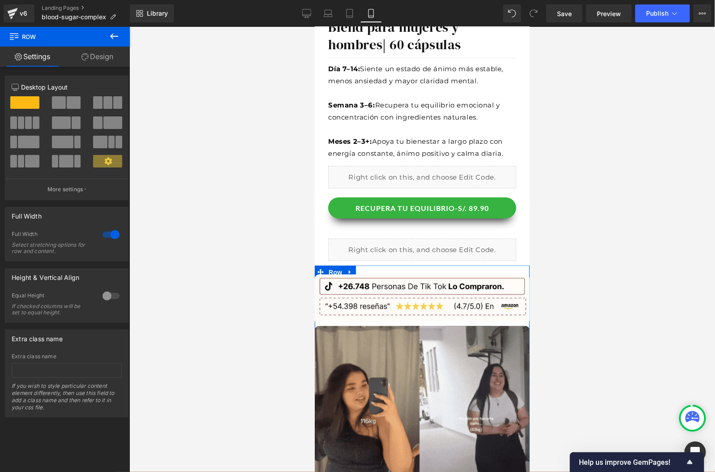
click at [87, 55] on icon at bounding box center [84, 56] width 7 height 7
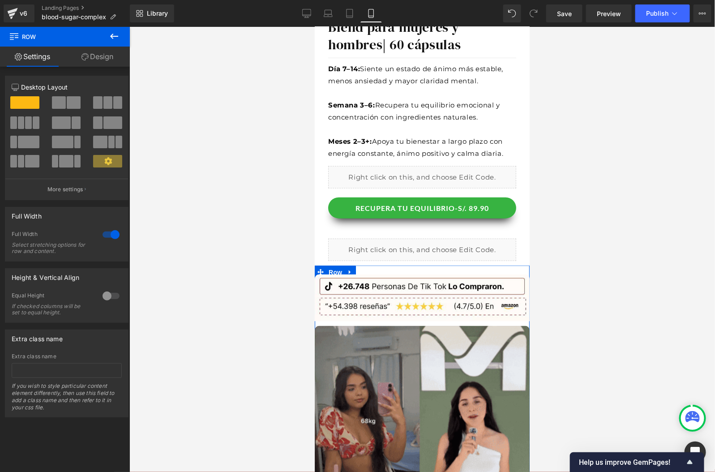
click at [0, 0] on div "Background" at bounding box center [0, 0] width 0 height 0
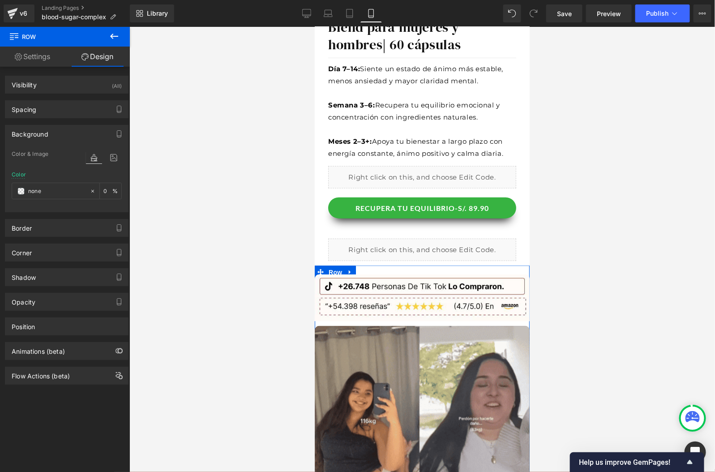
type input "none"
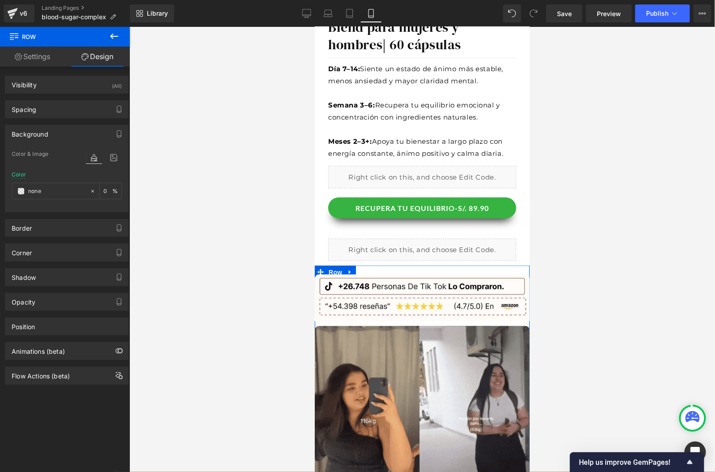
type input "0"
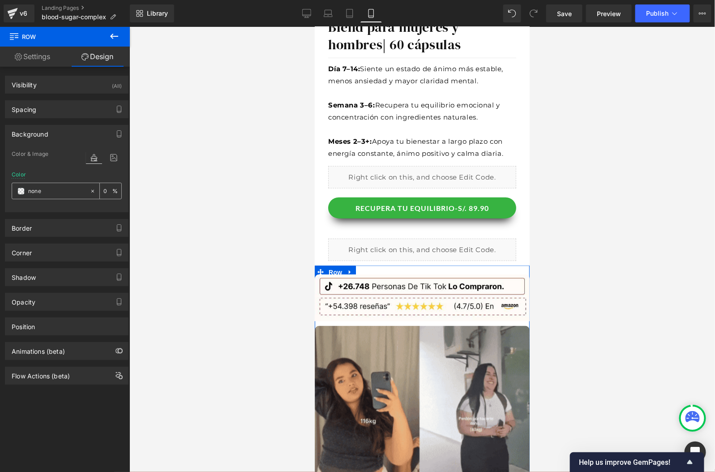
click at [19, 192] on span at bounding box center [20, 191] width 7 height 7
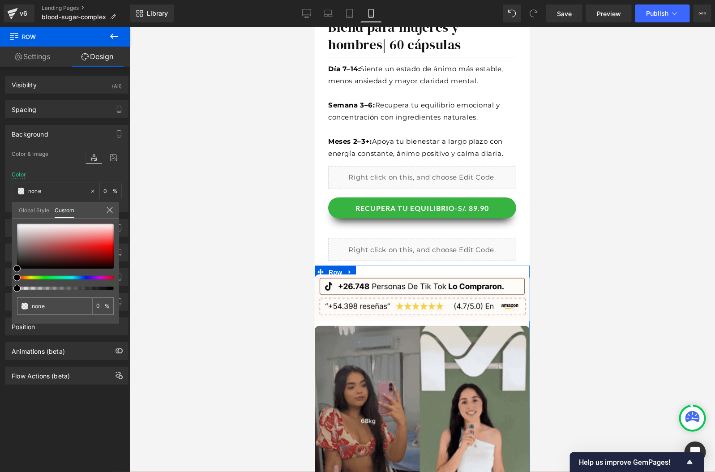
click at [37, 214] on link "Global Style" at bounding box center [34, 209] width 30 height 15
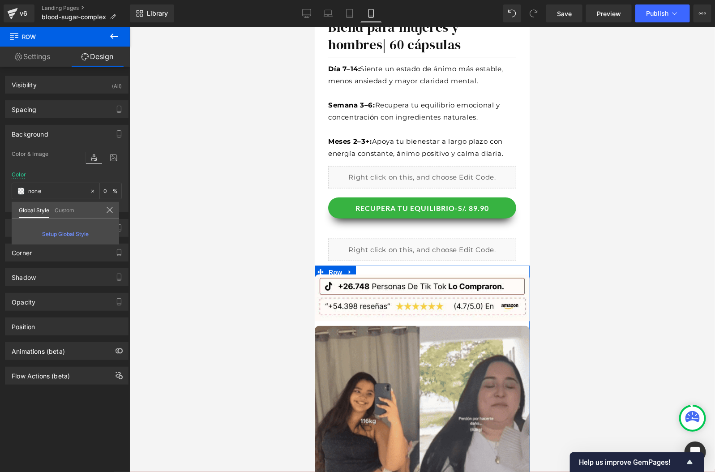
click at [54, 211] on div "Custom" at bounding box center [64, 210] width 25 height 16
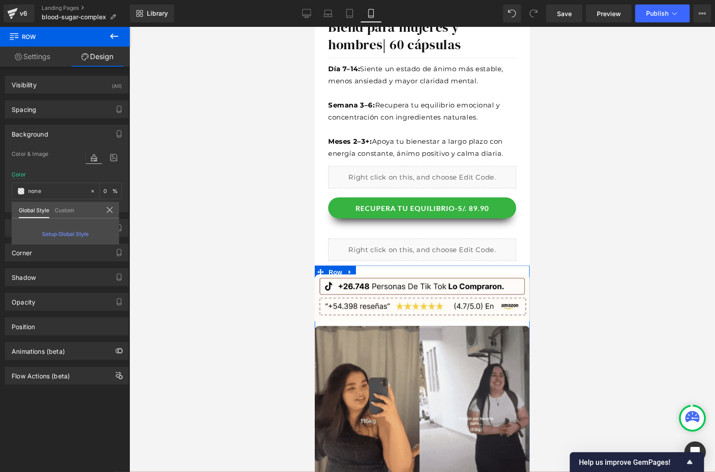
click at [56, 209] on link "Custom" at bounding box center [65, 209] width 20 height 15
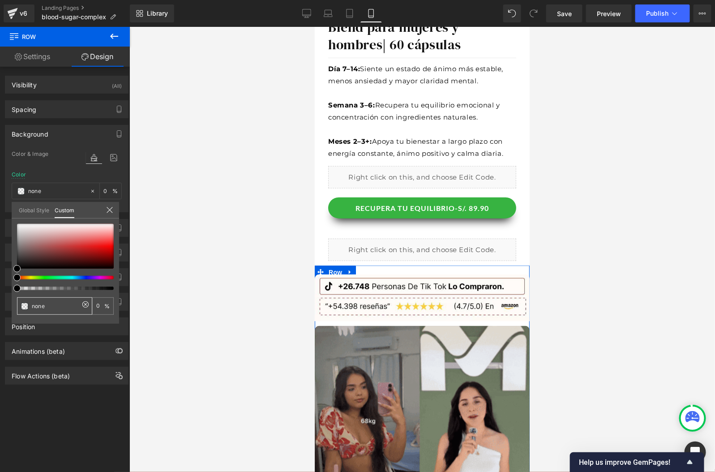
click at [26, 307] on span at bounding box center [24, 306] width 7 height 7
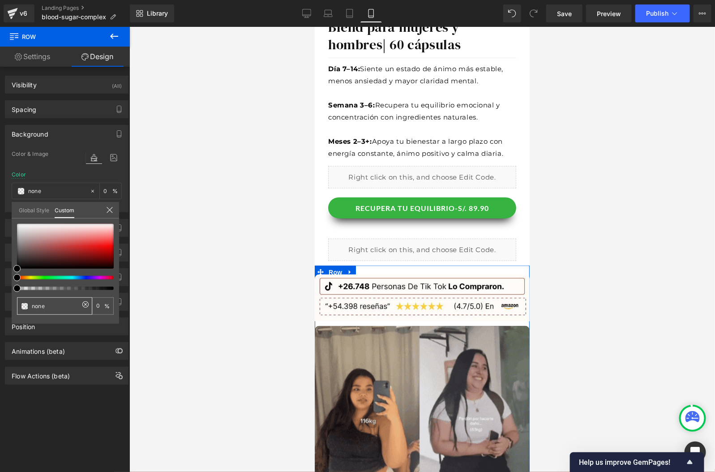
click at [33, 307] on input "none" at bounding box center [55, 305] width 47 height 9
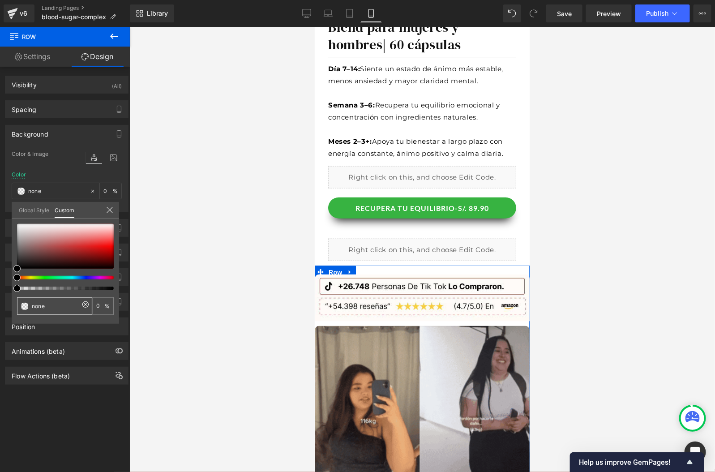
click at [26, 307] on span at bounding box center [24, 306] width 7 height 7
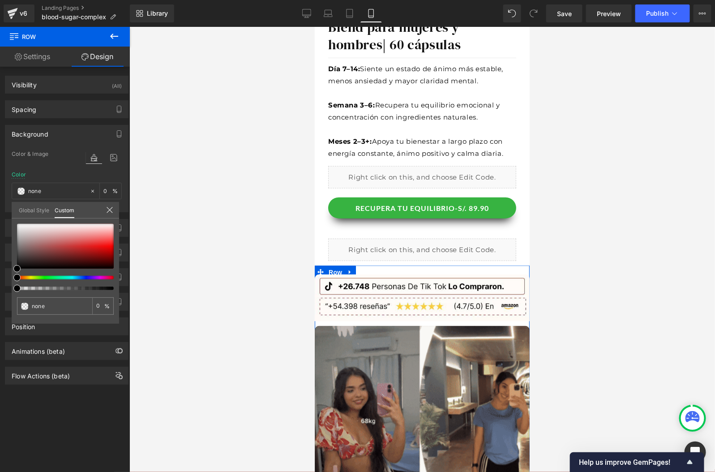
click at [111, 213] on div at bounding box center [109, 210] width 7 height 9
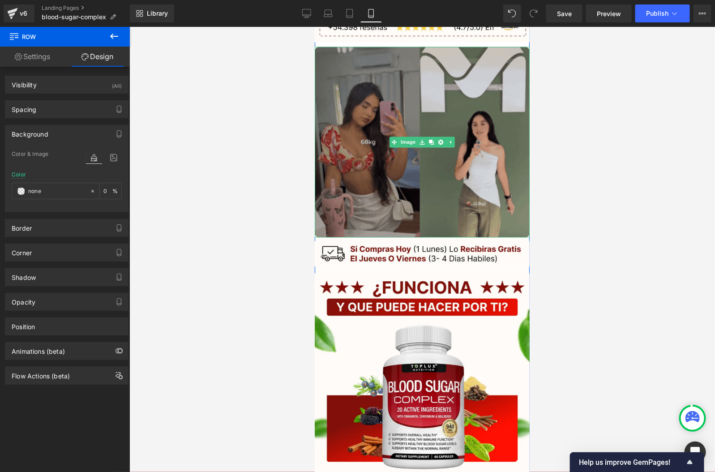
scroll to position [795, 0]
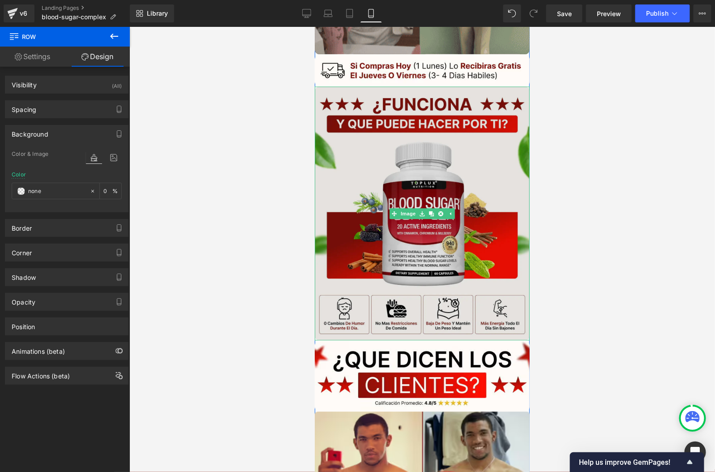
click at [327, 284] on img at bounding box center [421, 213] width 215 height 254
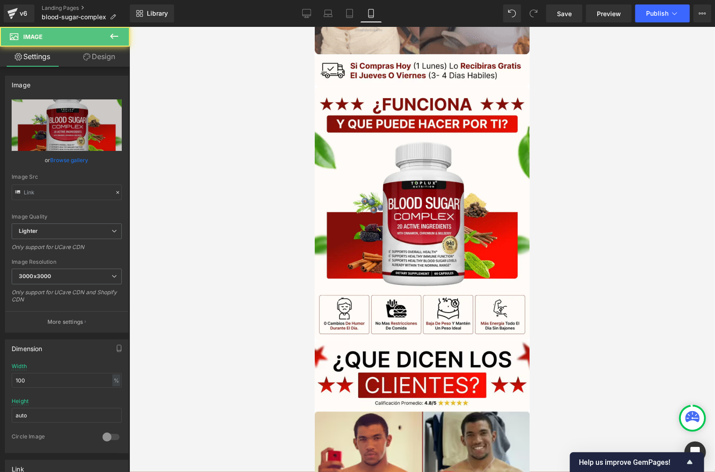
type input "[URL][DOMAIN_NAME]"
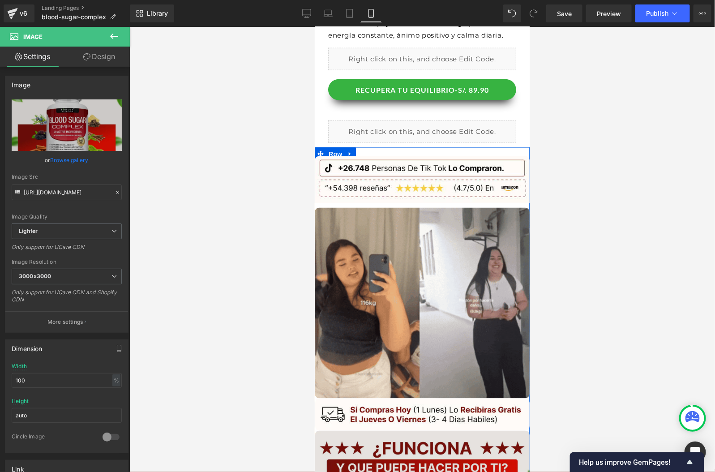
scroll to position [412, 0]
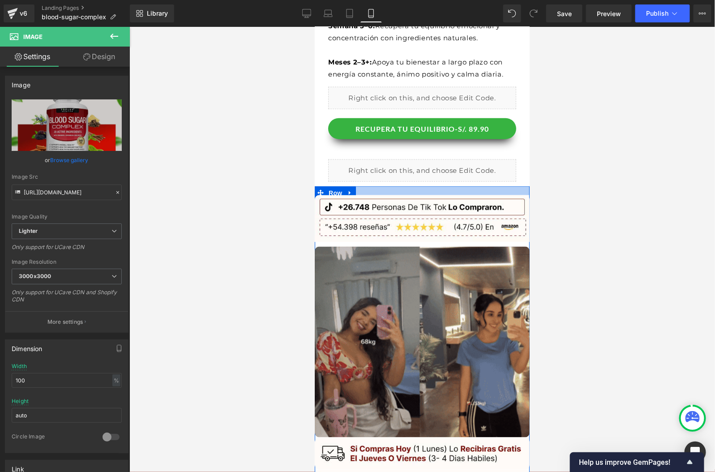
click at [390, 192] on div at bounding box center [421, 190] width 215 height 9
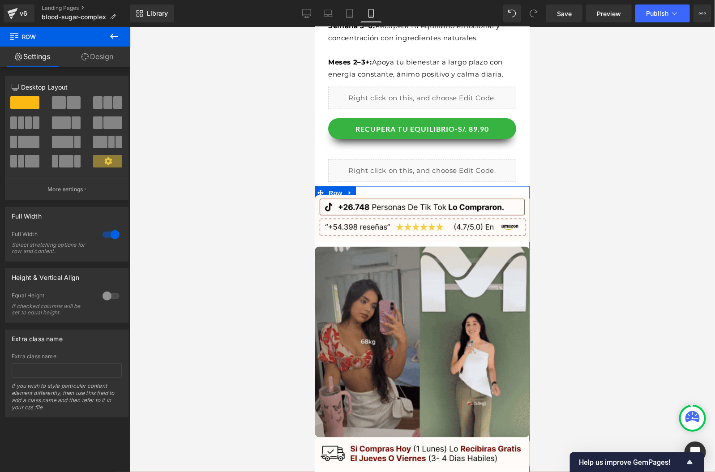
click at [94, 58] on link "Design" at bounding box center [97, 57] width 65 height 20
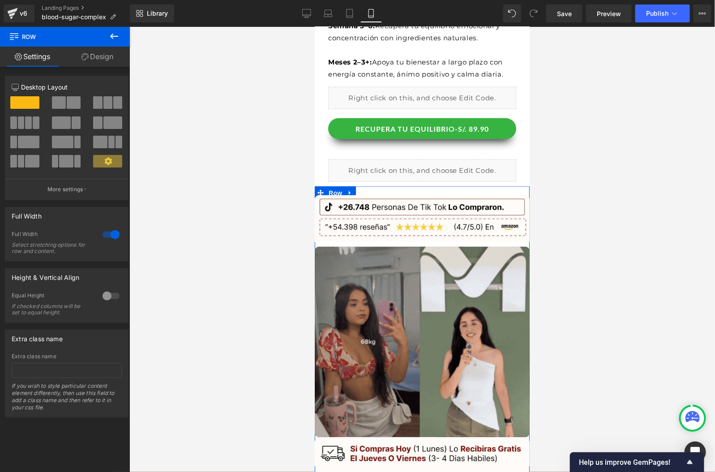
click at [0, 0] on div "Background" at bounding box center [0, 0] width 0 height 0
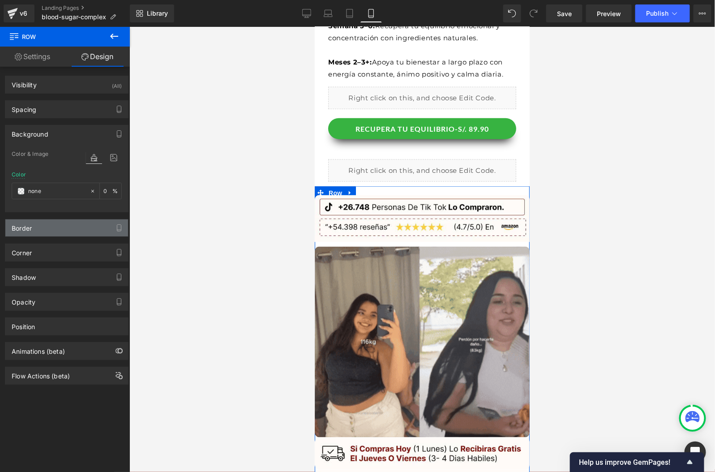
type input "none"
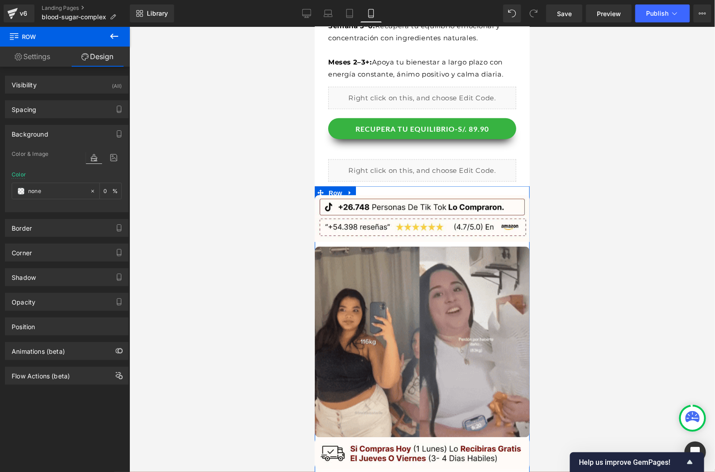
paste input "#D0958F"
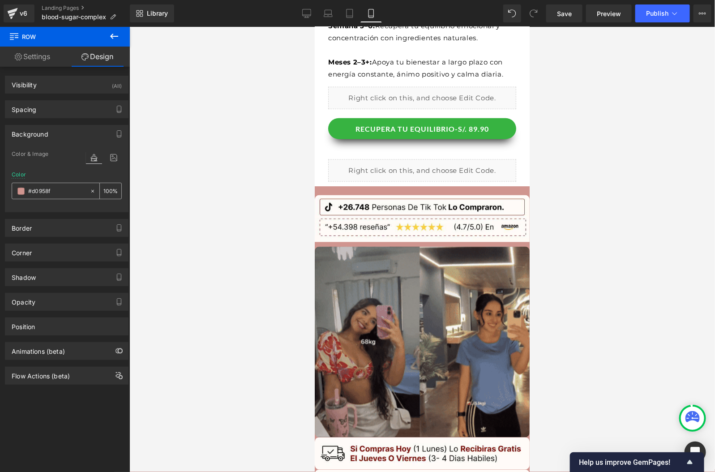
click at [48, 192] on input "#d0958f" at bounding box center [56, 191] width 57 height 10
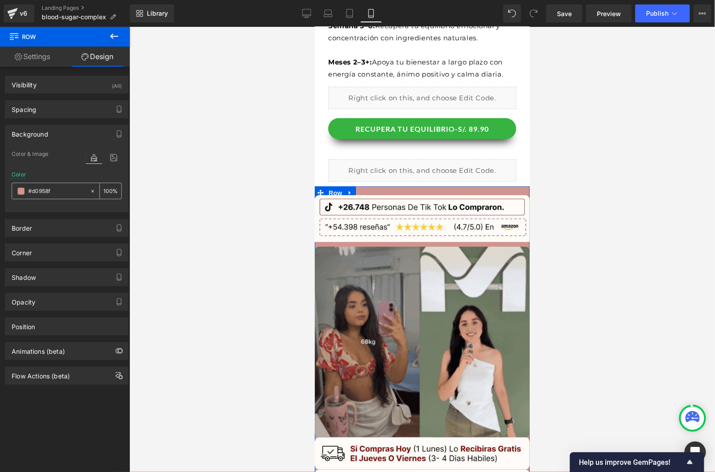
click at [48, 192] on input "#d0958f" at bounding box center [56, 191] width 57 height 10
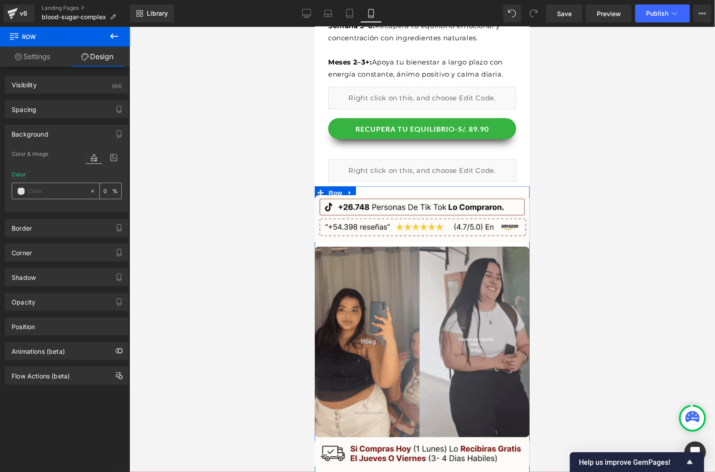
paste input "#E8B3AD"
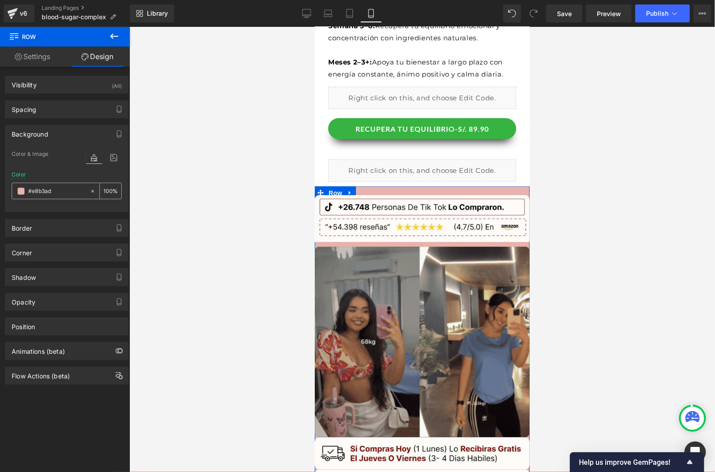
click at [83, 189] on div "#e8b3ad" at bounding box center [50, 191] width 77 height 16
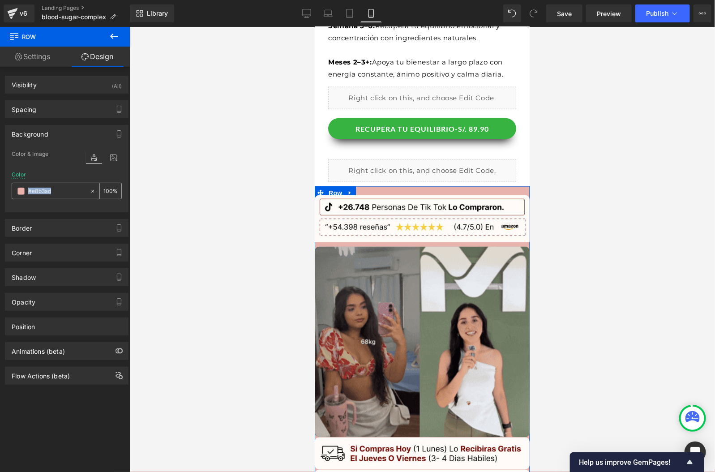
click at [83, 189] on div "#e8b3ad" at bounding box center [50, 191] width 77 height 16
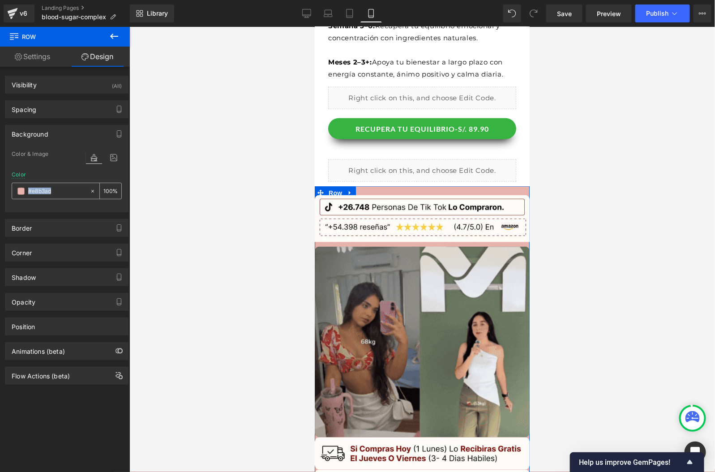
click at [83, 189] on div "#e8b3ad" at bounding box center [50, 191] width 77 height 16
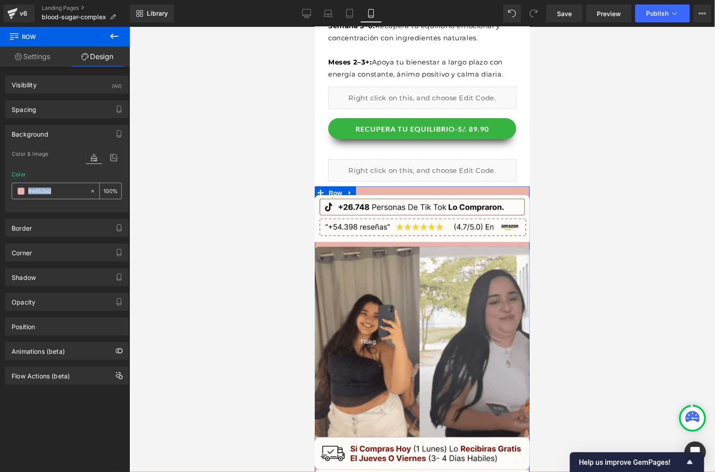
click at [83, 189] on div "#e8b3ad" at bounding box center [50, 191] width 77 height 16
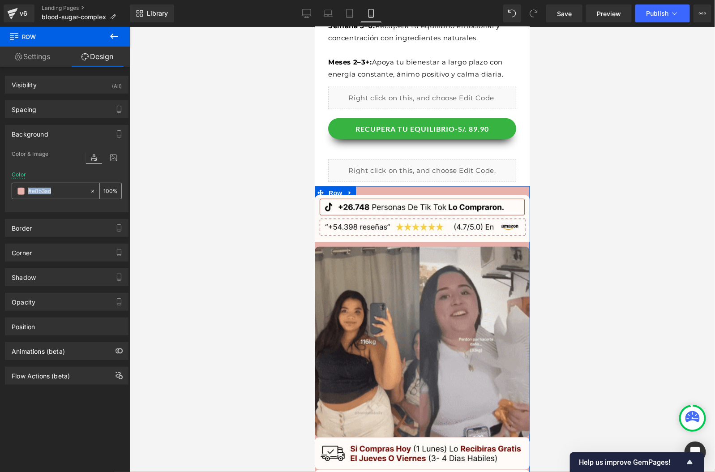
click at [83, 189] on div "#e8b3ad" at bounding box center [50, 191] width 77 height 16
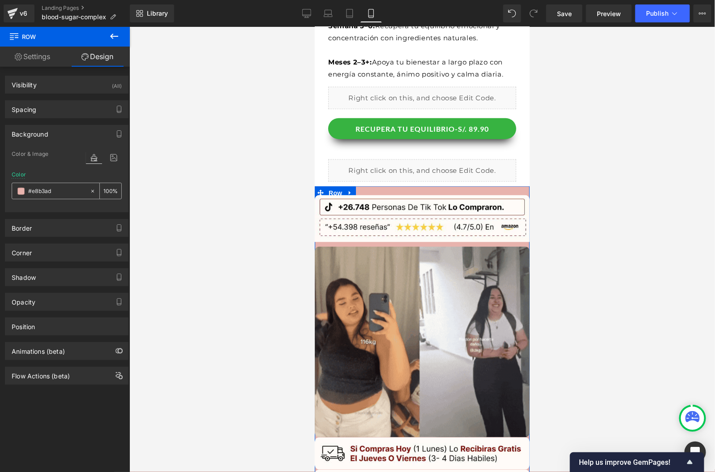
click at [83, 190] on div "#e8b3ad" at bounding box center [50, 191] width 77 height 16
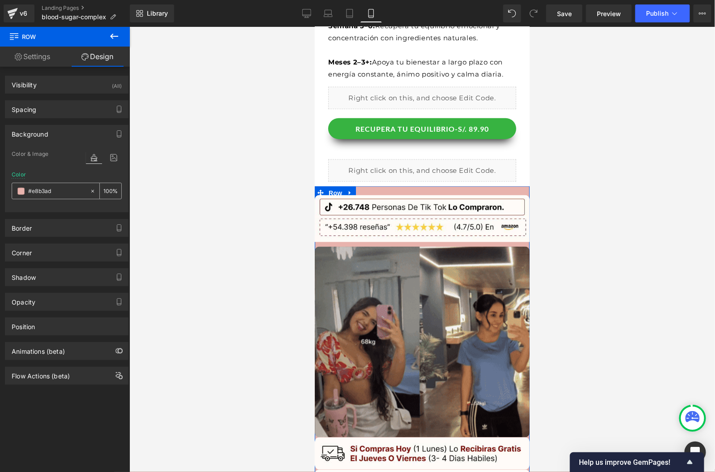
click at [83, 190] on div "#e8b3ad" at bounding box center [50, 191] width 77 height 16
paste input "fffcf6"
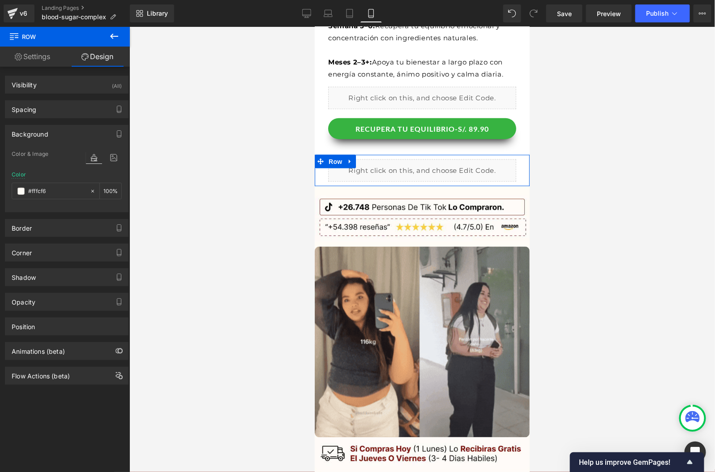
click at [525, 160] on div "Liquid Row" at bounding box center [421, 169] width 215 height 31
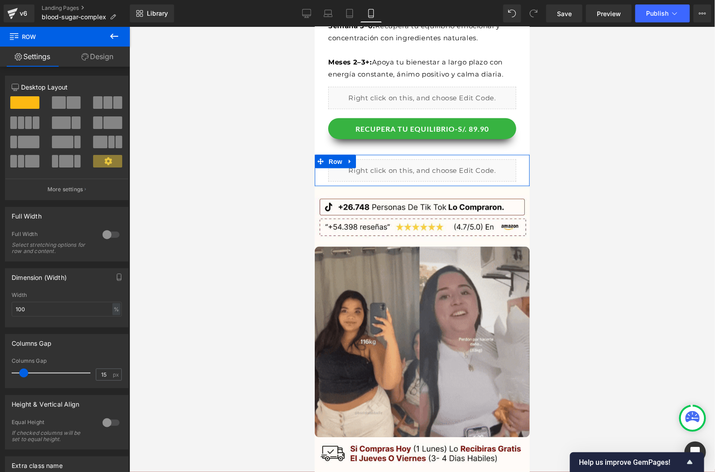
click at [88, 55] on link "Design" at bounding box center [97, 57] width 65 height 20
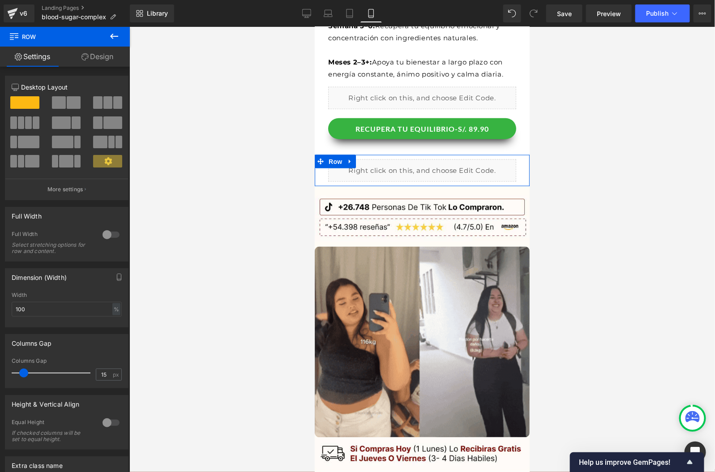
click at [0, 0] on div "Background" at bounding box center [0, 0] width 0 height 0
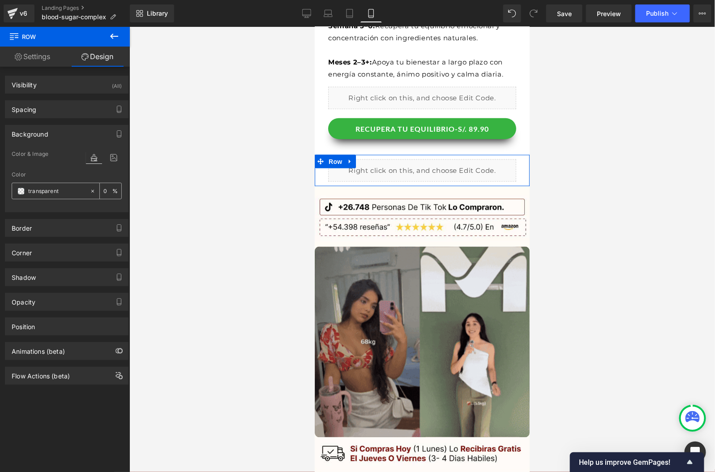
click at [61, 188] on input "transparent" at bounding box center [56, 191] width 57 height 10
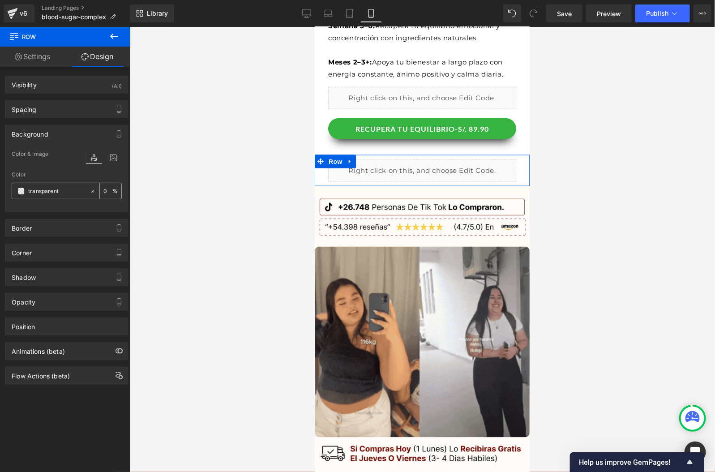
paste input "#fffcf6"
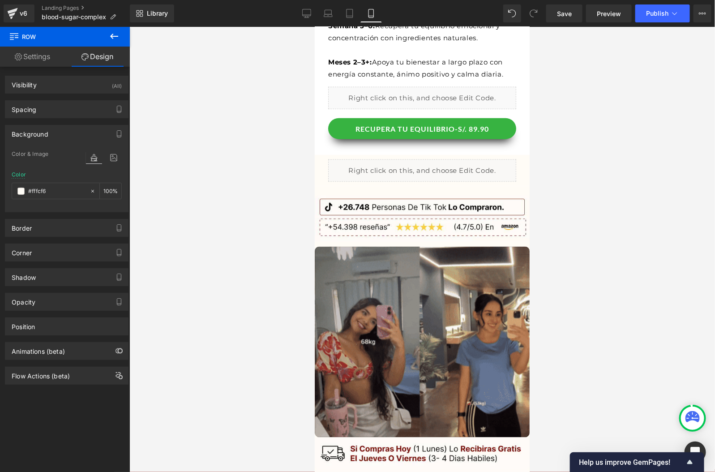
click at [314, 26] on div "32px" at bounding box center [314, 26] width 0 height 0
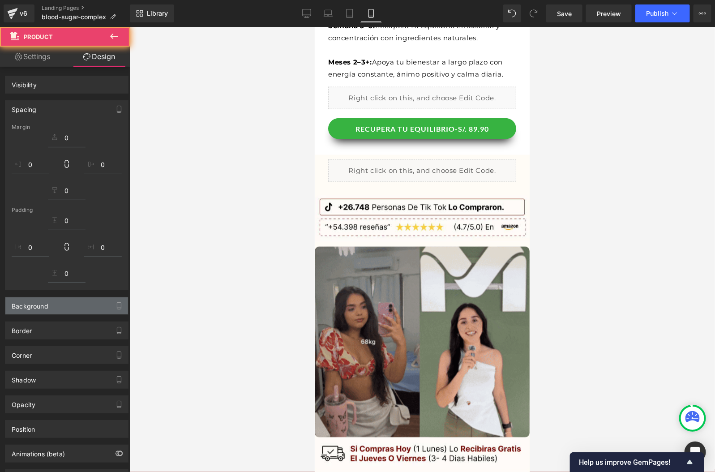
click at [51, 311] on div "Background" at bounding box center [66, 305] width 123 height 17
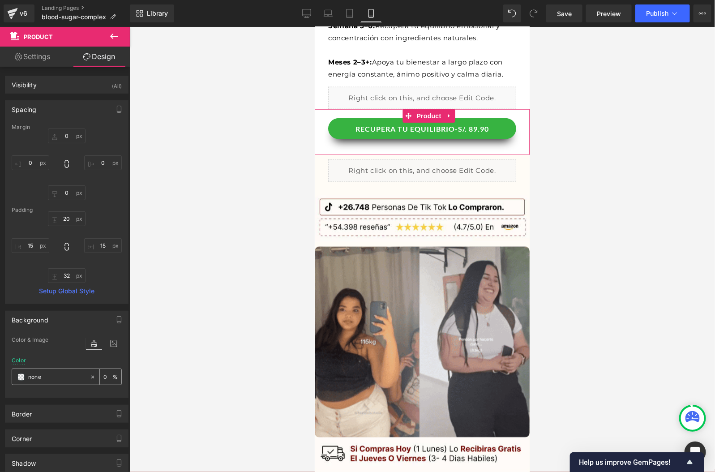
click at [49, 376] on input "none" at bounding box center [56, 377] width 57 height 10
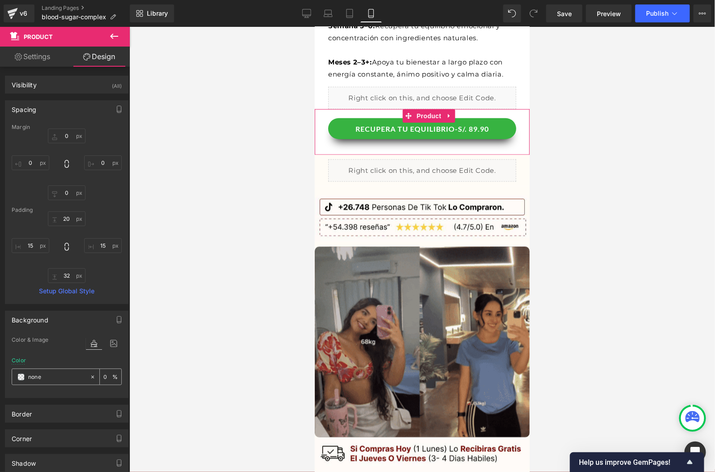
paste input "#fffcf6"
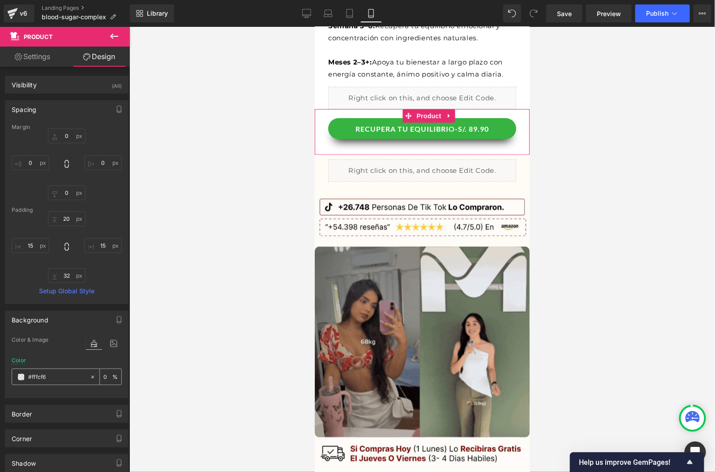
paste input "#fffcf6"
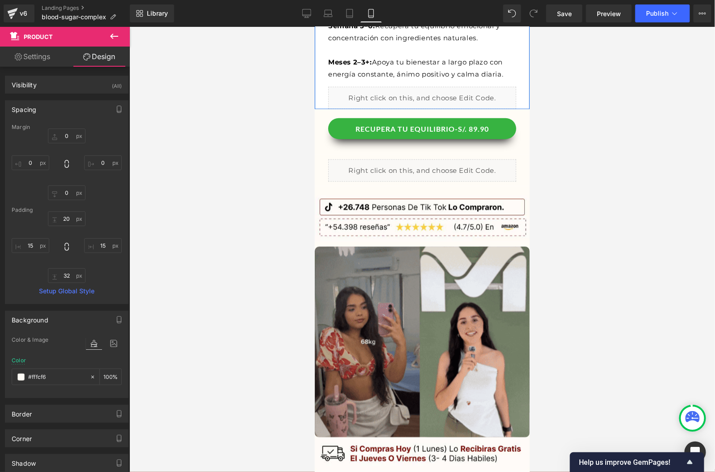
click at [524, 96] on div "Suplemento [PERSON_NAME] Blend para mujeres y hombres | 60 cápsulas Heading Sep…" at bounding box center [421, 10] width 215 height 196
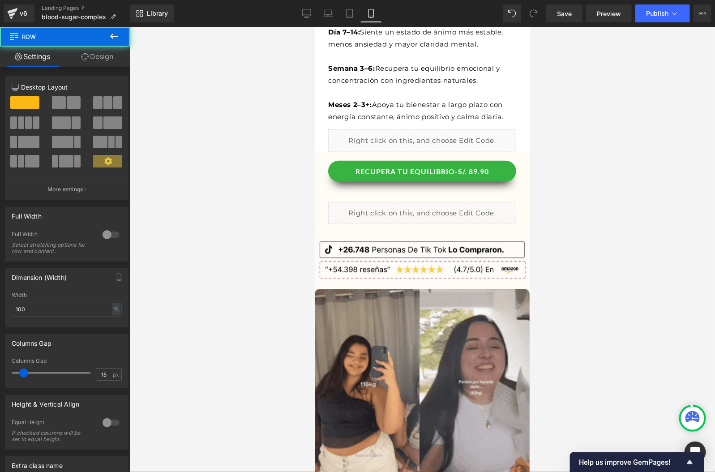
scroll to position [366, 0]
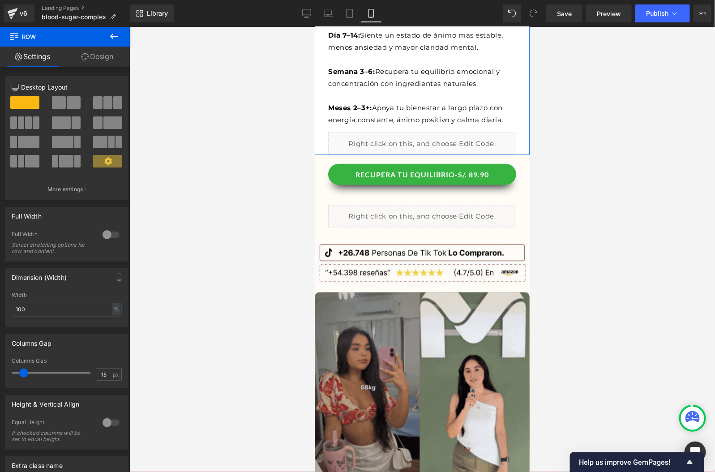
click at [102, 58] on link "Design" at bounding box center [97, 57] width 65 height 20
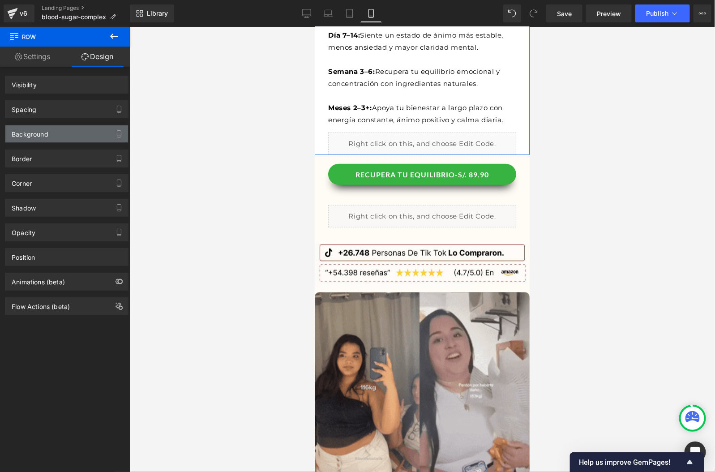
click at [48, 131] on div "Background" at bounding box center [66, 133] width 123 height 17
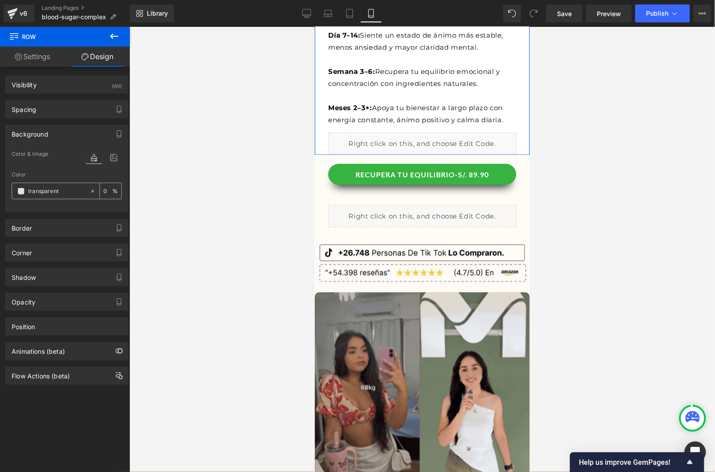
click at [56, 188] on input "transparent" at bounding box center [56, 191] width 57 height 10
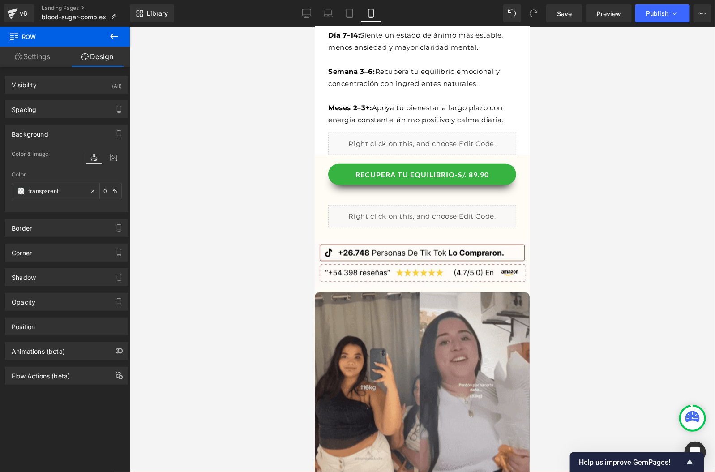
paste input "#fffcf6"
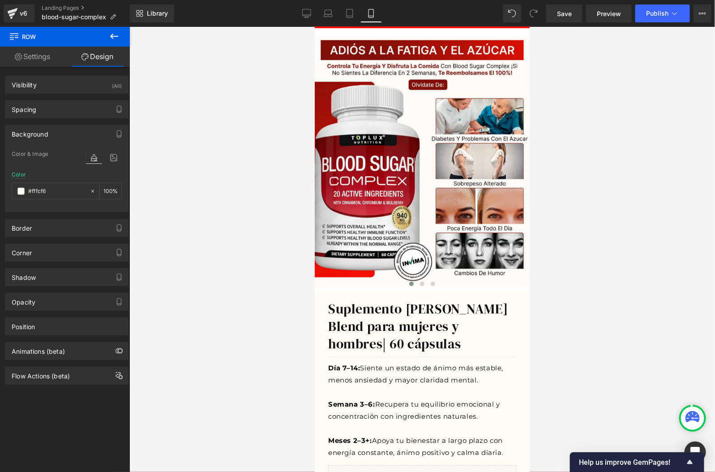
scroll to position [0, 0]
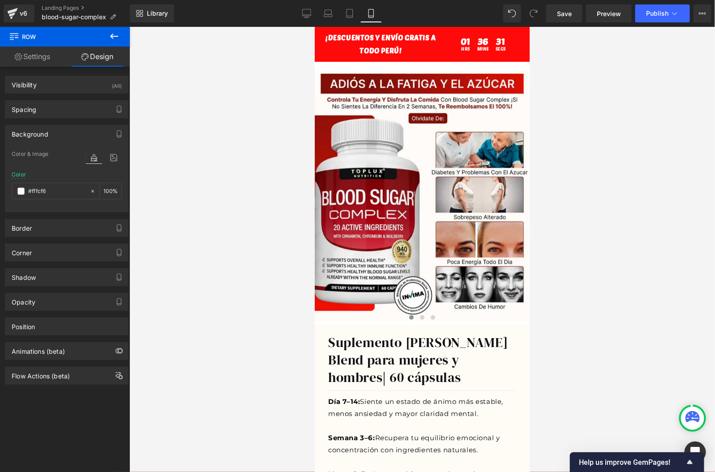
click at [314, 26] on div at bounding box center [314, 26] width 0 height 0
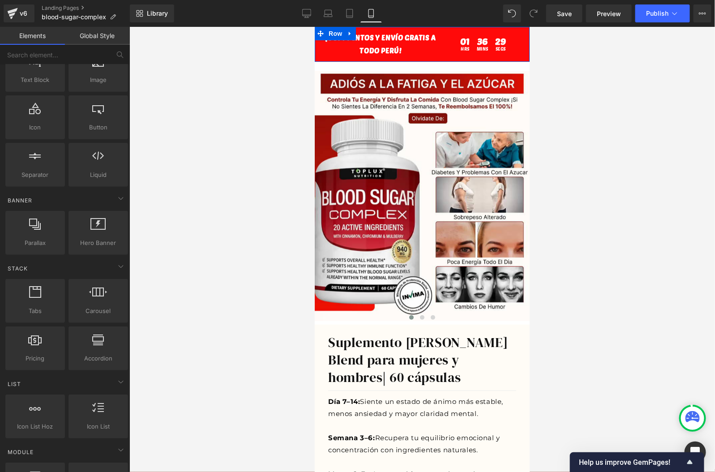
click at [509, 58] on div at bounding box center [421, 59] width 215 height 4
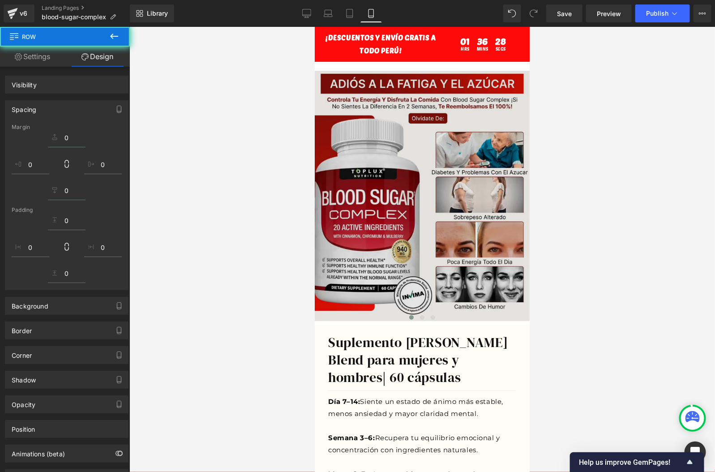
click at [491, 76] on img at bounding box center [421, 195] width 215 height 250
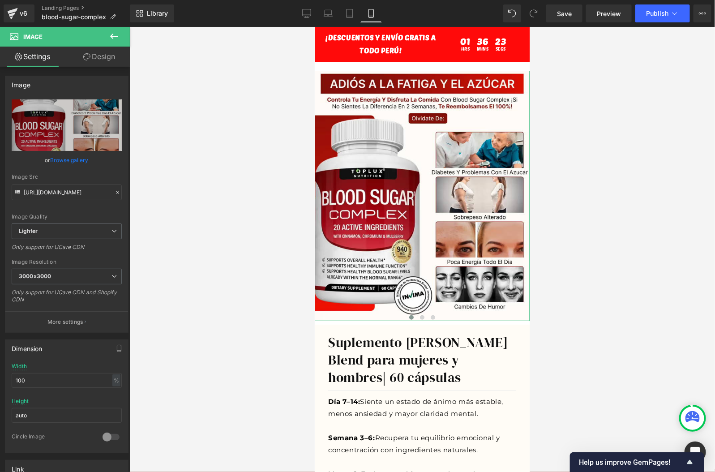
click at [82, 63] on link "Design" at bounding box center [99, 57] width 65 height 20
click at [0, 0] on div "Spacing" at bounding box center [0, 0] width 0 height 0
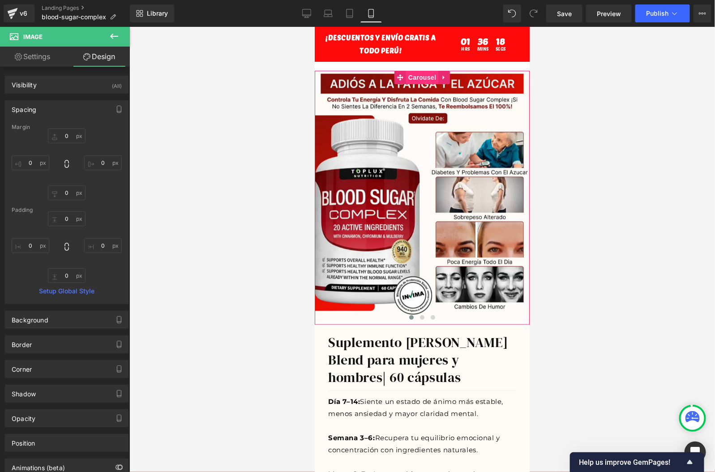
drag, startPoint x: 451, startPoint y: 140, endPoint x: 418, endPoint y: 74, distance: 73.5
click at [418, 74] on span "Carousel" at bounding box center [421, 76] width 32 height 13
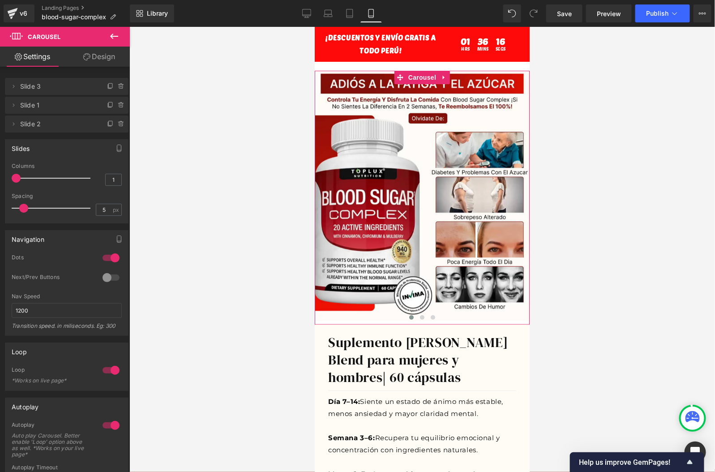
click at [95, 64] on link "Design" at bounding box center [99, 57] width 65 height 20
click at [0, 0] on div "Spacing" at bounding box center [0, 0] width 0 height 0
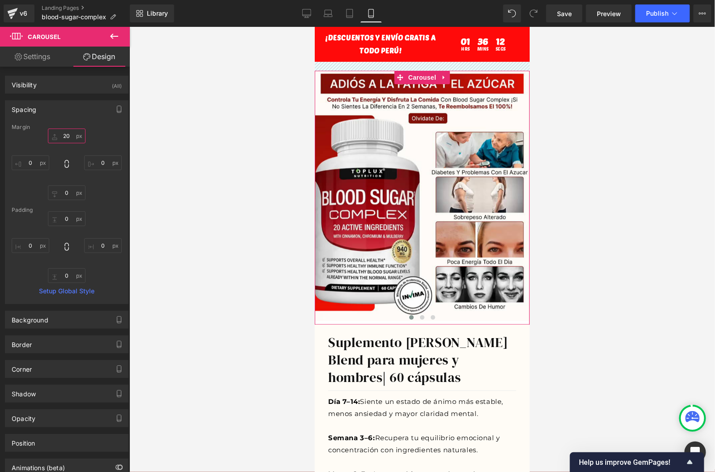
click at [66, 132] on input "20" at bounding box center [67, 135] width 38 height 15
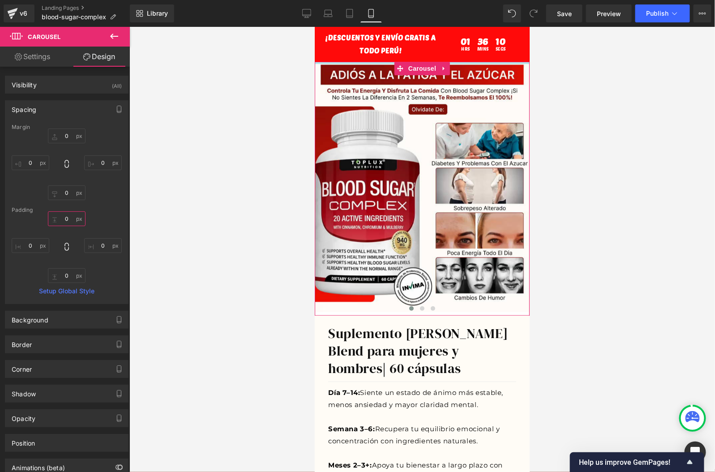
click at [73, 221] on input "0" at bounding box center [67, 218] width 38 height 15
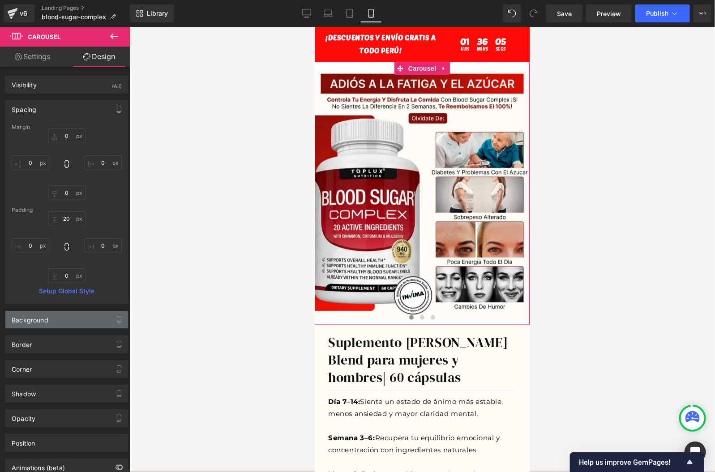
click at [37, 327] on div "Background" at bounding box center [66, 319] width 123 height 17
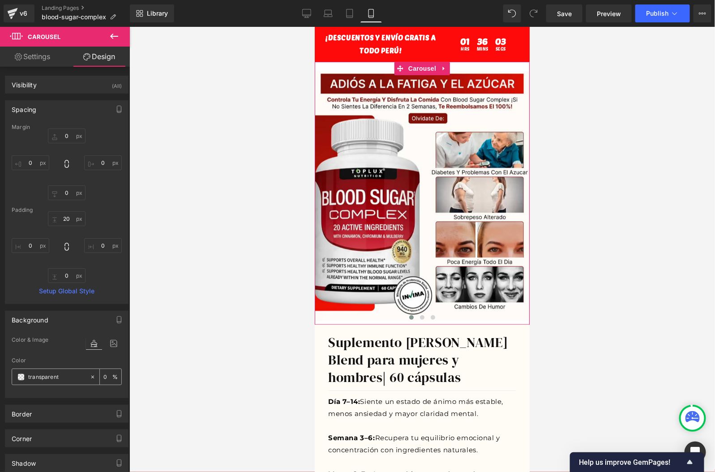
click at [54, 378] on input "transparent" at bounding box center [56, 377] width 57 height 10
paste input "#fffcf6"
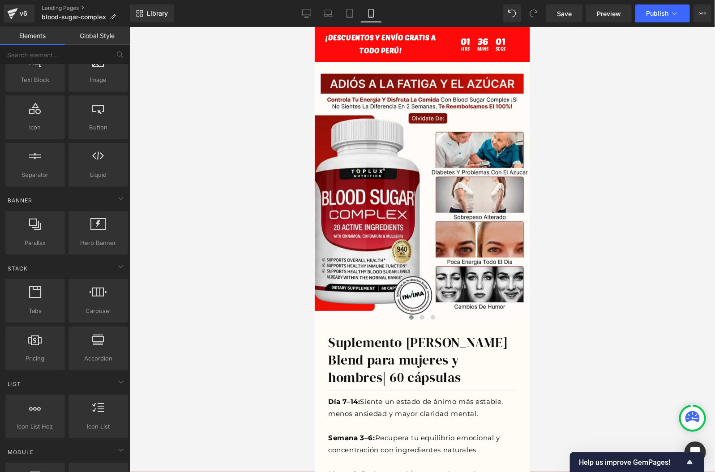
click at [217, 296] on div at bounding box center [421, 249] width 585 height 445
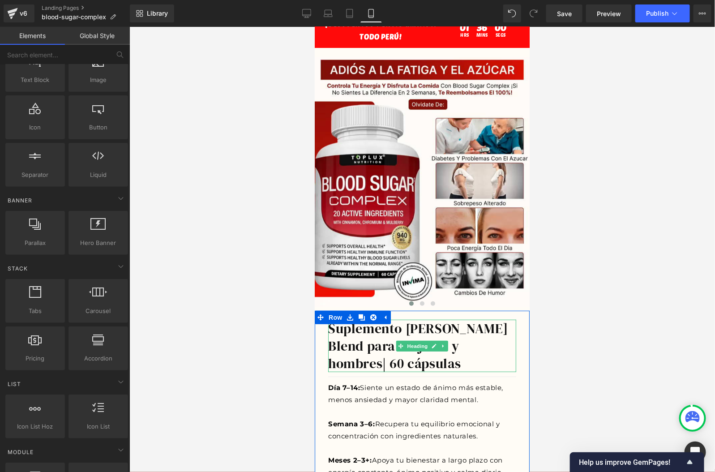
scroll to position [14, 0]
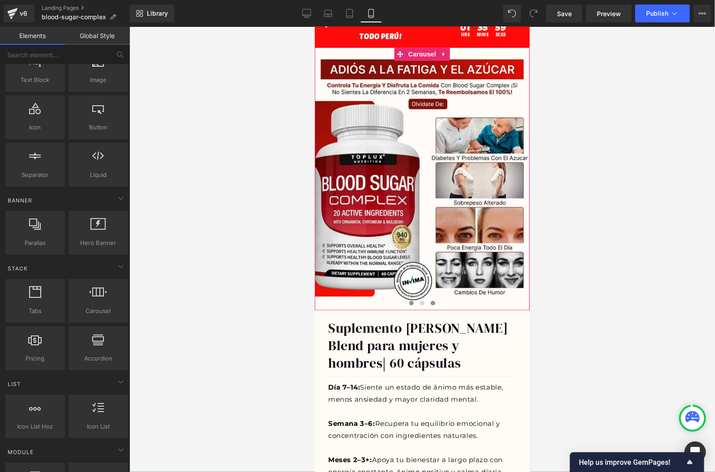
click at [418, 303] on button at bounding box center [421, 302] width 11 height 9
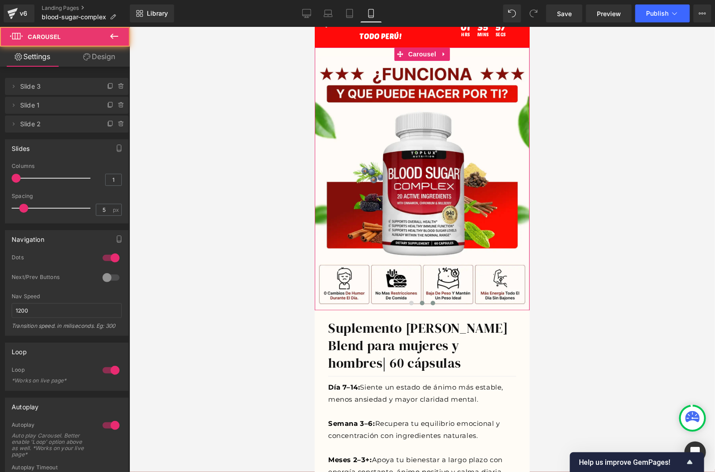
click at [434, 302] on span at bounding box center [432, 302] width 4 height 4
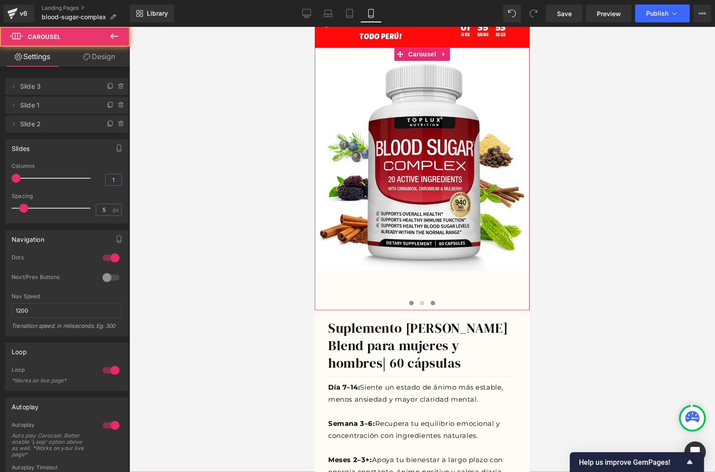
click at [412, 304] on button at bounding box center [410, 302] width 11 height 9
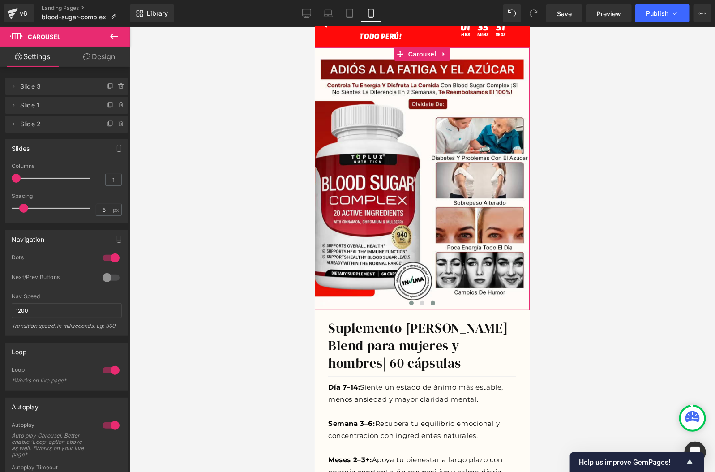
click at [431, 302] on span at bounding box center [432, 302] width 4 height 4
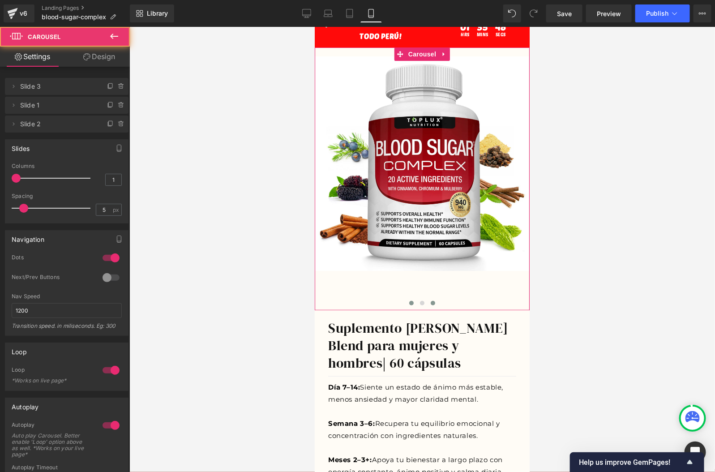
click at [413, 303] on button at bounding box center [410, 302] width 11 height 9
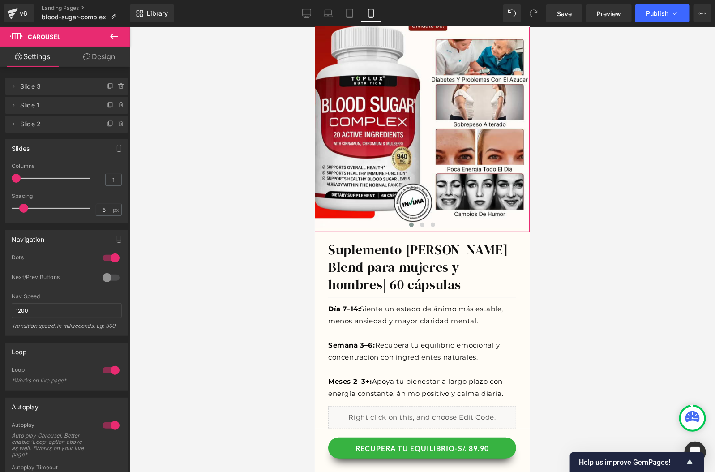
scroll to position [161, 0]
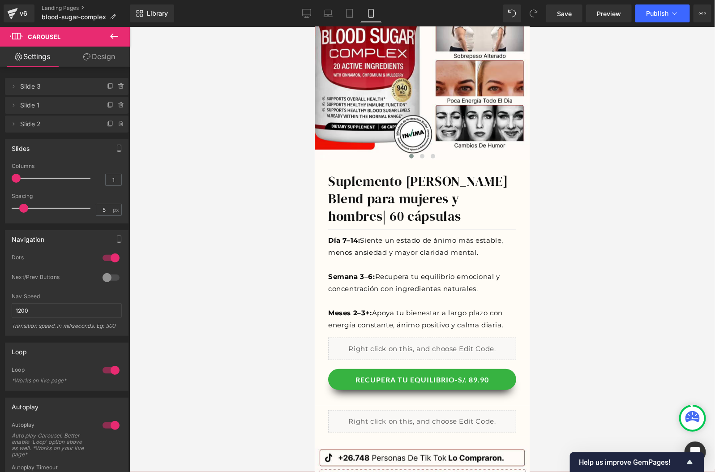
click at [548, 238] on div at bounding box center [421, 249] width 585 height 445
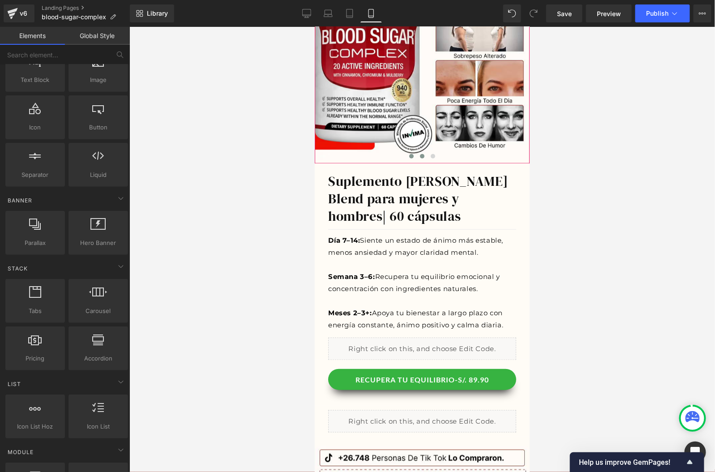
click at [426, 155] on button at bounding box center [421, 155] width 11 height 9
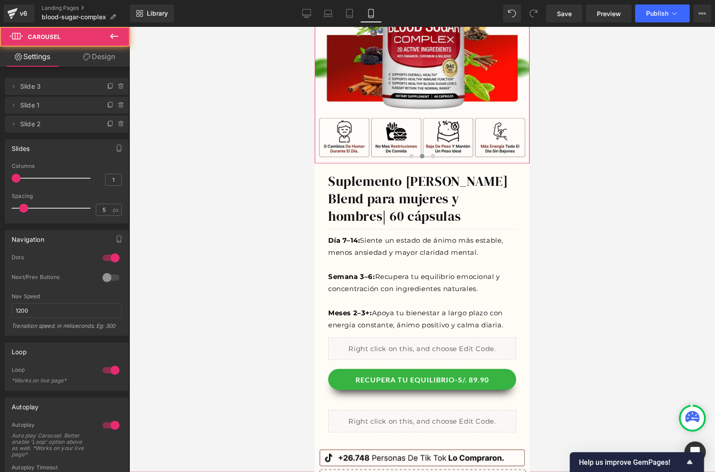
click at [424, 155] on button at bounding box center [421, 155] width 11 height 9
click at [428, 155] on button at bounding box center [432, 155] width 11 height 9
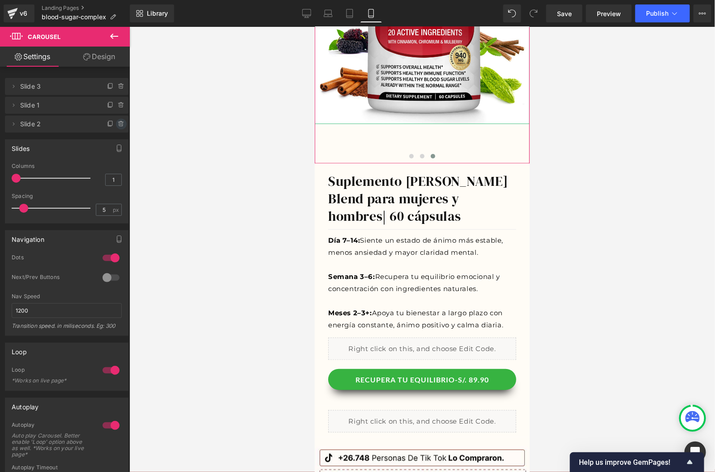
click at [120, 125] on icon at bounding box center [121, 123] width 7 height 7
drag, startPoint x: 115, startPoint y: 126, endPoint x: 106, endPoint y: 182, distance: 56.2
click at [115, 126] on button "Delete" at bounding box center [112, 125] width 28 height 12
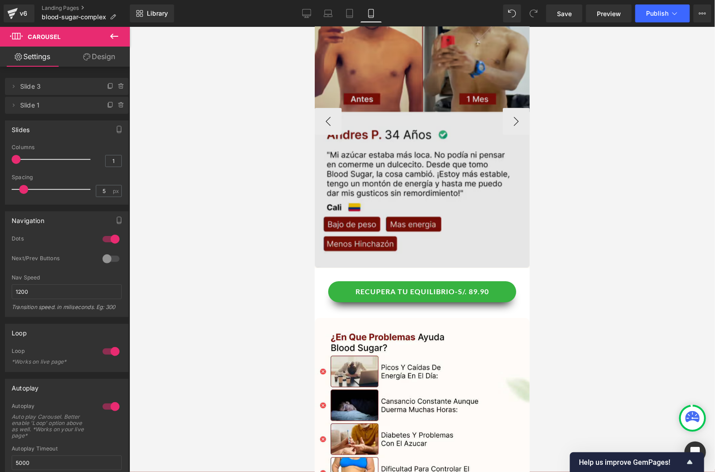
scroll to position [1247, 0]
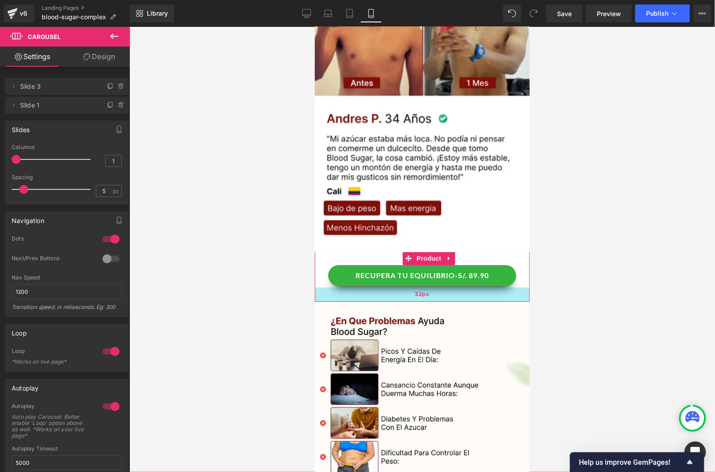
click at [511, 297] on div "32px" at bounding box center [421, 294] width 215 height 14
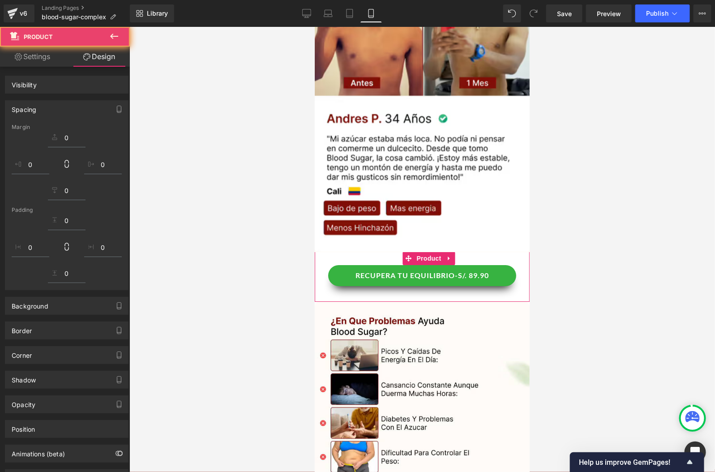
click at [60, 303] on div "Background" at bounding box center [66, 305] width 123 height 17
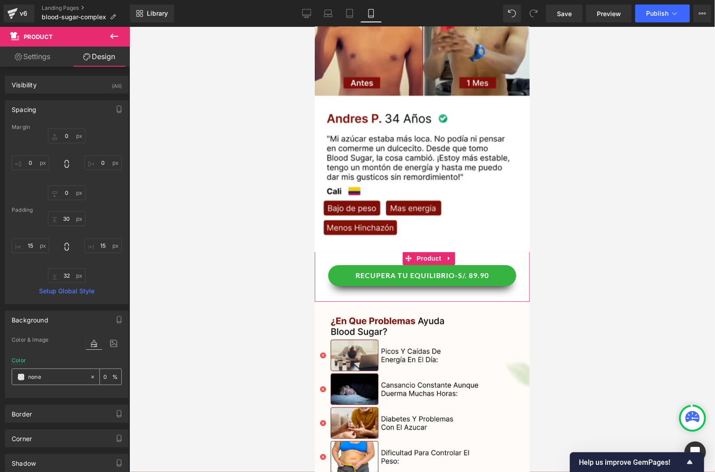
click at [54, 378] on input "none" at bounding box center [56, 377] width 57 height 10
paste input "#fffcf6"
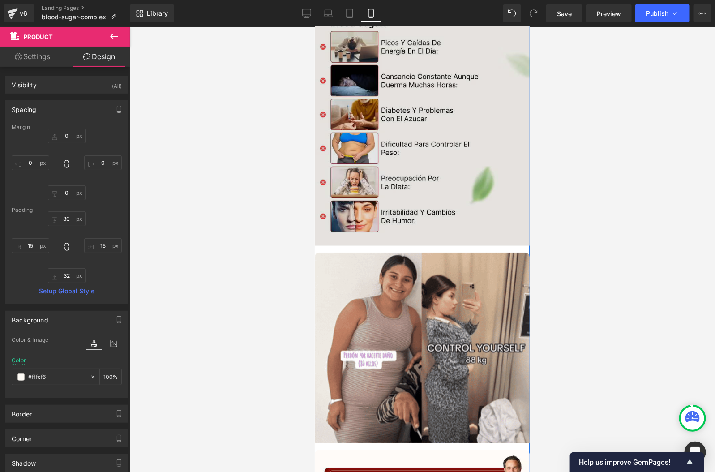
scroll to position [1650, 0]
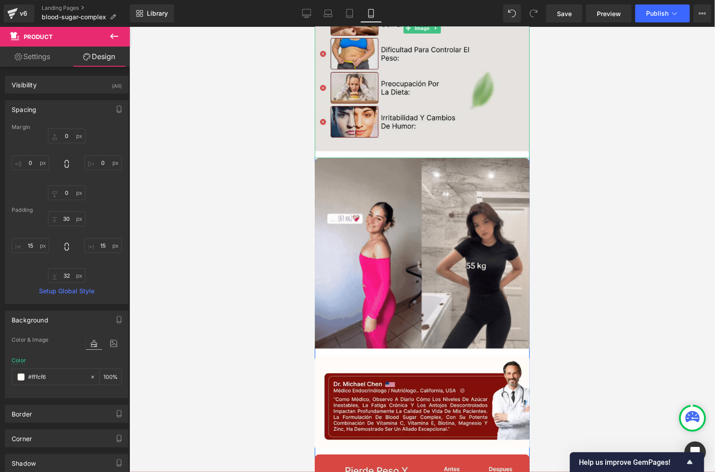
click at [453, 153] on img at bounding box center [421, 27] width 215 height 259
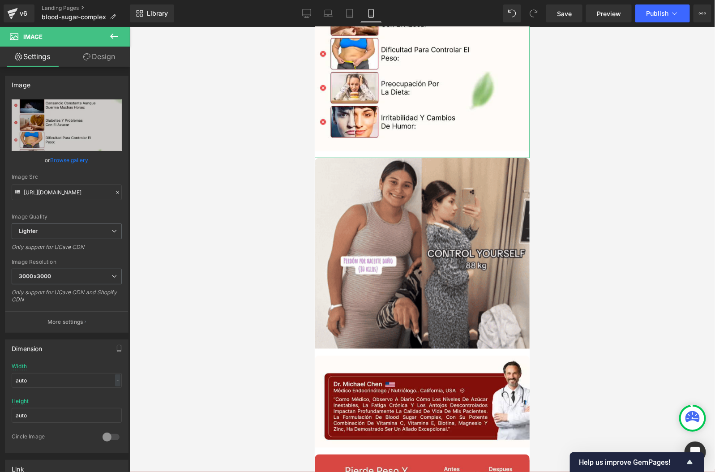
click at [115, 63] on link "Design" at bounding box center [99, 57] width 65 height 20
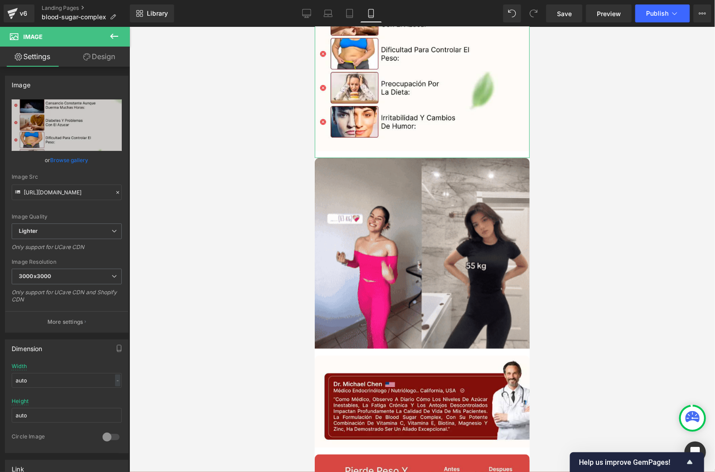
click at [0, 0] on div "Background" at bounding box center [0, 0] width 0 height 0
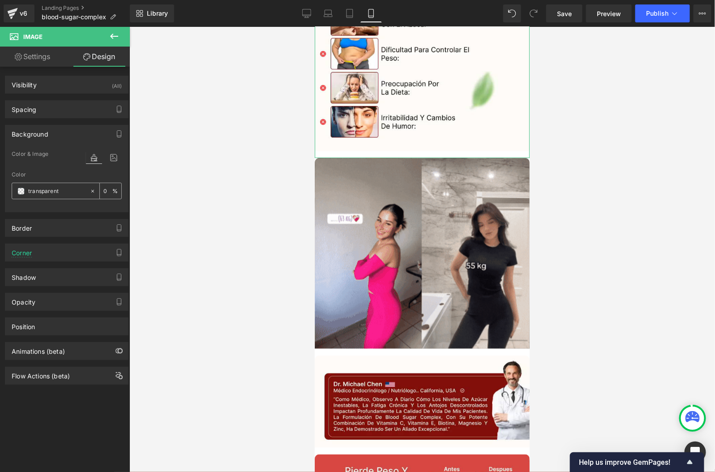
click at [58, 191] on input "transparent" at bounding box center [56, 191] width 57 height 10
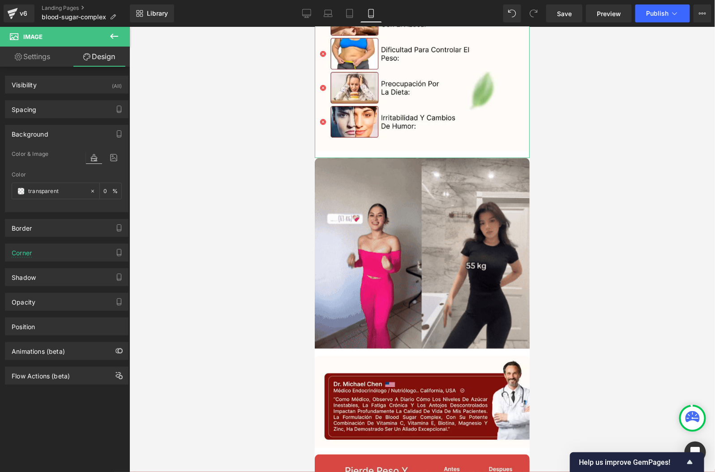
paste input "#fffcf6"
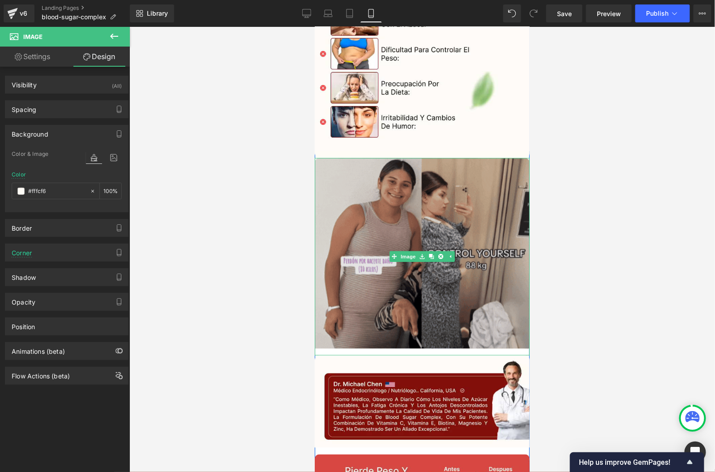
click at [519, 346] on img at bounding box center [421, 256] width 215 height 197
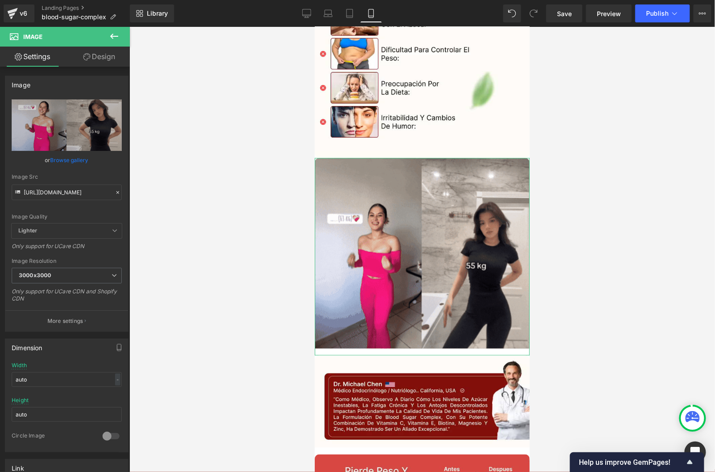
click at [87, 61] on link "Design" at bounding box center [99, 57] width 65 height 20
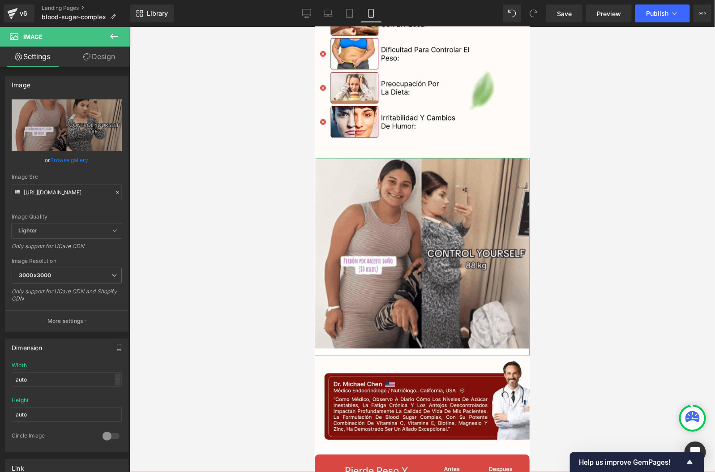
click at [0, 0] on div "Background" at bounding box center [0, 0] width 0 height 0
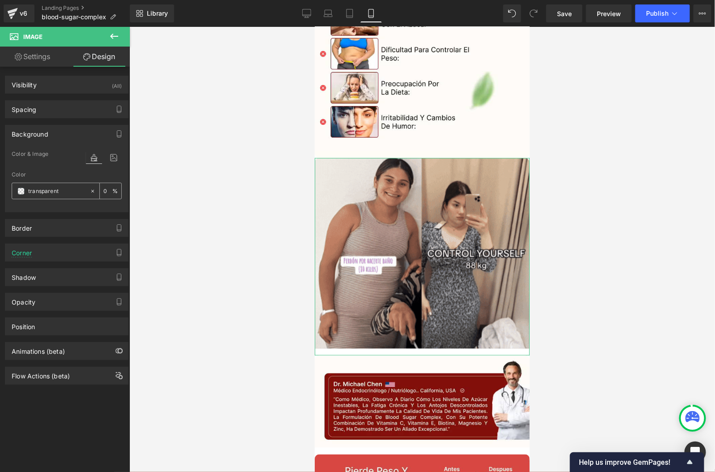
click at [46, 192] on input "transparent" at bounding box center [56, 191] width 57 height 10
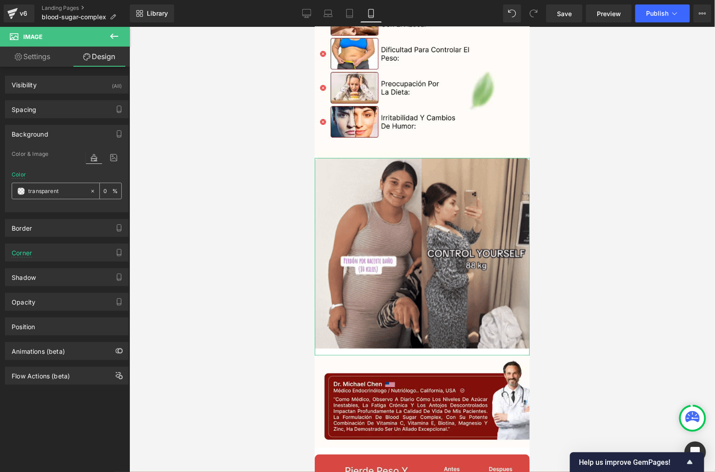
drag, startPoint x: 70, startPoint y: 189, endPoint x: 13, endPoint y: 191, distance: 56.4
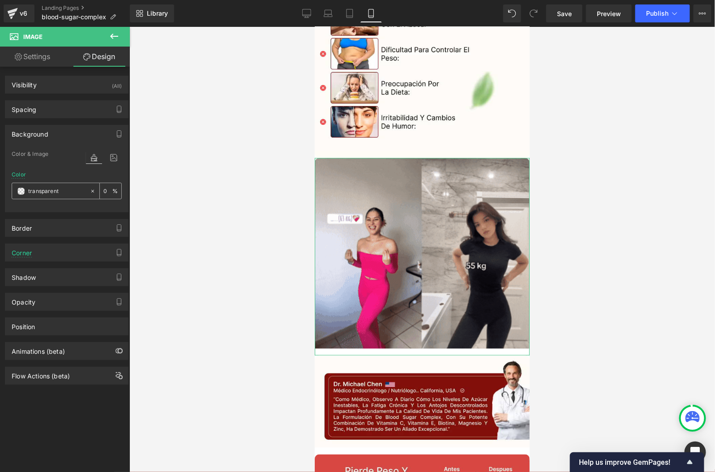
click at [13, 191] on div "transparent" at bounding box center [50, 191] width 77 height 16
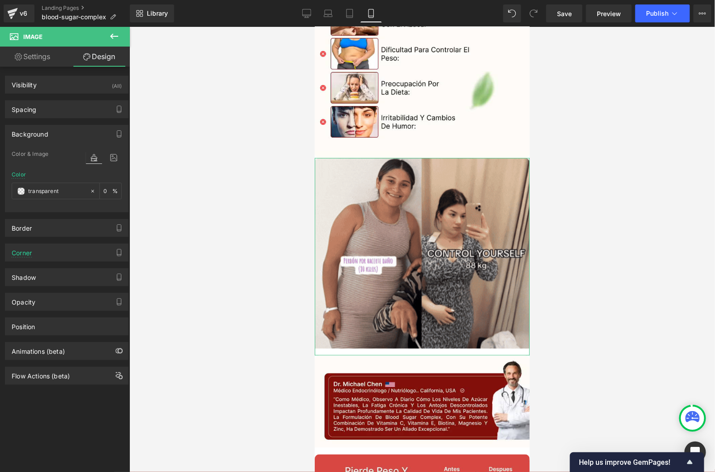
paste input "#fffcf6"
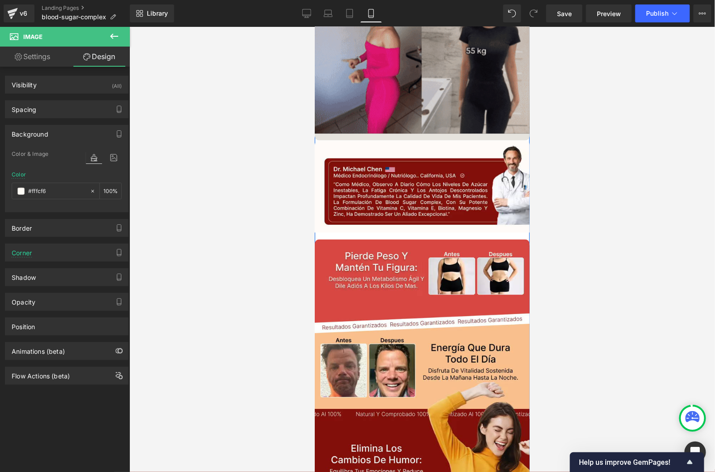
scroll to position [1867, 0]
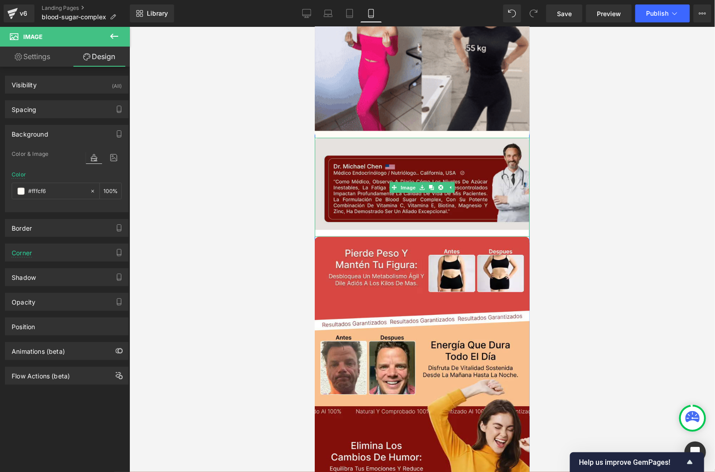
click at [482, 230] on img at bounding box center [421, 186] width 215 height 99
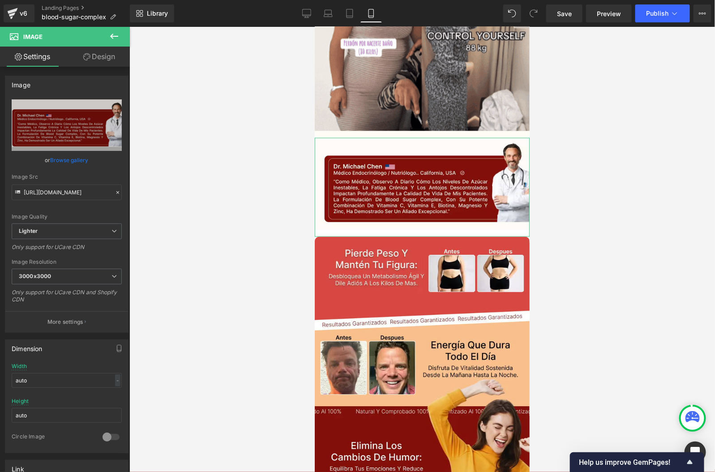
click at [114, 56] on link "Design" at bounding box center [99, 57] width 65 height 20
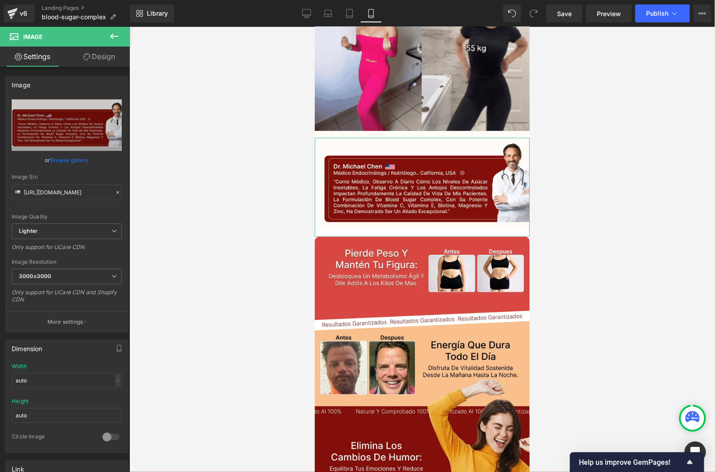
click at [0, 0] on div "Background" at bounding box center [0, 0] width 0 height 0
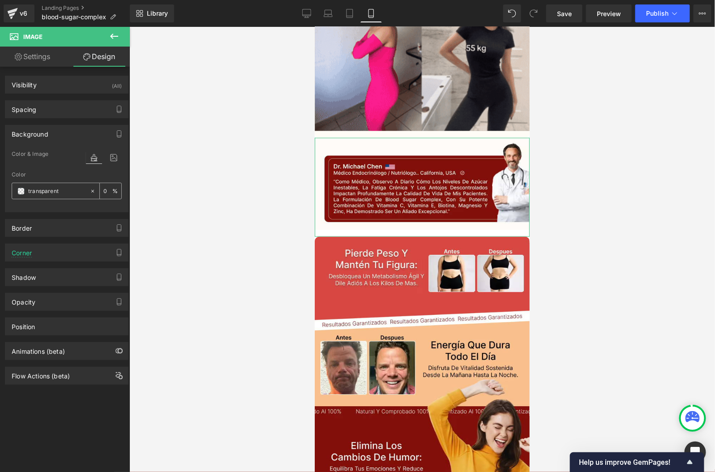
click at [56, 193] on input "transparent" at bounding box center [56, 191] width 57 height 10
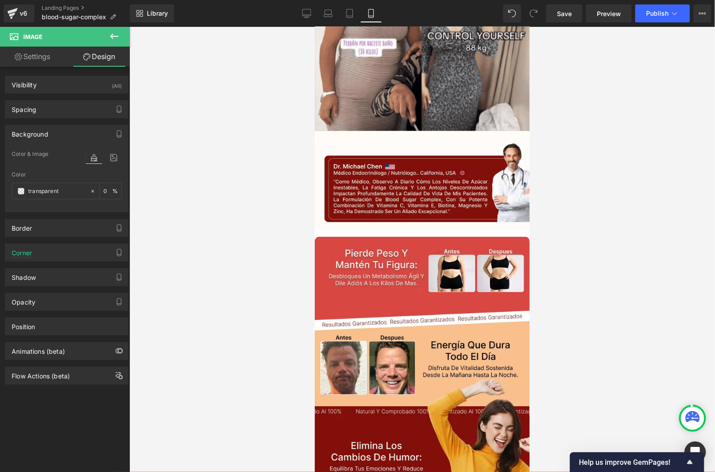
paste input "#fffcf6"
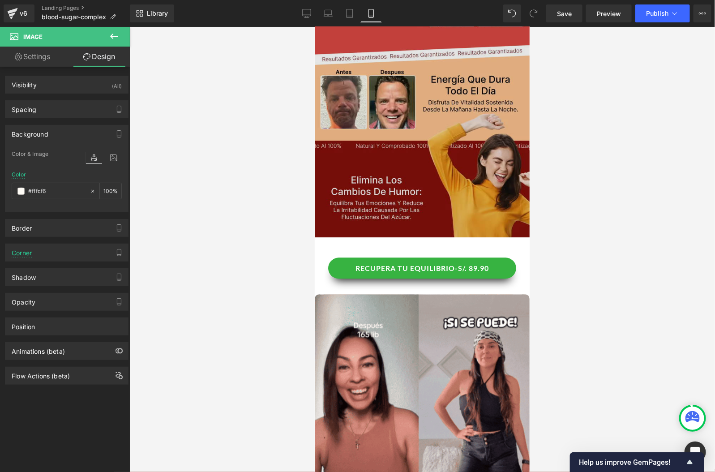
scroll to position [2141, 0]
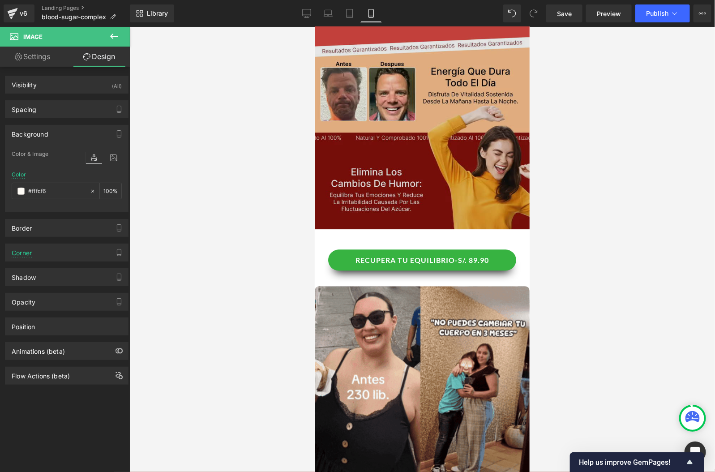
click at [503, 224] on img at bounding box center [421, 99] width 215 height 273
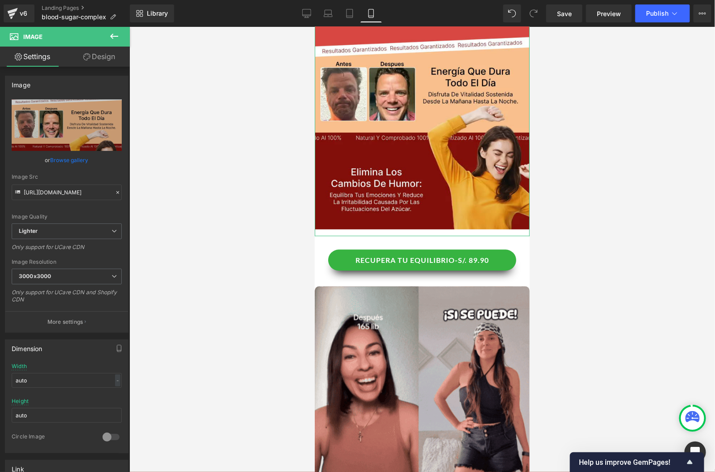
click at [110, 56] on link "Design" at bounding box center [99, 57] width 65 height 20
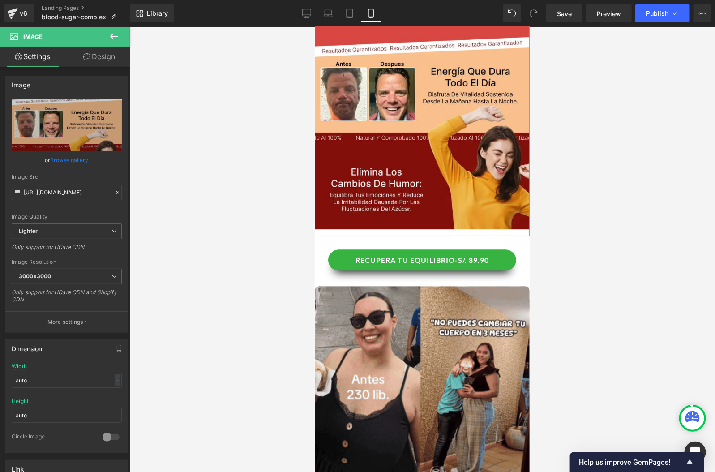
click at [0, 0] on div "Background" at bounding box center [0, 0] width 0 height 0
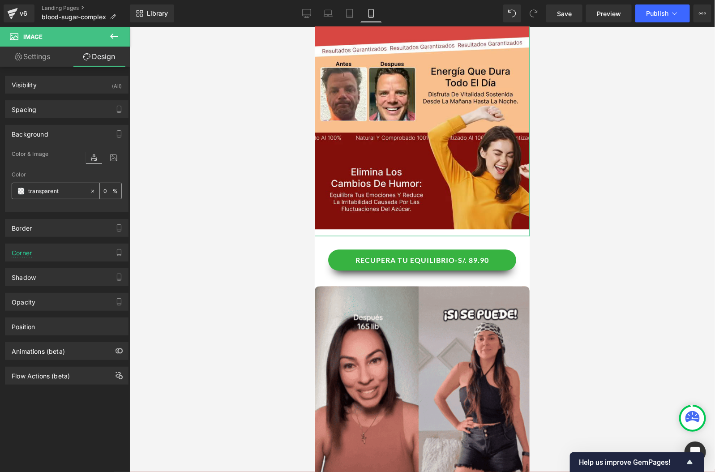
click at [37, 193] on input "transparent" at bounding box center [56, 191] width 57 height 10
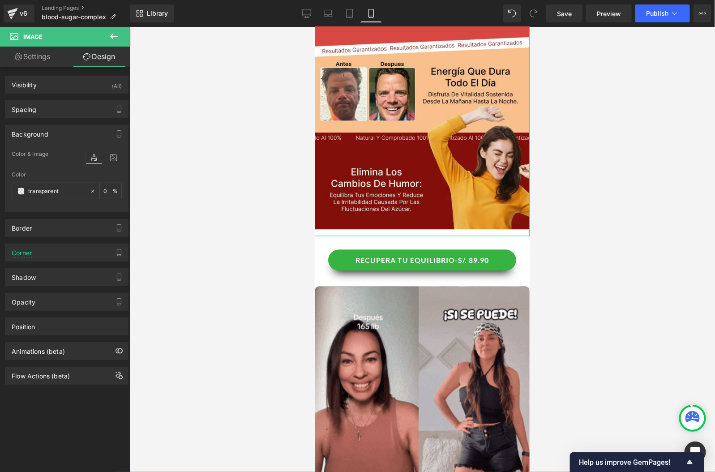
paste input "#fffcf6"
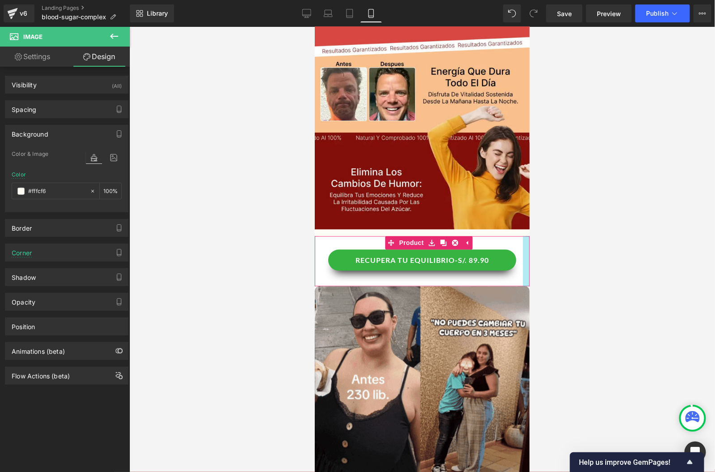
click at [527, 273] on div at bounding box center [525, 261] width 7 height 50
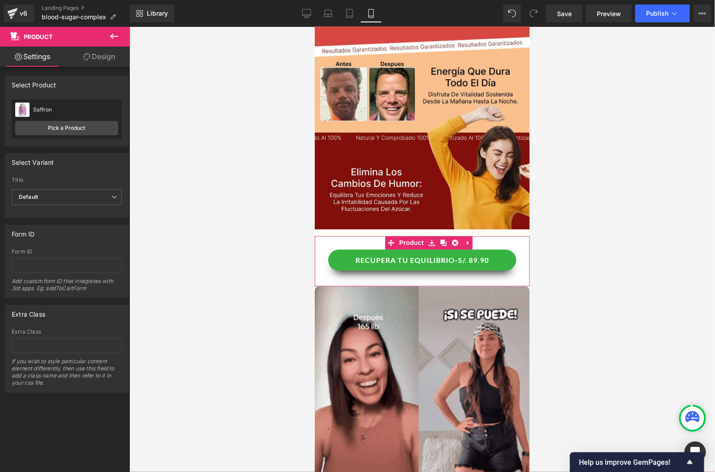
click at [94, 63] on link "Design" at bounding box center [99, 57] width 65 height 20
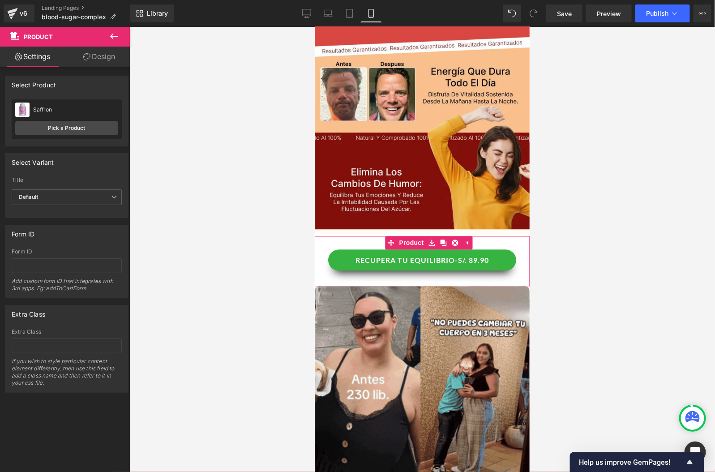
click at [0, 0] on div "Background" at bounding box center [0, 0] width 0 height 0
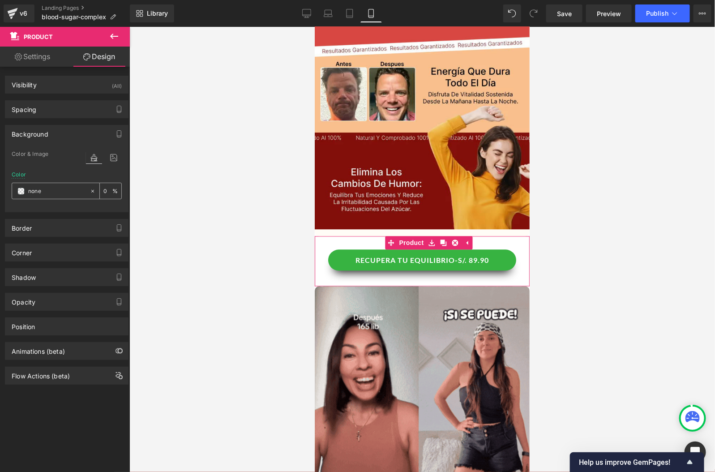
click at [47, 188] on input "none" at bounding box center [56, 191] width 57 height 10
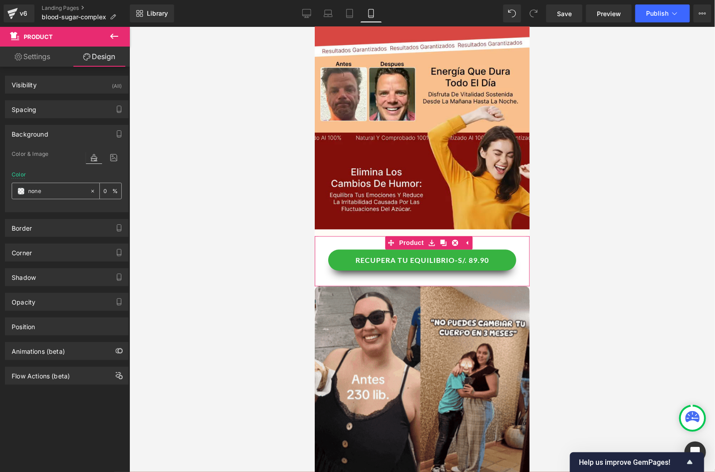
paste input "#fffcf6"
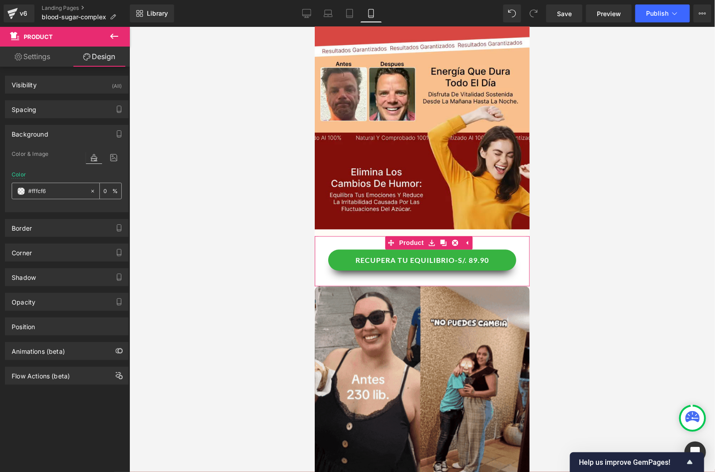
paste input "#fffcf6"
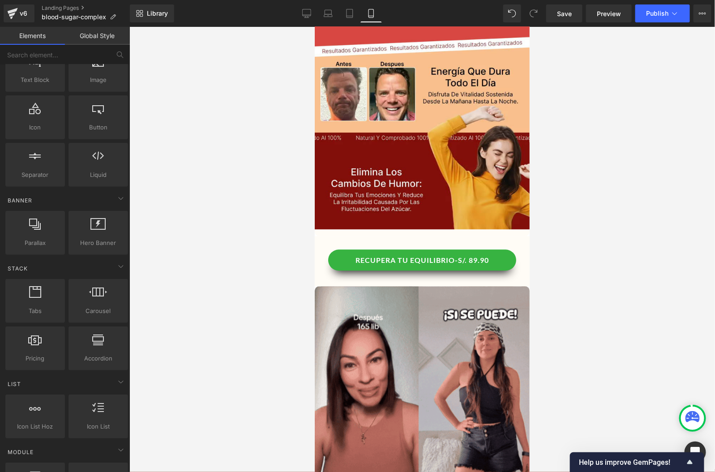
click at [610, 303] on div at bounding box center [421, 249] width 585 height 445
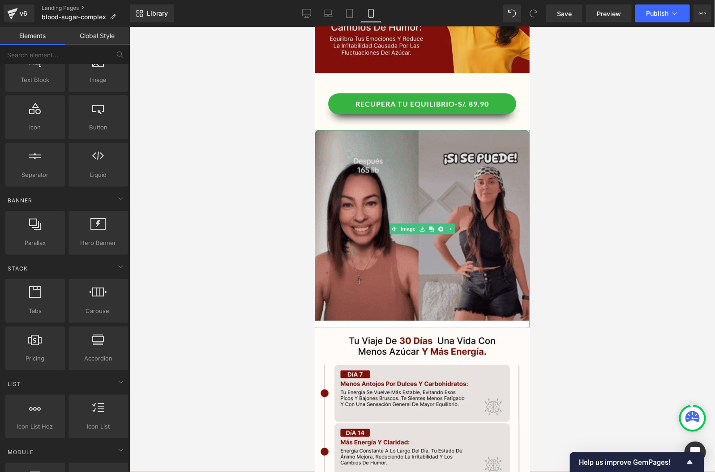
scroll to position [2414, 0]
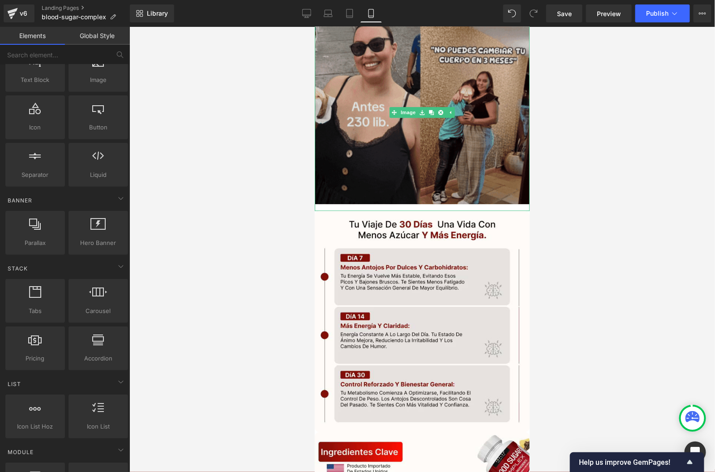
click at [502, 191] on img at bounding box center [421, 111] width 215 height 197
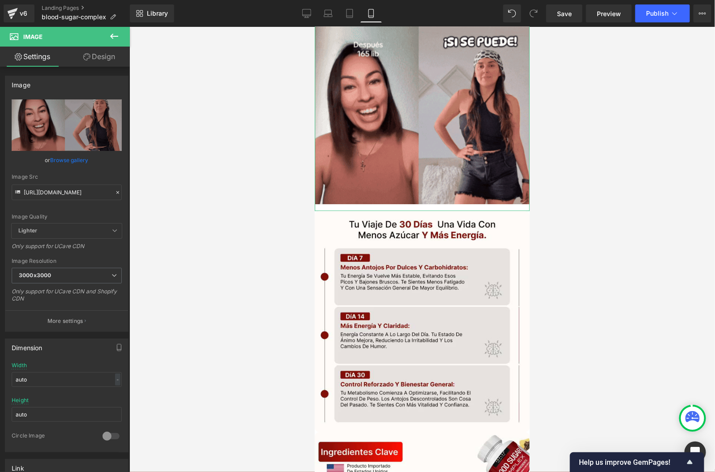
click at [106, 56] on link "Design" at bounding box center [99, 57] width 65 height 20
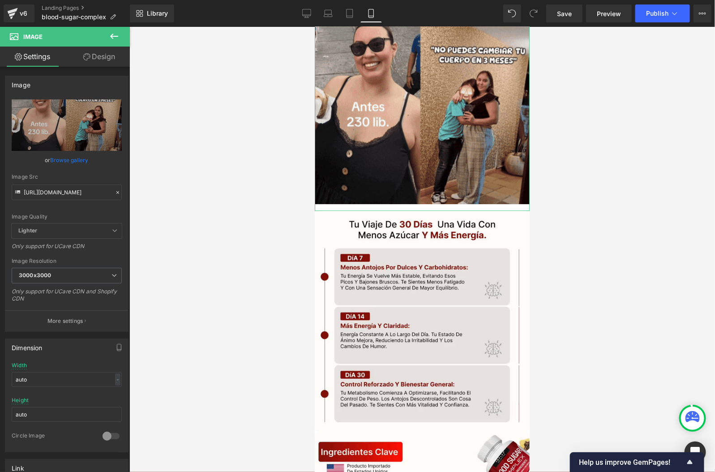
click at [0, 0] on div "Background" at bounding box center [0, 0] width 0 height 0
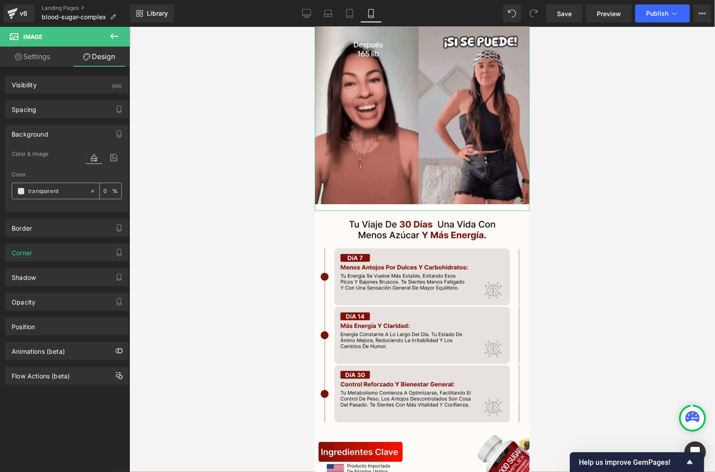
click at [44, 193] on input "transparent" at bounding box center [56, 191] width 57 height 10
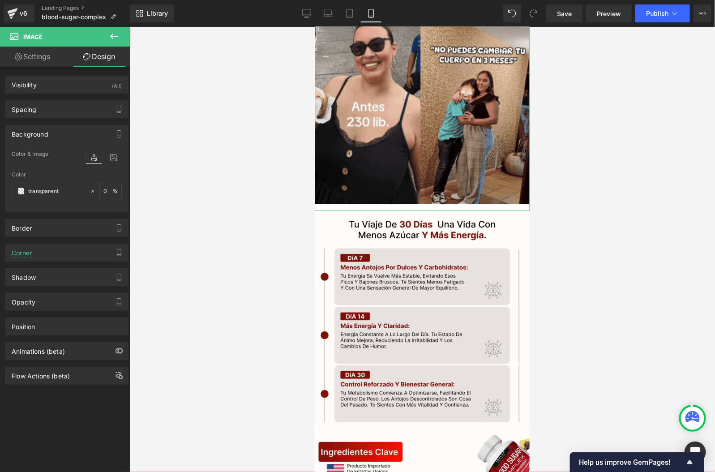
paste input "#fffcf6"
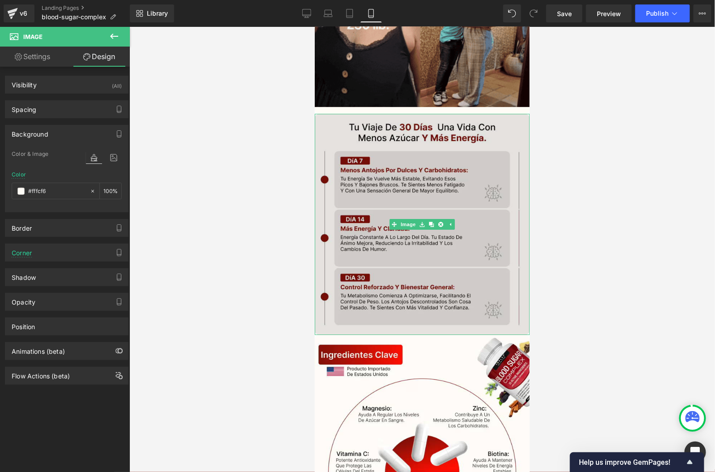
scroll to position [2527, 0]
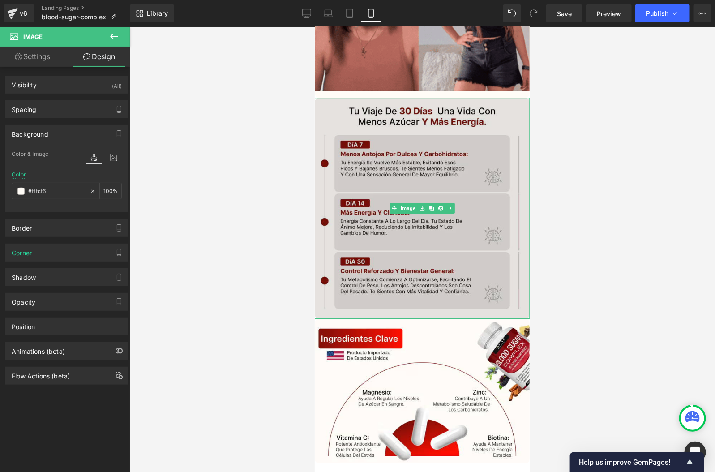
click at [513, 311] on img at bounding box center [421, 207] width 215 height 221
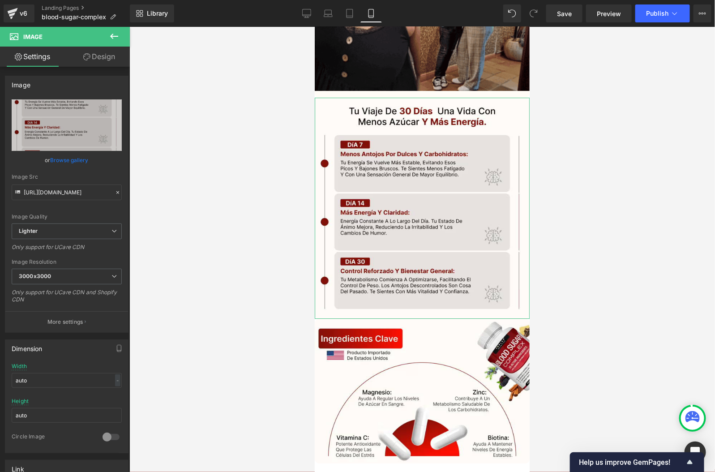
click at [82, 64] on link "Design" at bounding box center [99, 57] width 65 height 20
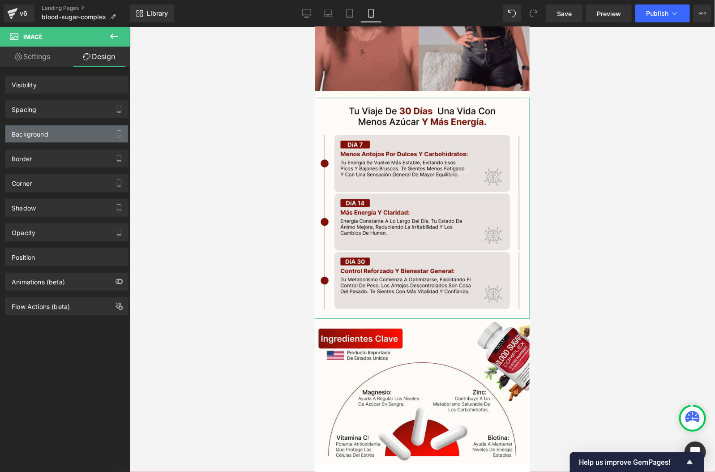
click at [62, 129] on div "Background" at bounding box center [66, 133] width 123 height 17
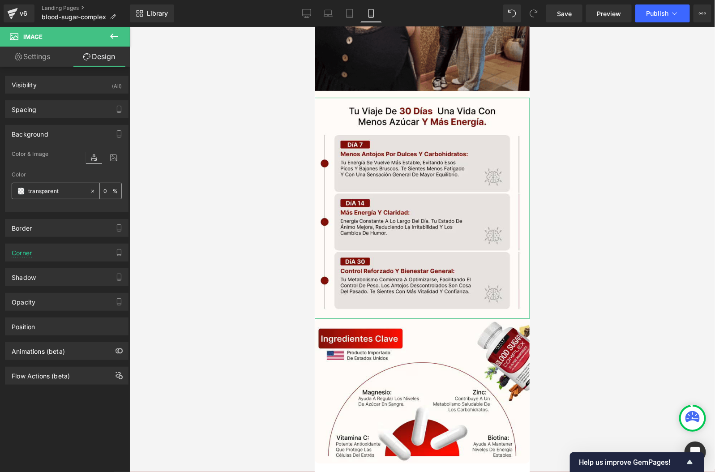
click at [47, 192] on input "transparent" at bounding box center [56, 191] width 57 height 10
drag, startPoint x: 66, startPoint y: 192, endPoint x: 16, endPoint y: 192, distance: 50.1
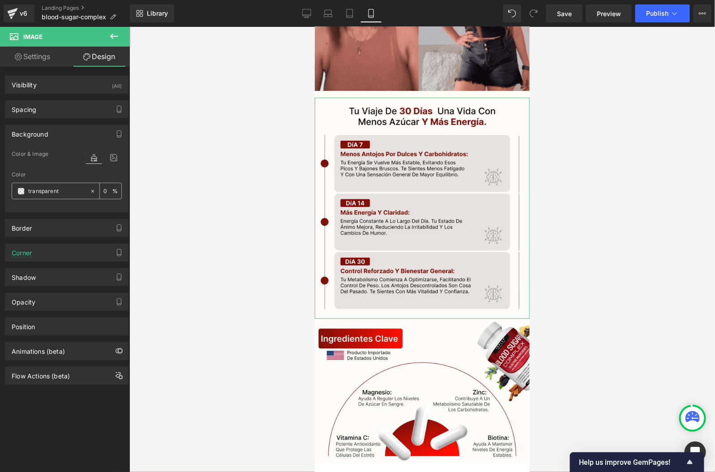
click at [16, 192] on div "transparent" at bounding box center [50, 191] width 77 height 16
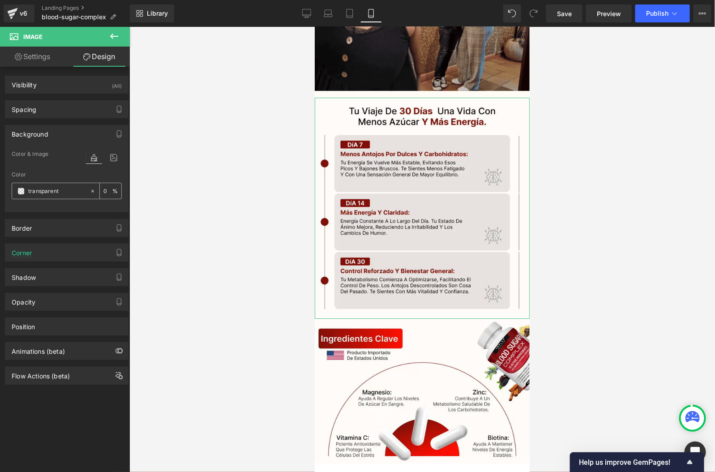
paste input "#fffcf6"
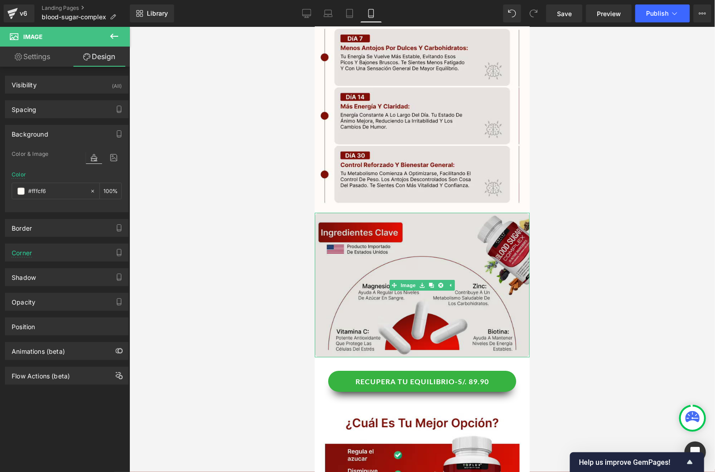
scroll to position [2640, 0]
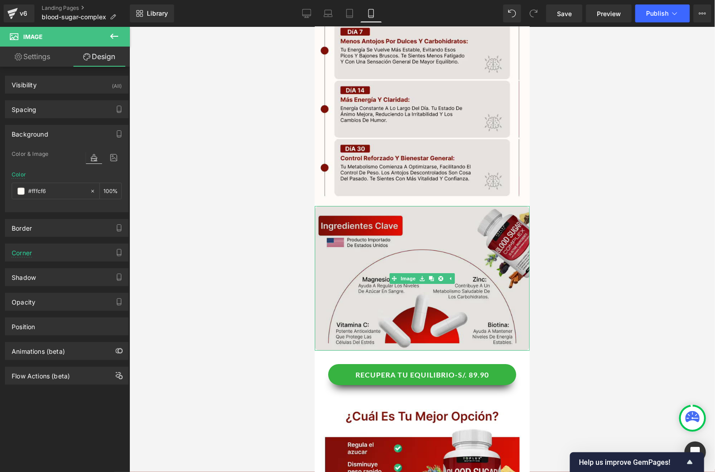
click at [330, 272] on img at bounding box center [421, 277] width 215 height 145
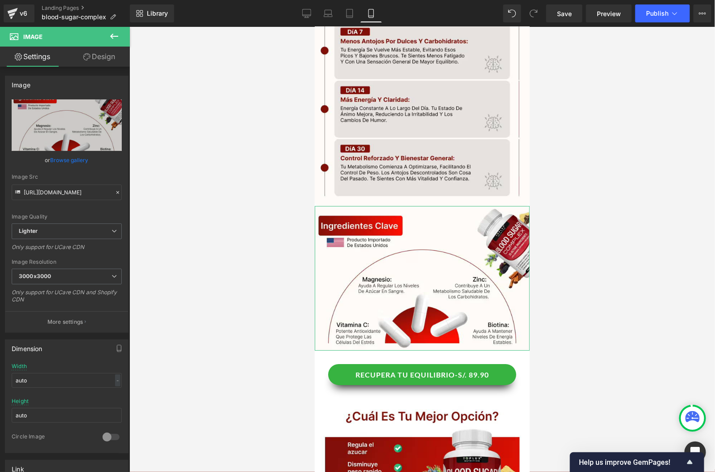
click at [83, 56] on icon at bounding box center [86, 56] width 7 height 7
click at [0, 0] on div "Background" at bounding box center [0, 0] width 0 height 0
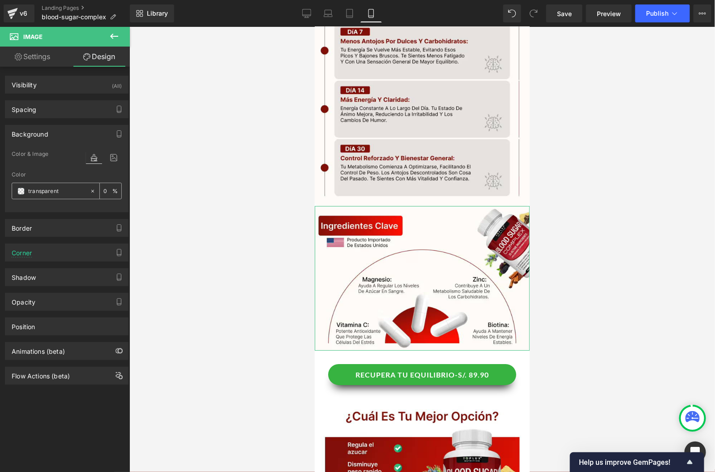
click at [52, 189] on input "transparent" at bounding box center [56, 191] width 57 height 10
paste input "#fffcf6"
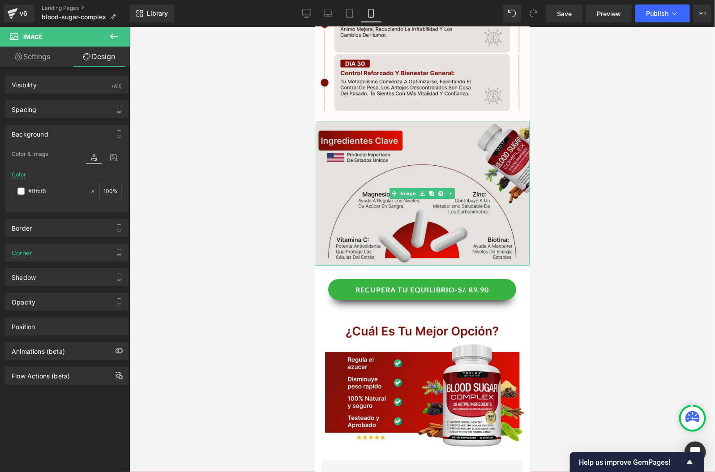
scroll to position [2729, 0]
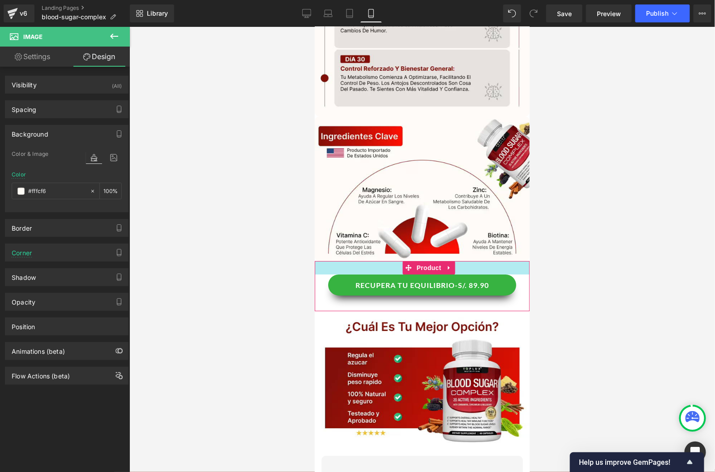
click at [324, 272] on div at bounding box center [421, 266] width 215 height 13
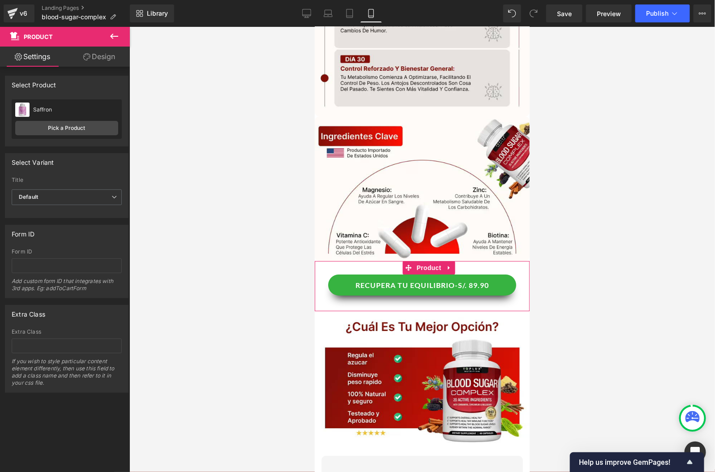
click at [85, 65] on link "Design" at bounding box center [99, 57] width 65 height 20
click at [0, 0] on div "Background" at bounding box center [0, 0] width 0 height 0
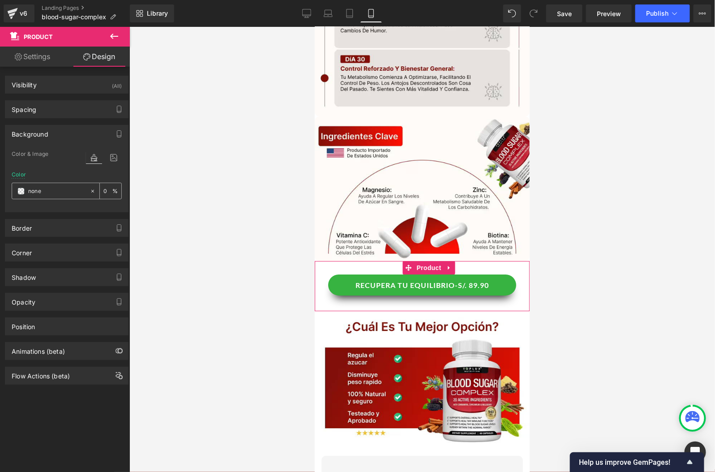
click at [58, 188] on input "none" at bounding box center [56, 191] width 57 height 10
paste input "#fffcf6"
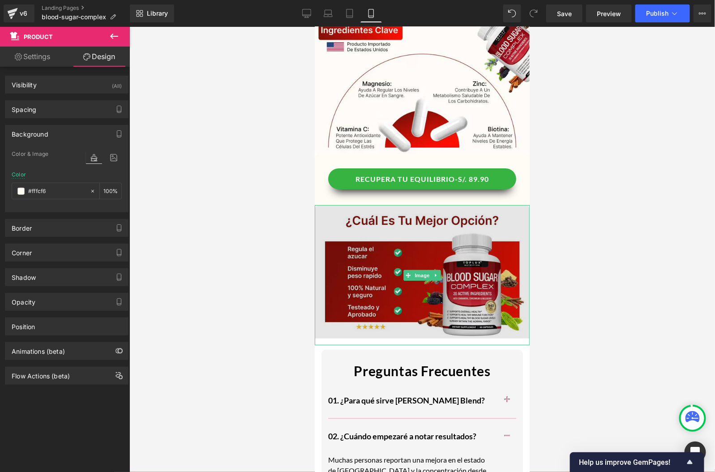
scroll to position [2892, 0]
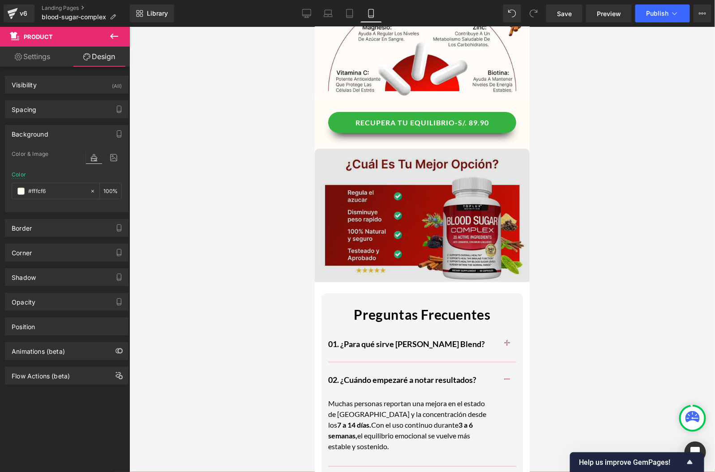
click at [337, 269] on img at bounding box center [421, 218] width 215 height 140
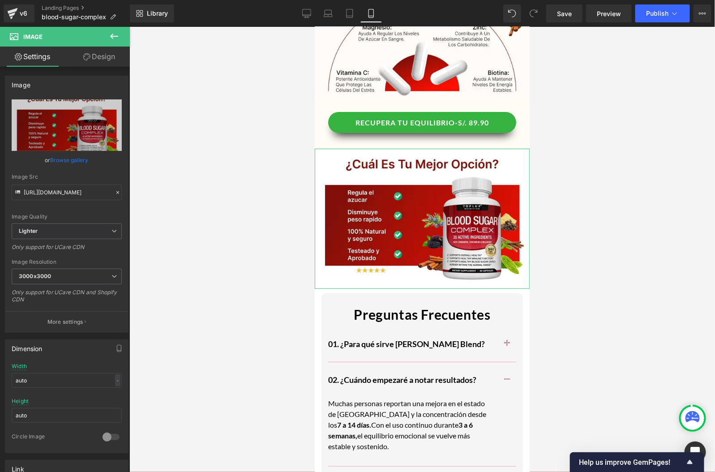
click at [106, 66] on link "Design" at bounding box center [99, 57] width 65 height 20
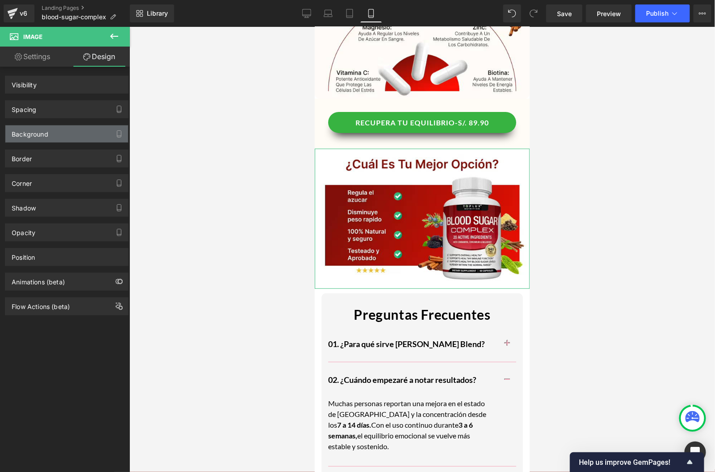
click at [63, 132] on div "Background" at bounding box center [66, 133] width 123 height 17
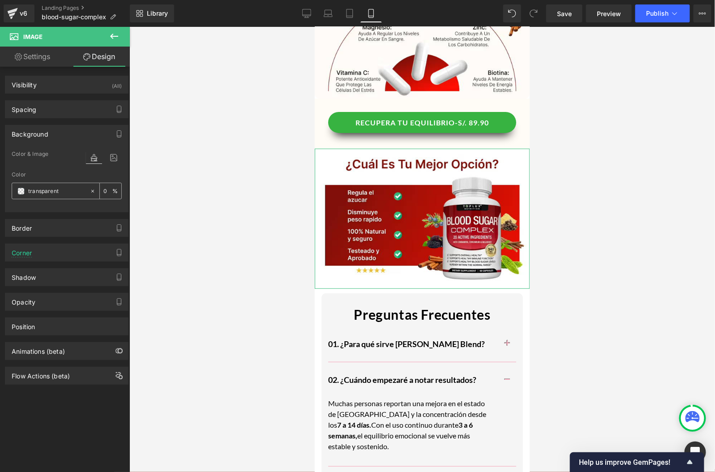
click at [42, 188] on input "transparent" at bounding box center [56, 191] width 57 height 10
drag, startPoint x: 71, startPoint y: 190, endPoint x: 10, endPoint y: 190, distance: 61.3
click at [10, 190] on div "Color & Image color transparent Color transparent 0 % Image Replace Image Uploa…" at bounding box center [66, 180] width 123 height 63
paste input "#fffcf6"
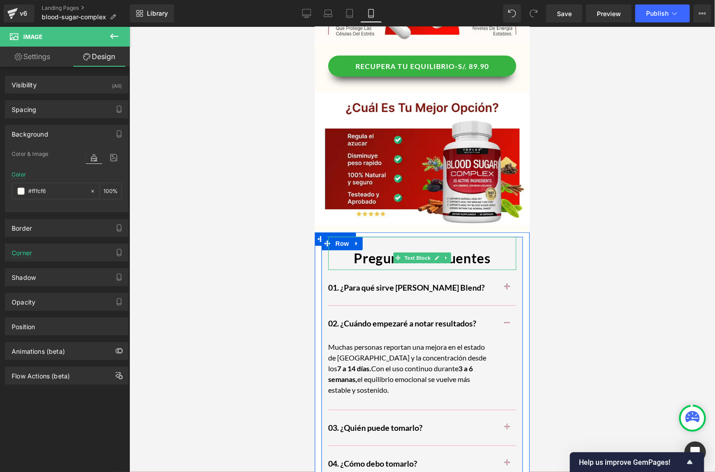
scroll to position [2986, 0]
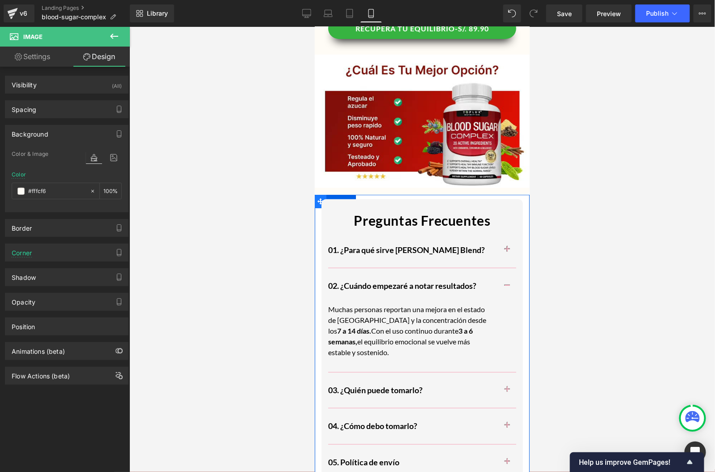
click at [317, 199] on icon at bounding box center [320, 201] width 6 height 7
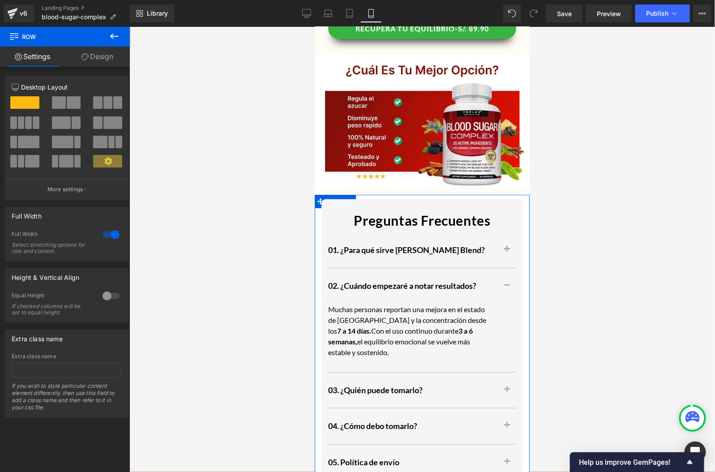
click at [93, 55] on link "Design" at bounding box center [97, 57] width 65 height 20
click at [0, 0] on div "Background" at bounding box center [0, 0] width 0 height 0
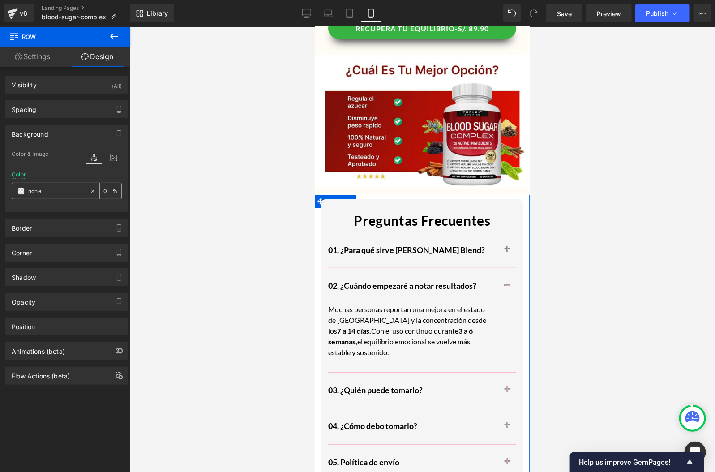
click at [46, 196] on div "none" at bounding box center [50, 191] width 77 height 16
click at [46, 192] on input "none" at bounding box center [56, 191] width 57 height 10
paste input "#fffcf6"
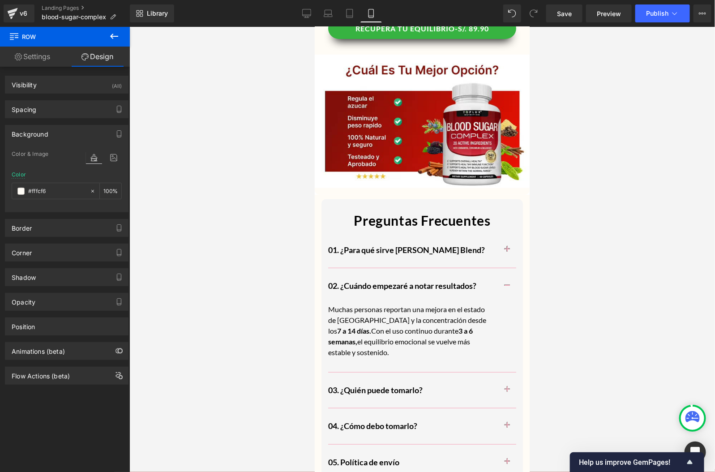
click at [198, 222] on div at bounding box center [421, 249] width 585 height 445
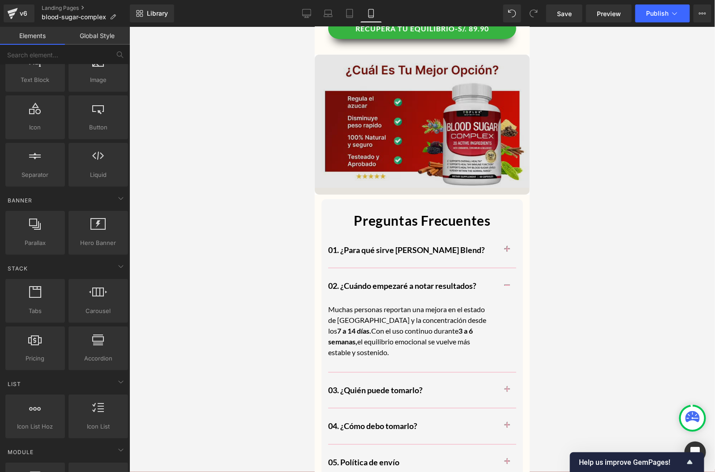
click at [314, 26] on div at bounding box center [314, 26] width 0 height 0
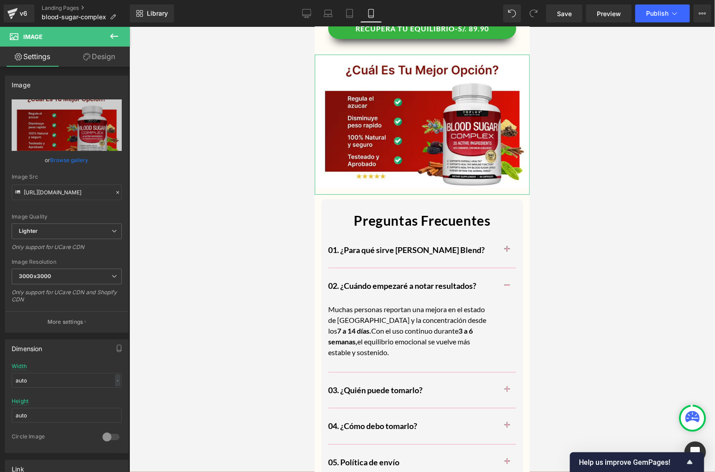
click at [93, 56] on link "Design" at bounding box center [99, 57] width 65 height 20
click at [0, 0] on div "Background" at bounding box center [0, 0] width 0 height 0
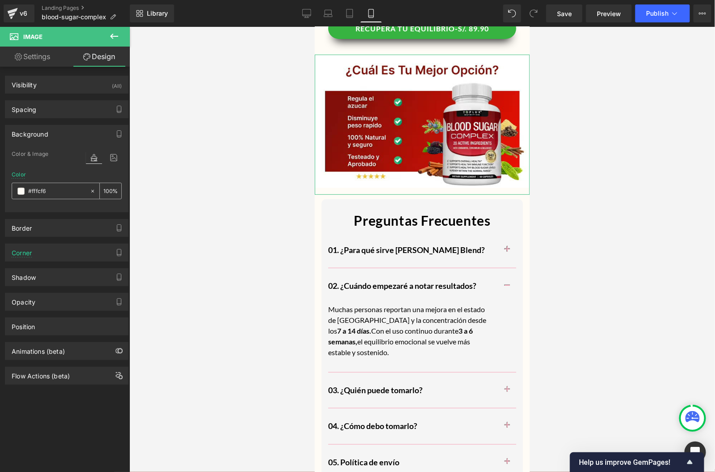
click at [58, 187] on input "#fffcf6" at bounding box center [56, 191] width 57 height 10
click at [175, 186] on div at bounding box center [421, 249] width 585 height 445
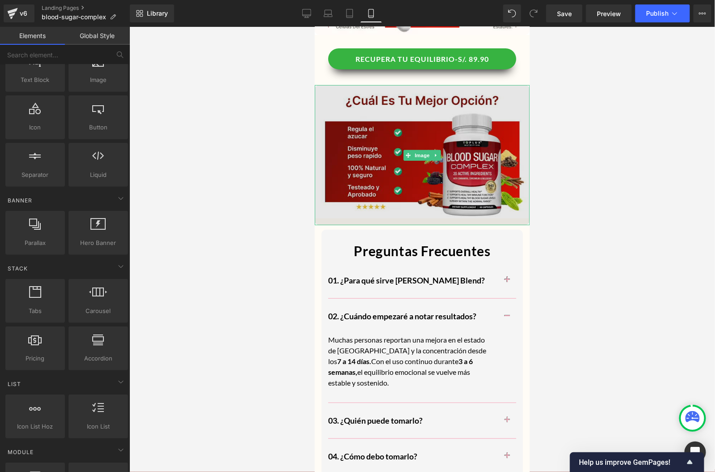
scroll to position [2950, 0]
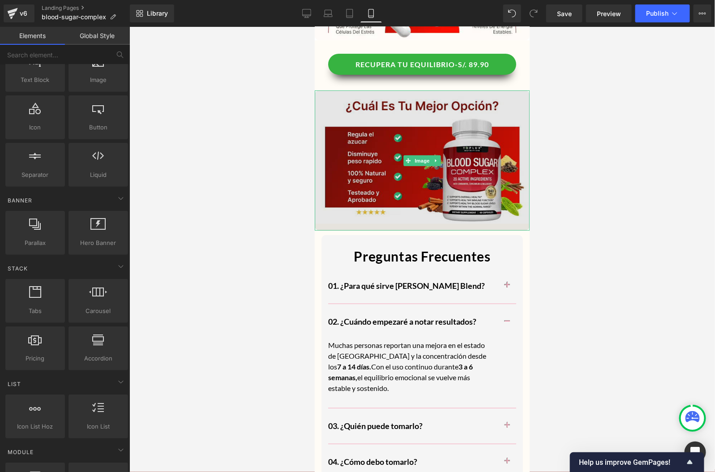
click at [451, 100] on img at bounding box center [421, 160] width 215 height 140
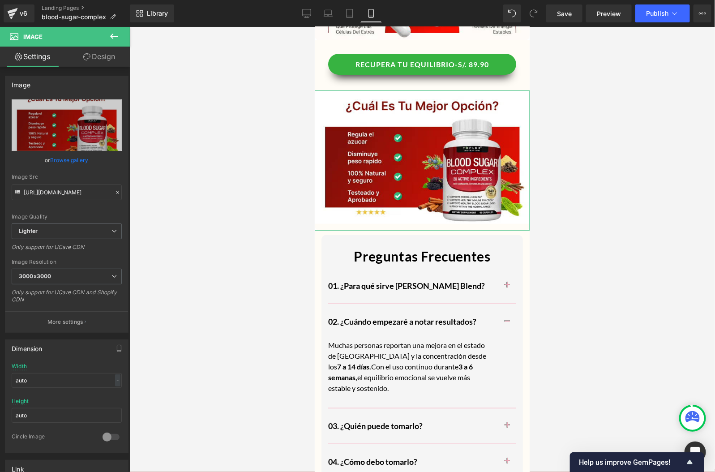
click at [84, 62] on link "Design" at bounding box center [99, 57] width 65 height 20
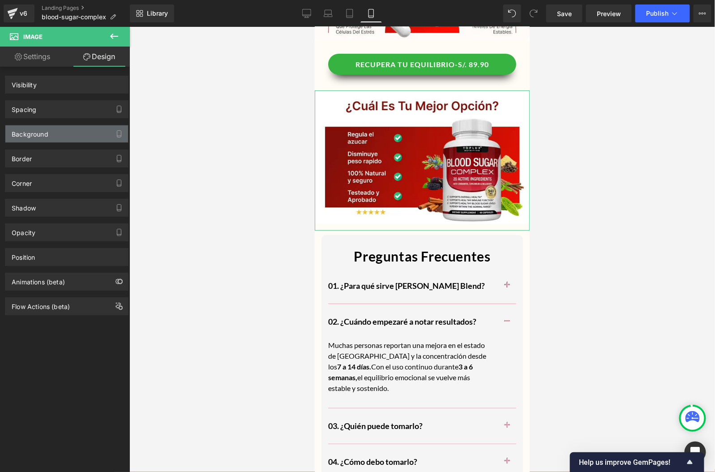
click at [45, 132] on div "Background" at bounding box center [30, 131] width 37 height 13
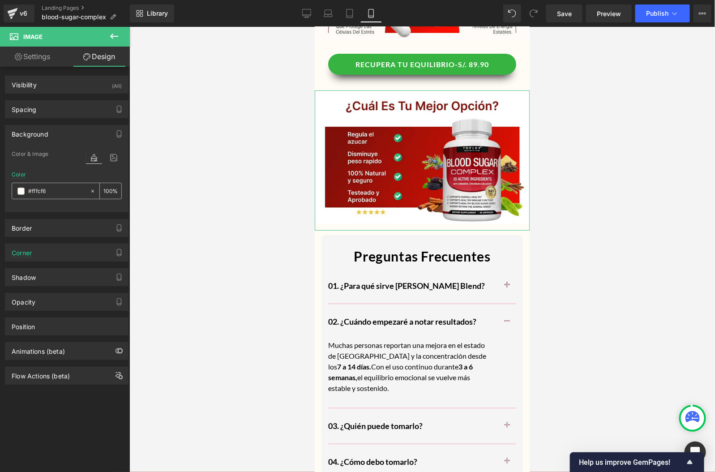
click at [33, 190] on input "#fffcf6" at bounding box center [56, 191] width 57 height 10
drag, startPoint x: 50, startPoint y: 188, endPoint x: 20, endPoint y: 188, distance: 30.0
click at [20, 188] on div "#fffcf6" at bounding box center [50, 191] width 77 height 16
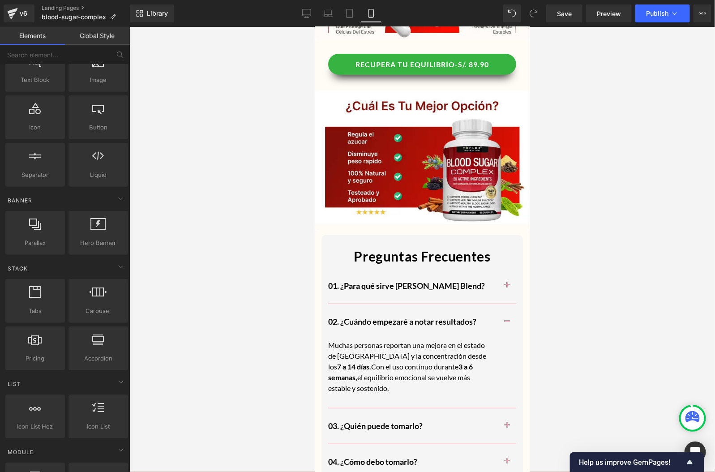
click at [179, 179] on div at bounding box center [421, 249] width 585 height 445
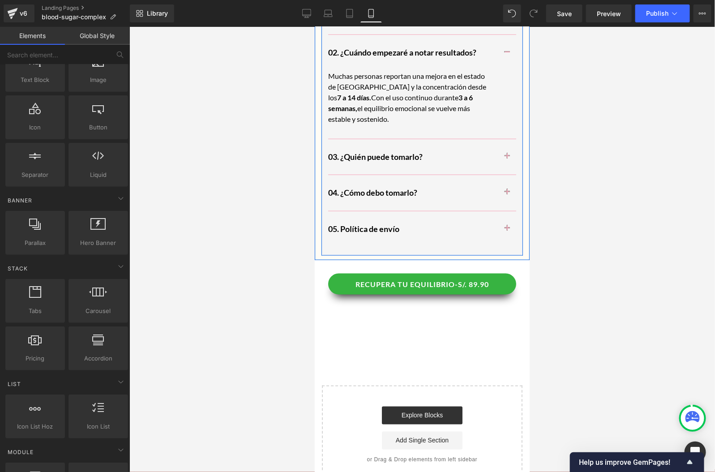
scroll to position [3243, 0]
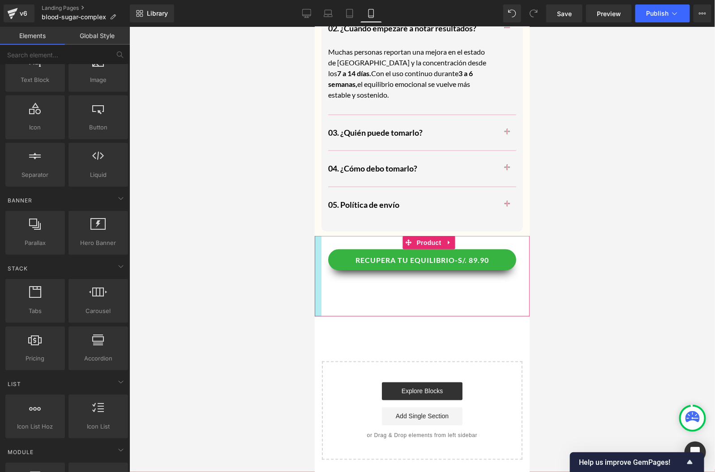
click at [316, 283] on div at bounding box center [317, 275] width 7 height 81
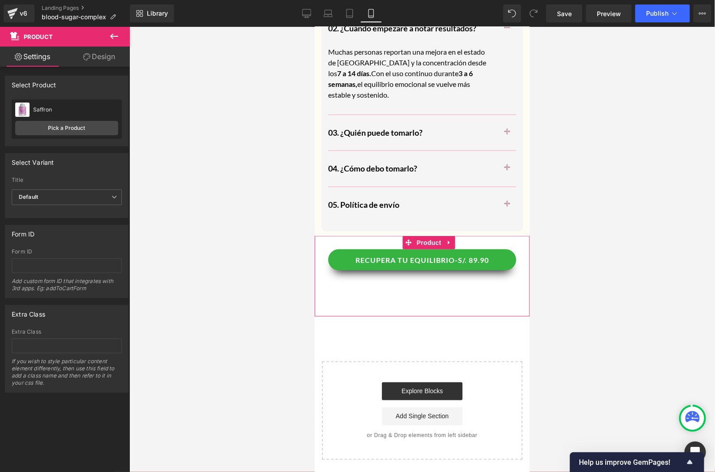
click at [110, 60] on link "Design" at bounding box center [99, 57] width 65 height 20
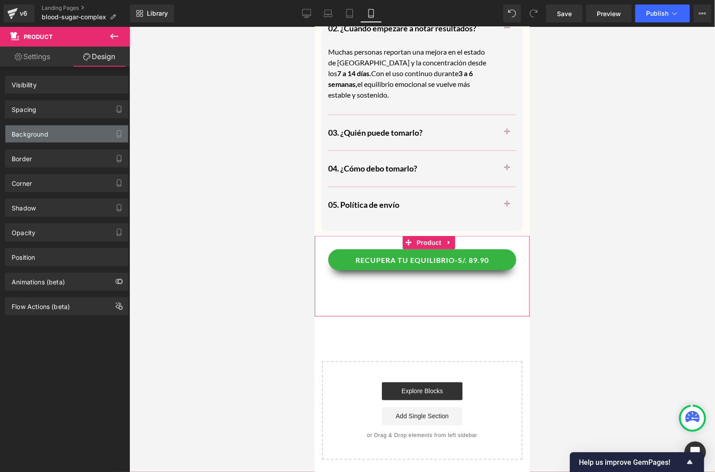
click at [46, 131] on div "Background" at bounding box center [30, 131] width 37 height 13
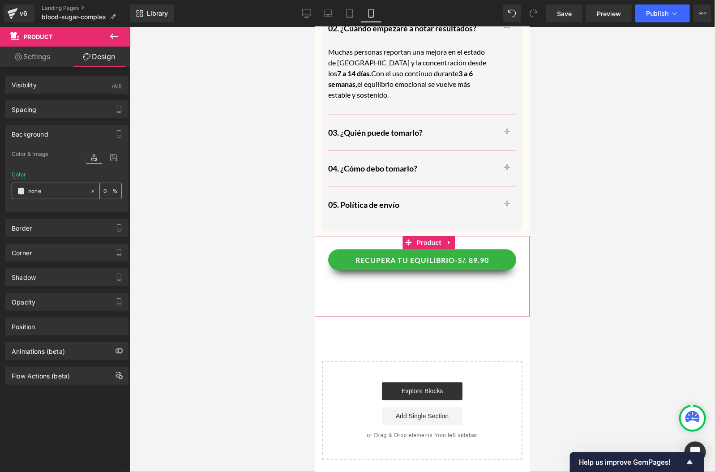
click at [44, 183] on div "none" at bounding box center [50, 191] width 77 height 16
click at [43, 191] on input "none" at bounding box center [56, 191] width 57 height 10
paste input "#fffcf6"
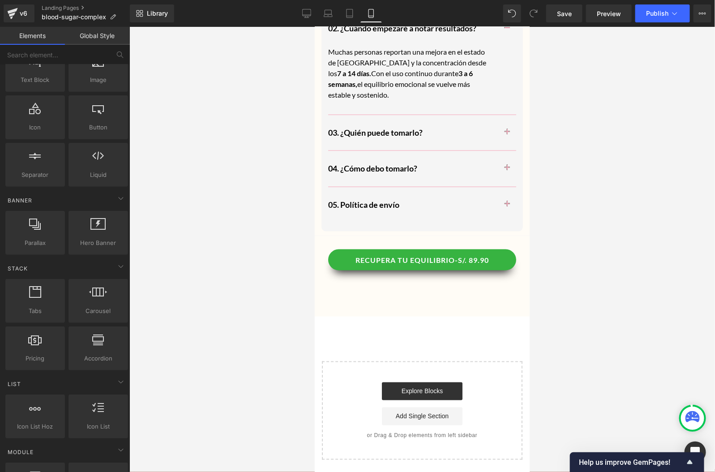
click at [257, 179] on div at bounding box center [421, 249] width 585 height 445
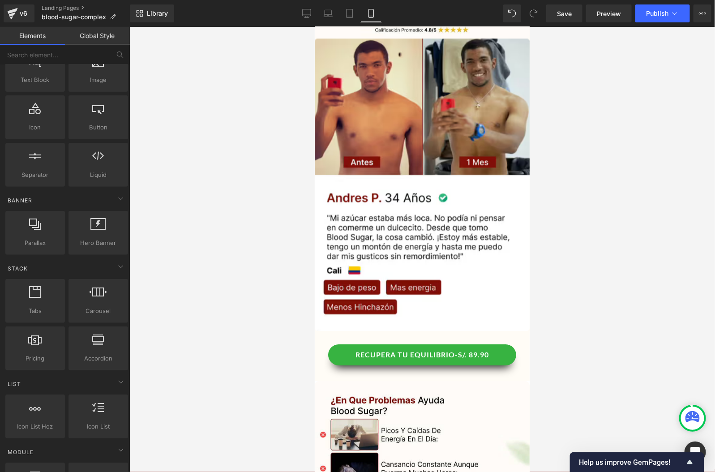
scroll to position [1179, 0]
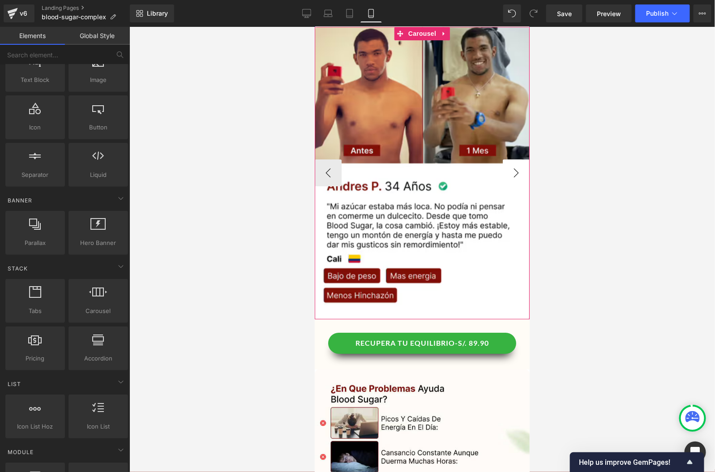
click at [523, 165] on button "›" at bounding box center [515, 172] width 27 height 27
click at [521, 167] on button "›" at bounding box center [515, 172] width 27 height 27
click at [516, 169] on button "›" at bounding box center [515, 172] width 27 height 27
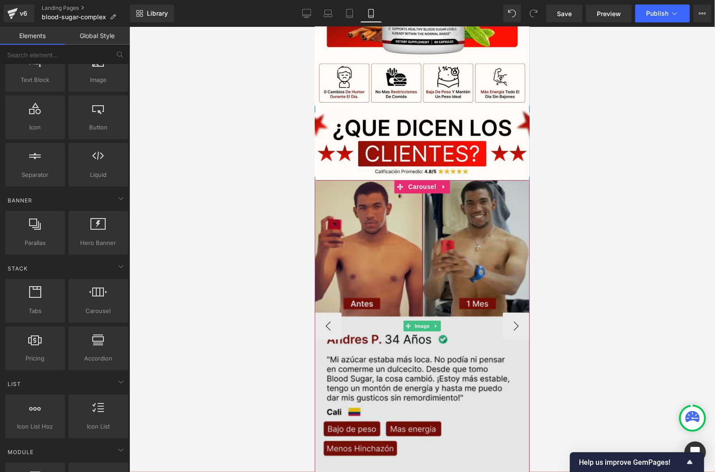
scroll to position [1014, 0]
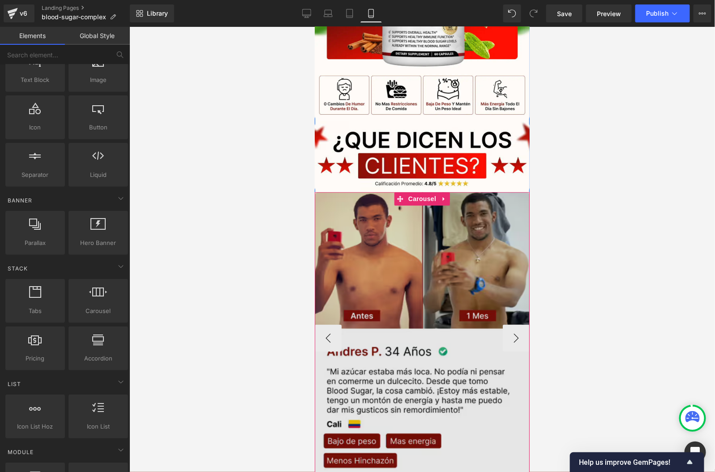
drag, startPoint x: 512, startPoint y: 203, endPoint x: 353, endPoint y: 201, distance: 158.9
click at [429, 202] on span "Carousel" at bounding box center [421, 198] width 32 height 13
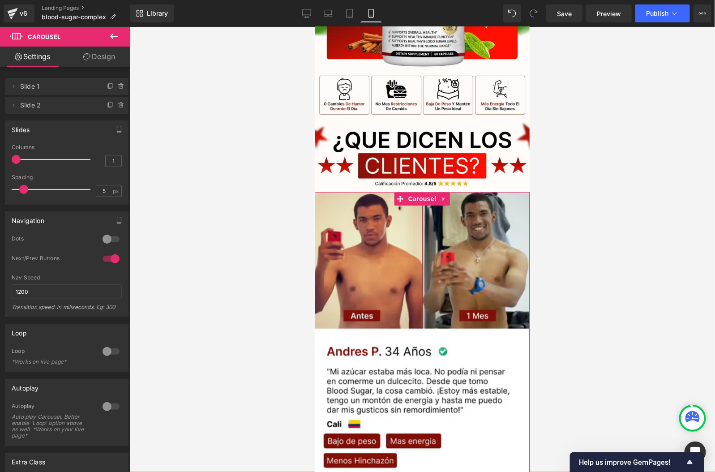
click at [106, 60] on link "Design" at bounding box center [99, 57] width 65 height 20
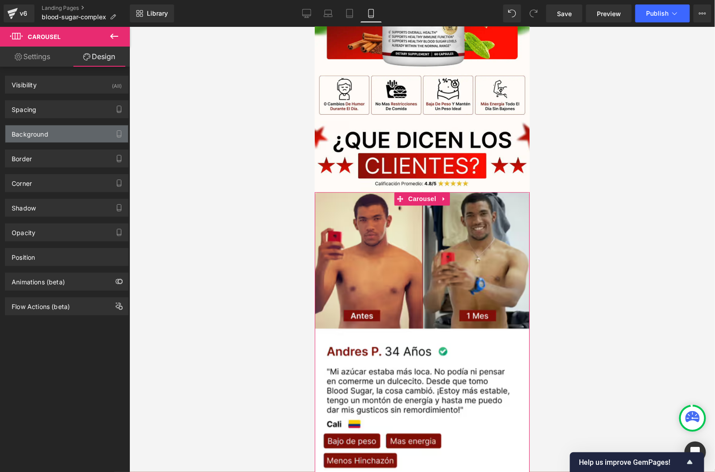
click at [45, 132] on div "Background" at bounding box center [30, 131] width 37 height 13
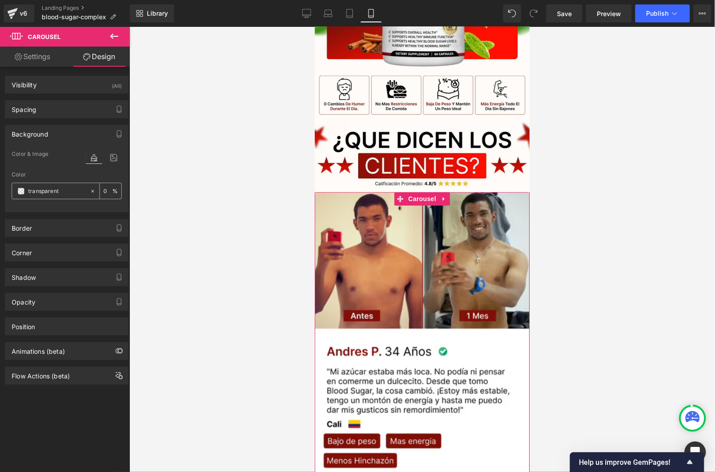
click at [51, 193] on input "transparent" at bounding box center [56, 191] width 57 height 10
paste input "#fffcf6"
click at [156, 183] on div at bounding box center [421, 249] width 585 height 445
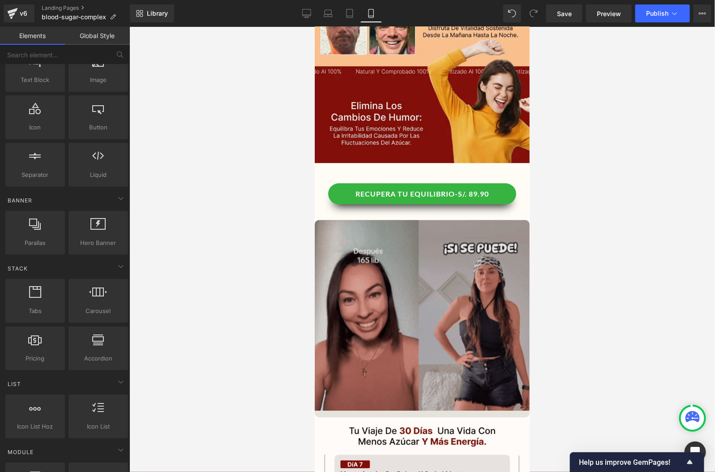
scroll to position [2234, 0]
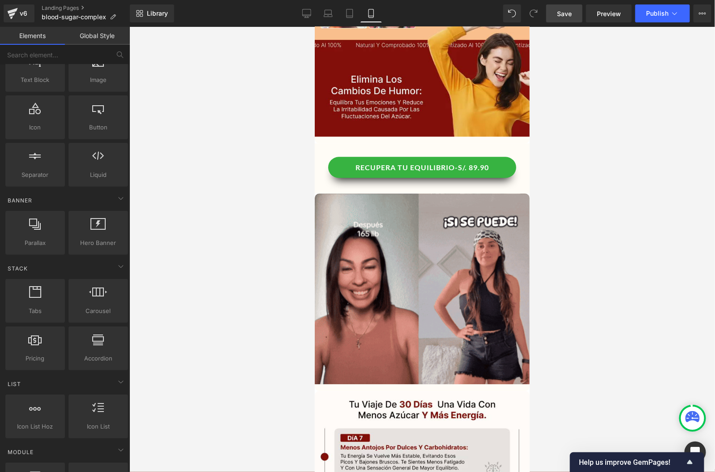
drag, startPoint x: 568, startPoint y: 16, endPoint x: 68, endPoint y: 189, distance: 528.7
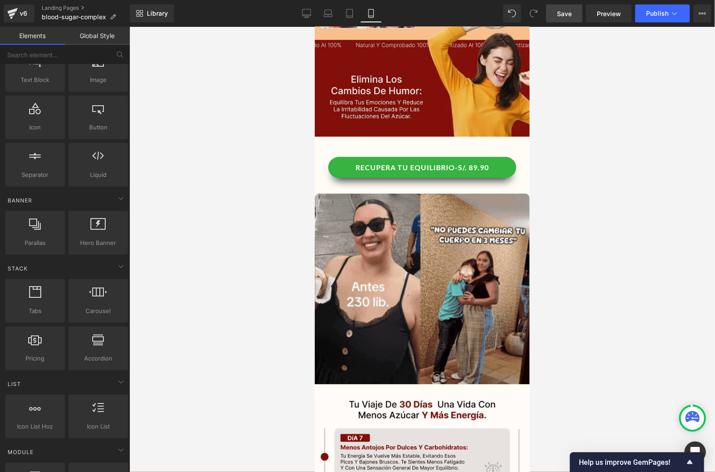
click at [568, 16] on span "Save" at bounding box center [564, 13] width 15 height 9
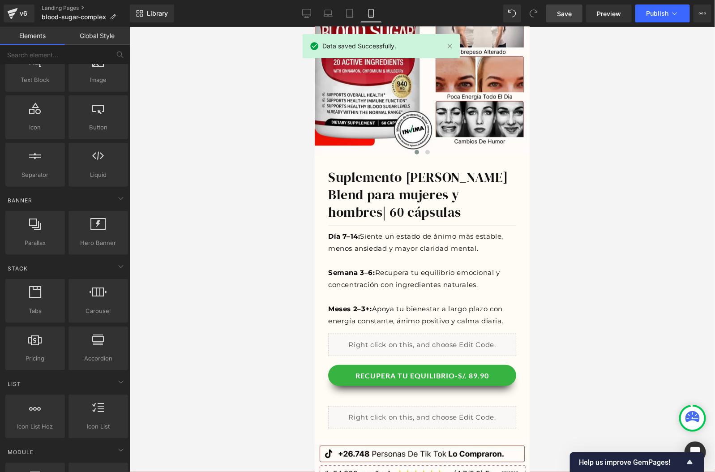
scroll to position [0, 0]
